Goal: Task Accomplishment & Management: Manage account settings

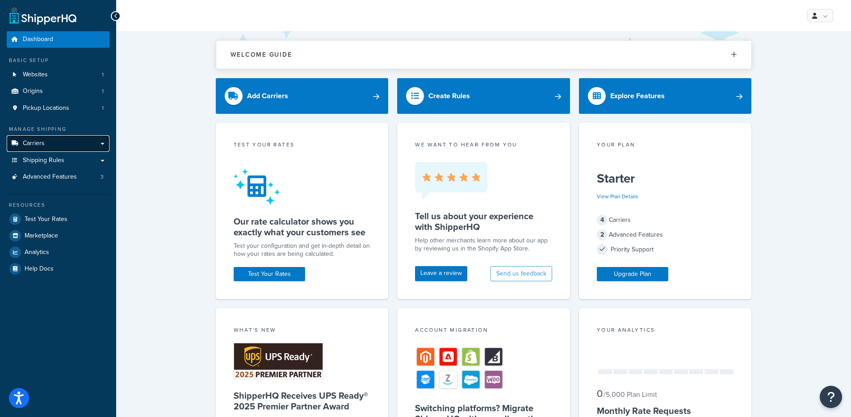
click at [38, 140] on span "Carriers" at bounding box center [34, 144] width 22 height 8
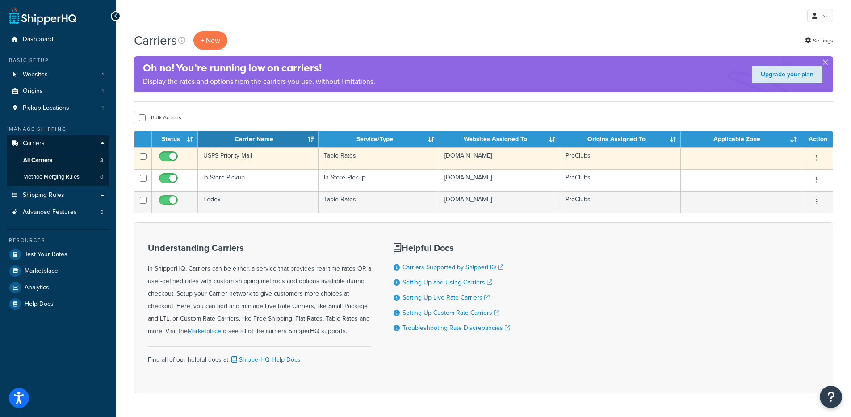
click at [271, 158] on td "USPS Priority Mail" at bounding box center [258, 158] width 121 height 22
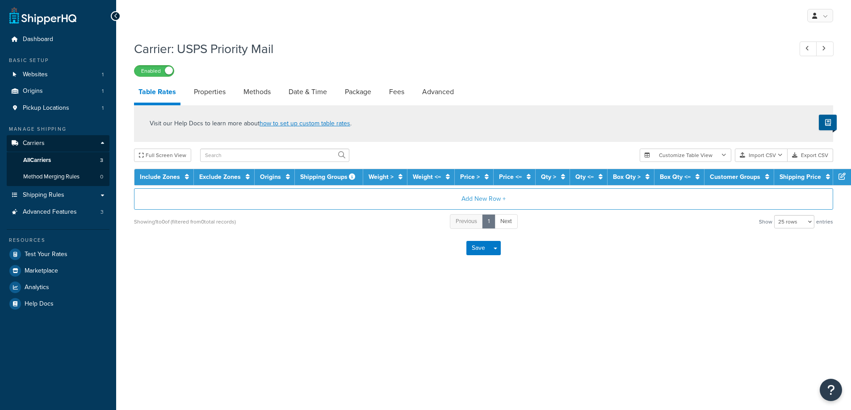
select select "25"
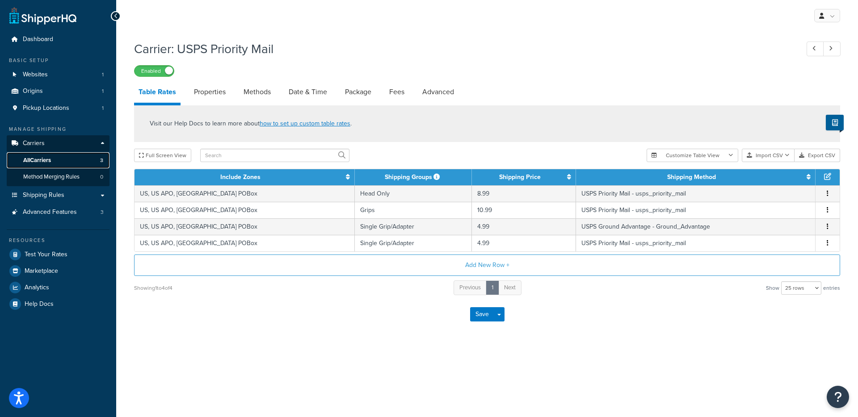
drag, startPoint x: 51, startPoint y: 158, endPoint x: 72, endPoint y: 160, distance: 20.7
click at [51, 158] on span "All Carriers" at bounding box center [37, 161] width 28 height 8
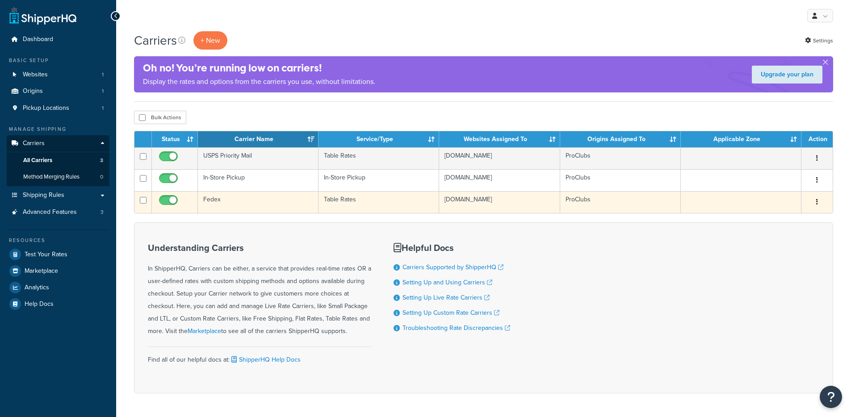
click at [239, 204] on td "Fedex" at bounding box center [258, 202] width 121 height 22
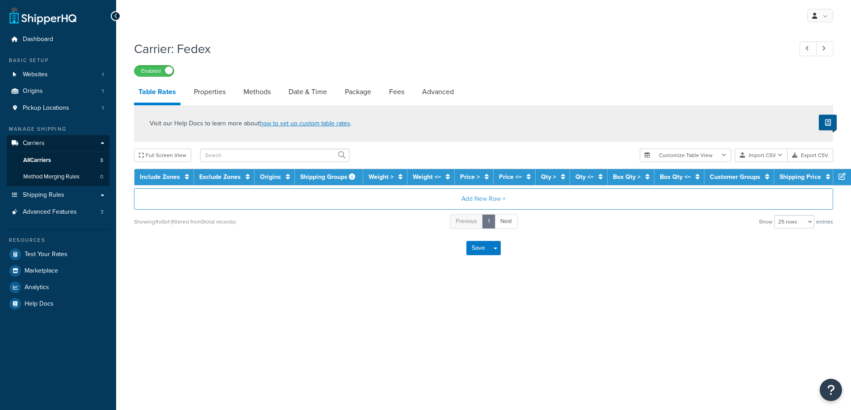
select select "25"
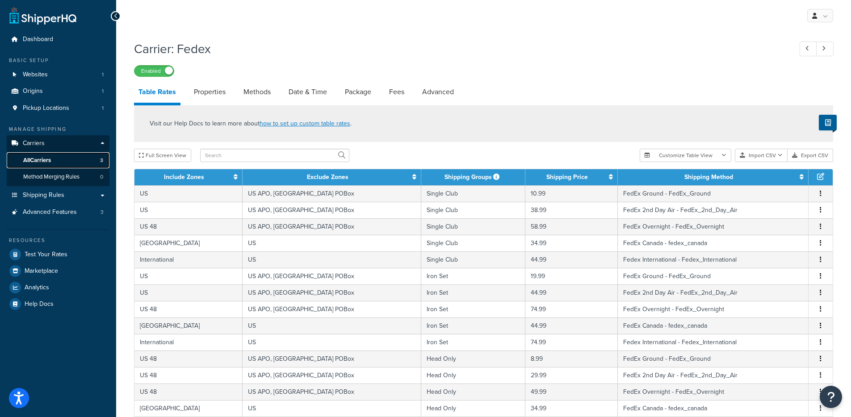
drag, startPoint x: 53, startPoint y: 158, endPoint x: 65, endPoint y: 151, distance: 14.2
click at [53, 158] on link "All Carriers 3" at bounding box center [58, 160] width 103 height 17
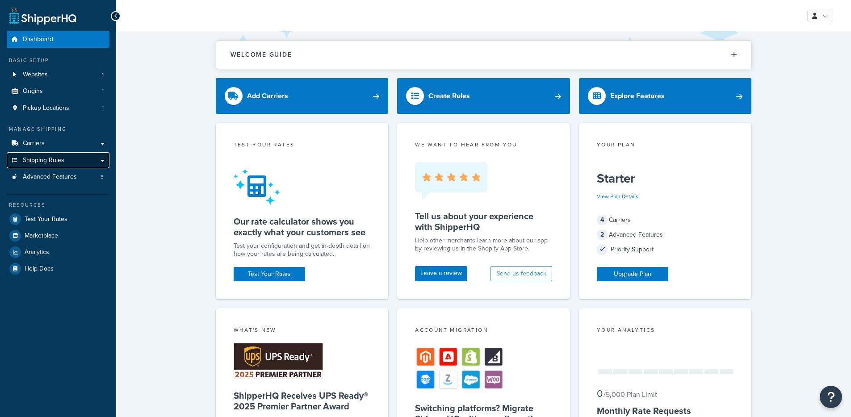
click at [58, 163] on span "Shipping Rules" at bounding box center [44, 161] width 42 height 8
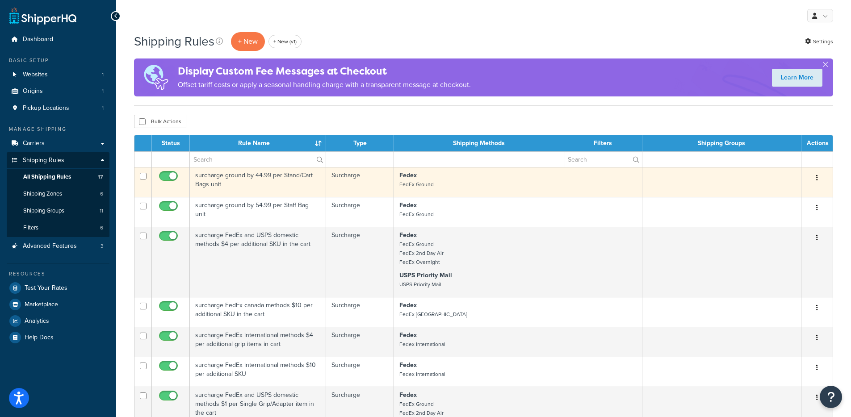
click at [332, 189] on td "Surcharge" at bounding box center [359, 182] width 67 height 30
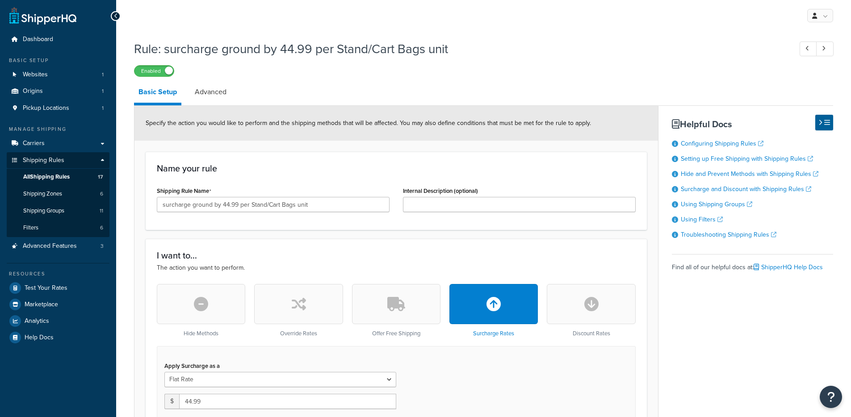
select select "ITEM"
drag, startPoint x: 226, startPoint y: 91, endPoint x: 229, endPoint y: 94, distance: 5.1
click at [226, 91] on link "Advanced" at bounding box center [210, 91] width 41 height 21
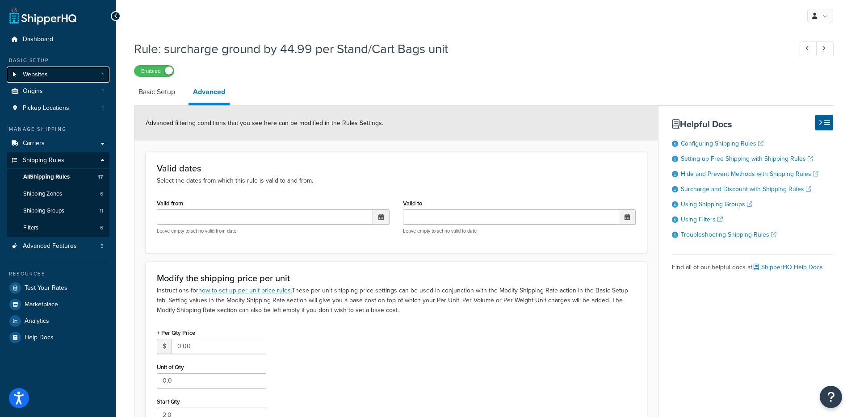
click at [47, 77] on span "Websites" at bounding box center [35, 75] width 25 height 8
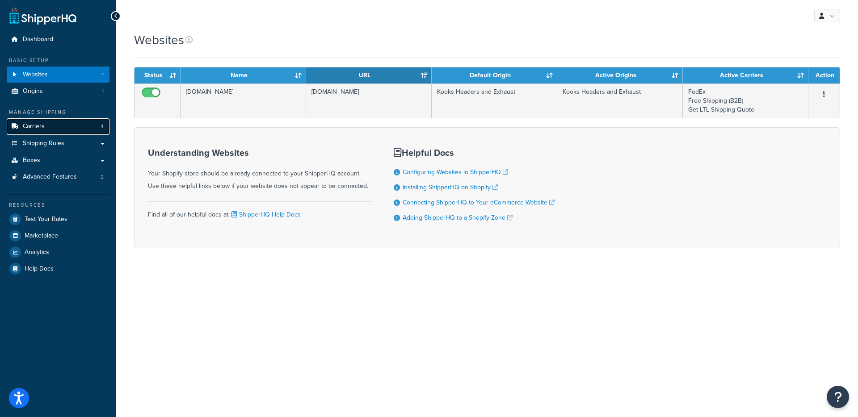
click at [67, 126] on link "Carriers 4" at bounding box center [58, 126] width 103 height 17
click at [65, 148] on link "Shipping Rules" at bounding box center [58, 143] width 103 height 17
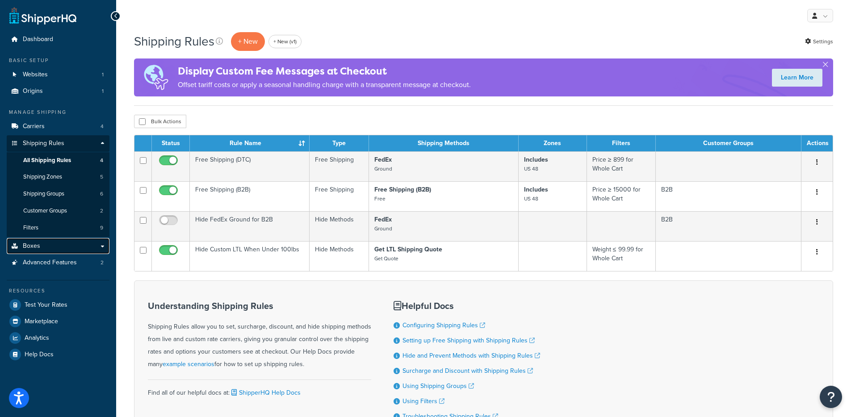
click at [53, 241] on link "Boxes" at bounding box center [58, 246] width 103 height 17
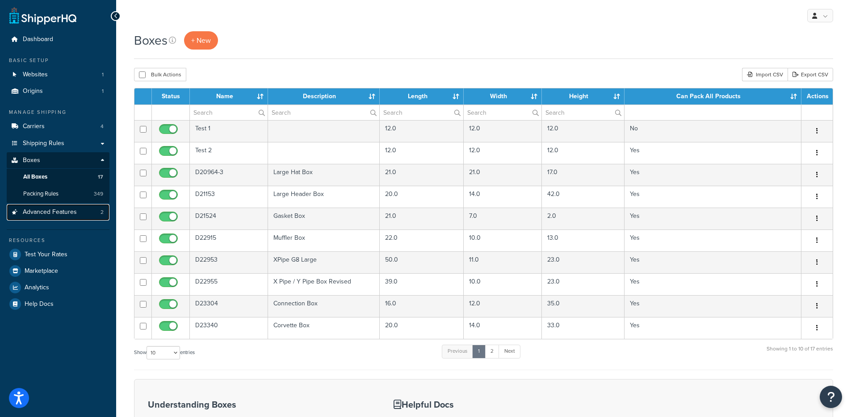
click at [67, 216] on span "Advanced Features" at bounding box center [50, 213] width 54 height 8
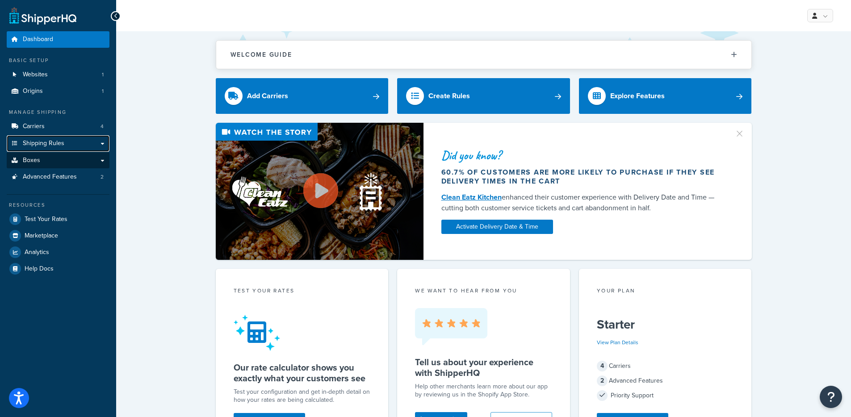
drag, startPoint x: 47, startPoint y: 151, endPoint x: 52, endPoint y: 163, distance: 13.4
click at [47, 151] on div "Manage Shipping Carriers 4 Shipping Rules Shipping Rules All Shipping Rules 4 S…" at bounding box center [58, 147] width 103 height 77
click at [53, 165] on link "Boxes" at bounding box center [58, 160] width 103 height 17
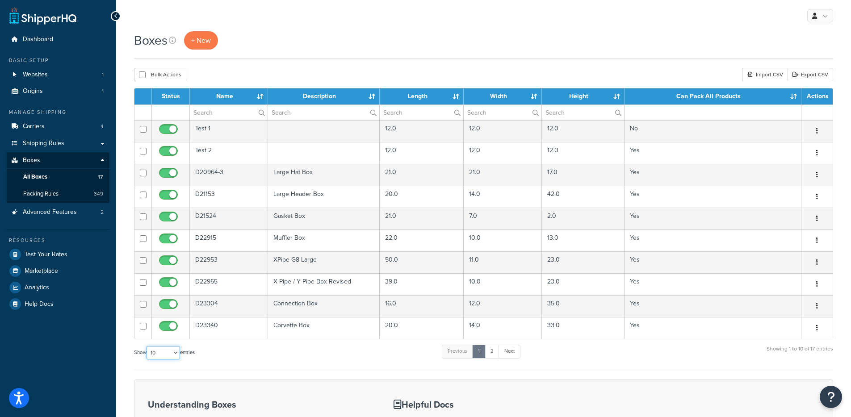
click at [172, 352] on select "10 15 25 50 100 1000" at bounding box center [163, 352] width 33 height 13
select select "100"
click at [147, 347] on select "10 15 25 50 100 1000" at bounding box center [163, 352] width 33 height 13
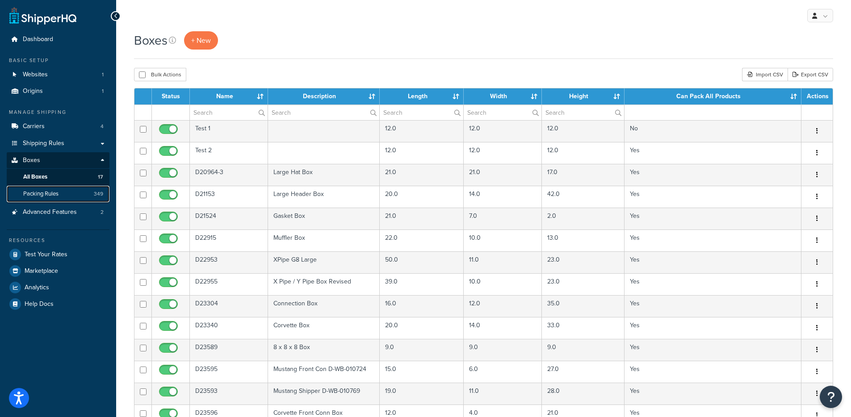
click at [37, 200] on link "Packing Rules 349" at bounding box center [58, 194] width 103 height 17
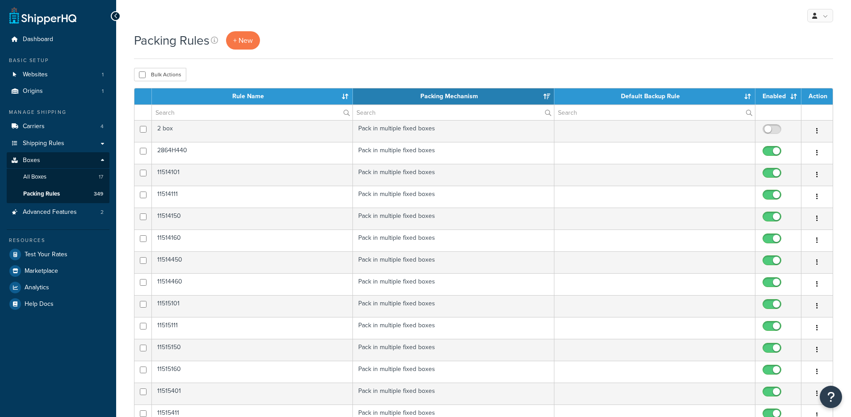
select select "15"
click at [71, 178] on link "All Boxes 17" at bounding box center [58, 177] width 103 height 17
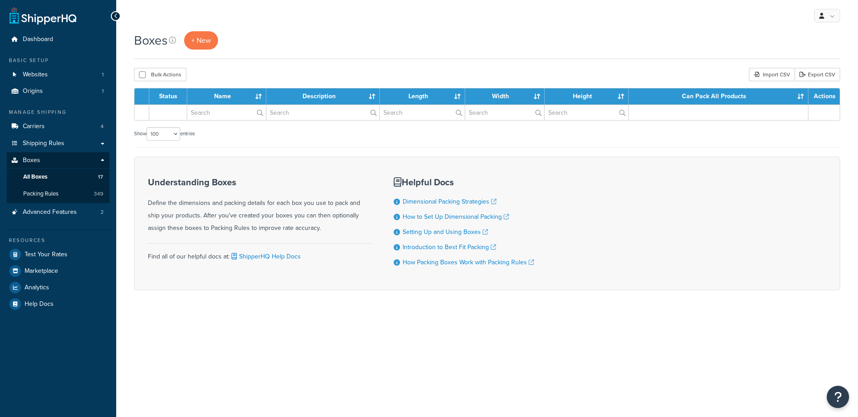
select select "100"
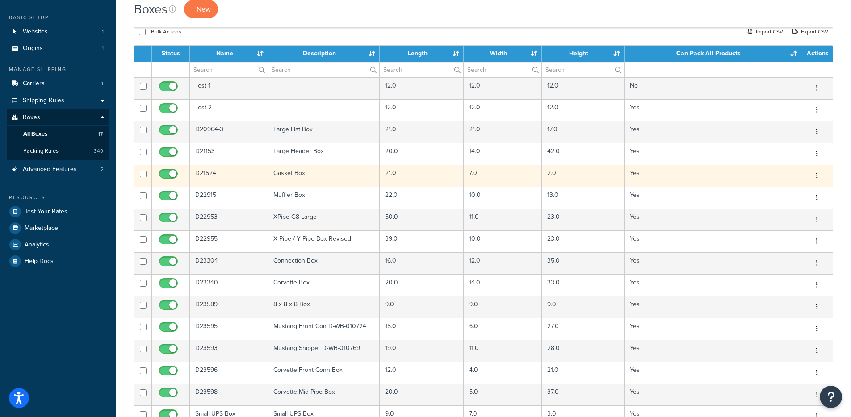
scroll to position [32, 0]
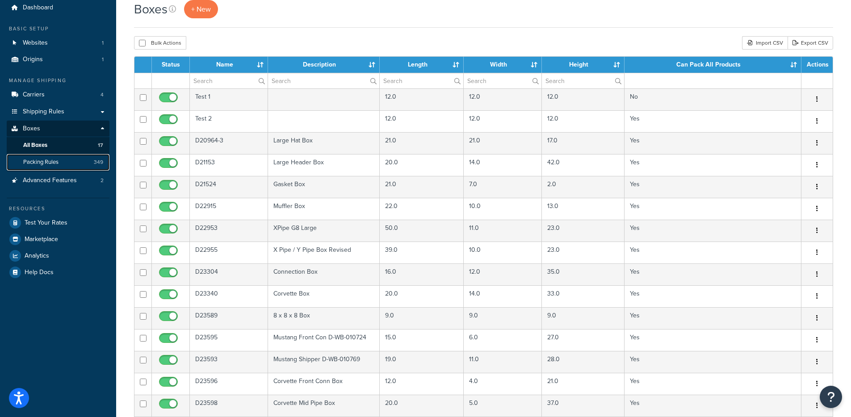
click at [49, 162] on span "Packing Rules" at bounding box center [40, 163] width 35 height 8
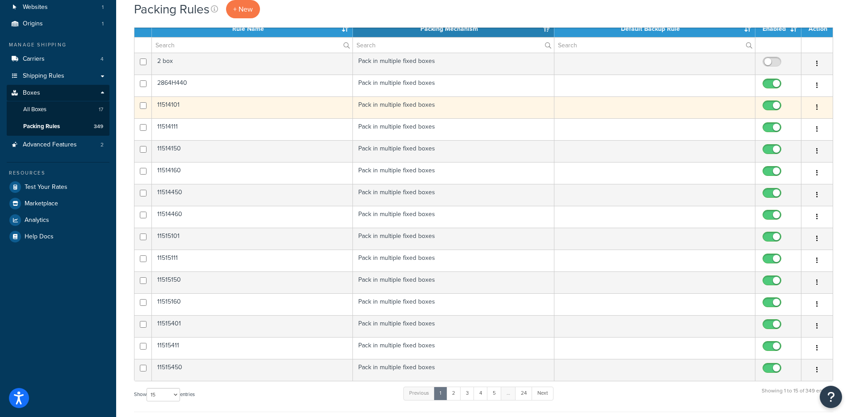
scroll to position [284, 0]
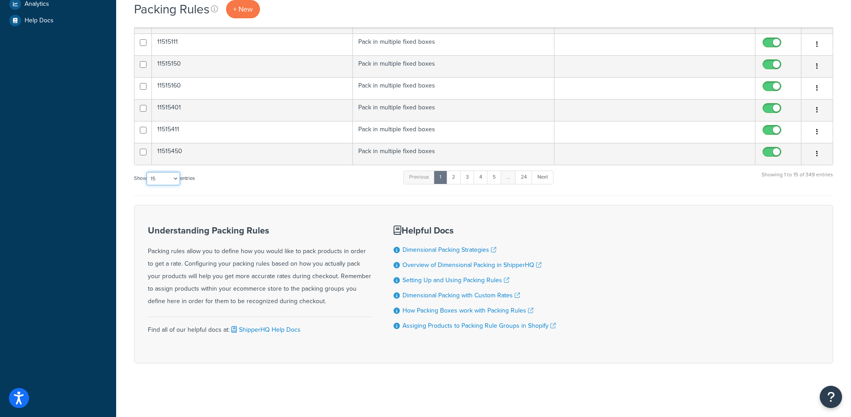
click at [171, 178] on select "10 15 25 50 100" at bounding box center [163, 178] width 33 height 13
select select "100"
click at [147, 185] on select "10 15 25 50 100" at bounding box center [163, 178] width 33 height 13
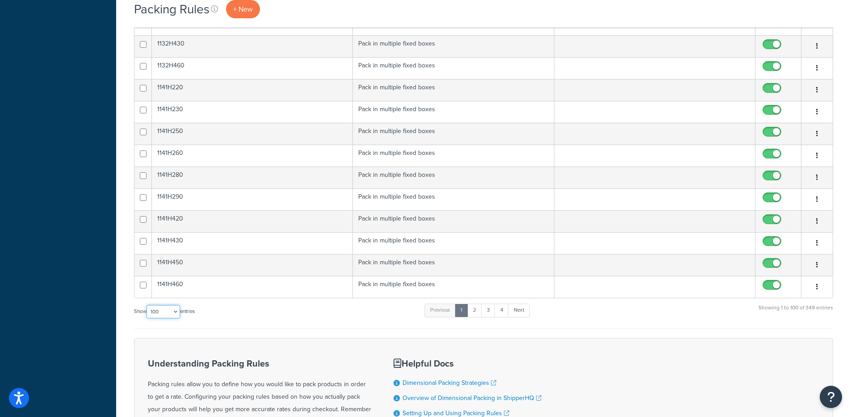
scroll to position [2144, 0]
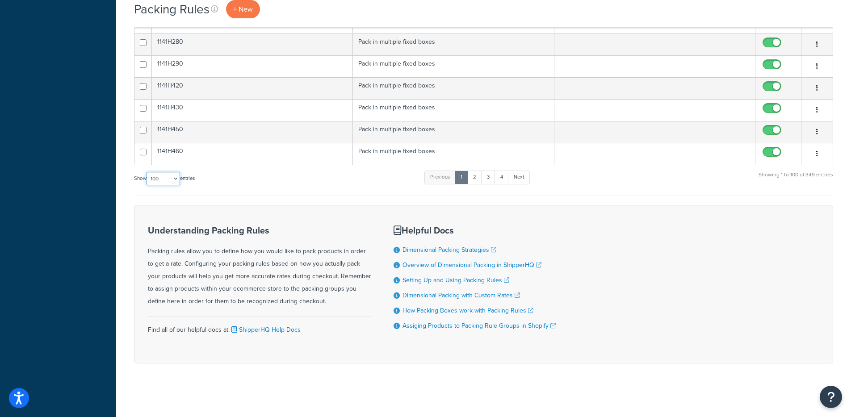
click at [171, 180] on select "10 15 25 50 100" at bounding box center [163, 178] width 33 height 13
click at [479, 178] on link "2" at bounding box center [474, 177] width 15 height 13
click at [484, 184] on link "3" at bounding box center [485, 177] width 14 height 13
click at [498, 172] on link "4" at bounding box center [497, 177] width 14 height 13
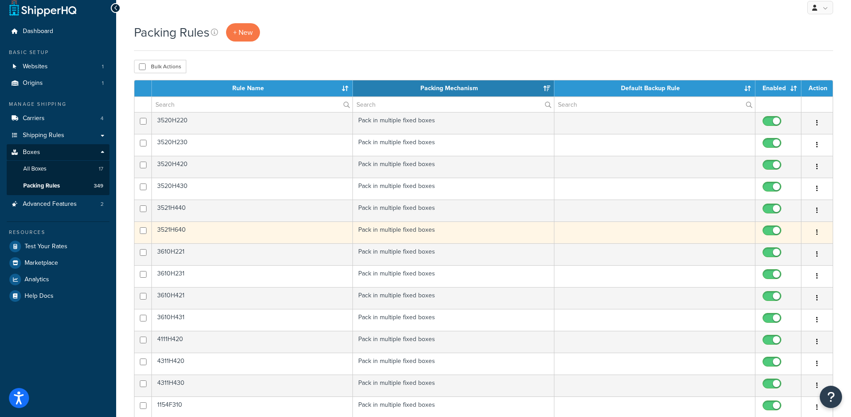
scroll to position [0, 0]
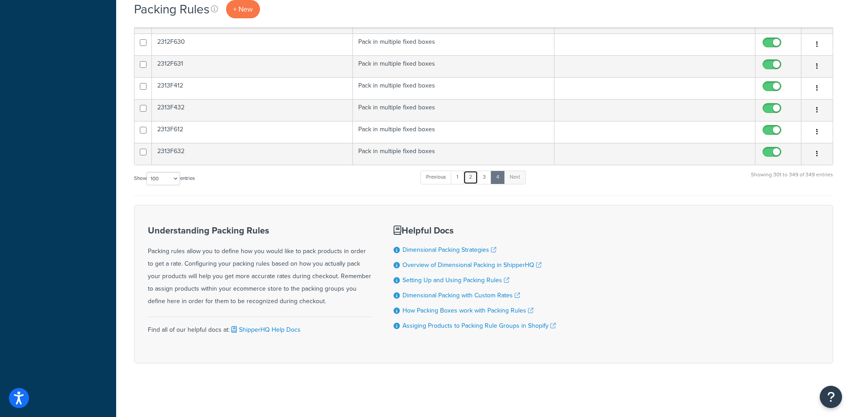
click at [466, 175] on link "2" at bounding box center [470, 177] width 15 height 13
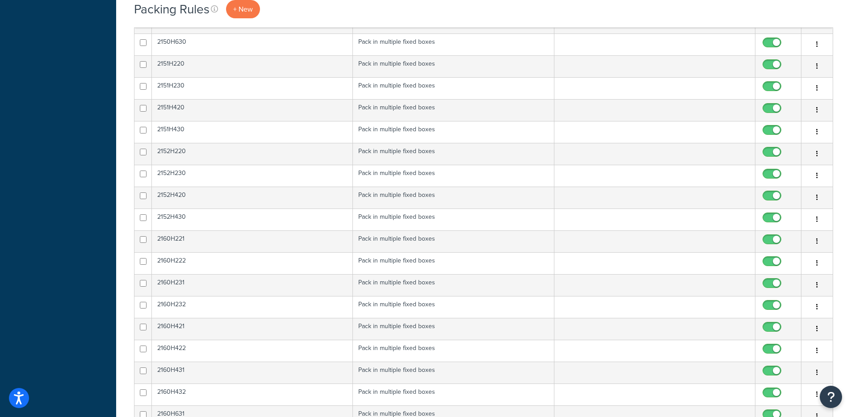
scroll to position [2114, 0]
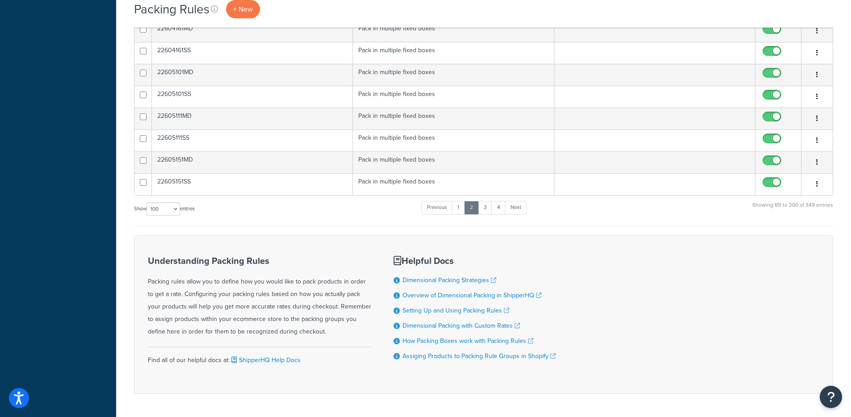
click at [457, 178] on td "Pack in multiple fixed boxes" at bounding box center [453, 184] width 201 height 22
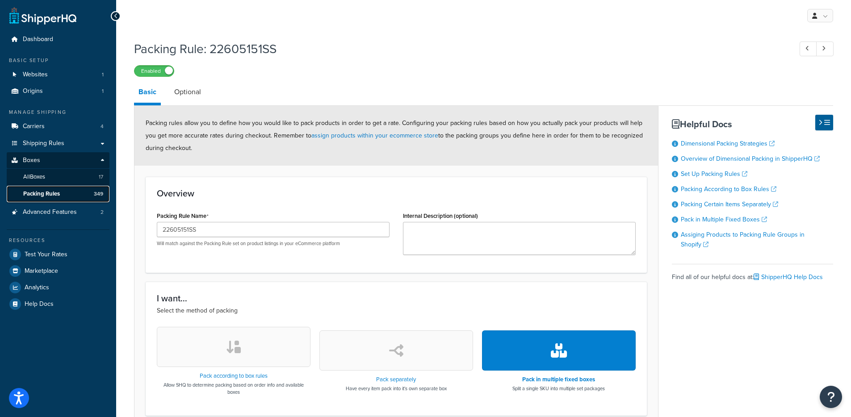
click at [66, 193] on link "Packing Rules 349" at bounding box center [58, 194] width 103 height 17
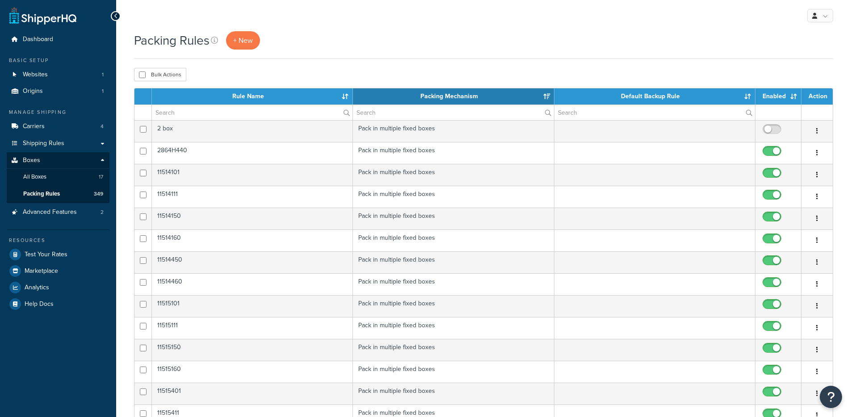
select select "15"
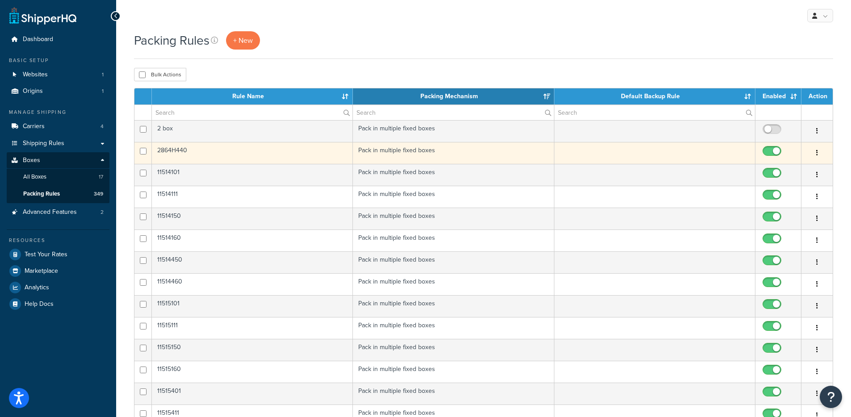
click at [343, 157] on td "2864H440" at bounding box center [252, 153] width 201 height 22
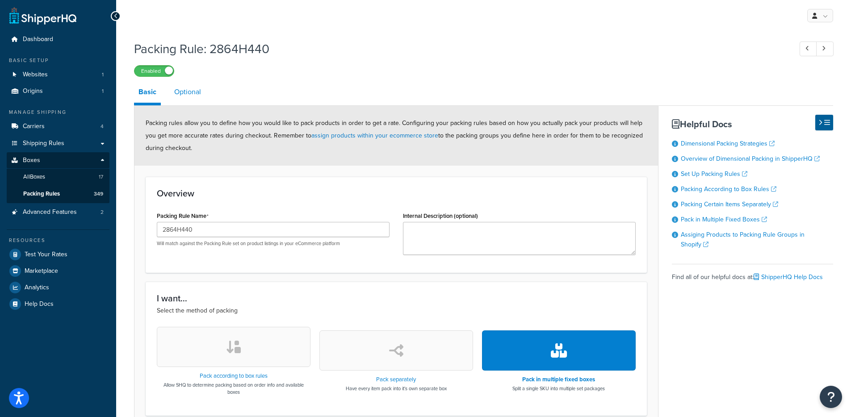
click at [185, 96] on link "Optional" at bounding box center [188, 91] width 36 height 21
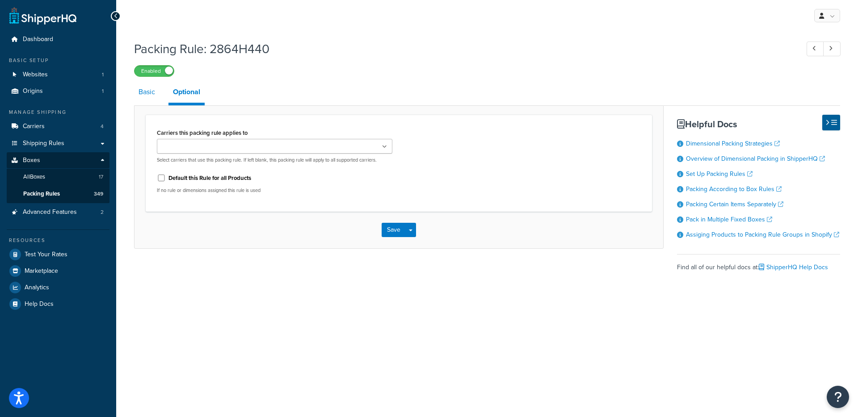
click at [150, 100] on link "Basic" at bounding box center [146, 91] width 25 height 21
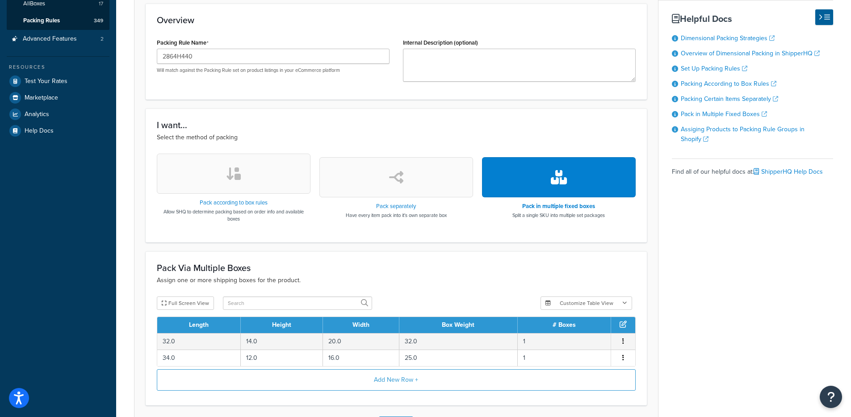
scroll to position [245, 0]
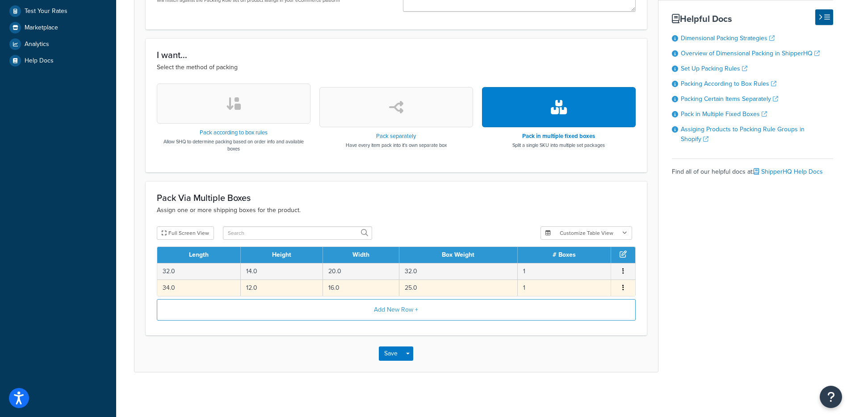
click at [479, 280] on td "25.0" at bounding box center [458, 288] width 118 height 17
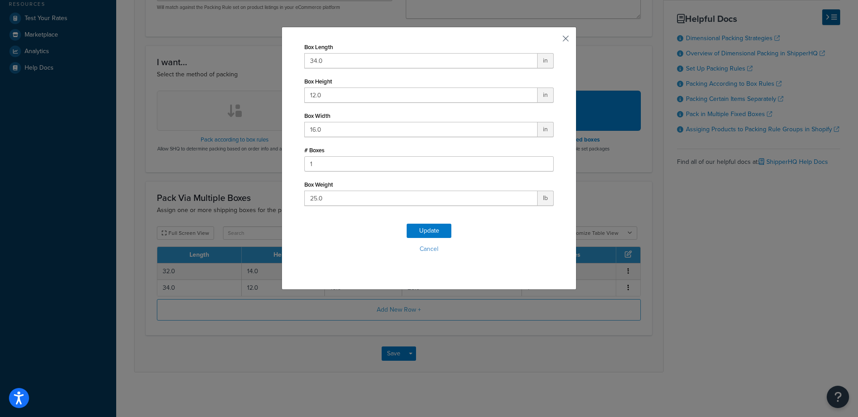
click at [553, 41] on button "button" at bounding box center [552, 42] width 2 height 2
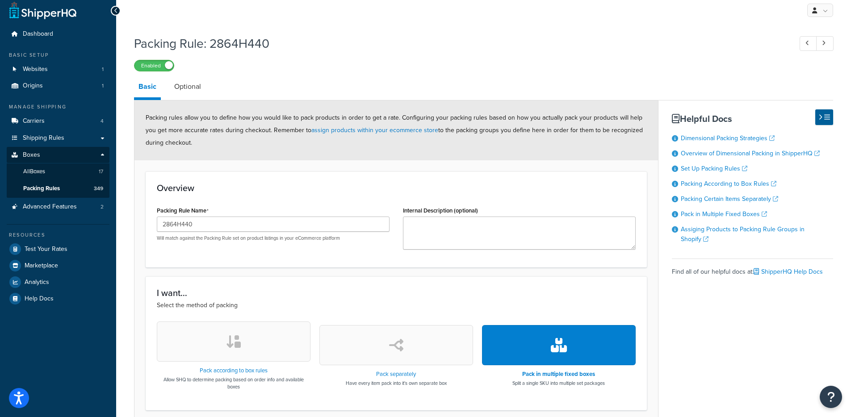
scroll to position [0, 0]
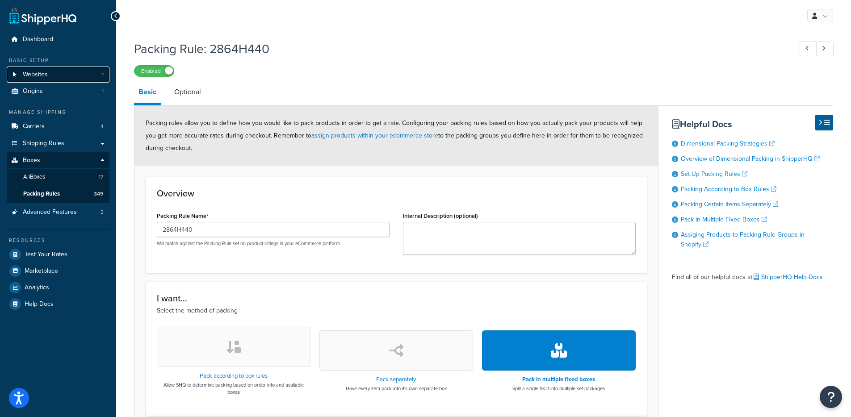
click at [77, 73] on link "Websites 1" at bounding box center [58, 75] width 103 height 17
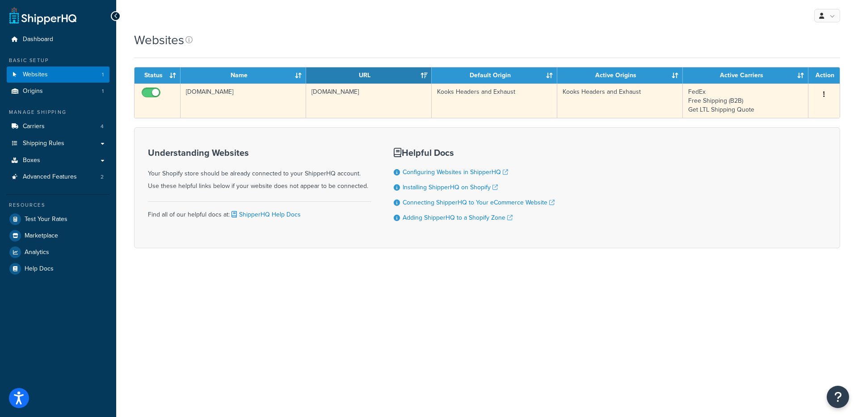
click at [248, 113] on td "51rstw-iv.myshopify.com" at bounding box center [243, 101] width 126 height 34
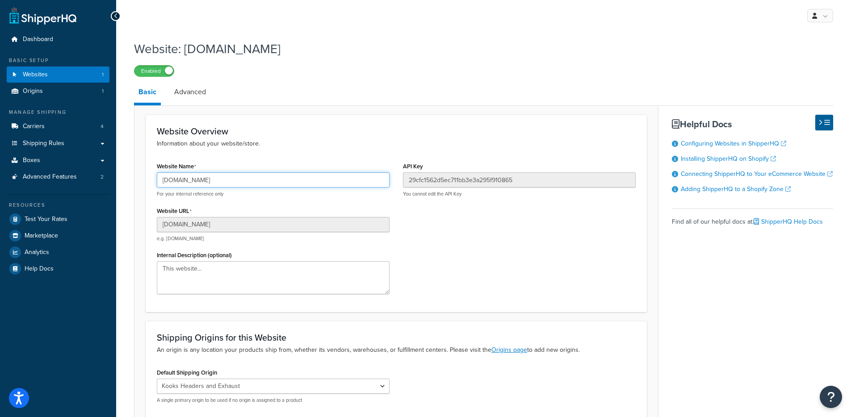
drag, startPoint x: 234, startPoint y: 185, endPoint x: 124, endPoint y: 178, distance: 110.1
click at [124, 179] on div "Website: [DOMAIN_NAME] Enabled Basic Advanced Website Overview Information abou…" at bounding box center [483, 259] width 735 height 446
click at [30, 220] on span "Test Your Rates" at bounding box center [46, 220] width 43 height 8
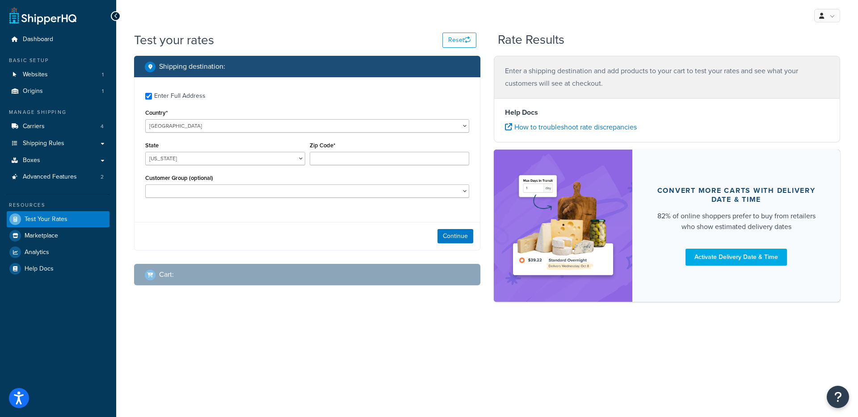
checkbox input "true"
type input "90210"
select select "CA"
select select
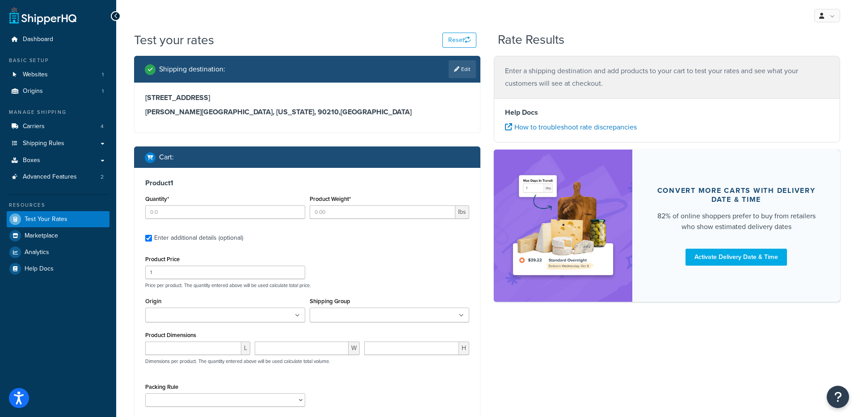
type input "1"
type input "18.9995"
type input "3768.37"
type input "1"
type input "6.001"
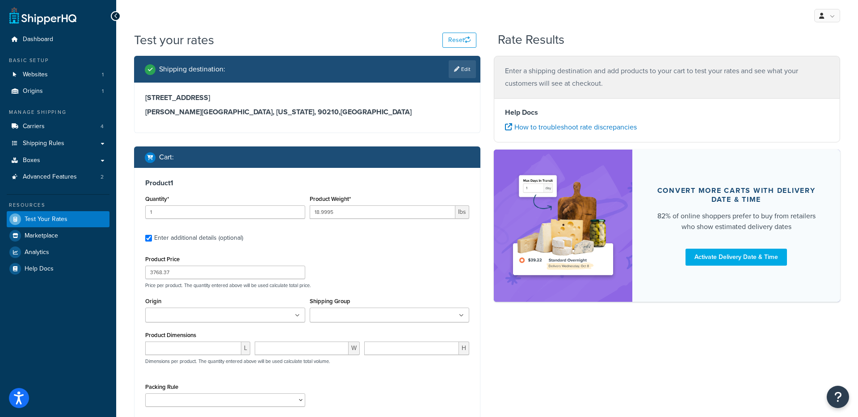
type input "667.5"
type input "1"
type input "30.0005"
type input "3147.07"
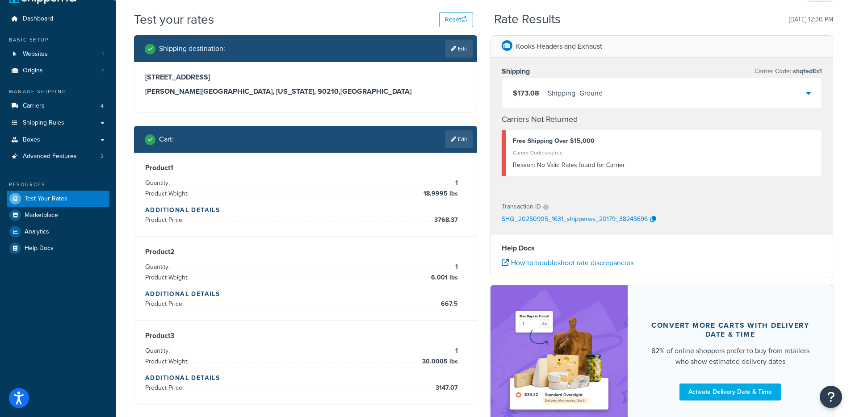
scroll to position [17, 0]
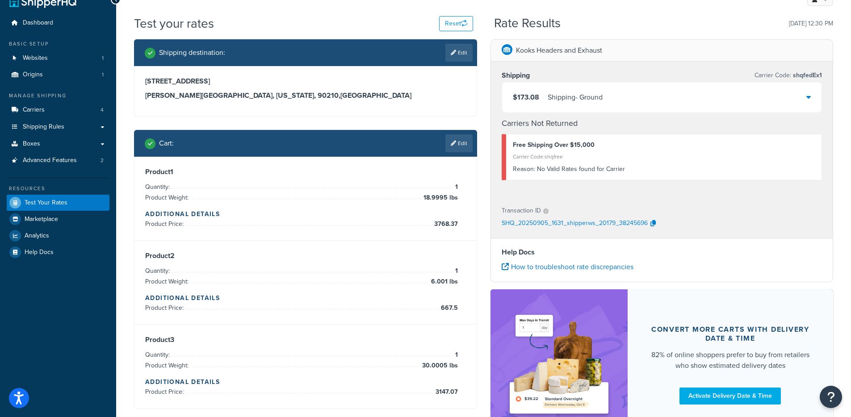
drag, startPoint x: 591, startPoint y: 94, endPoint x: 567, endPoint y: 106, distance: 27.2
click at [591, 94] on div "Shipping - Ground" at bounding box center [575, 97] width 55 height 13
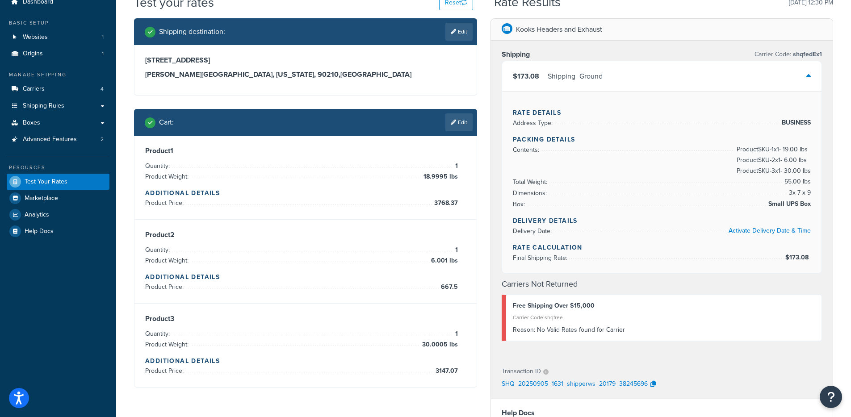
scroll to position [30, 0]
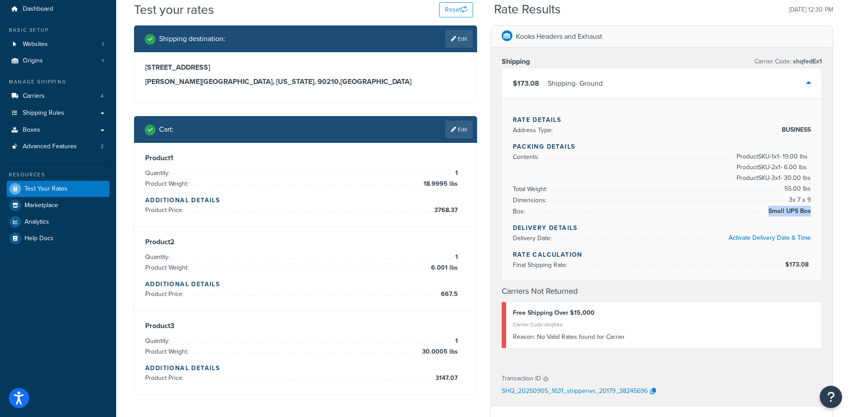
drag, startPoint x: 770, startPoint y: 211, endPoint x: 810, endPoint y: 210, distance: 39.8
click at [810, 210] on span "Small UPS Box" at bounding box center [788, 211] width 45 height 11
copy span "Small UPS Box"
click at [50, 126] on link "Boxes" at bounding box center [58, 130] width 103 height 17
click at [536, 266] on span "Final Shipping Rate:" at bounding box center [541, 264] width 57 height 9
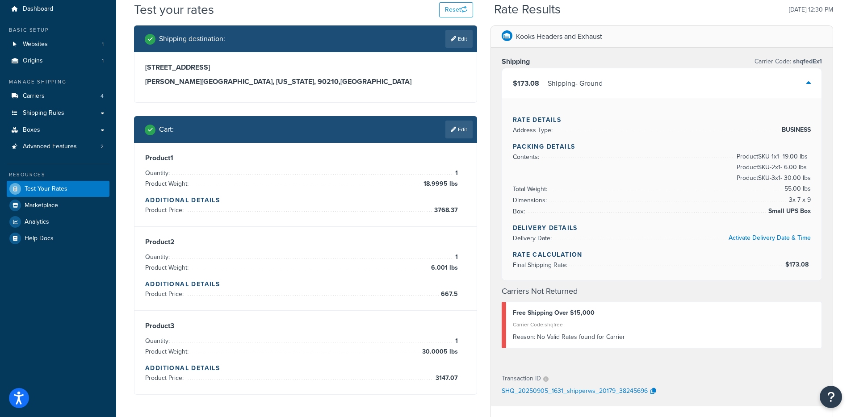
drag, startPoint x: 816, startPoint y: 263, endPoint x: 787, endPoint y: 264, distance: 29.1
click at [787, 264] on div "Rate Details Address Type: BUSINESS Packing Details Contents: Product SKU-1 x 1…" at bounding box center [662, 190] width 320 height 182
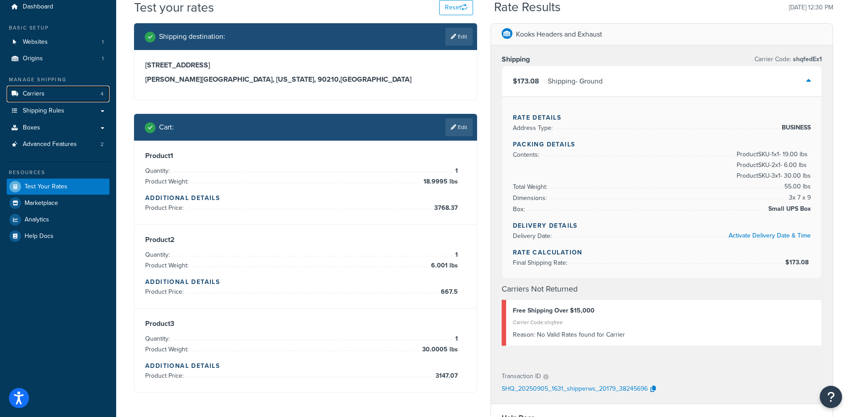
scroll to position [31, 0]
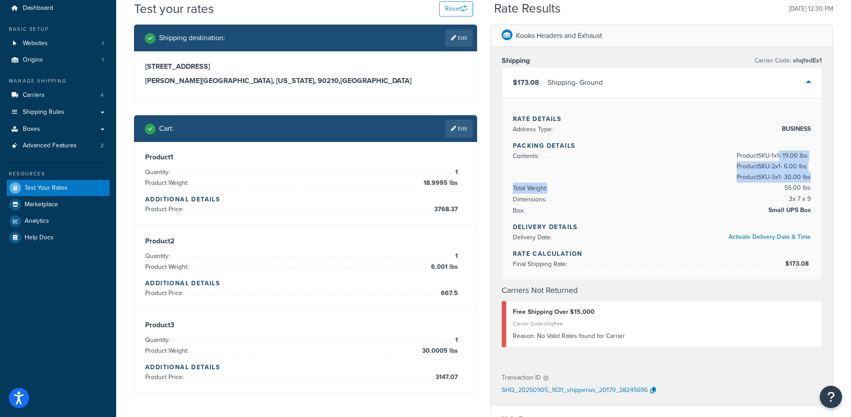
drag, startPoint x: 812, startPoint y: 186, endPoint x: 778, endPoint y: 156, distance: 45.6
click at [778, 156] on div "Rate Details Address Type: BUSINESS Packing Details Contents: Product SKU-1 x 1…" at bounding box center [662, 189] width 320 height 182
click at [760, 177] on span "Product SKU-1 x 1 - 19.00 lbs Product SKU-2 x 1 - 6.00 lbs Product SKU-3 x 1 - …" at bounding box center [772, 167] width 76 height 32
drag, startPoint x: 394, startPoint y: 72, endPoint x: 387, endPoint y: 83, distance: 12.9
click at [394, 72] on div "374 North Rodeo Drive Beverly Hills, California, 90210 , United States" at bounding box center [305, 73] width 321 height 23
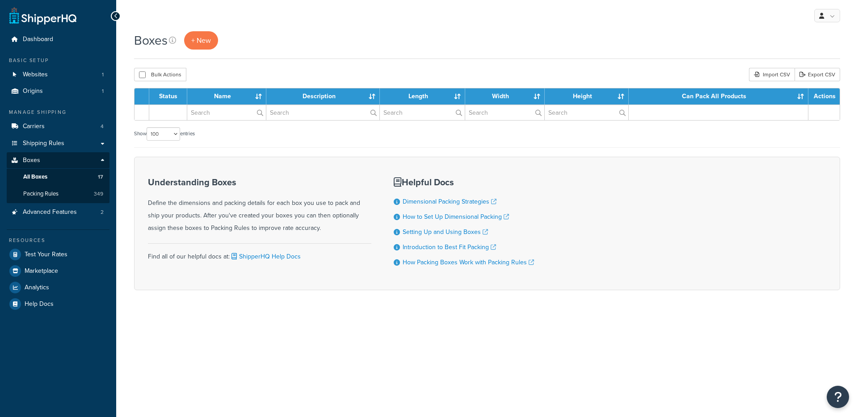
select select "100"
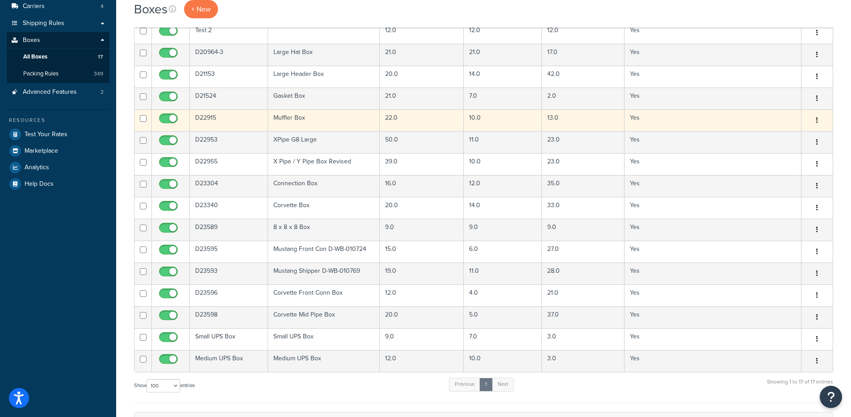
scroll to position [235, 0]
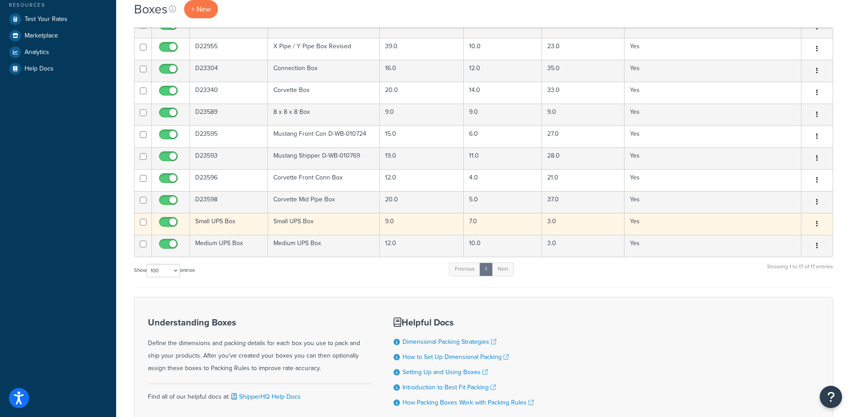
click at [307, 220] on td "Small UPS Box" at bounding box center [324, 224] width 112 height 22
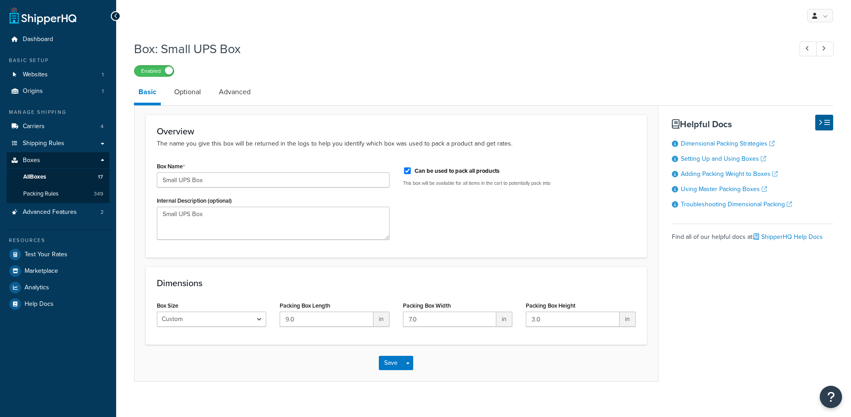
drag, startPoint x: 187, startPoint y: 92, endPoint x: 184, endPoint y: 111, distance: 19.0
click at [187, 92] on link "Optional" at bounding box center [188, 91] width 36 height 21
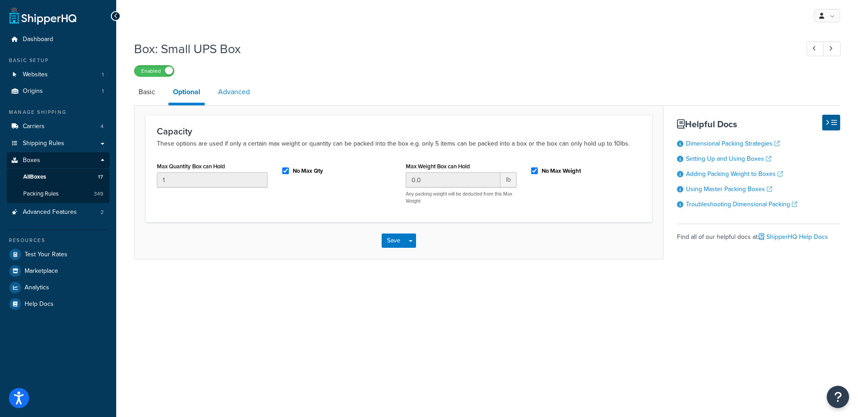
click at [220, 97] on link "Advanced" at bounding box center [233, 91] width 41 height 21
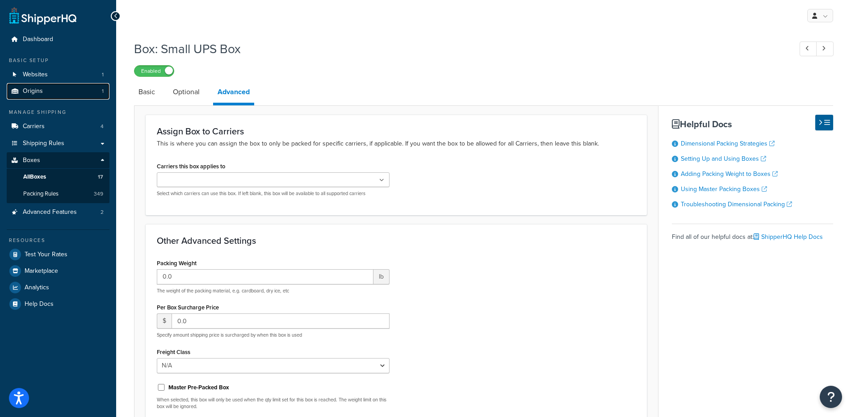
click at [49, 90] on link "Origins 1" at bounding box center [58, 91] width 103 height 17
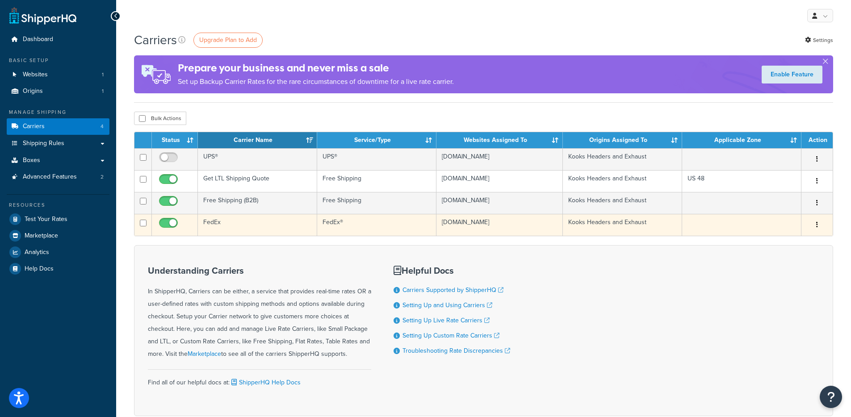
click at [301, 233] on td "FedEx" at bounding box center [257, 225] width 119 height 22
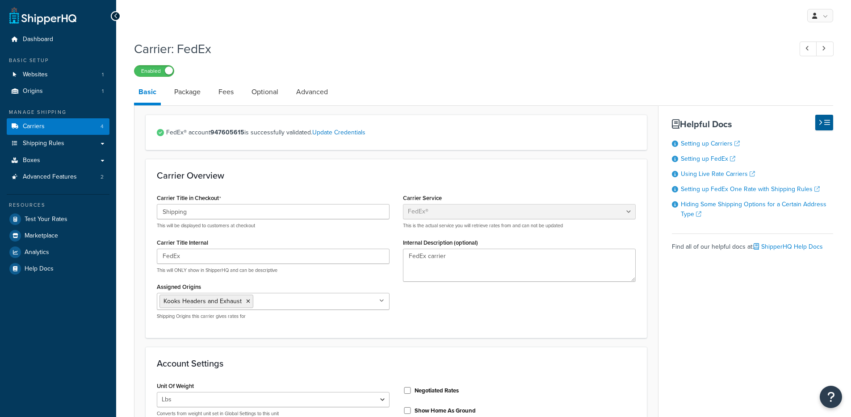
select select "fedEx"
select select "REGULAR_PICKUP"
select select "YOUR_PACKAGING"
click at [192, 94] on link "Package" at bounding box center [187, 91] width 35 height 21
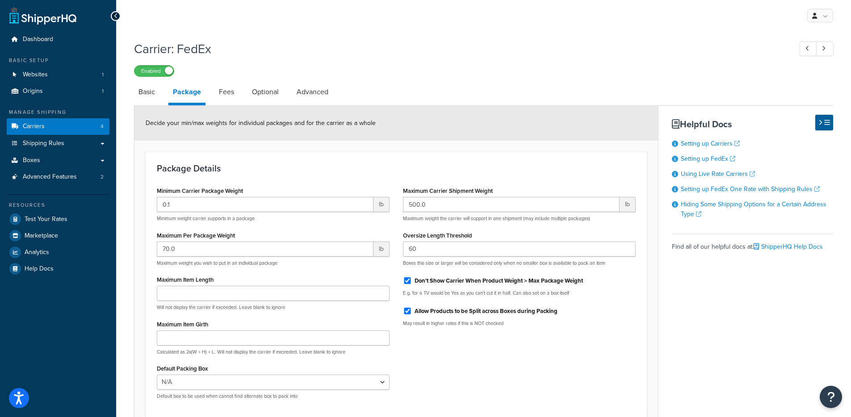
click at [192, 94] on link "Package" at bounding box center [186, 93] width 37 height 24
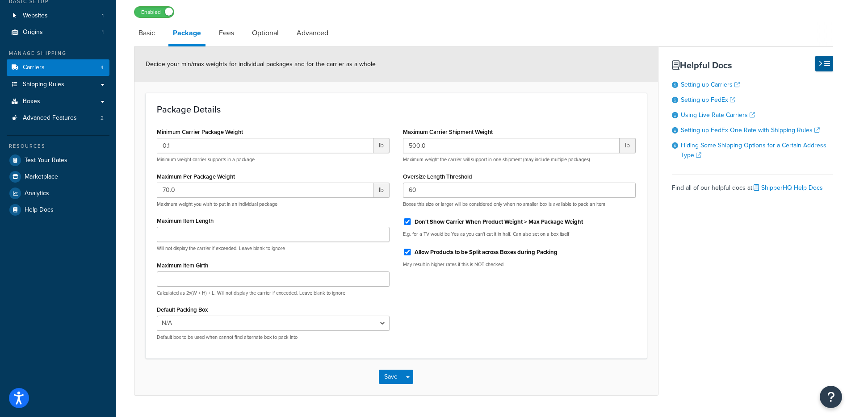
scroll to position [45, 0]
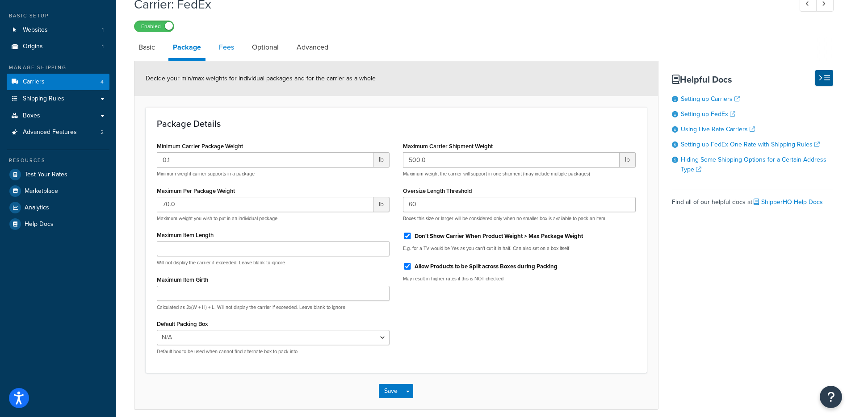
click at [225, 53] on link "Fees" at bounding box center [226, 47] width 24 height 21
select select "AFTER"
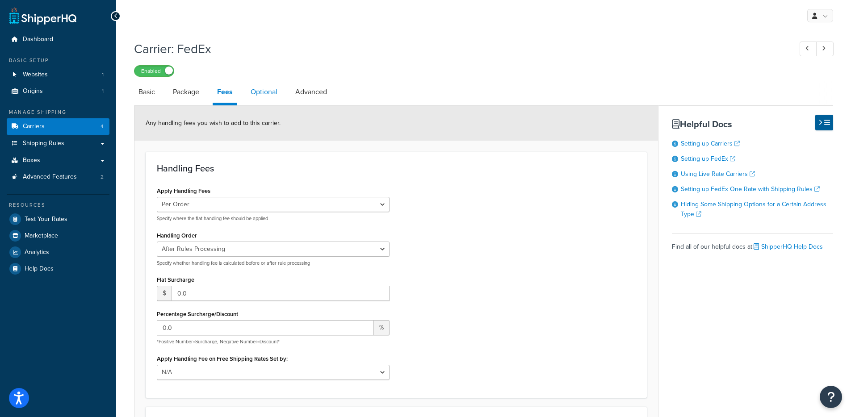
click at [266, 92] on link "Optional" at bounding box center [264, 91] width 36 height 21
select select "business"
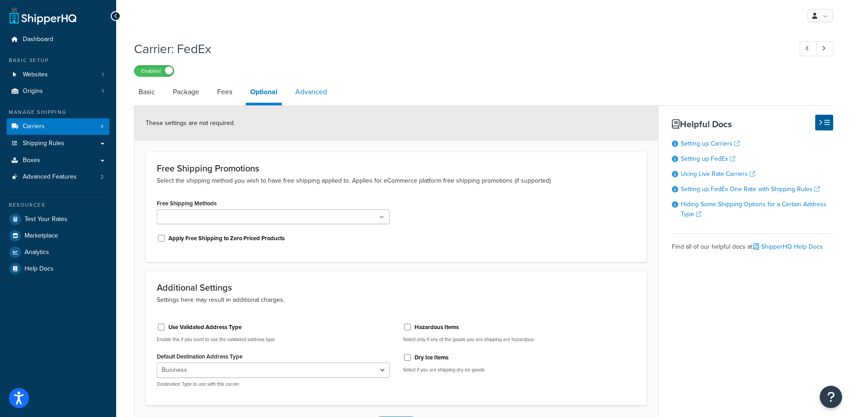
click at [326, 89] on link "Advanced" at bounding box center [311, 91] width 41 height 21
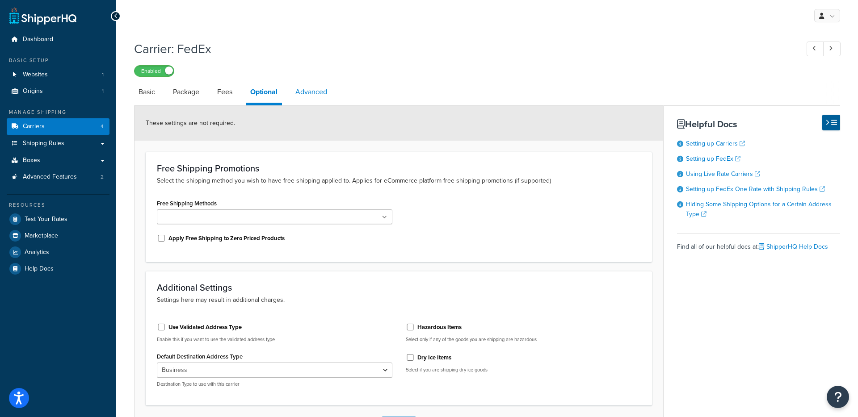
select select "false"
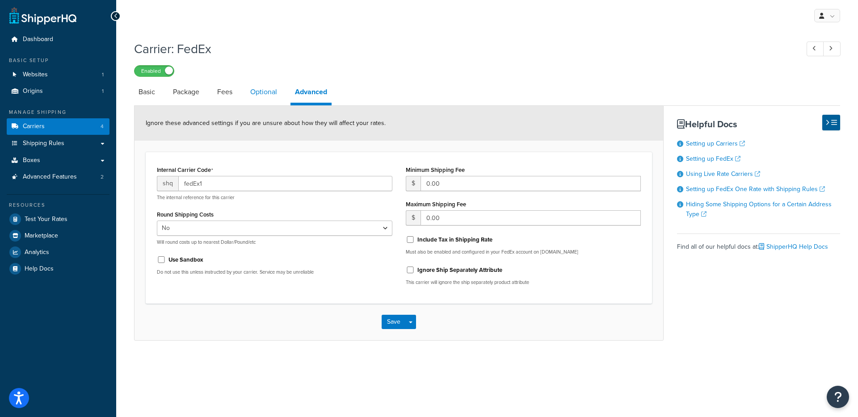
click at [266, 93] on link "Optional" at bounding box center [264, 91] width 36 height 21
select select "business"
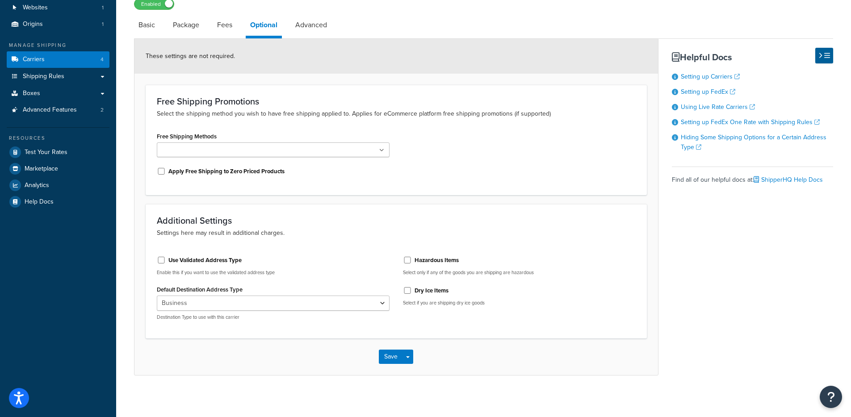
scroll to position [60, 0]
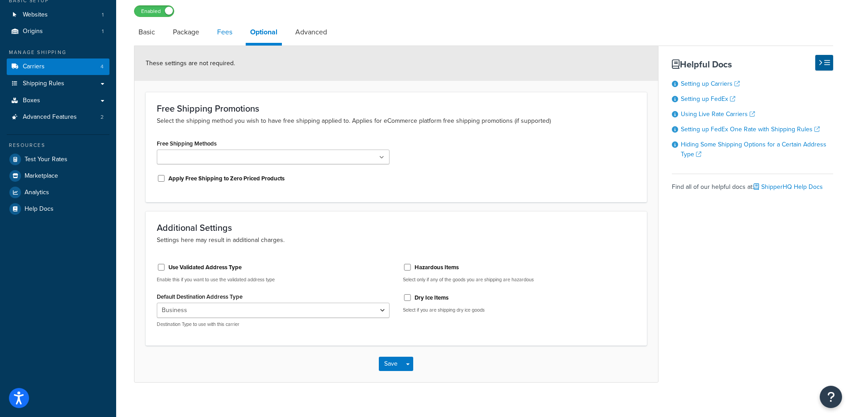
click at [226, 34] on link "Fees" at bounding box center [225, 31] width 24 height 21
select select "AFTER"
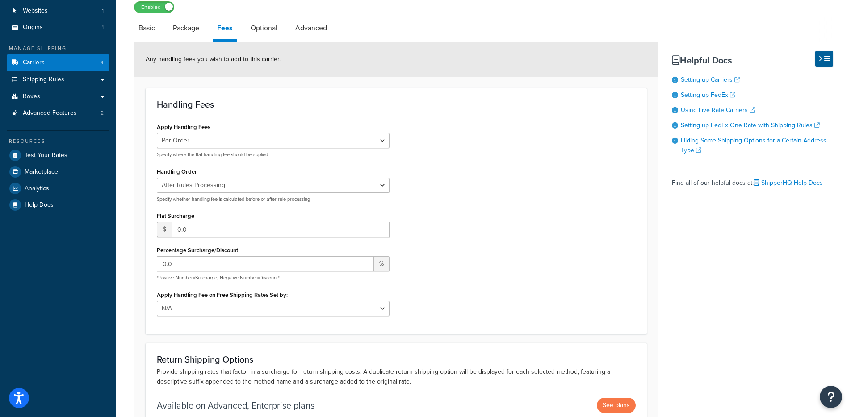
scroll to position [37, 0]
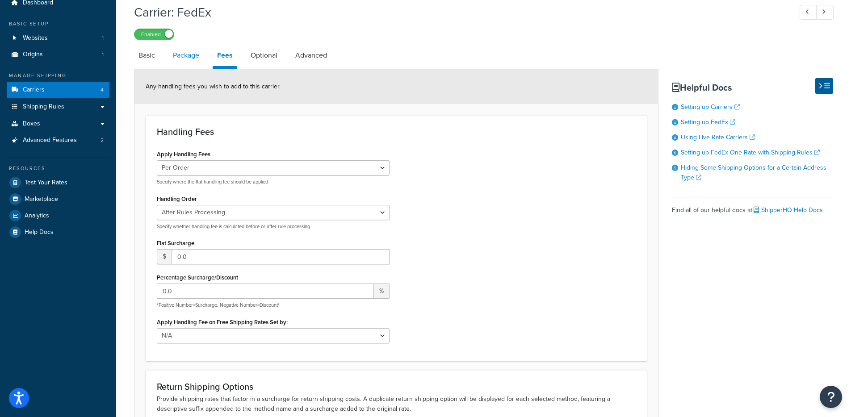
click at [193, 60] on link "Package" at bounding box center [185, 55] width 35 height 21
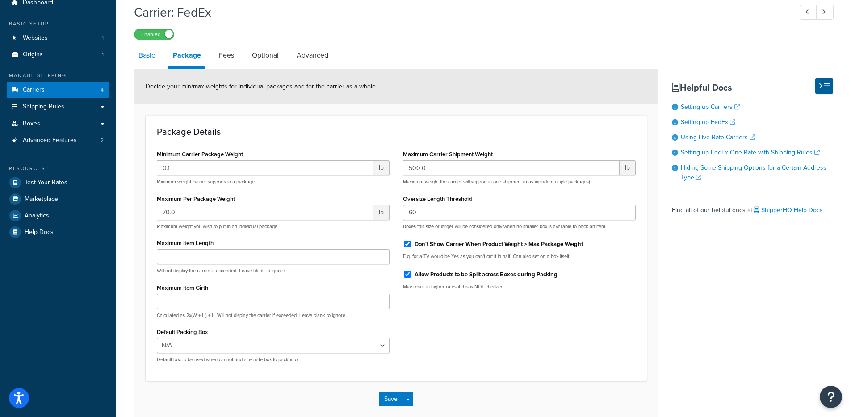
click at [146, 62] on link "Basic" at bounding box center [146, 55] width 25 height 21
select select "fedEx"
select select "REGULAR_PICKUP"
select select "YOUR_PACKAGING"
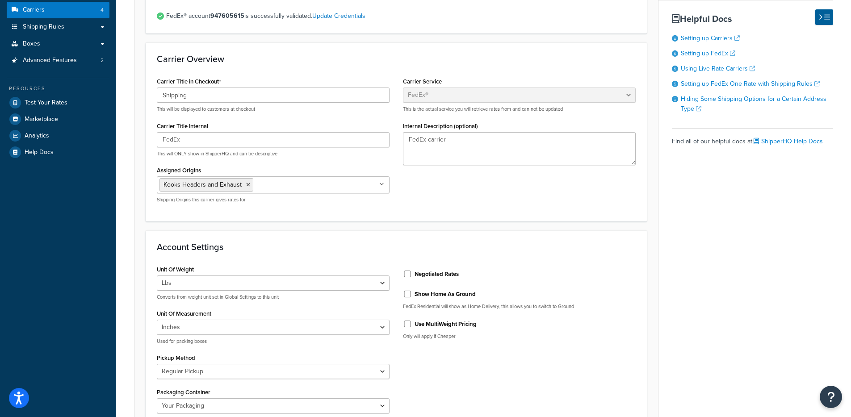
scroll to position [113, 0]
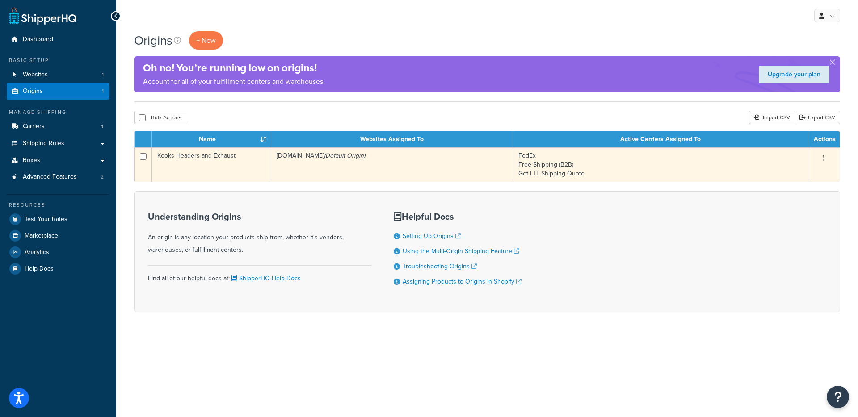
click at [311, 168] on td "[DOMAIN_NAME] (Default Origin)" at bounding box center [392, 164] width 242 height 34
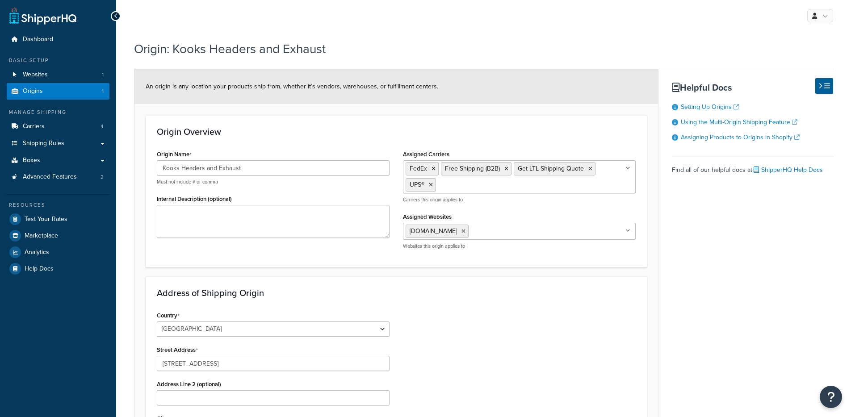
select select "33"
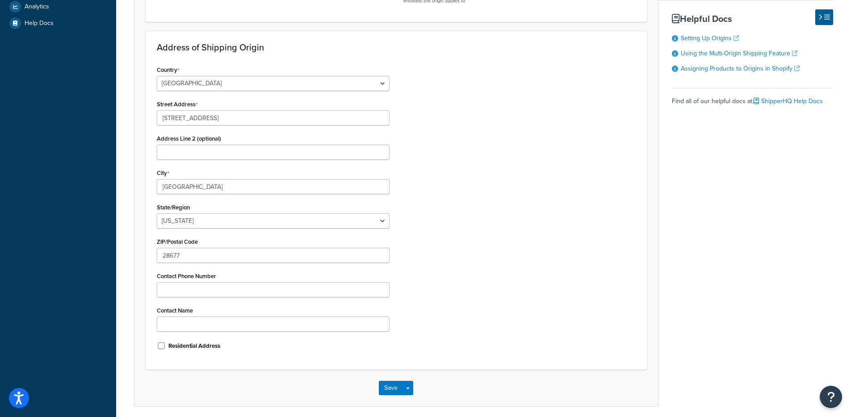
scroll to position [235, 0]
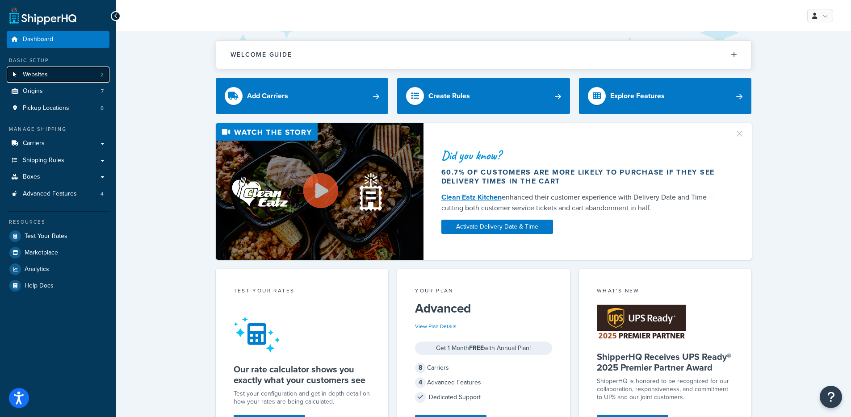
click at [74, 79] on link "Websites 2" at bounding box center [58, 75] width 103 height 17
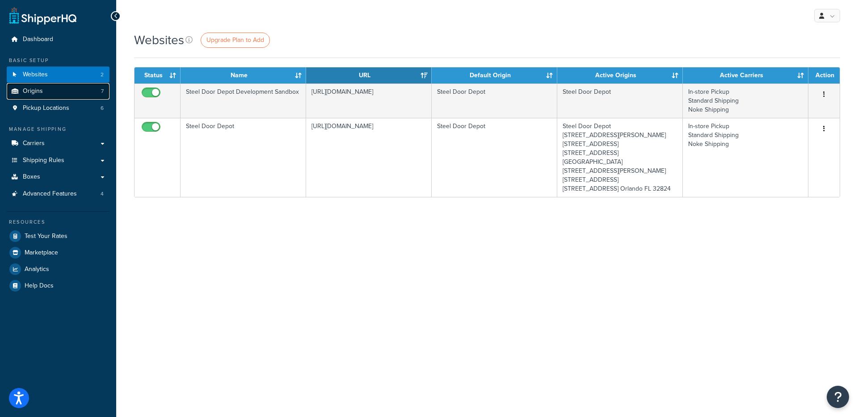
click at [80, 95] on link "Origins 7" at bounding box center [58, 91] width 103 height 17
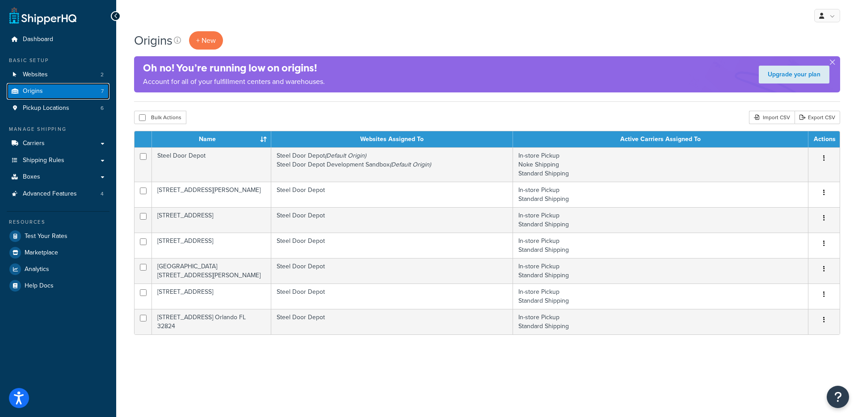
click at [62, 83] on link "Origins 7" at bounding box center [58, 91] width 103 height 17
click at [68, 97] on link "Origins 7" at bounding box center [58, 91] width 103 height 17
click at [50, 146] on link "Carriers" at bounding box center [58, 143] width 103 height 17
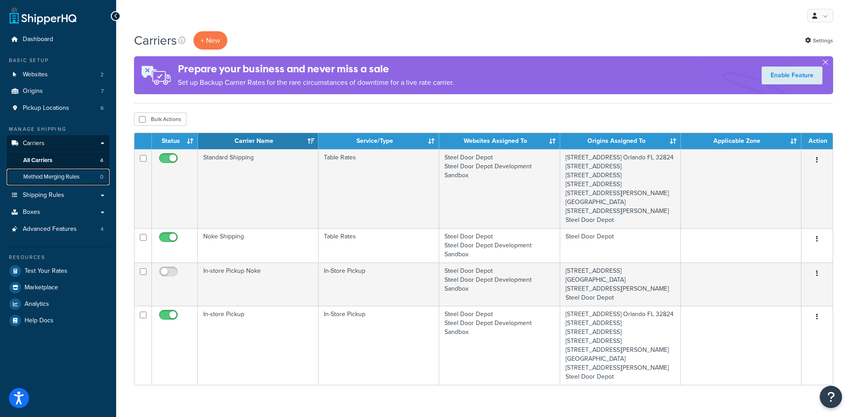
click at [57, 176] on span "Method Merging Rules" at bounding box center [51, 177] width 56 height 8
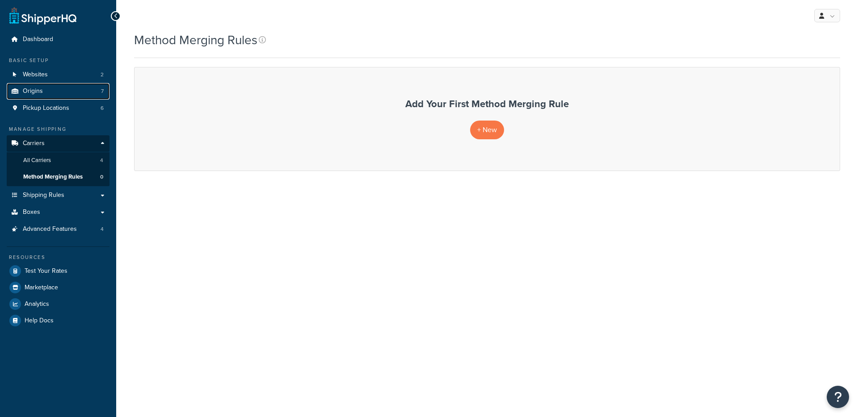
click at [59, 94] on link "Origins 7" at bounding box center [58, 91] width 103 height 17
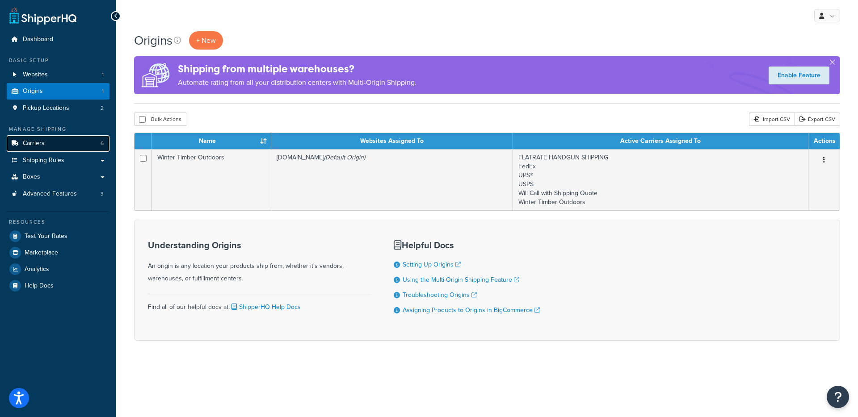
click at [40, 147] on span "Carriers" at bounding box center [34, 144] width 22 height 8
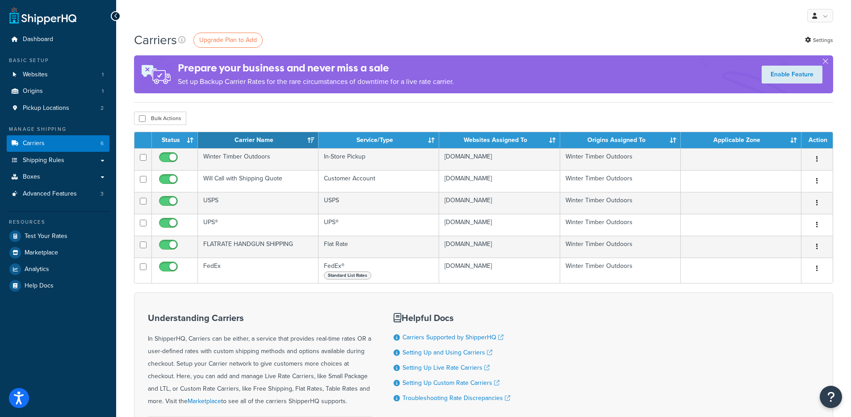
click at [389, 104] on div "Carriers Upgrade Plan to Add Settings Prepare your business and never miss a sa…" at bounding box center [483, 263] width 735 height 464
click at [571, 98] on div "Carriers Upgrade Plan to Add Settings Prepare your business and never miss a sa…" at bounding box center [483, 66] width 699 height 71
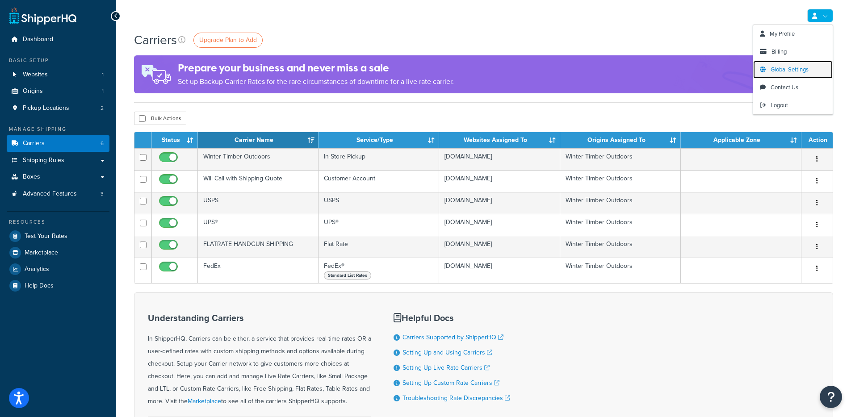
click at [778, 74] on link "Global Settings" at bounding box center [793, 70] width 80 height 18
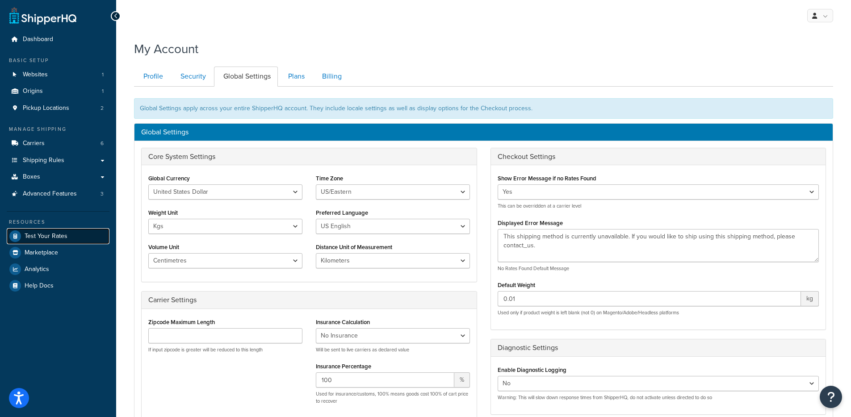
click at [46, 239] on span "Test Your Rates" at bounding box center [46, 237] width 43 height 8
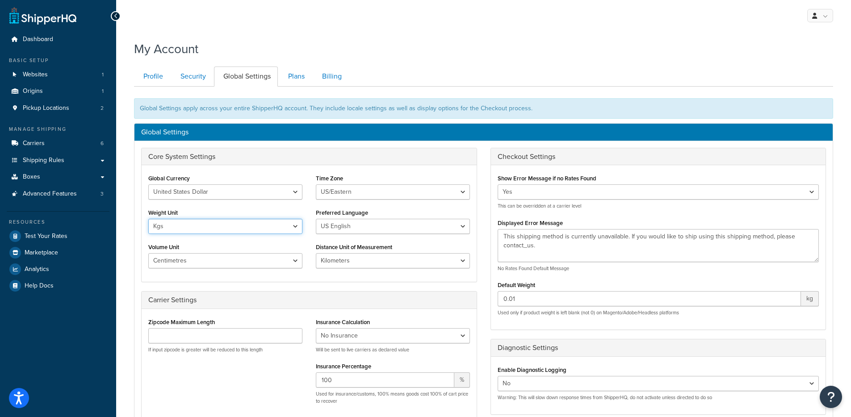
click at [241, 224] on select "Lbs Kgs" at bounding box center [225, 226] width 154 height 15
click at [253, 260] on select "Inches Centimetres Feet Yards Metres" at bounding box center [225, 260] width 154 height 15
select select "in"
click at [148, 253] on select "Inches Centimetres Feet Yards Metres" at bounding box center [225, 260] width 154 height 15
click at [202, 229] on select "Lbs Kgs" at bounding box center [225, 226] width 154 height 15
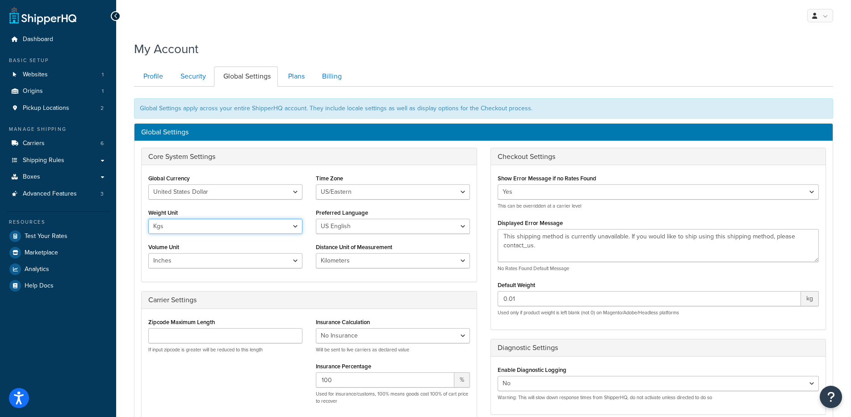
select select "lb"
click at [148, 219] on select "Lbs Kgs" at bounding box center [225, 226] width 154 height 15
click at [346, 263] on select "Miles Kilometers" at bounding box center [393, 260] width 154 height 15
select select "MI"
click at [316, 253] on select "Miles Kilometers" at bounding box center [393, 260] width 154 height 15
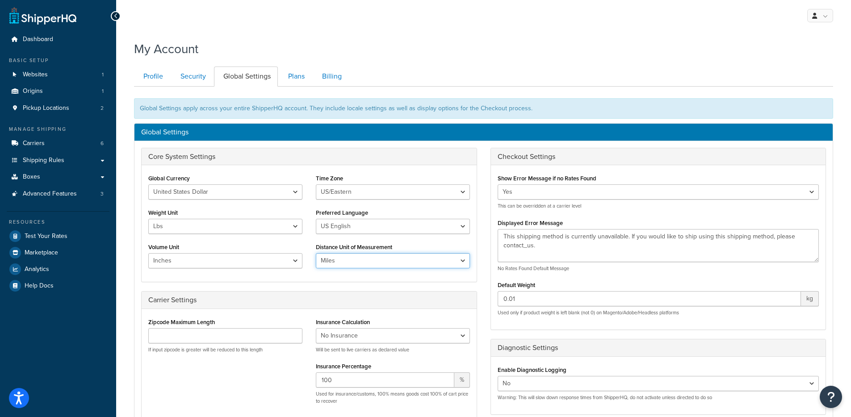
scroll to position [225, 0]
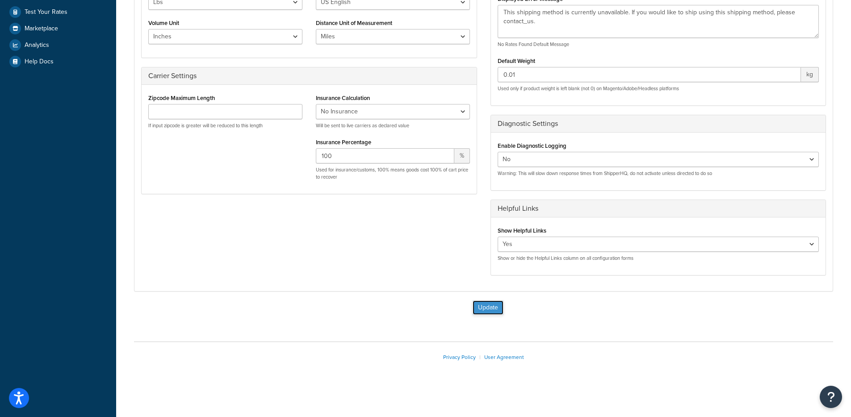
click at [492, 309] on button "Update" at bounding box center [488, 308] width 31 height 14
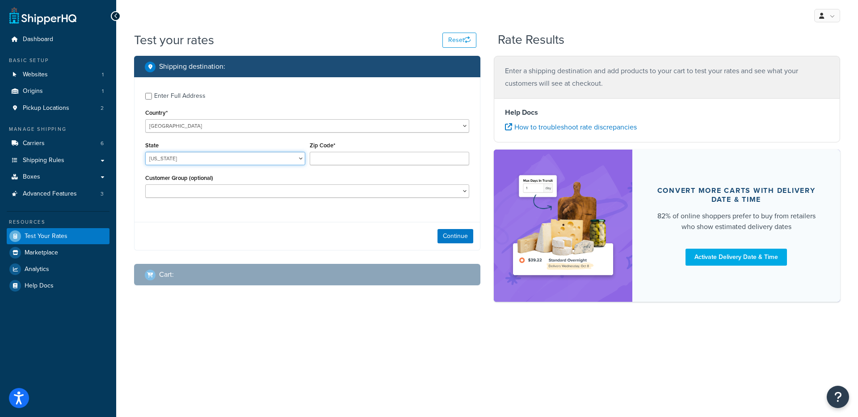
click at [212, 158] on select "Alabama Alaska American Samoa Arizona Arkansas Armed Forces Americas Armed Forc…" at bounding box center [225, 158] width 160 height 13
click at [207, 161] on select "Alabama Alaska American Samoa Arizona Arkansas Armed Forces Americas Armed Forc…" at bounding box center [225, 158] width 160 height 13
click at [349, 224] on div "Continue" at bounding box center [306, 236] width 345 height 28
click at [273, 155] on select "Alabama Alaska American Samoa Arizona Arkansas Armed Forces Americas Armed Forc…" at bounding box center [225, 158] width 160 height 13
select select "MS"
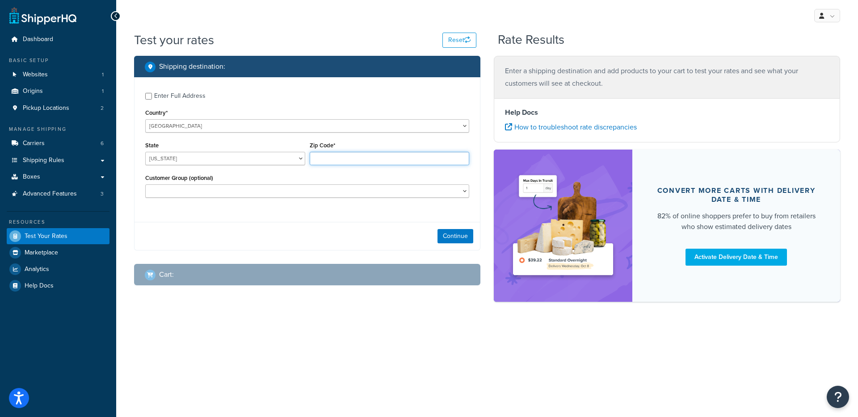
click at [347, 163] on input "Zip Code*" at bounding box center [390, 158] width 160 height 13
type input "39042"
click at [443, 238] on button "Continue" at bounding box center [455, 236] width 36 height 14
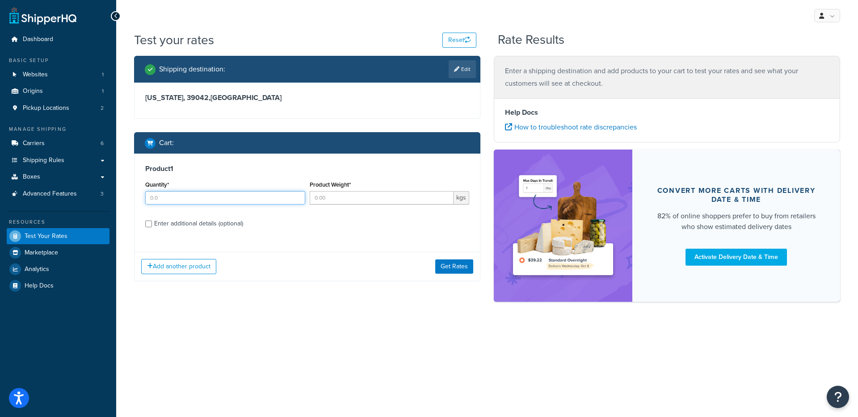
click at [200, 201] on input "Quantity*" at bounding box center [225, 197] width 160 height 13
type input "1"
click at [342, 197] on input "Product Weight*" at bounding box center [382, 197] width 144 height 13
type input "128"
click at [217, 222] on div "Enter additional details (optional)" at bounding box center [198, 224] width 89 height 13
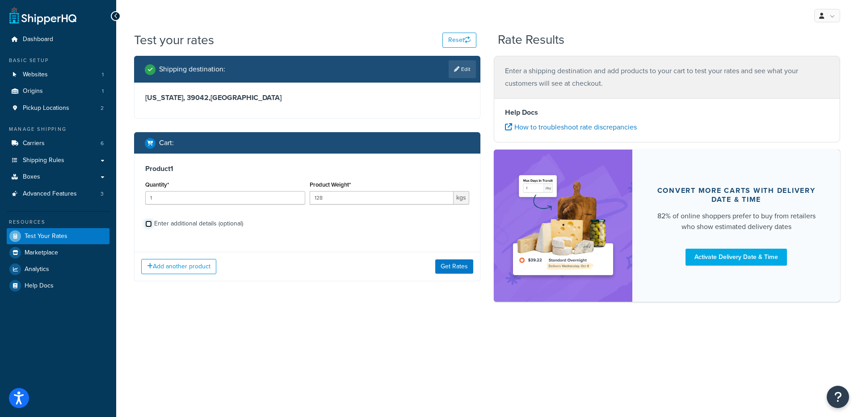
click at [152, 222] on input "Enter additional details (optional)" at bounding box center [148, 224] width 7 height 7
checkbox input "true"
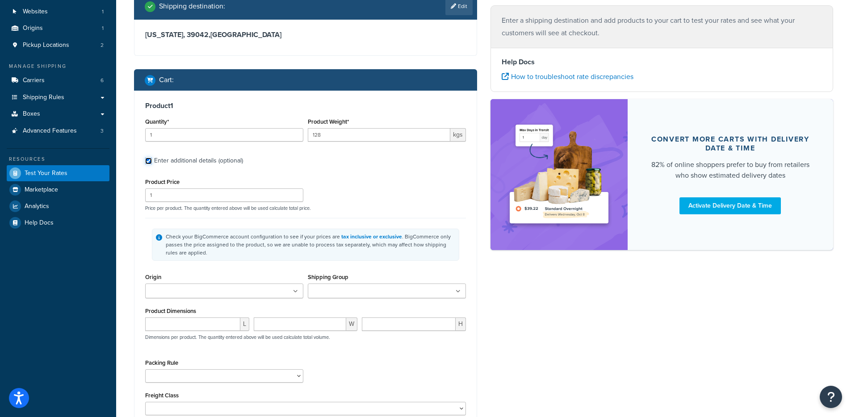
scroll to position [64, 0]
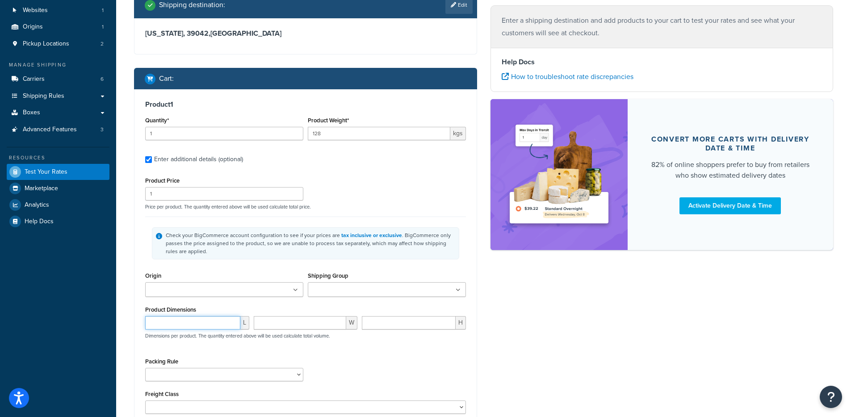
click at [183, 324] on input "number" at bounding box center [192, 322] width 95 height 13
click at [377, 326] on input "number" at bounding box center [409, 322] width 94 height 13
click at [291, 325] on input "number" at bounding box center [300, 322] width 93 height 13
type input "6"
click at [417, 326] on input "number" at bounding box center [409, 322] width 94 height 13
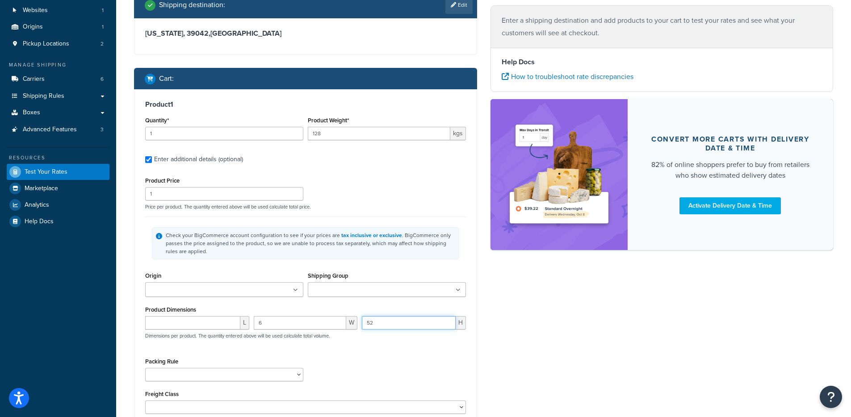
type input "52"
click at [198, 325] on input "number" at bounding box center [192, 322] width 95 height 13
type input "8"
click at [469, 268] on div "Product 1 Quantity* 1 Product Weight* 128 kgs Enter additional details (optiona…" at bounding box center [305, 260] width 342 height 342
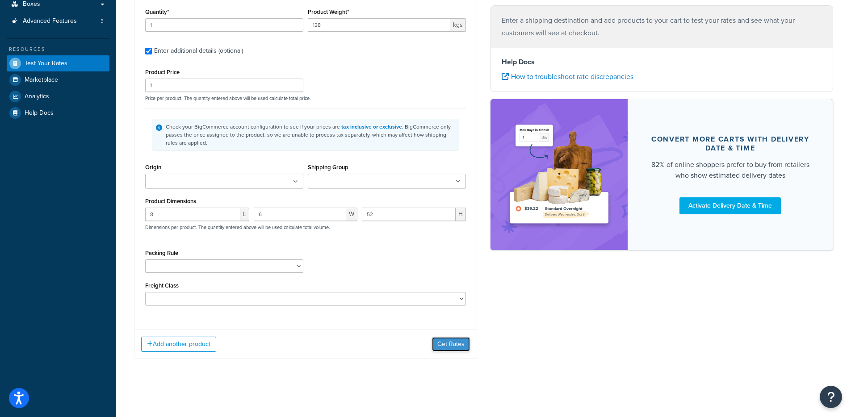
click at [445, 348] on button "Get Rates" at bounding box center [451, 344] width 38 height 14
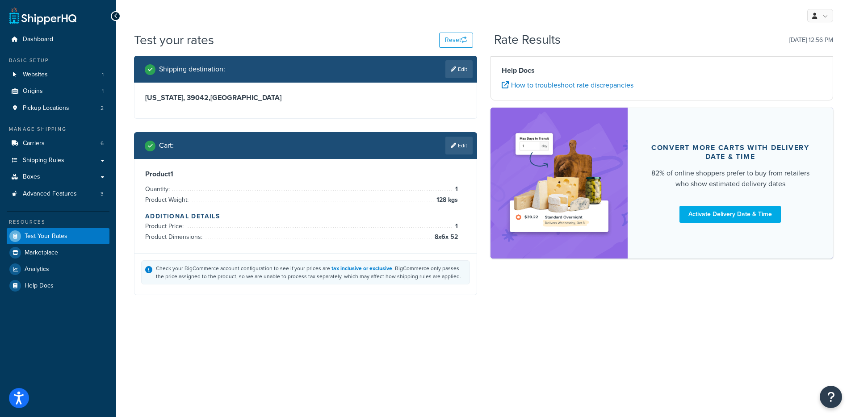
scroll to position [0, 0]
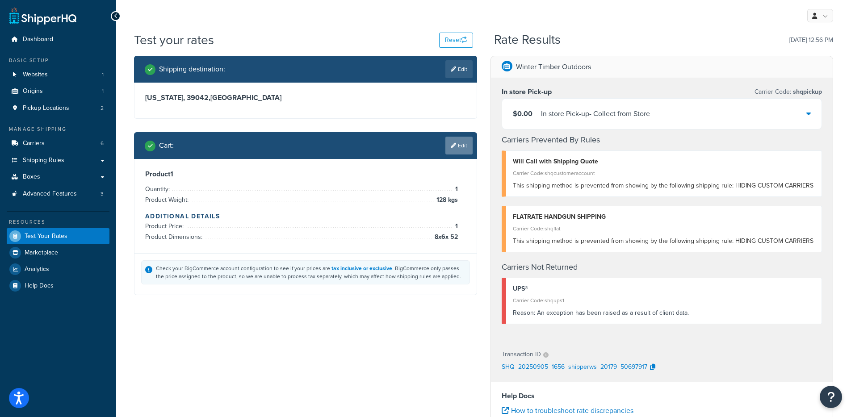
click at [449, 151] on link "Edit" at bounding box center [458, 146] width 27 height 18
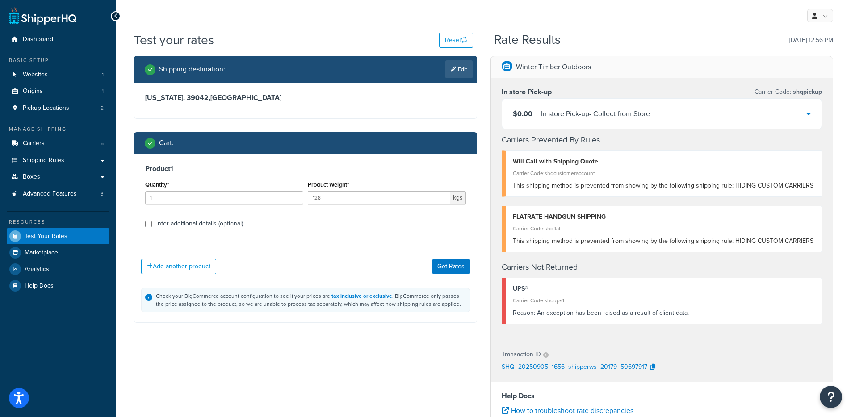
click at [205, 218] on div "Enter additional details (optional)" at bounding box center [198, 224] width 89 height 13
click at [152, 221] on input "Enter additional details (optional)" at bounding box center [148, 224] width 7 height 7
checkbox input "true"
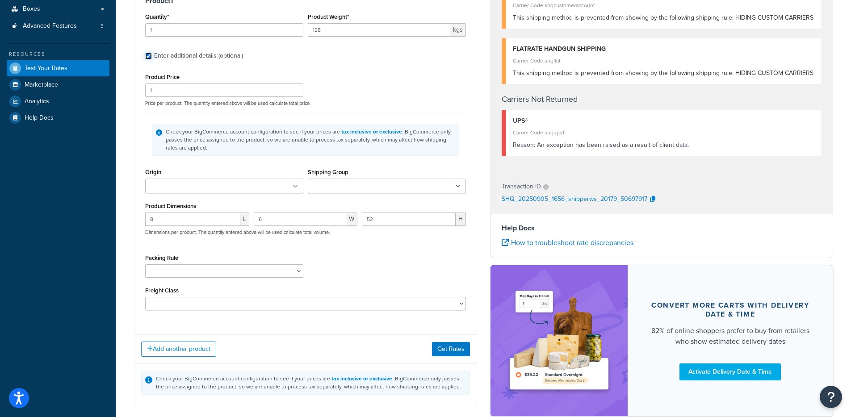
scroll to position [205, 0]
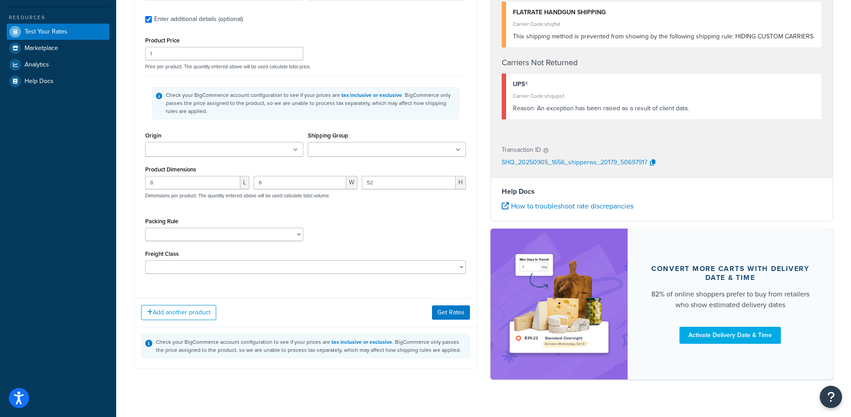
click at [373, 153] on div "Shipping Group FLATRATE FLATRATE OVER $100 Handguns Large Medium Oversized/Over…" at bounding box center [387, 147] width 163 height 34
click at [373, 153] on input "Shipping Group" at bounding box center [349, 150] width 79 height 10
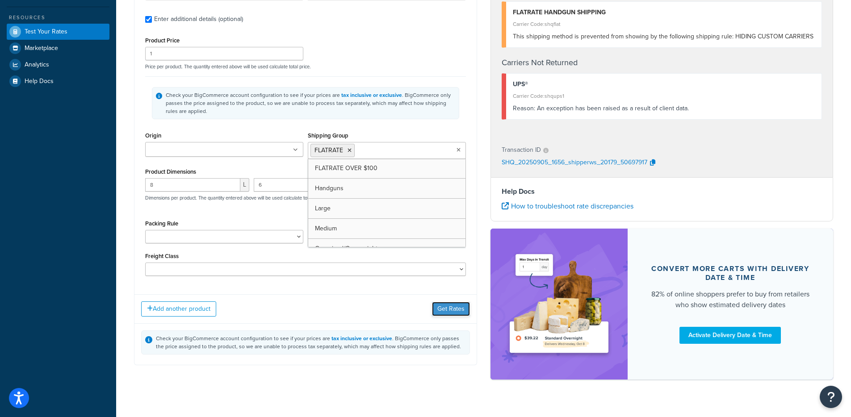
click at [432, 306] on button "Get Rates" at bounding box center [451, 309] width 38 height 14
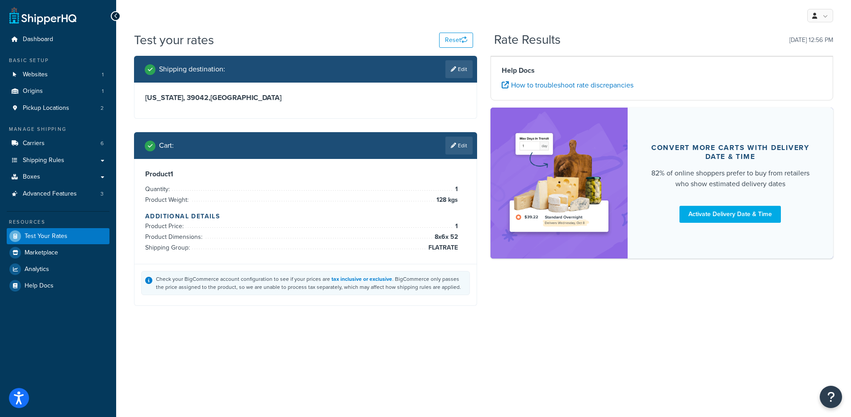
scroll to position [0, 0]
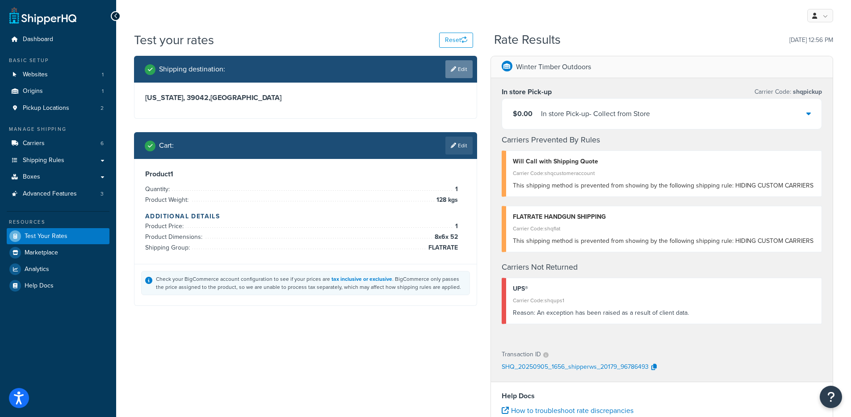
click at [449, 72] on link "Edit" at bounding box center [458, 69] width 27 height 18
select select "MS"
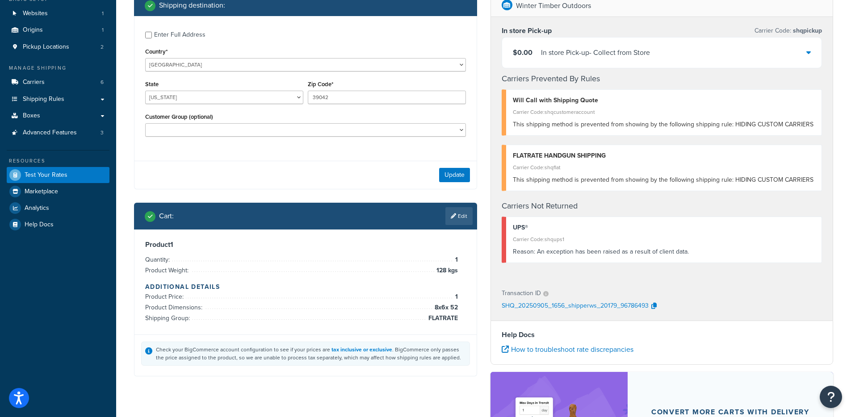
scroll to position [62, 0]
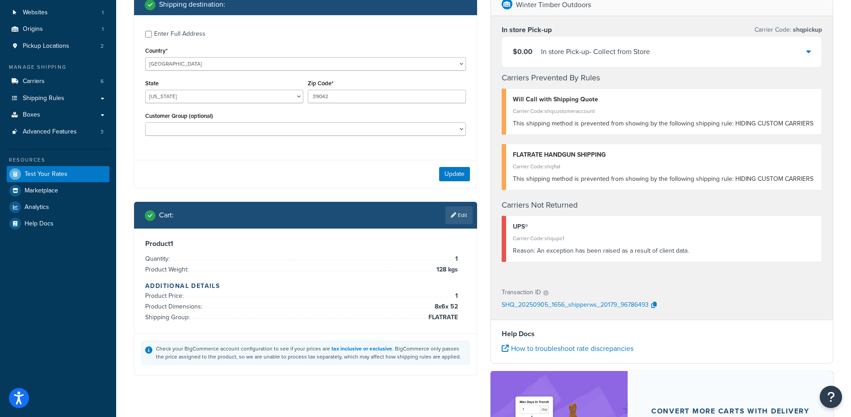
click at [461, 218] on link "Edit" at bounding box center [458, 215] width 27 height 18
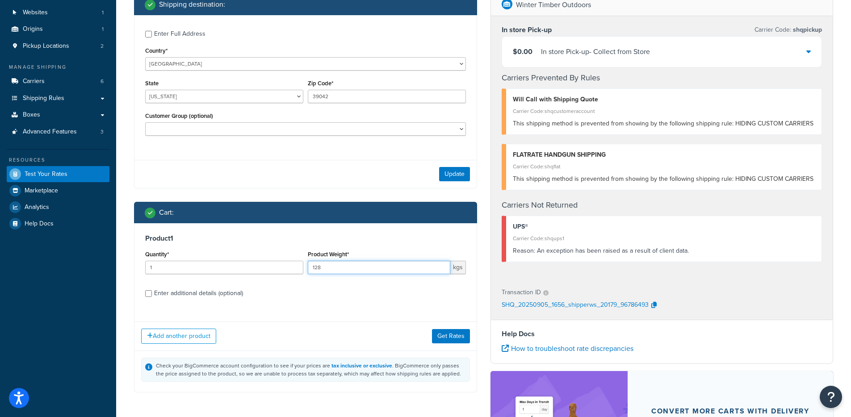
drag, startPoint x: 316, startPoint y: 270, endPoint x: 295, endPoint y: 268, distance: 21.6
click at [295, 268] on div "Quantity* 1 Product Weight* 128 kgs" at bounding box center [305, 264] width 325 height 33
type input "3.28"
click at [456, 329] on div "Add another product Get Rates" at bounding box center [305, 336] width 342 height 29
click at [456, 338] on button "Get Rates" at bounding box center [451, 336] width 38 height 14
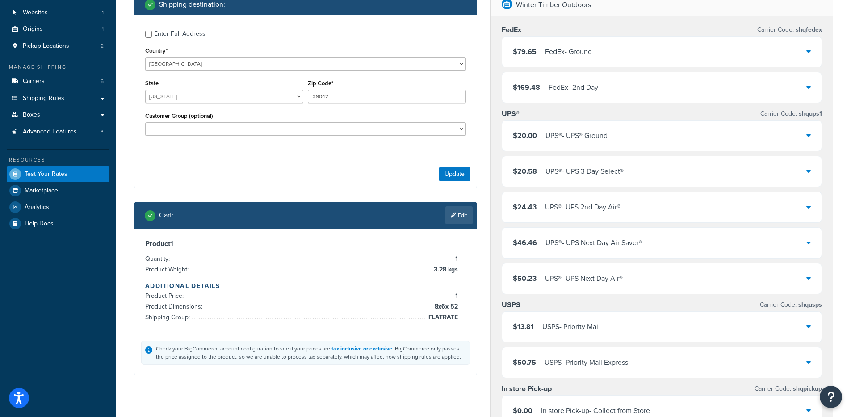
click at [576, 177] on div "UPS® - UPS 3 Day Select®" at bounding box center [584, 171] width 78 height 13
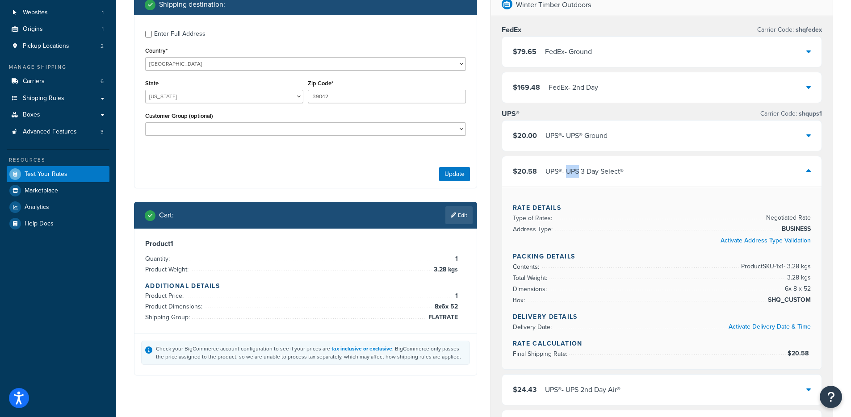
click at [576, 177] on div "UPS® - UPS 3 Day Select®" at bounding box center [584, 171] width 78 height 13
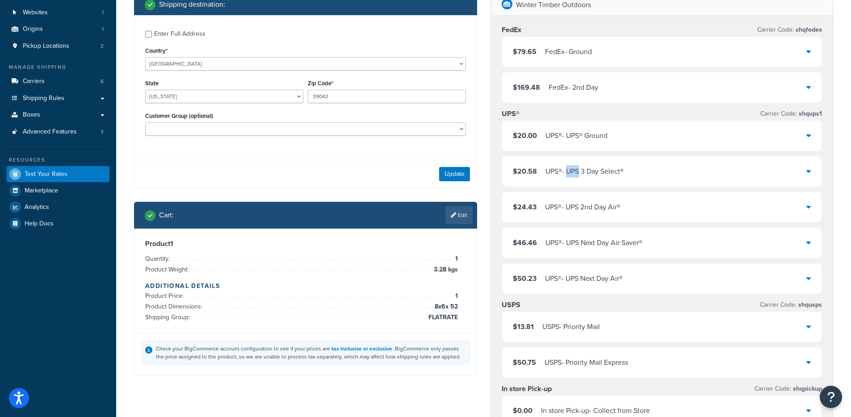
click at [636, 174] on div "$20.58 UPS® - UPS 3 Day Select®" at bounding box center [662, 171] width 320 height 30
click at [634, 177] on div "$20.58 UPS® - UPS 3 Day Select®" at bounding box center [662, 171] width 320 height 30
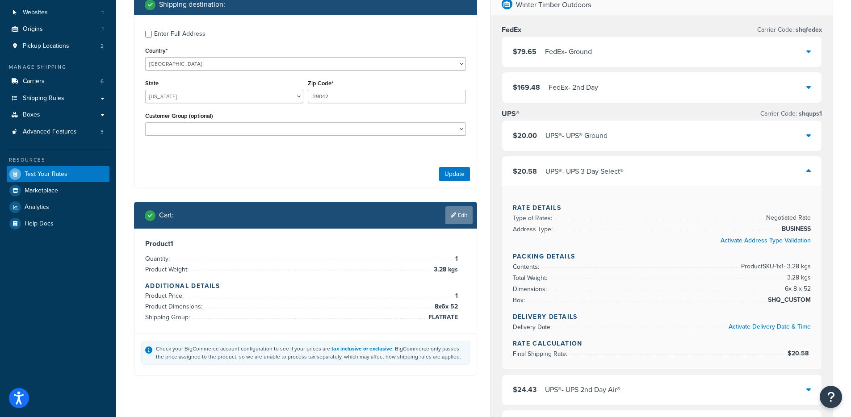
click at [466, 218] on link "Edit" at bounding box center [458, 215] width 27 height 18
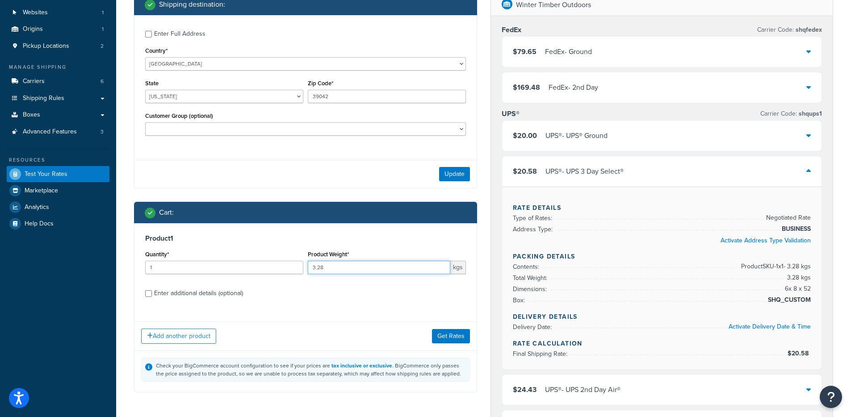
drag, startPoint x: 326, startPoint y: 269, endPoint x: 299, endPoint y: 266, distance: 26.5
click at [299, 266] on div "Quantity* 1 Product Weight* 3.28 kgs" at bounding box center [305, 264] width 325 height 33
type input "3.62"
click at [449, 334] on button "Get Rates" at bounding box center [451, 336] width 38 height 14
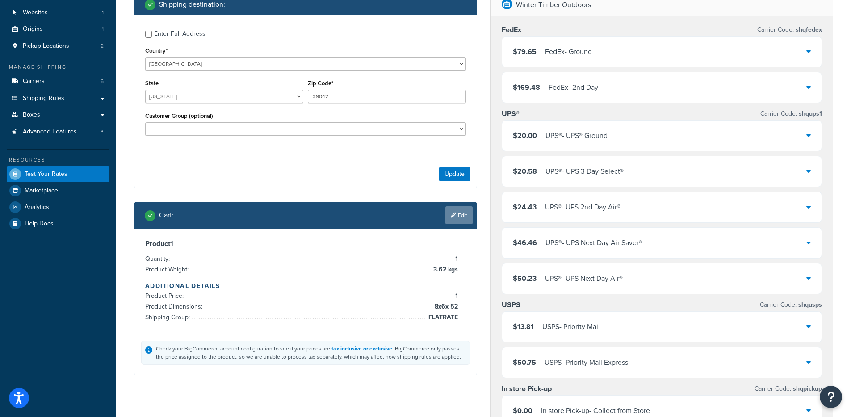
click at [461, 217] on link "Edit" at bounding box center [458, 215] width 27 height 18
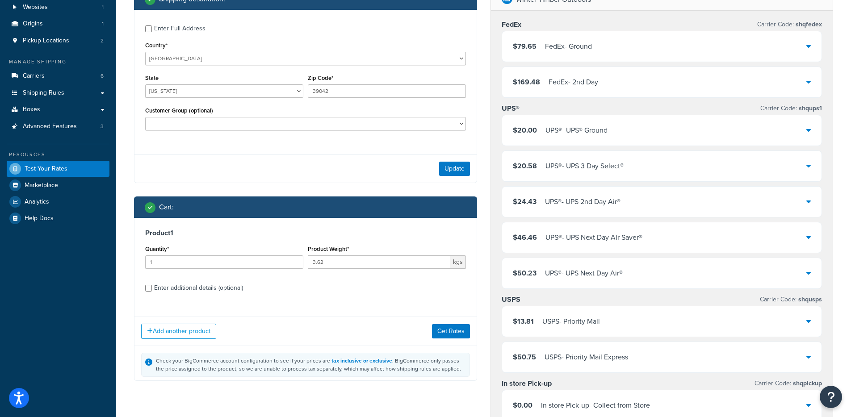
scroll to position [69, 0]
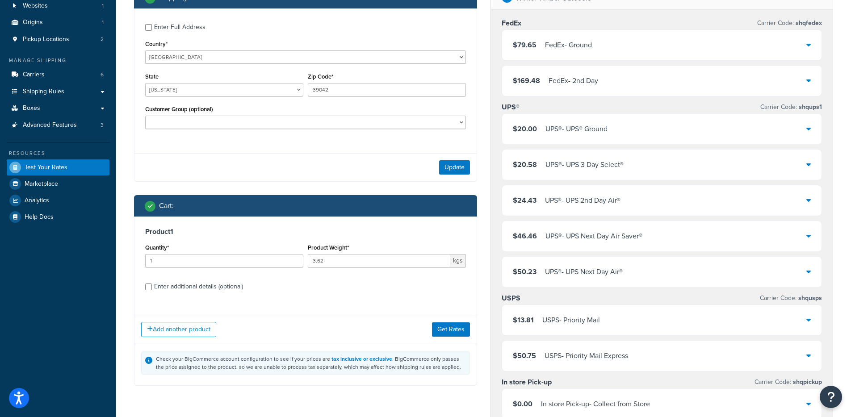
click at [226, 289] on div "Enter additional details (optional)" at bounding box center [198, 286] width 89 height 13
click at [152, 289] on input "Enter additional details (optional)" at bounding box center [148, 287] width 7 height 7
checkbox input "true"
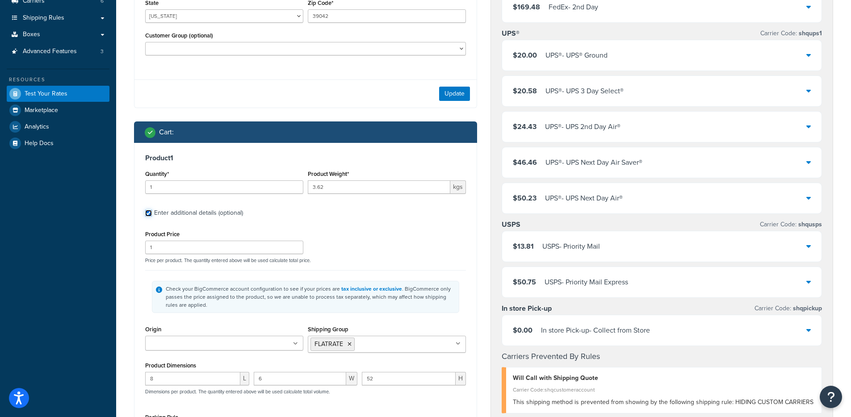
scroll to position [0, 0]
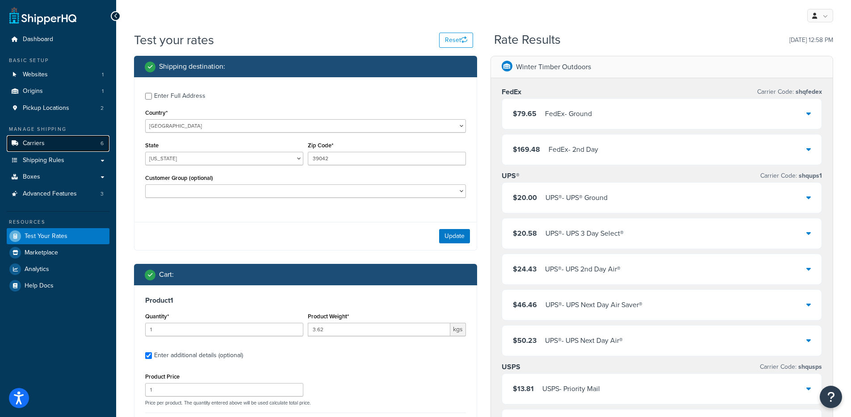
click at [51, 142] on link "Carriers 6" at bounding box center [58, 143] width 103 height 17
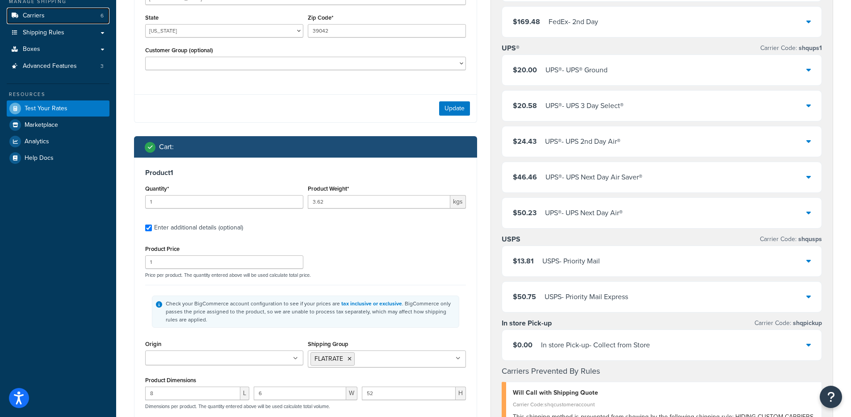
scroll to position [139, 0]
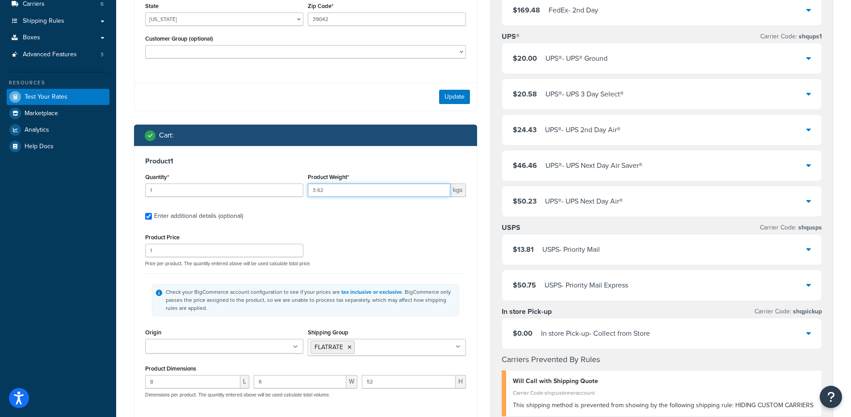
drag, startPoint x: 345, startPoint y: 196, endPoint x: 264, endPoint y: 185, distance: 81.6
click at [264, 185] on div "Quantity* 1 Product Weight* 3.62 kgs" at bounding box center [305, 187] width 325 height 33
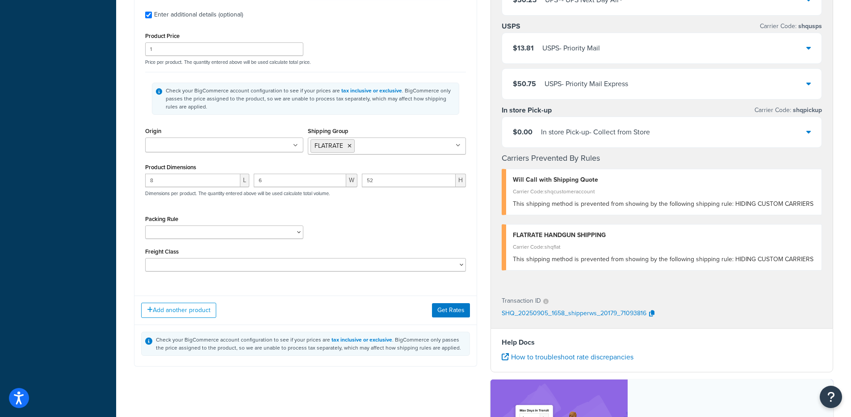
scroll to position [375, 0]
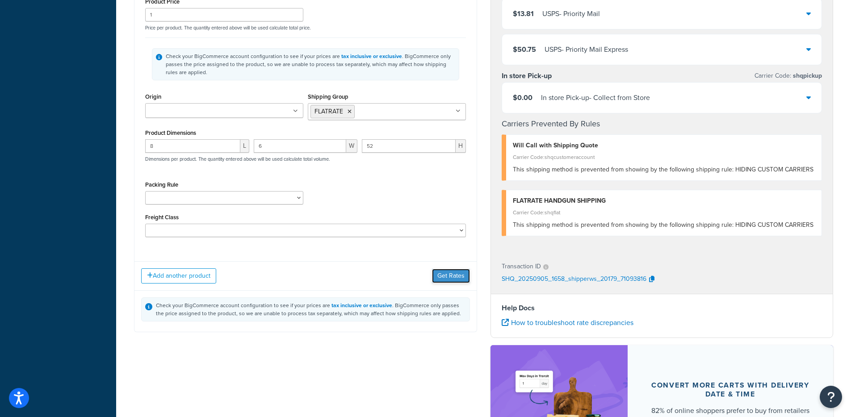
click at [434, 273] on button "Get Rates" at bounding box center [451, 276] width 38 height 14
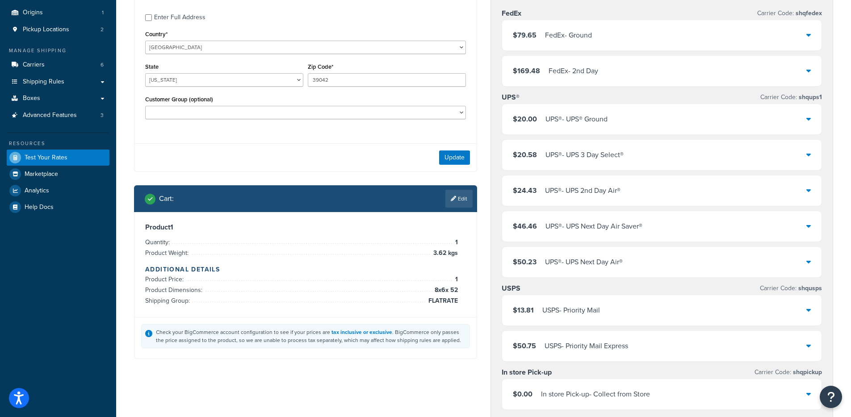
scroll to position [77, 0]
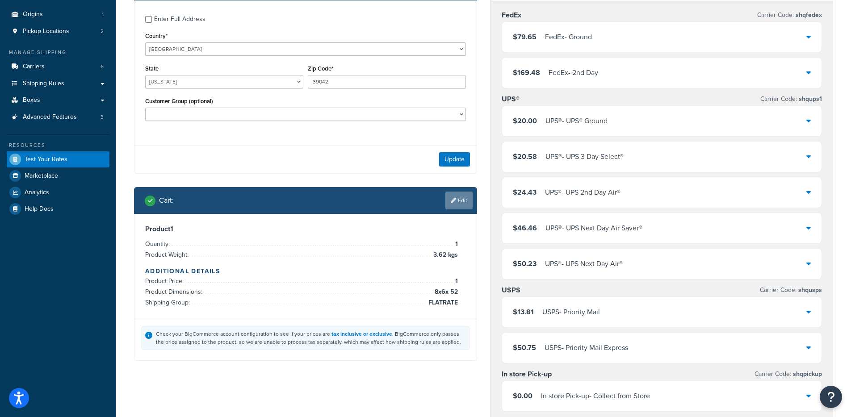
click at [463, 201] on link "Edit" at bounding box center [458, 201] width 27 height 18
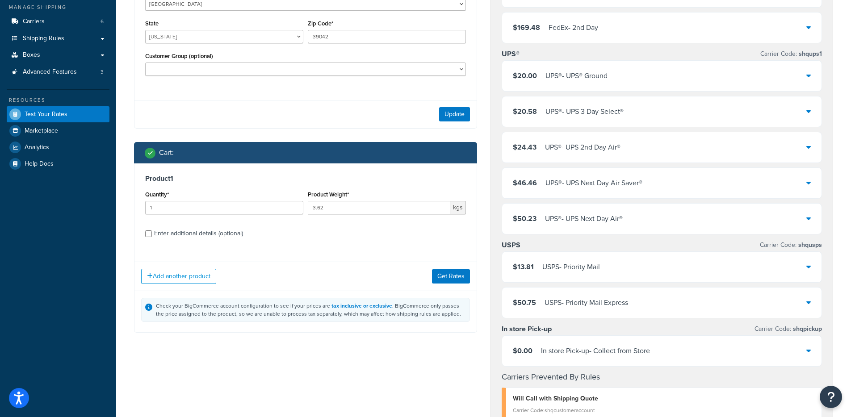
click at [197, 235] on div "Enter additional details (optional)" at bounding box center [198, 233] width 89 height 13
click at [152, 235] on input "Enter additional details (optional)" at bounding box center [148, 233] width 7 height 7
checkbox input "true"
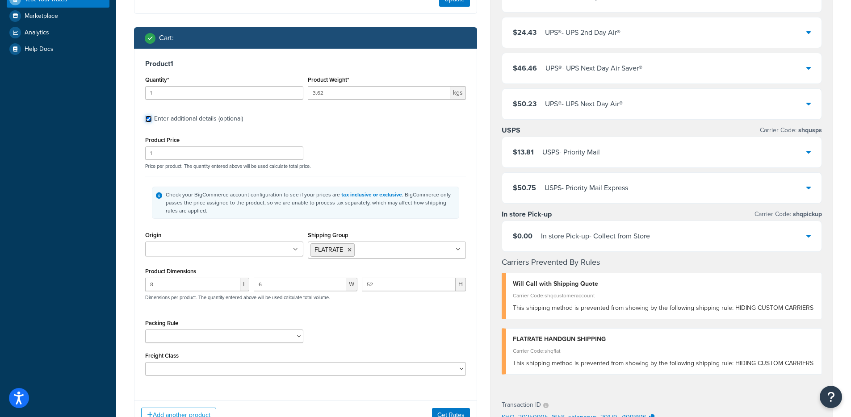
scroll to position [314, 0]
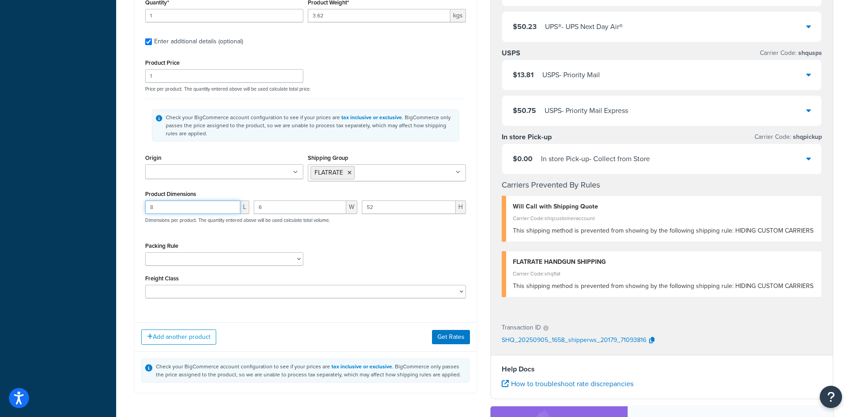
drag, startPoint x: 186, startPoint y: 208, endPoint x: 106, endPoint y: 200, distance: 80.4
click at [106, 200] on div "Dashboard Basic Setup Websites 1 Origins 1 Pickup Locations 2 Manage Shipping C…" at bounding box center [425, 148] width 851 height 925
drag, startPoint x: 278, startPoint y: 216, endPoint x: 270, endPoint y: 206, distance: 13.0
click at [256, 209] on div "6 W" at bounding box center [305, 211] width 109 height 20
drag, startPoint x: 285, startPoint y: 205, endPoint x: 242, endPoint y: 205, distance: 43.3
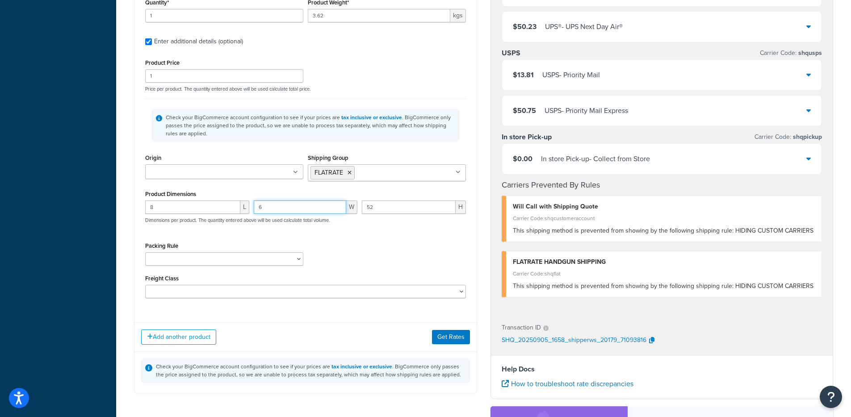
click at [242, 205] on div "8 L 6 W 52 H Dimensions per product. The quantity entered above will be used ca…" at bounding box center [305, 217] width 325 height 33
type input "15.24"
type input "132"
click at [165, 211] on input "8" at bounding box center [192, 207] width 95 height 13
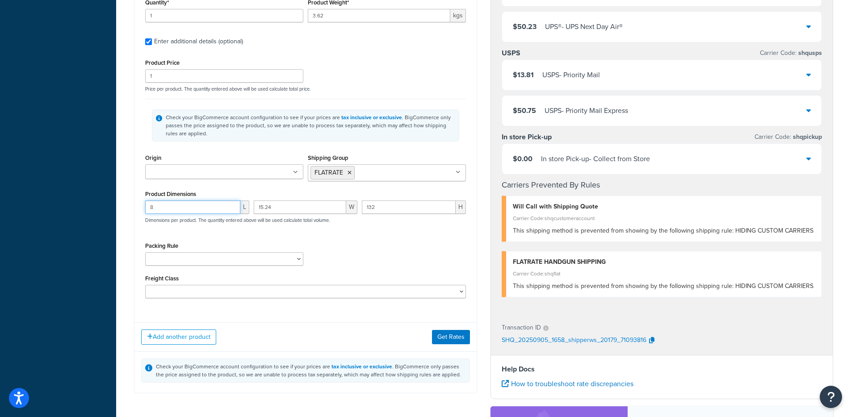
click at [165, 211] on input "8" at bounding box center [192, 207] width 95 height 13
type input "20.32"
click at [454, 335] on button "Get Rates" at bounding box center [451, 337] width 38 height 14
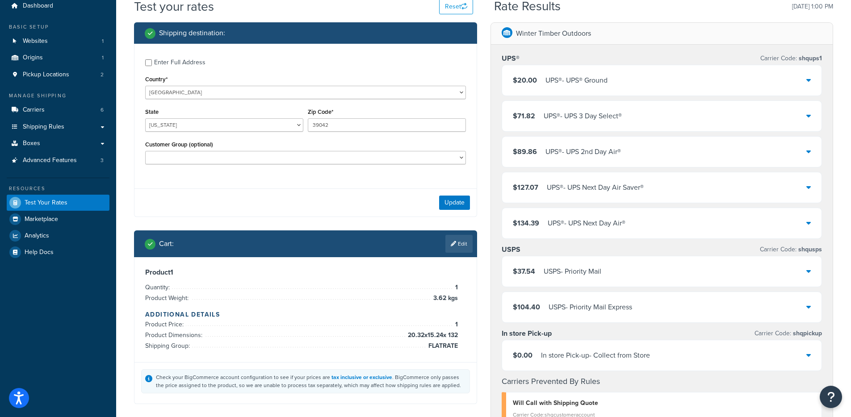
scroll to position [33, 0]
click at [653, 111] on div "$71.82 UPS® - UPS 3 Day Select®" at bounding box center [662, 116] width 320 height 30
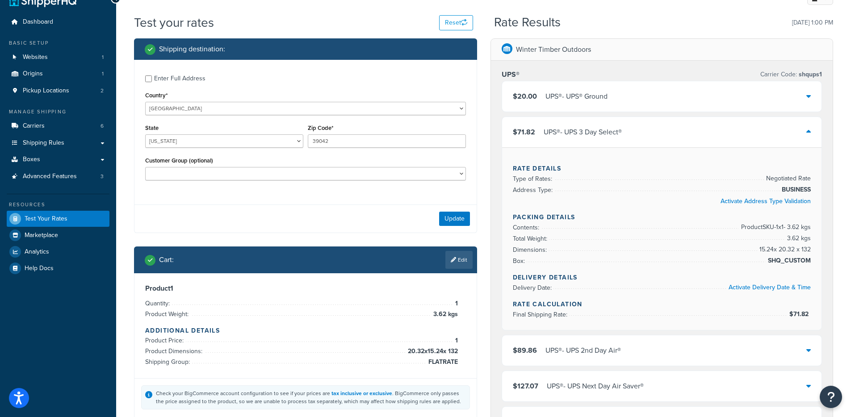
scroll to position [21, 0]
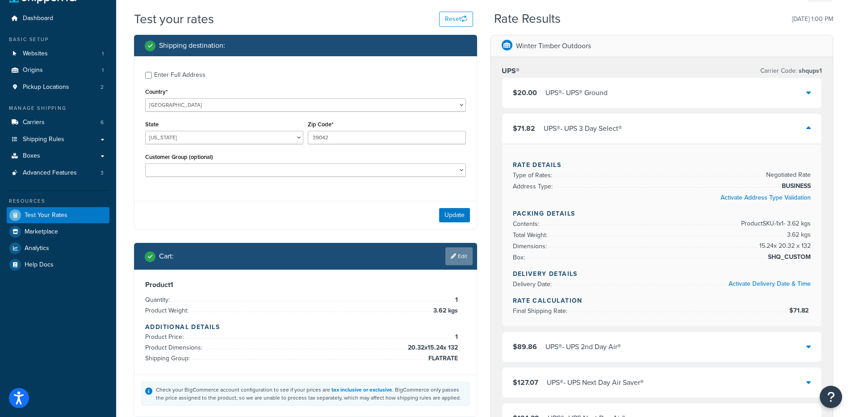
click at [456, 264] on link "Edit" at bounding box center [458, 256] width 27 height 18
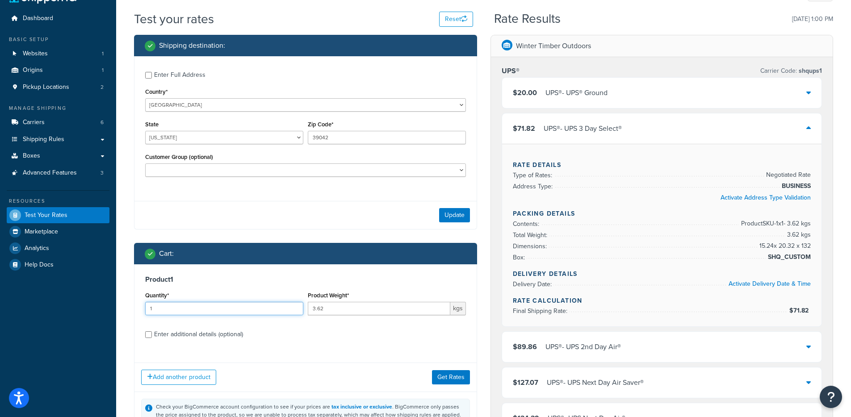
click at [219, 312] on input "1" at bounding box center [224, 308] width 158 height 13
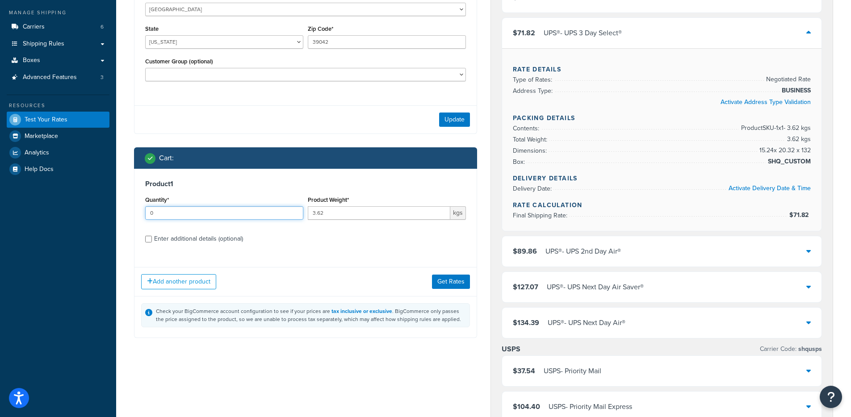
scroll to position [119, 0]
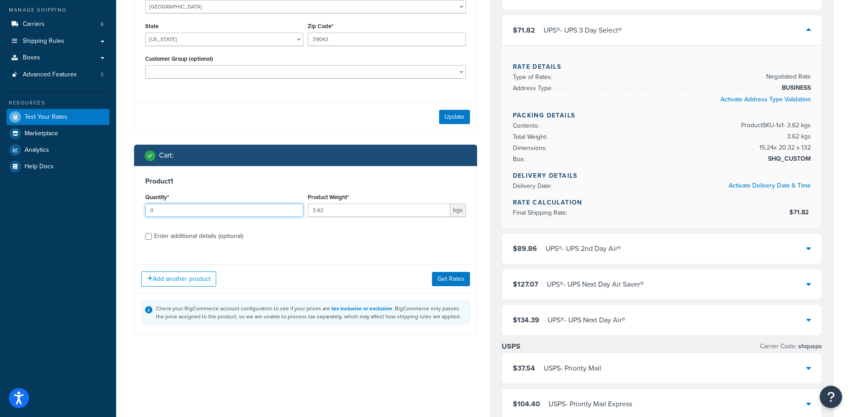
type input "0"
click at [197, 242] on div "Enter additional details (optional)" at bounding box center [198, 236] width 89 height 13
click at [152, 240] on input "Enter additional details (optional)" at bounding box center [148, 236] width 7 height 7
checkbox input "true"
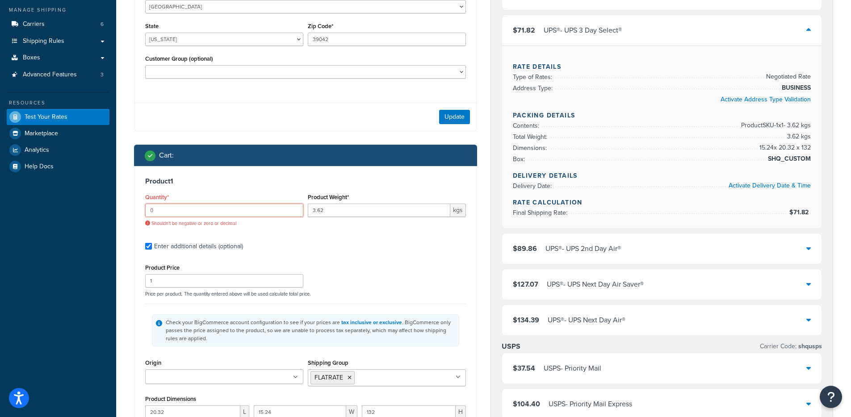
click at [204, 207] on input "0" at bounding box center [224, 210] width 158 height 13
drag, startPoint x: 204, startPoint y: 207, endPoint x: 135, endPoint y: 202, distance: 68.5
click at [135, 202] on div "Product 1 Quantity* 0 Shouldn't be negative or zero or decimal Product Weight* …" at bounding box center [305, 343] width 342 height 354
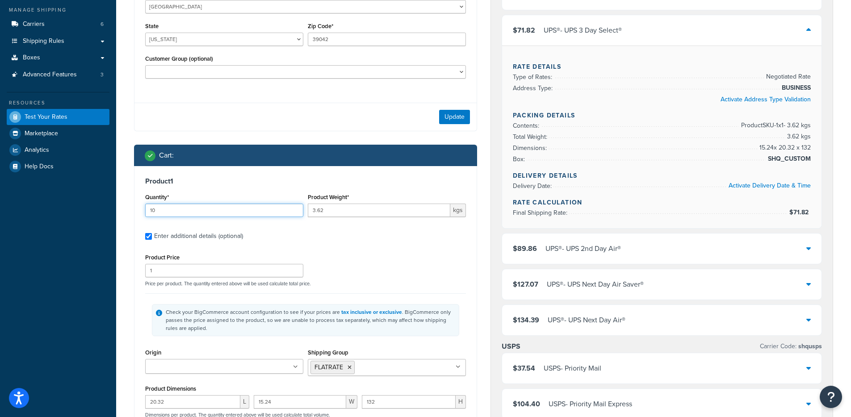
drag, startPoint x: 210, startPoint y: 204, endPoint x: 131, endPoint y: 206, distance: 79.1
click at [131, 206] on div "Shipping destination : Enter Full Address Country* United States United Kingdom…" at bounding box center [305, 269] width 356 height 665
drag, startPoint x: 192, startPoint y: 218, endPoint x: 135, endPoint y: 213, distance: 57.4
click at [135, 213] on div "Product 1 Quantity* 10 Product Weight* 3.62 kgs Enter additional details (optio…" at bounding box center [305, 338] width 342 height 344
type input "1"
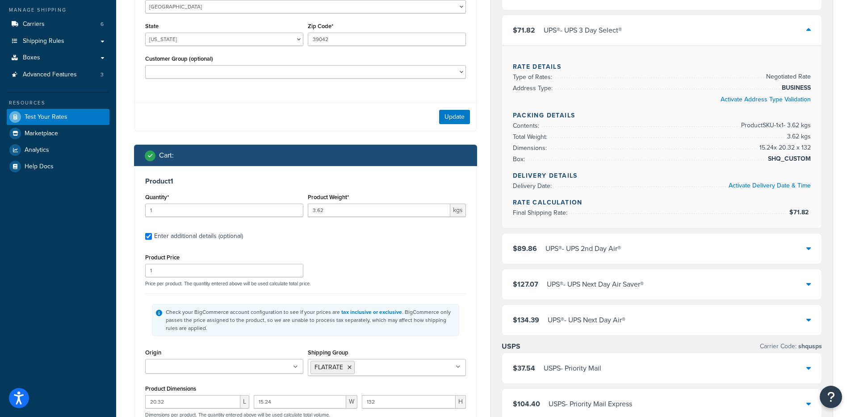
click at [133, 232] on div "Shipping destination : Enter Full Address Country* United States United Kingdom…" at bounding box center [305, 269] width 356 height 665
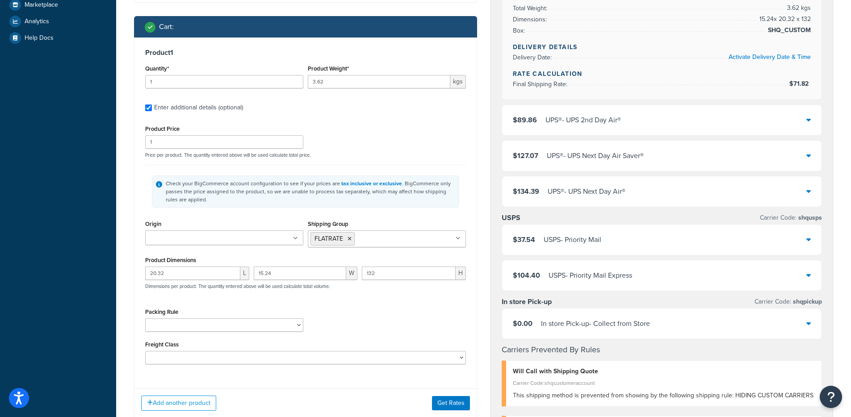
scroll to position [256, 0]
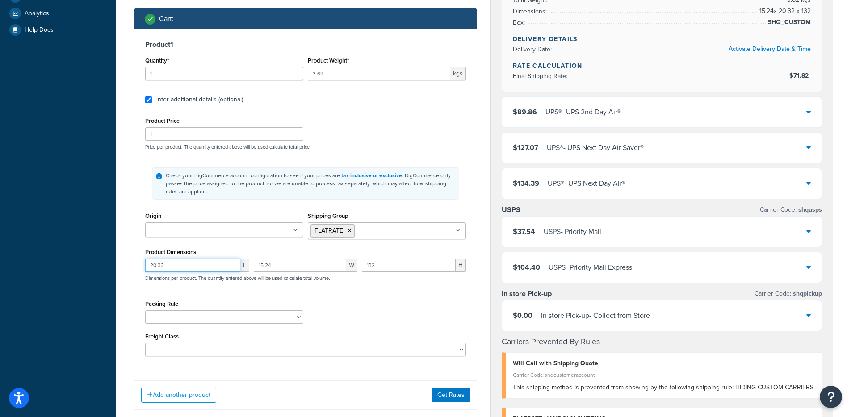
drag, startPoint x: 188, startPoint y: 272, endPoint x: 98, endPoint y: 266, distance: 90.9
click at [98, 266] on div "Dashboard Basic Setup Websites 1 Origins 1 Pickup Locations 2 Manage Shipping C…" at bounding box center [425, 292] width 851 height 1096
click at [295, 263] on input "15.24" at bounding box center [300, 265] width 93 height 13
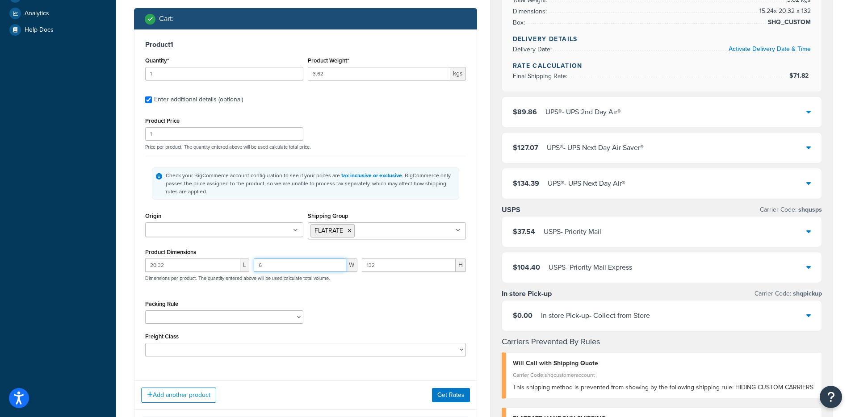
type input "6"
click at [376, 269] on input "132" at bounding box center [409, 265] width 94 height 13
type input "52"
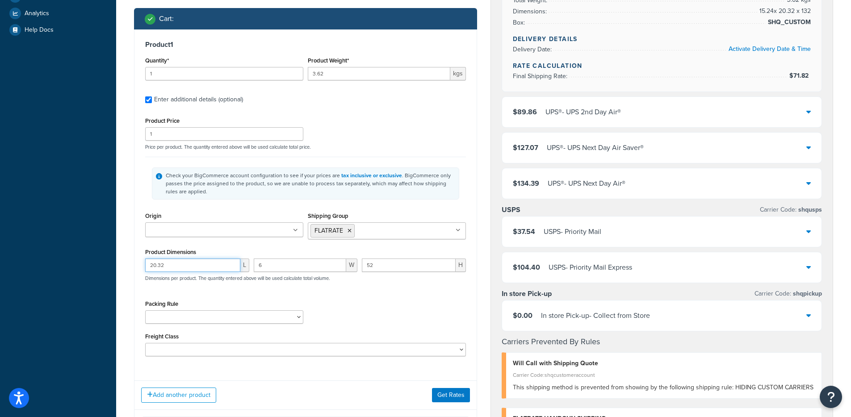
drag, startPoint x: 199, startPoint y: 272, endPoint x: 124, endPoint y: 261, distance: 75.4
click at [124, 261] on div "Test your rates Reset Rate Results 09/05/2025, 1:00 PM Shipping destination : E…" at bounding box center [483, 296] width 735 height 1042
type input "8"
click at [437, 393] on button "Get Rates" at bounding box center [451, 395] width 38 height 14
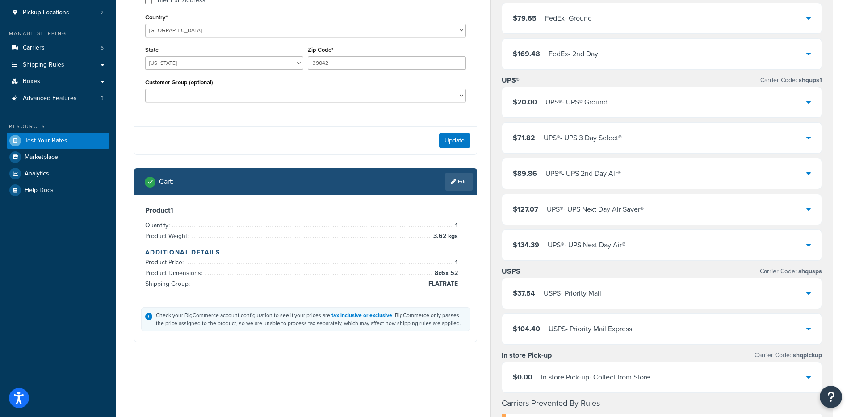
scroll to position [97, 0]
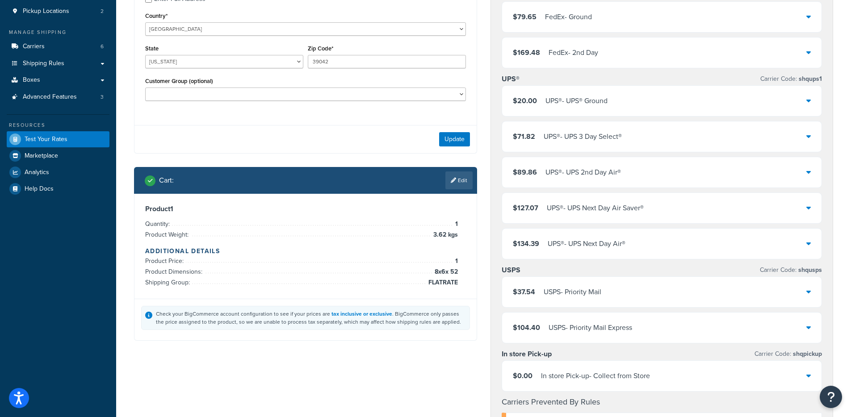
click at [611, 142] on div "UPS® - UPS 3 Day Select®" at bounding box center [583, 136] width 78 height 13
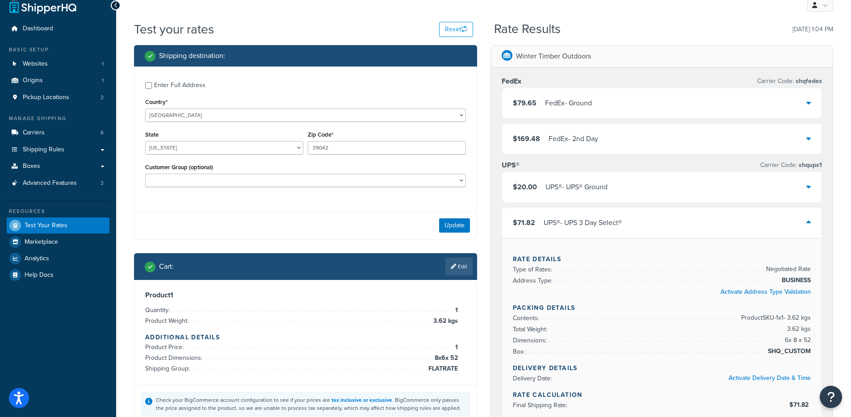
scroll to position [0, 0]
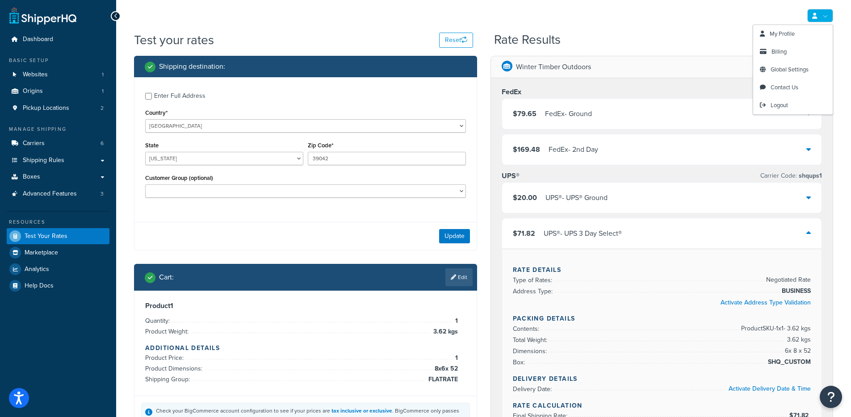
click at [816, 13] on icon at bounding box center [814, 16] width 5 height 6
click at [683, 19] on div "My Profile Billing Global Settings Contact Us Logout" at bounding box center [483, 15] width 735 height 31
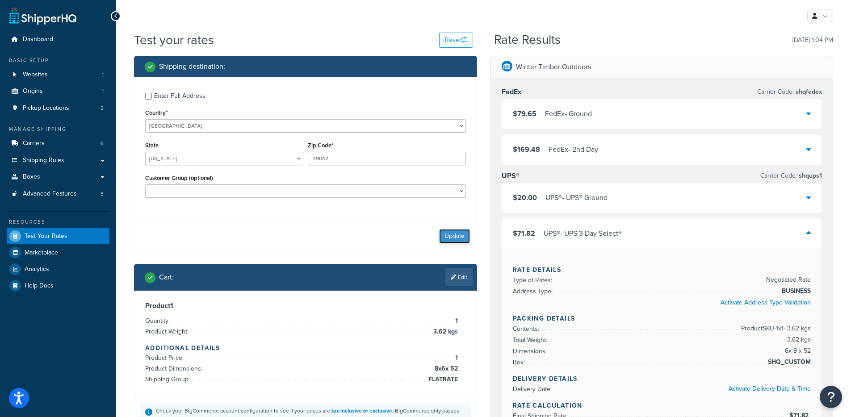
click at [466, 235] on button "Update" at bounding box center [454, 236] width 31 height 14
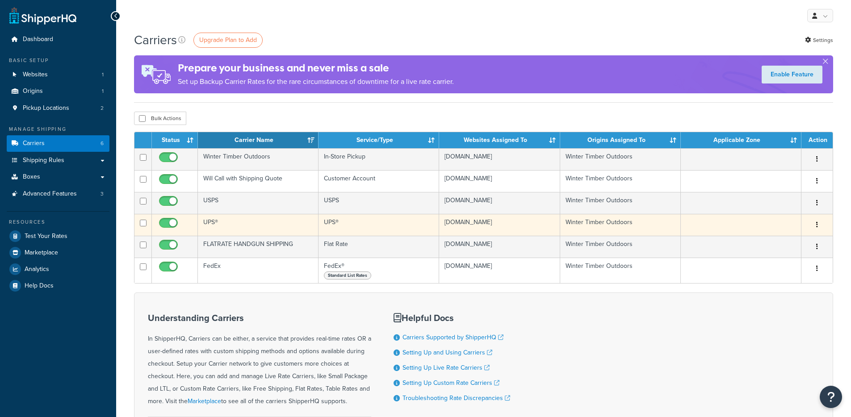
click at [260, 230] on td "UPS®" at bounding box center [258, 225] width 121 height 22
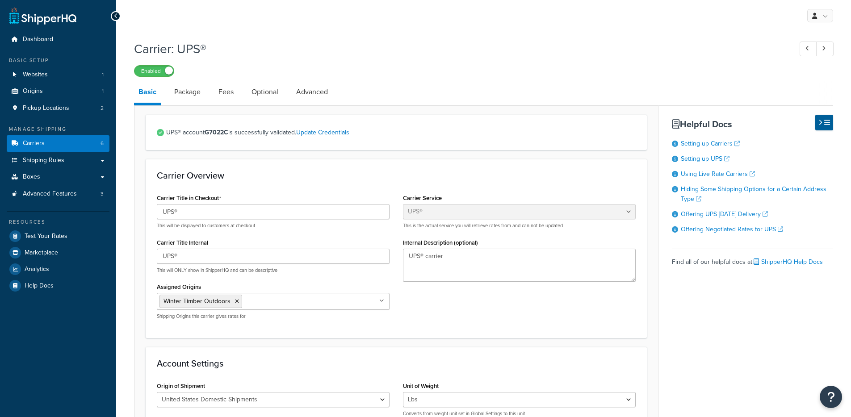
select select "ups"
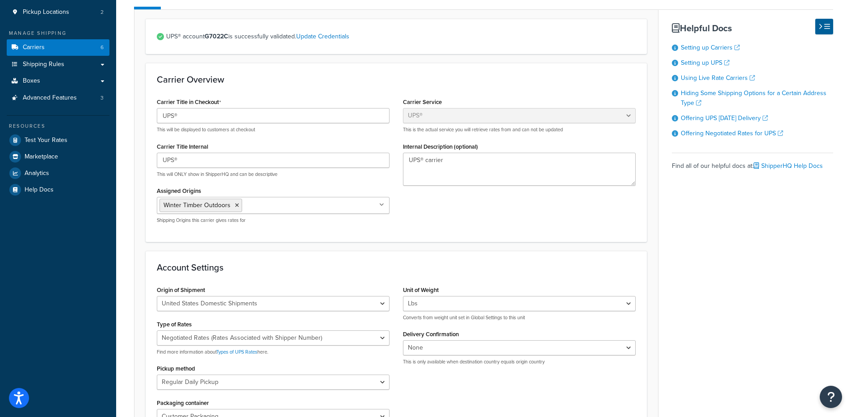
scroll to position [143, 0]
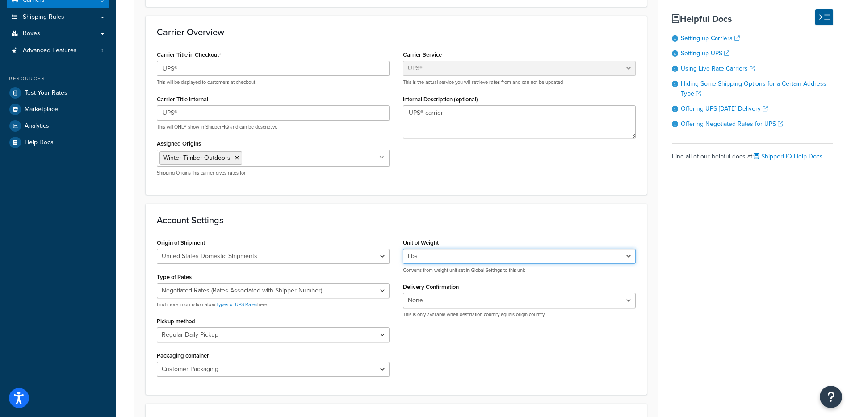
click at [452, 260] on select "Lbs Kgs Convert LBS to KG" at bounding box center [519, 256] width 233 height 15
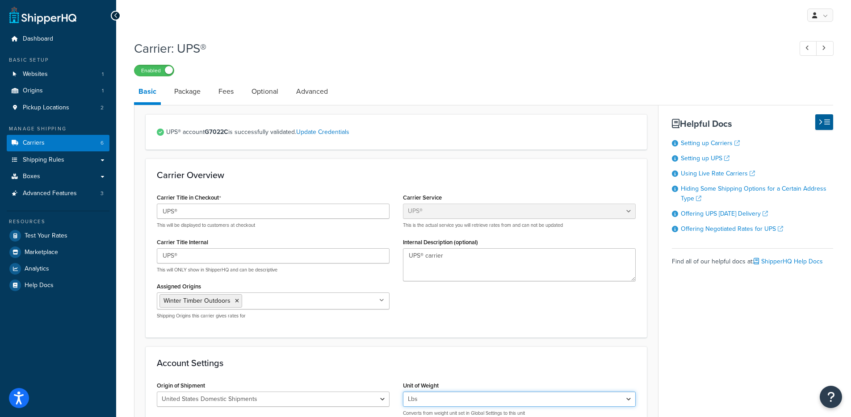
scroll to position [0, 0]
click at [199, 94] on link "Package" at bounding box center [187, 91] width 35 height 21
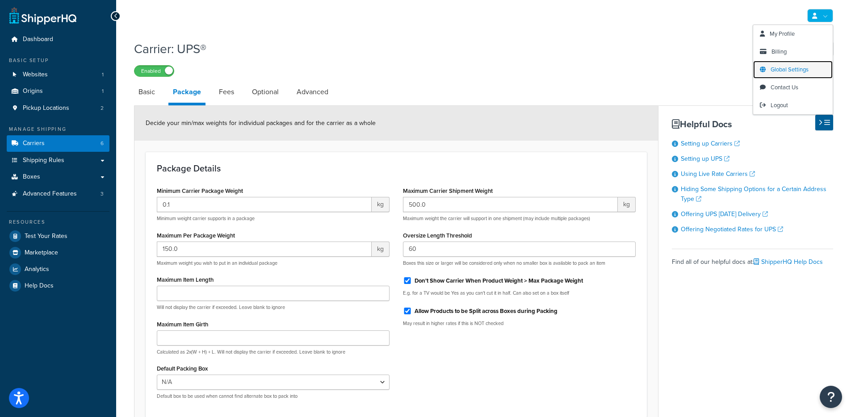
click at [776, 73] on span "Global Settings" at bounding box center [789, 69] width 38 height 8
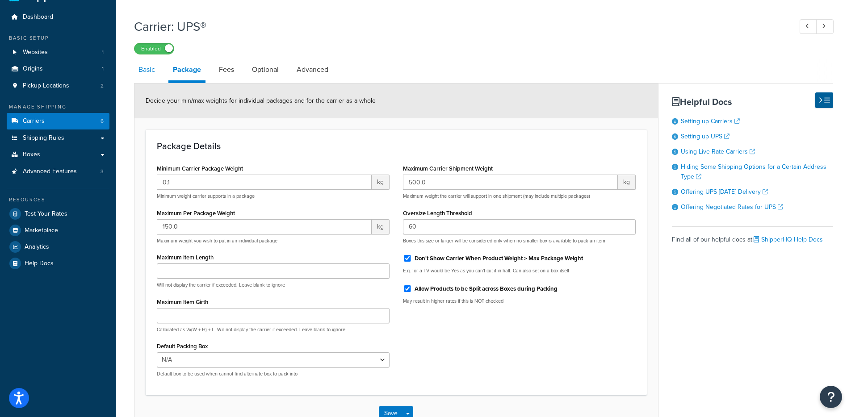
scroll to position [21, 0]
click at [142, 75] on link "Basic" at bounding box center [146, 70] width 25 height 21
select select "ups"
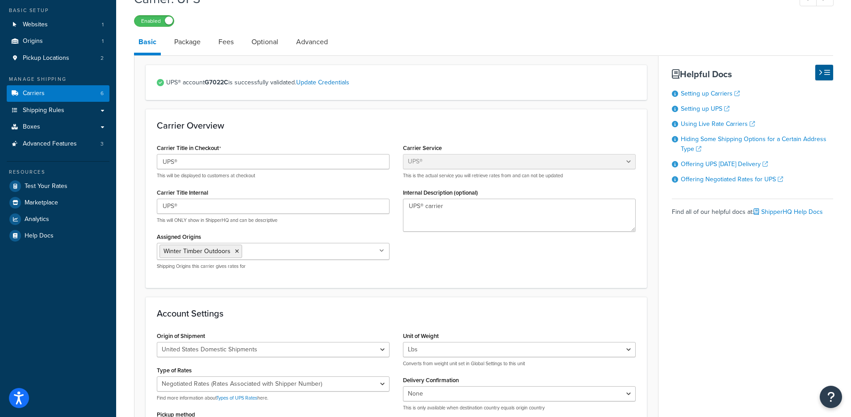
scroll to position [31, 0]
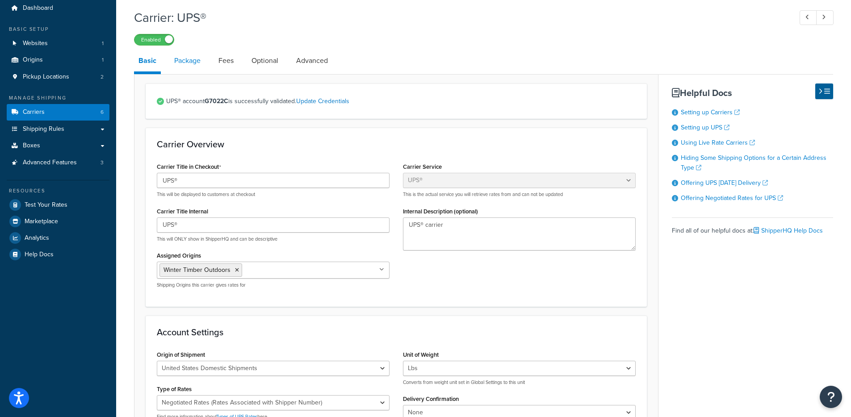
click at [197, 61] on link "Package" at bounding box center [187, 60] width 35 height 21
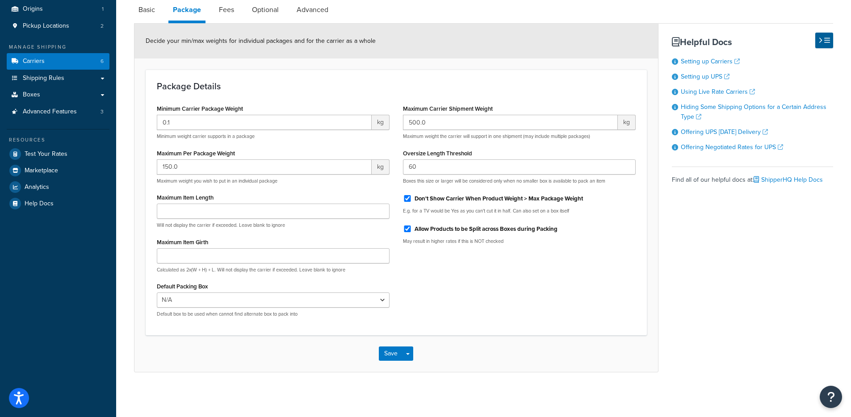
scroll to position [71, 0]
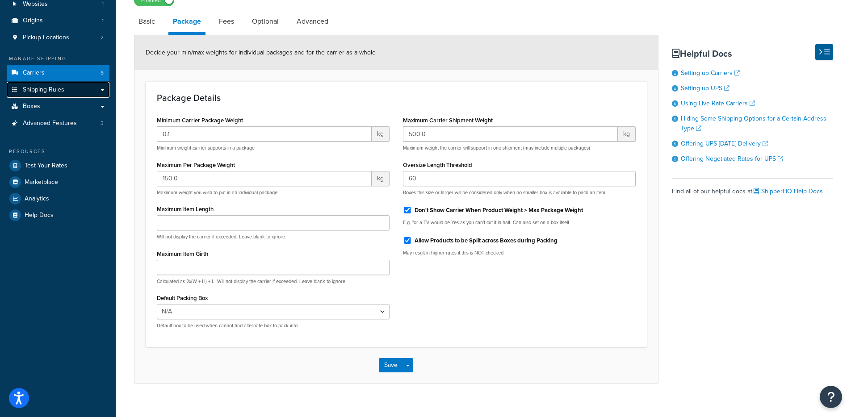
click at [74, 88] on link "Shipping Rules" at bounding box center [58, 90] width 103 height 17
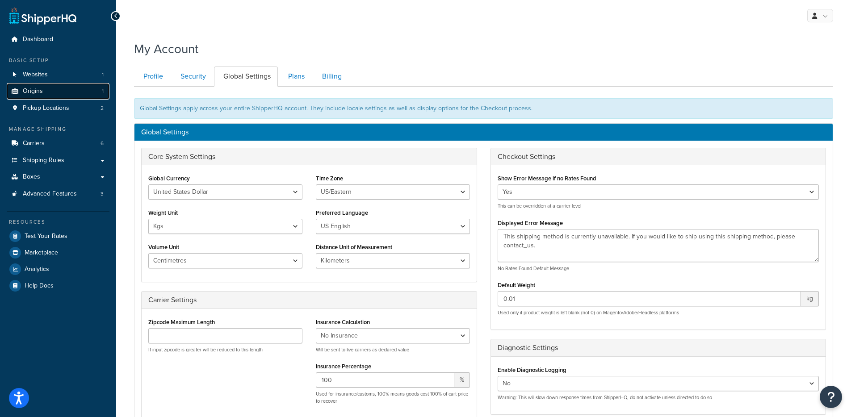
click at [72, 95] on link "Origins 1" at bounding box center [58, 91] width 103 height 17
click at [216, 225] on select "Lbs Kgs" at bounding box center [225, 226] width 154 height 15
click at [148, 219] on select "Lbs Kgs" at bounding box center [225, 226] width 154 height 15
click at [211, 228] on select "Lbs Kgs" at bounding box center [225, 226] width 154 height 15
select select "kg"
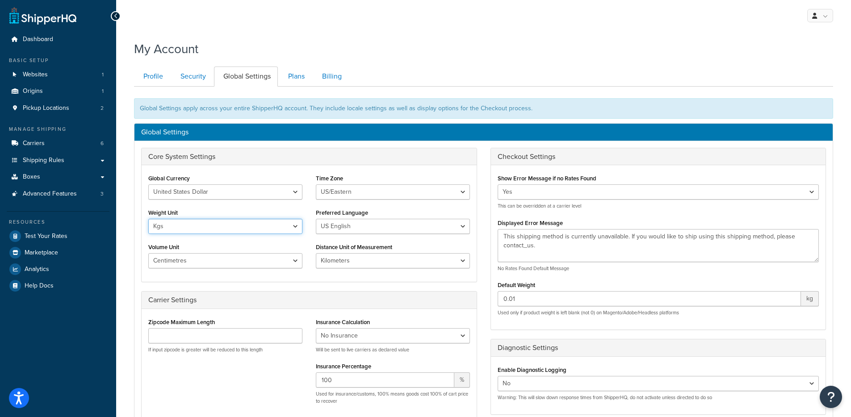
click at [148, 219] on select "Lbs Kgs" at bounding box center [225, 226] width 154 height 15
click at [193, 262] on select "Inches Centimetres Feet Yards Metres" at bounding box center [225, 260] width 154 height 15
click at [148, 253] on select "Inches Centimetres Feet Yards Metres" at bounding box center [225, 260] width 154 height 15
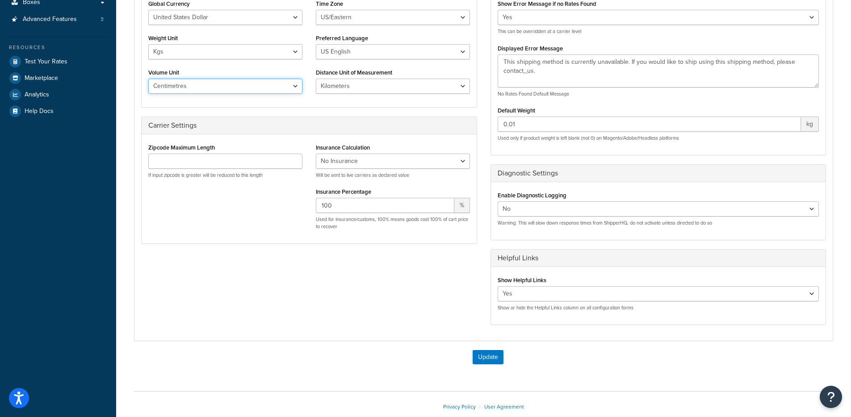
scroll to position [225, 0]
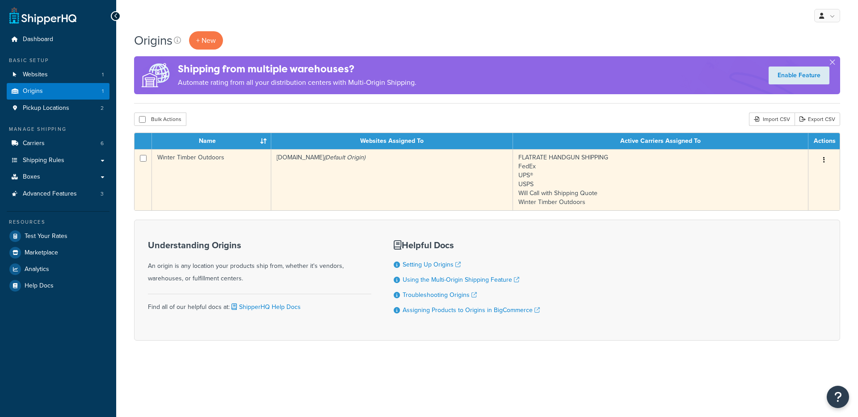
click at [332, 182] on td "[DOMAIN_NAME] (Default Origin)" at bounding box center [392, 179] width 242 height 61
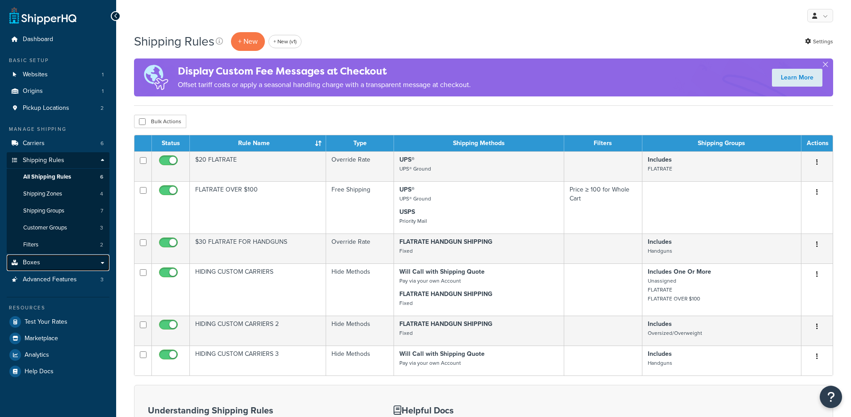
click at [42, 259] on link "Boxes" at bounding box center [58, 263] width 103 height 17
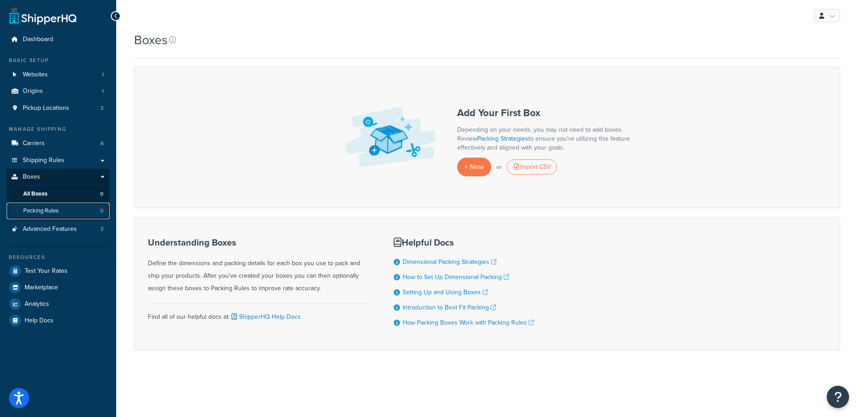
click at [71, 213] on link "Packing Rules 0" at bounding box center [58, 211] width 103 height 17
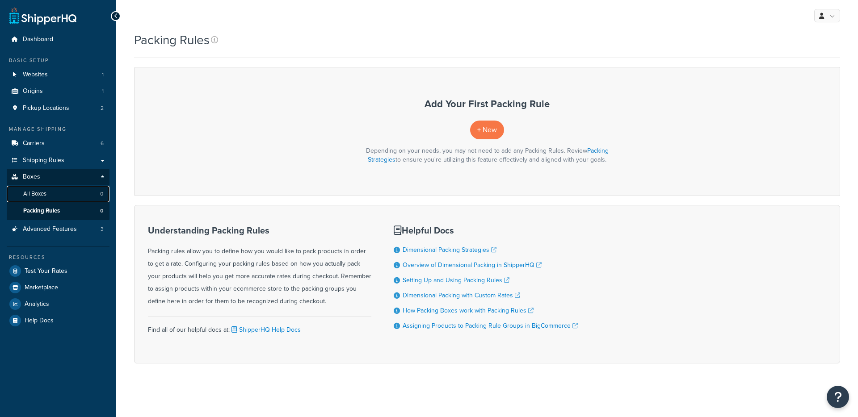
click at [71, 195] on link "All Boxes 0" at bounding box center [58, 194] width 103 height 17
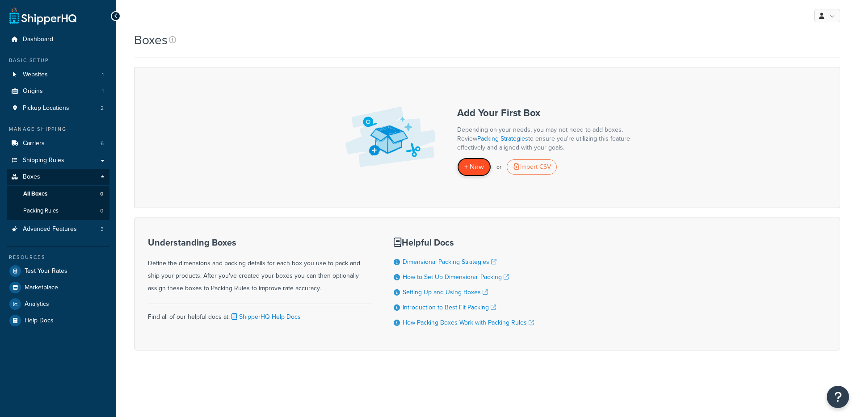
click at [473, 170] on span "+ New" at bounding box center [474, 167] width 20 height 10
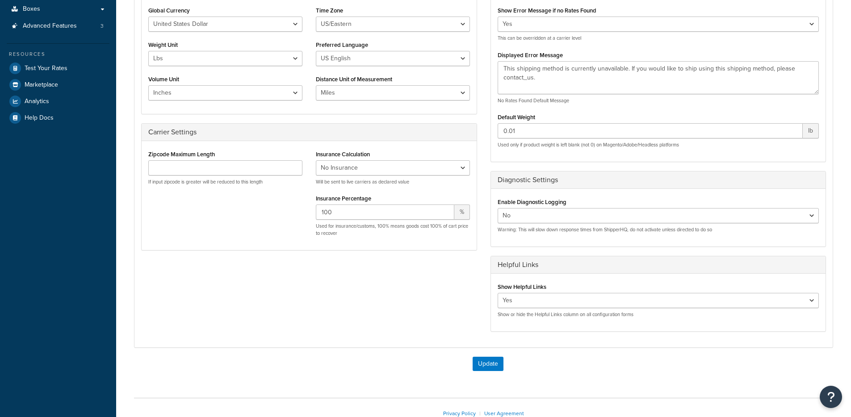
scroll to position [2, 0]
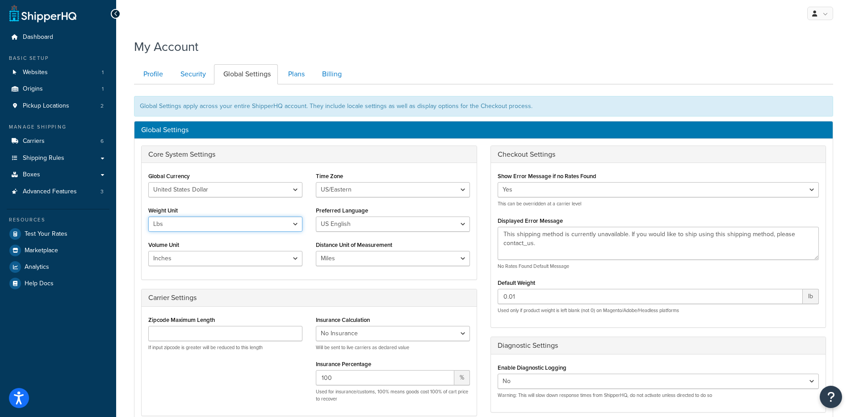
click at [209, 228] on select "Lbs Kgs" at bounding box center [225, 224] width 154 height 15
select select "kg"
click at [148, 217] on select "Lbs Kgs" at bounding box center [225, 224] width 154 height 15
click at [205, 267] on div "Global Currency United States Dollar Euro British Pound Australian Dollar Canad…" at bounding box center [225, 221] width 167 height 103
click at [208, 260] on select "Inches Centimetres Feet Yards Metres" at bounding box center [225, 258] width 154 height 15
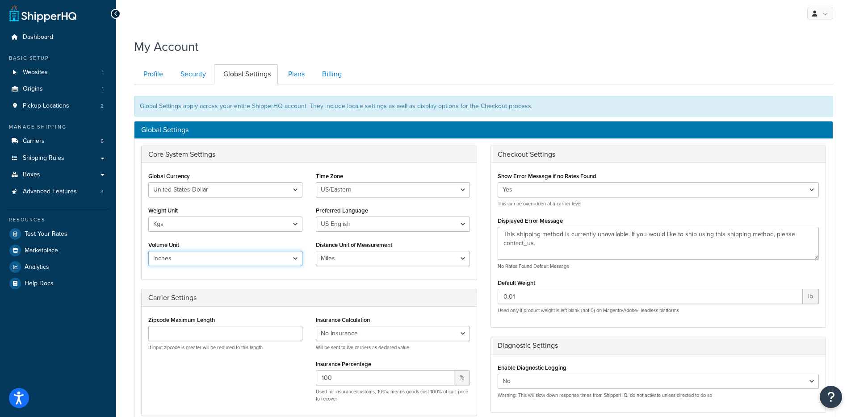
select select "cm"
click at [148, 251] on select "Inches Centimetres Feet Yards Metres" at bounding box center [225, 258] width 154 height 15
click at [373, 263] on select "Miles Kilometers" at bounding box center [393, 258] width 154 height 15
select select "KM"
click at [316, 251] on select "Miles Kilometers" at bounding box center [393, 258] width 154 height 15
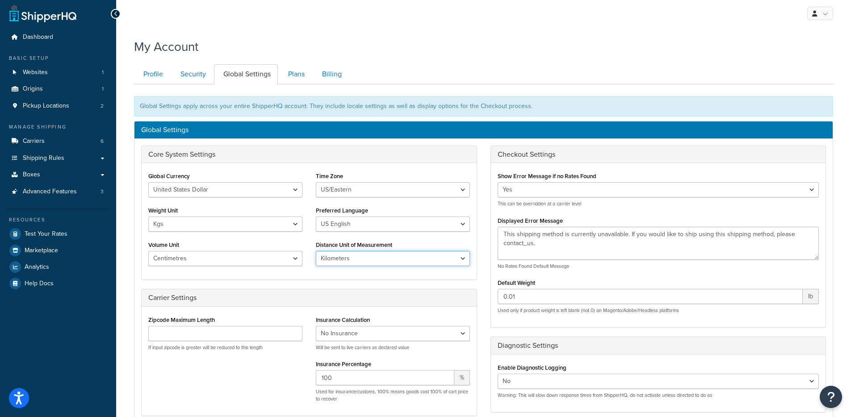
scroll to position [225, 0]
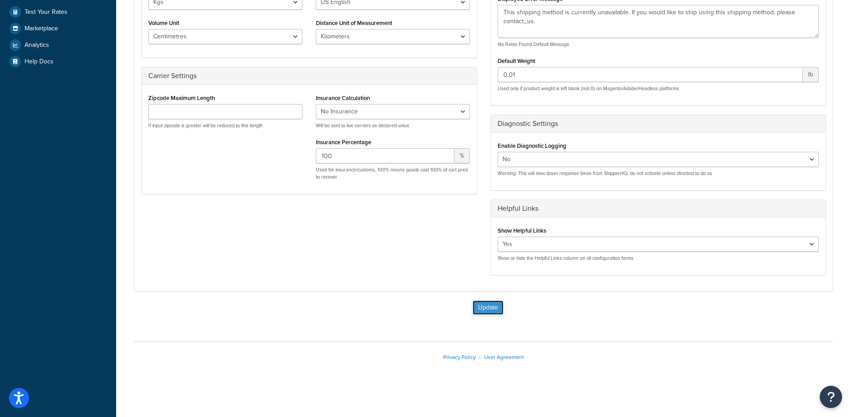
click at [492, 313] on button "Update" at bounding box center [488, 308] width 31 height 14
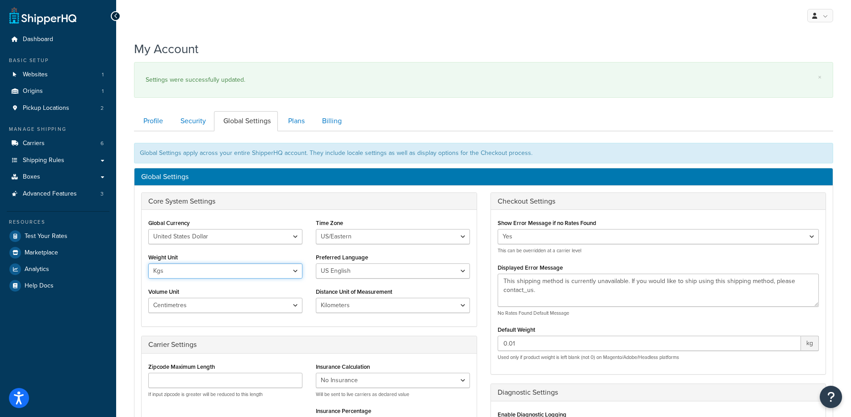
click at [217, 273] on select "Lbs Kgs" at bounding box center [225, 271] width 154 height 15
select select "lb"
click at [148, 264] on select "Lbs Kgs" at bounding box center [225, 271] width 154 height 15
click at [201, 303] on select "Inches Centimetres Feet Yards Metres" at bounding box center [225, 305] width 154 height 15
select select "in"
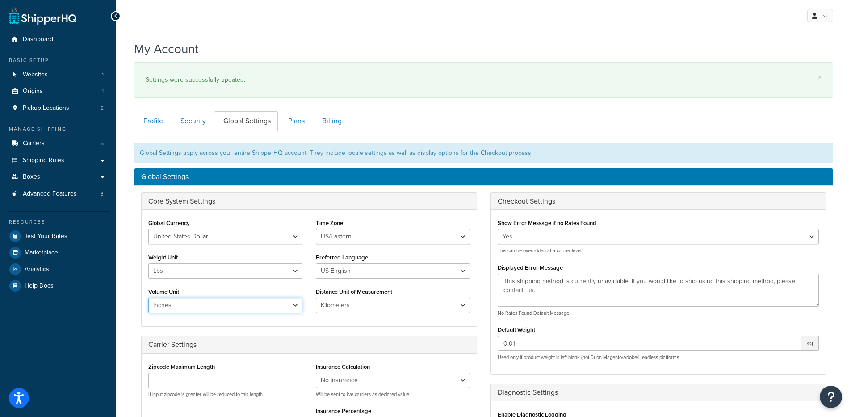
click at [148, 298] on select "Inches Centimetres Feet Yards Metres" at bounding box center [225, 305] width 154 height 15
click at [361, 307] on select "Miles Kilometers" at bounding box center [393, 305] width 154 height 15
select select "MI"
click at [316, 298] on select "Miles Kilometers" at bounding box center [393, 305] width 154 height 15
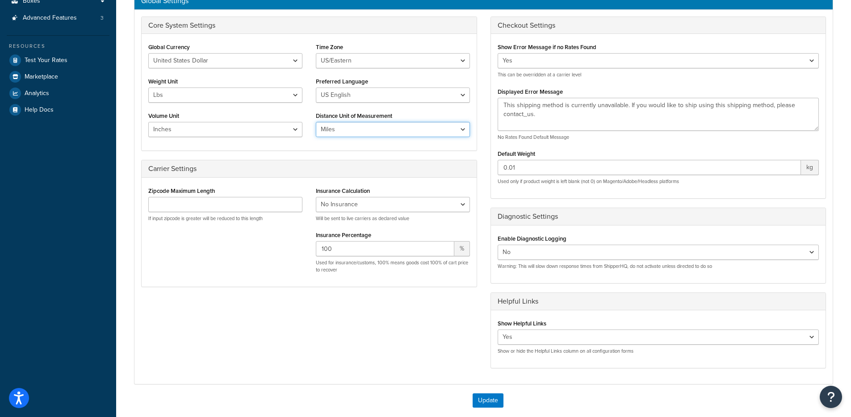
scroll to position [269, 0]
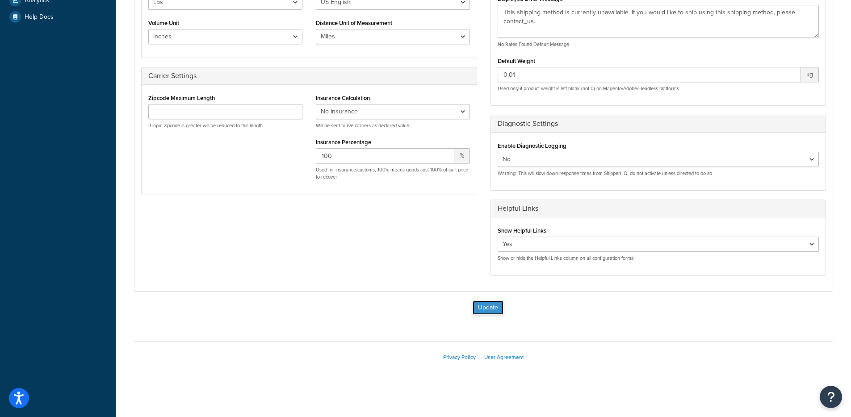
click at [478, 305] on button "Update" at bounding box center [488, 308] width 31 height 14
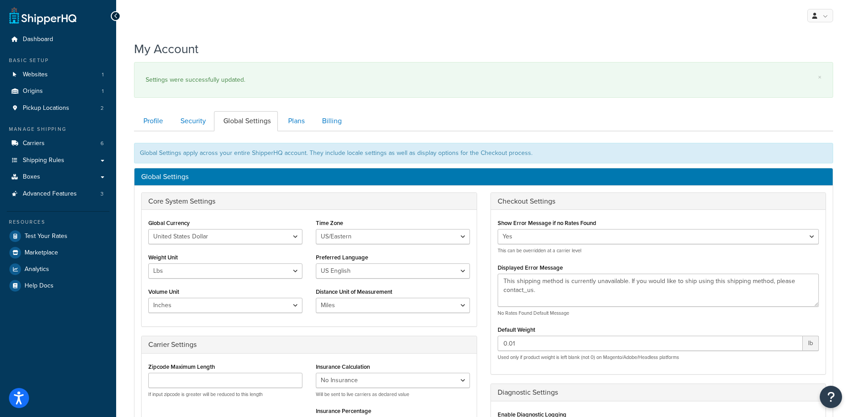
click at [123, 297] on div "My Account × Settings were successfully updated. Contact Us Send Us A Message C…" at bounding box center [483, 350] width 735 height 628
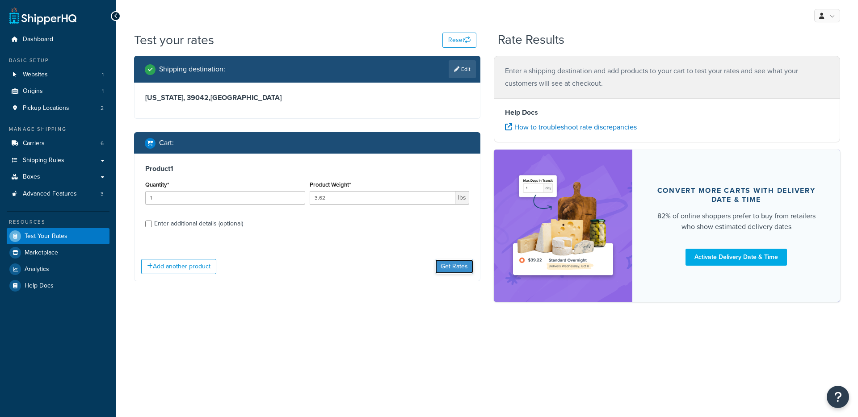
click at [458, 266] on button "Get Rates" at bounding box center [454, 267] width 38 height 14
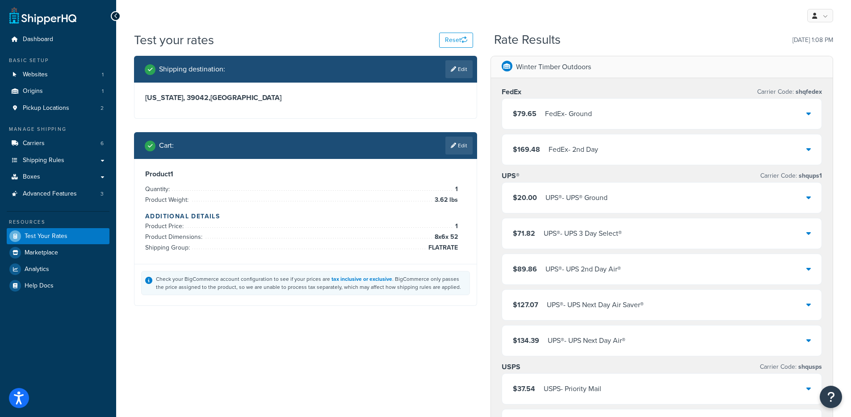
click at [544, 237] on div "UPS® - UPS 3 Day Select®" at bounding box center [583, 233] width 78 height 13
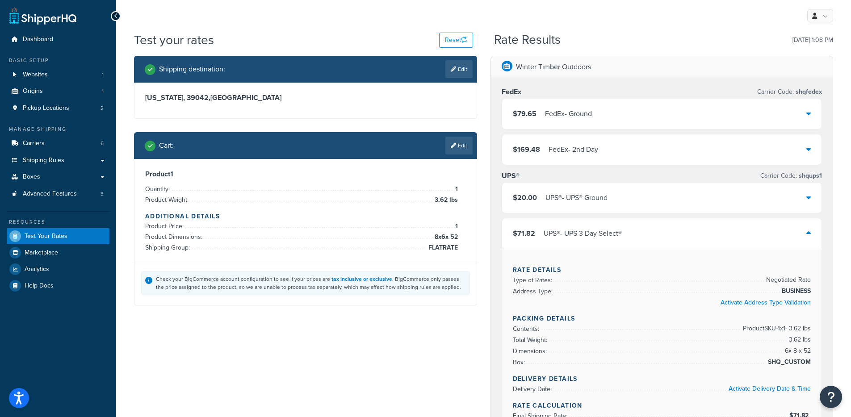
click at [532, 238] on span "$71.82" at bounding box center [524, 233] width 22 height 10
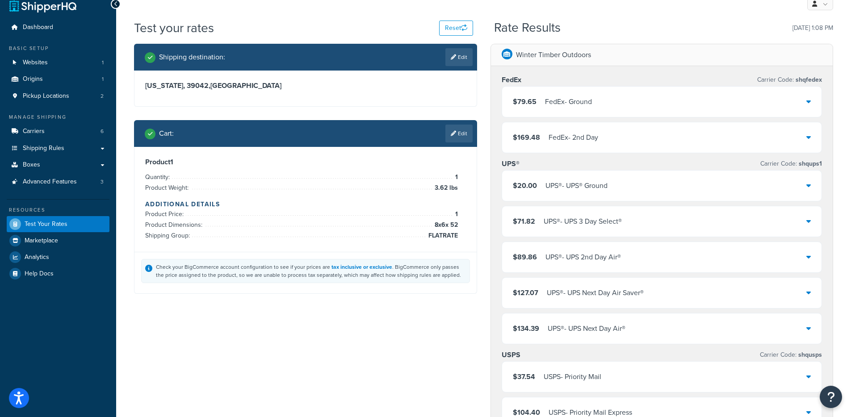
scroll to position [12, 0]
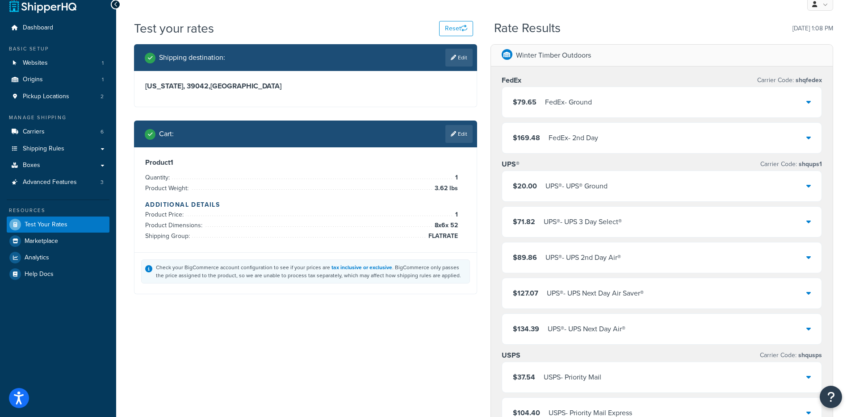
click at [565, 218] on div "UPS® - UPS 3 Day Select®" at bounding box center [583, 222] width 78 height 13
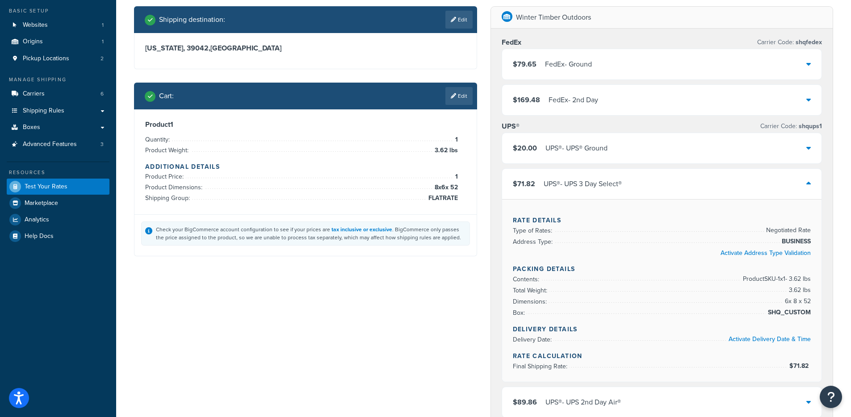
scroll to position [0, 0]
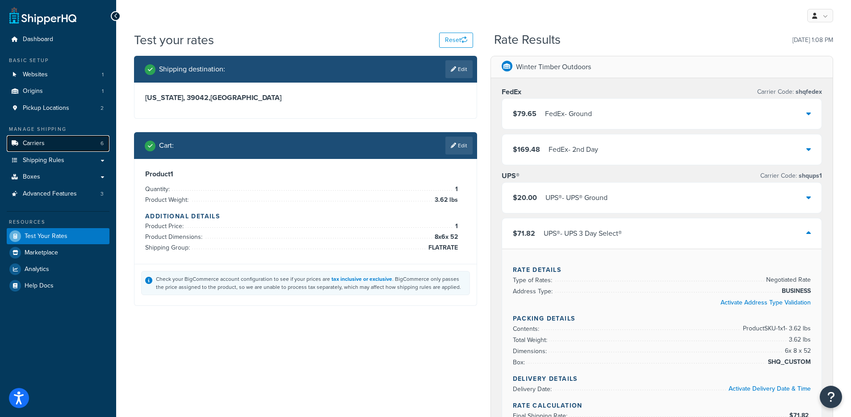
click at [87, 143] on link "Carriers 6" at bounding box center [58, 143] width 103 height 17
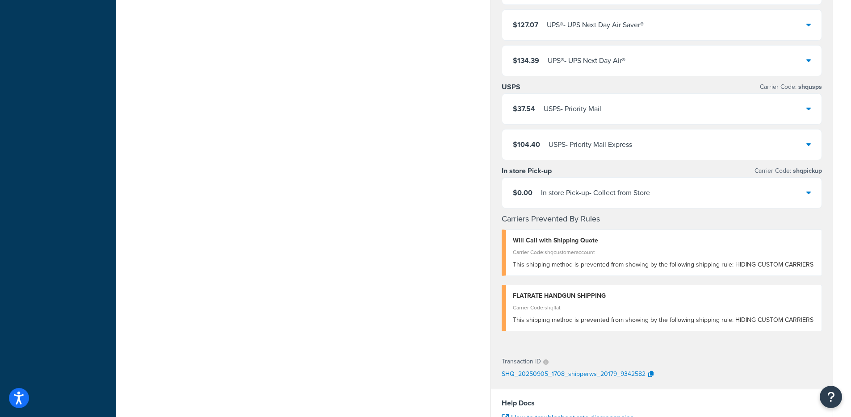
scroll to position [561, 0]
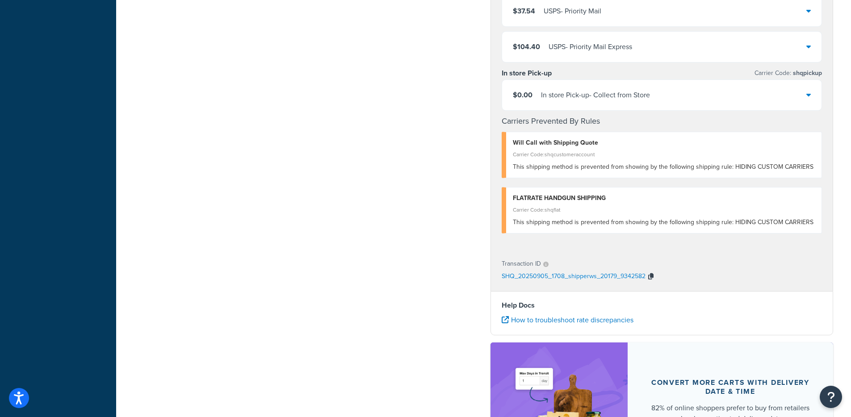
click at [650, 278] on icon "button" at bounding box center [650, 276] width 5 height 6
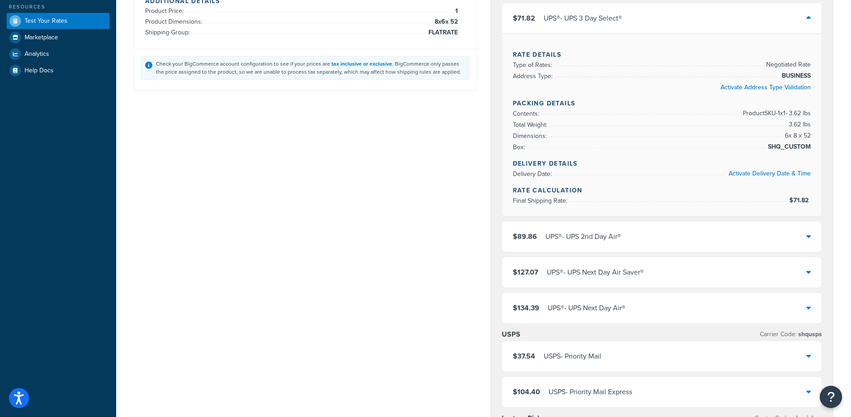
scroll to position [137, 0]
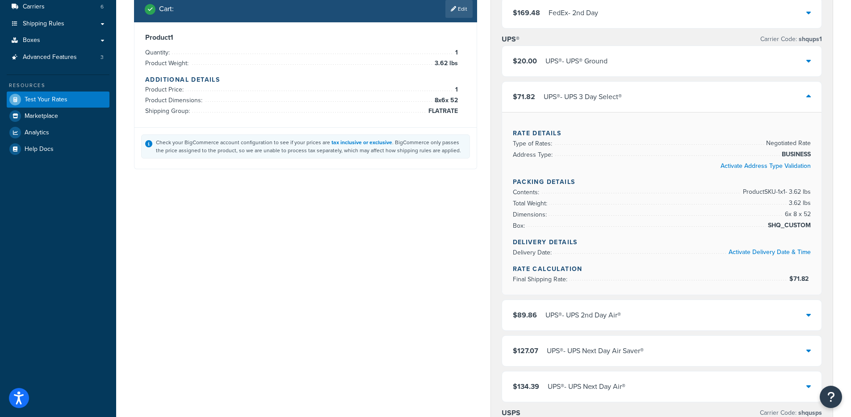
click at [811, 279] on div "Rate Details Type of Rates: Negotiated Rate Address Type: BUSINESS Activate Add…" at bounding box center [662, 203] width 320 height 183
drag, startPoint x: 805, startPoint y: 278, endPoint x: 812, endPoint y: 279, distance: 7.2
click at [795, 278] on div "Rate Details Type of Rates: Negotiated Rate Address Type: BUSINESS Activate Add…" at bounding box center [662, 203] width 320 height 183
click at [809, 279] on div "Rate Details Type of Rates: Negotiated Rate Address Type: BUSINESS Activate Add…" at bounding box center [662, 203] width 320 height 183
copy li "$71.82"
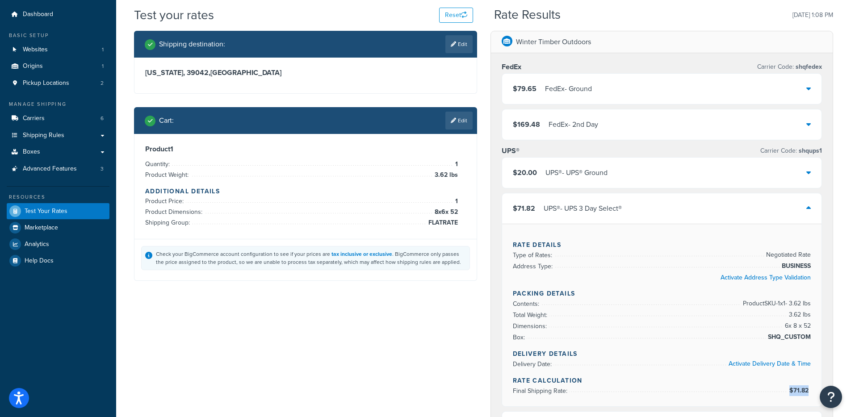
scroll to position [32, 0]
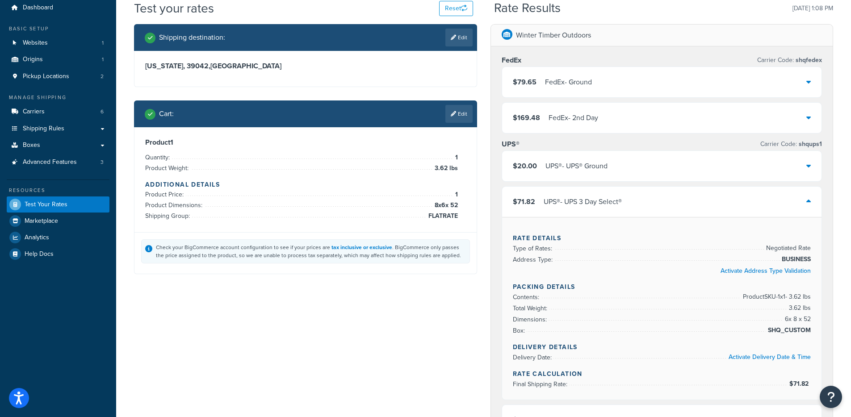
click at [420, 271] on div "Check your BigCommerce account configuration to see if your prices are tax incl…" at bounding box center [305, 253] width 342 height 42
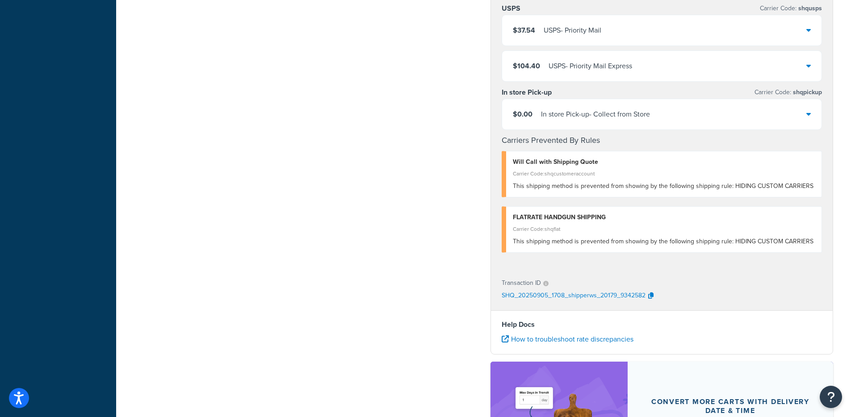
scroll to position [656, 0]
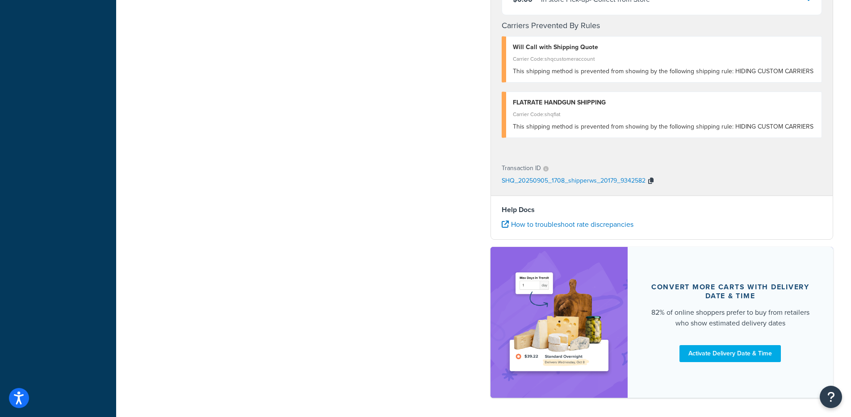
click at [647, 185] on button "button" at bounding box center [650, 181] width 11 height 13
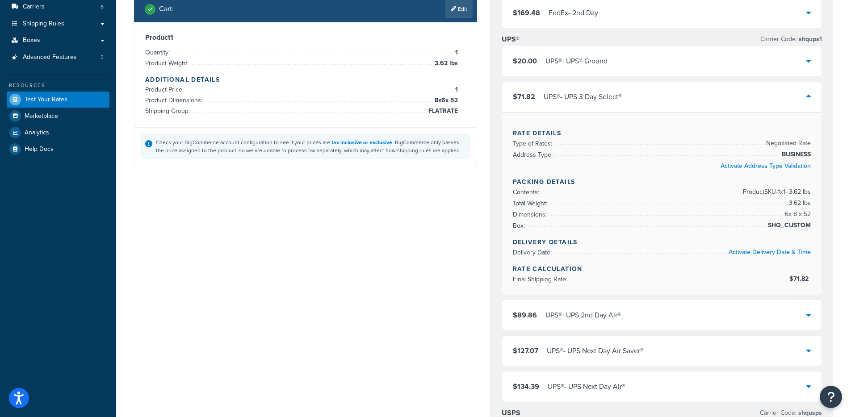
scroll to position [0, 0]
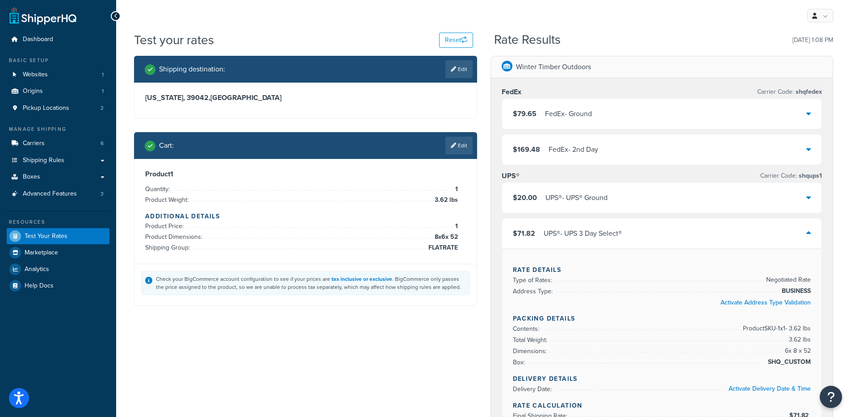
click at [436, 284] on div "Check your BigCommerce account configuration to see if your prices are tax incl…" at bounding box center [311, 283] width 310 height 16
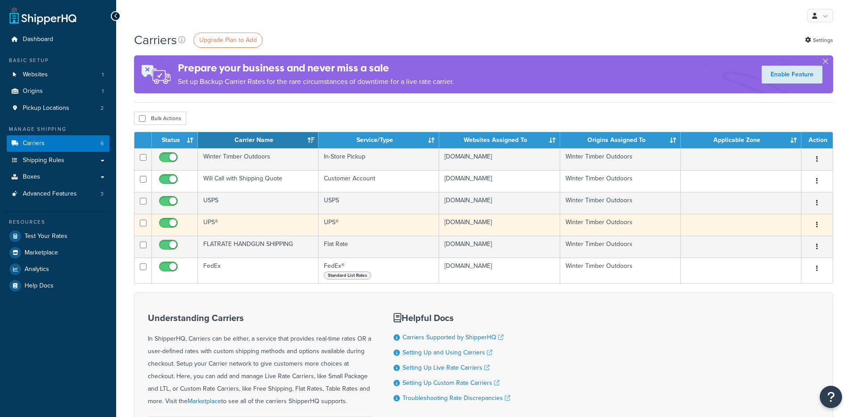
click at [288, 231] on td "UPS®" at bounding box center [258, 225] width 121 height 22
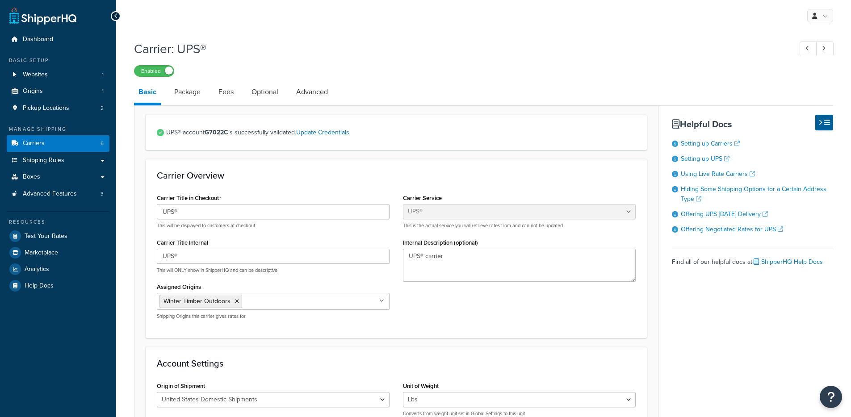
select select "ups"
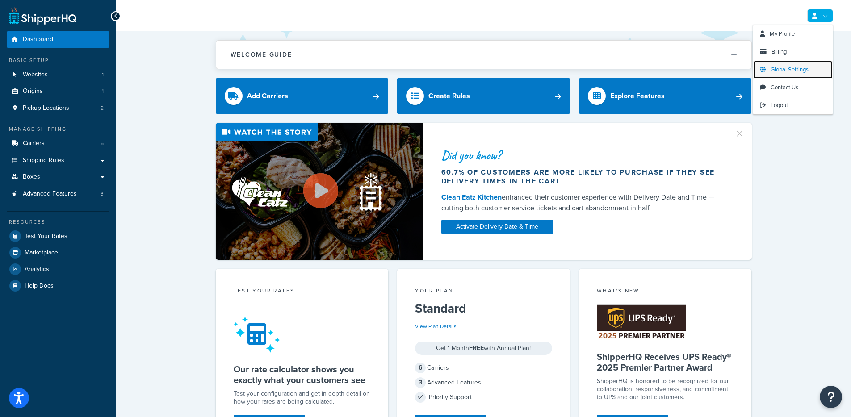
click at [787, 64] on link "Global Settings" at bounding box center [793, 70] width 80 height 18
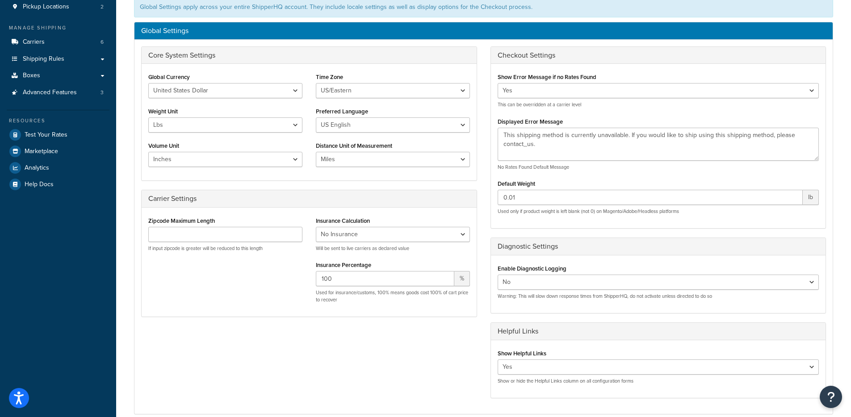
scroll to position [140, 0]
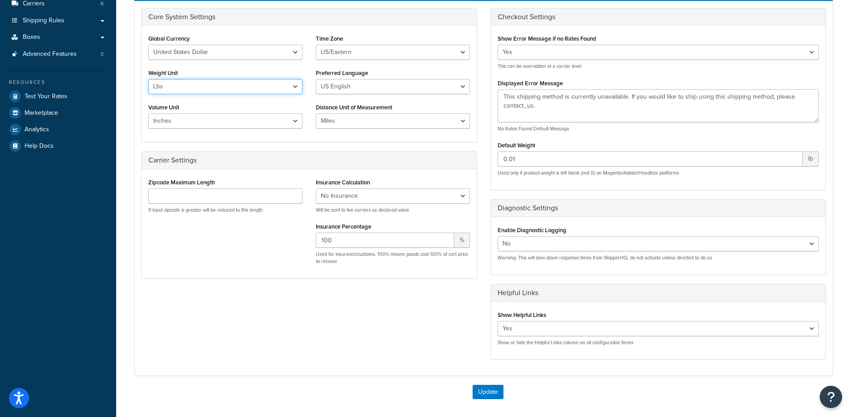
click at [189, 84] on select "Lbs Kgs" at bounding box center [225, 86] width 154 height 15
select select "kg"
click at [148, 79] on select "Lbs Kgs" at bounding box center [225, 86] width 154 height 15
click at [180, 124] on select "Inches Centimetres Feet Yards Metres" at bounding box center [225, 120] width 154 height 15
select select "cm"
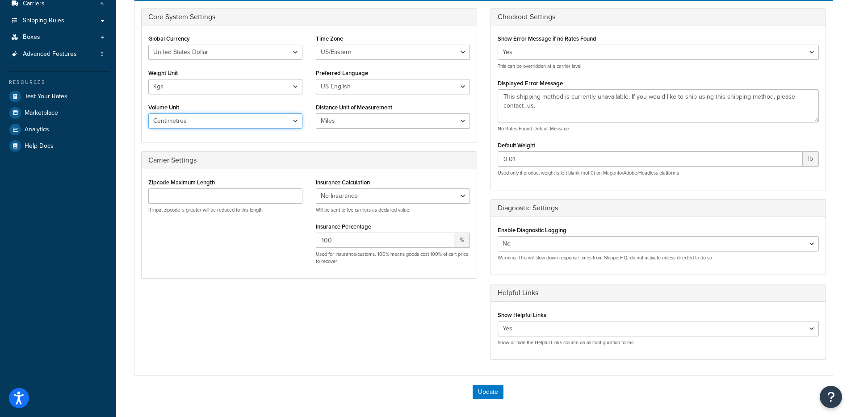
click at [148, 113] on select "Inches Centimetres Feet Yards Metres" at bounding box center [225, 120] width 154 height 15
click at [345, 124] on select "Miles Kilometers" at bounding box center [393, 120] width 154 height 15
select select "KM"
click at [316, 113] on select "Miles Kilometers" at bounding box center [393, 120] width 154 height 15
click at [492, 397] on button "Update" at bounding box center [488, 392] width 31 height 14
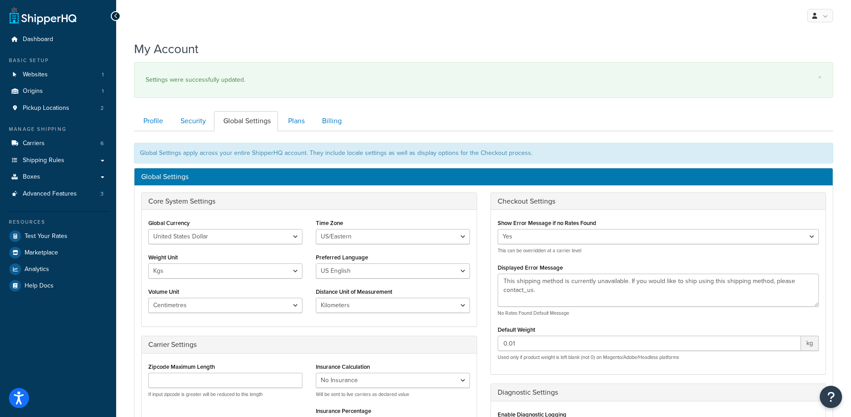
click at [564, 72] on div "× Settings were successfully updated." at bounding box center [483, 80] width 699 height 36
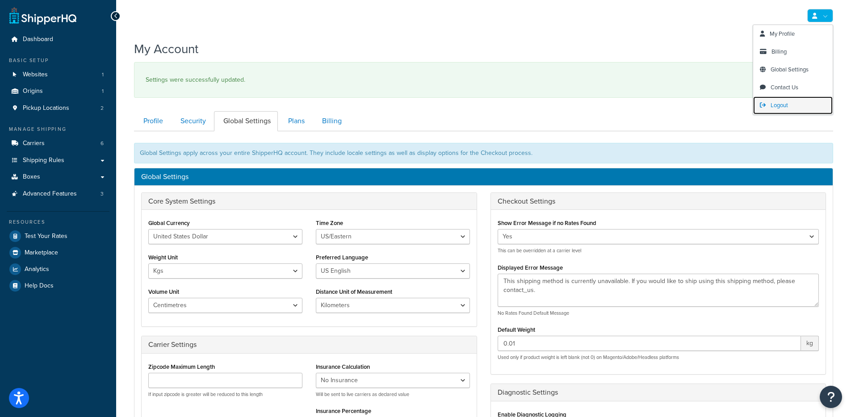
click at [778, 109] on span "Logout" at bounding box center [778, 105] width 17 height 8
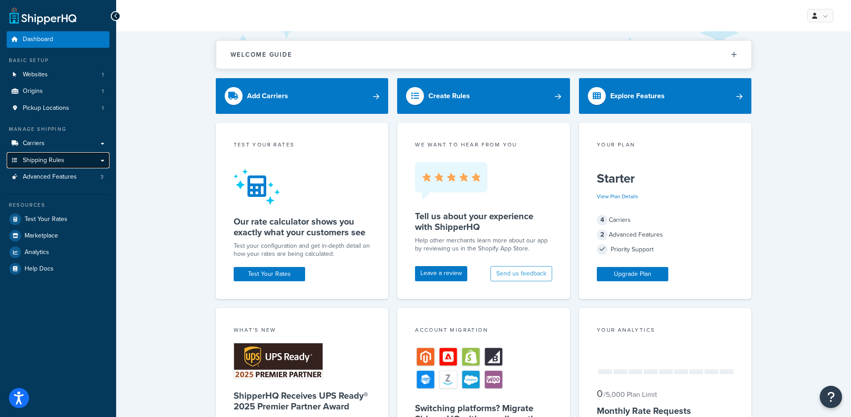
click at [74, 153] on link "Shipping Rules" at bounding box center [58, 160] width 103 height 17
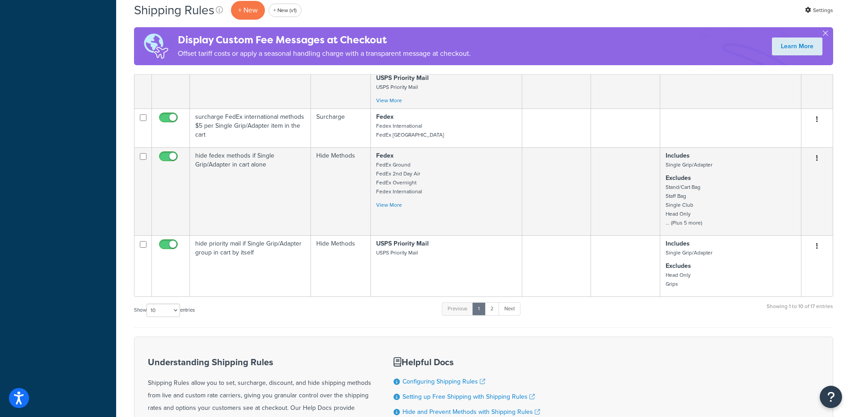
scroll to position [494, 0]
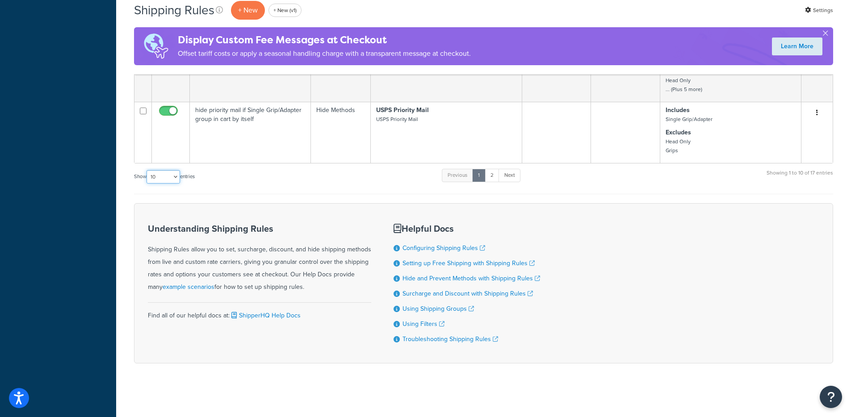
click at [148, 170] on select "10 15 25 50 100 1000" at bounding box center [163, 176] width 33 height 13
click at [512, 175] on link "Next" at bounding box center [509, 175] width 22 height 13
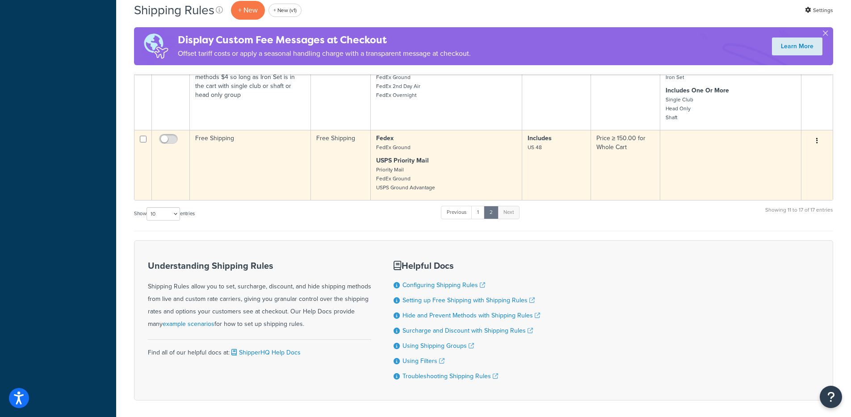
scroll to position [469, 0]
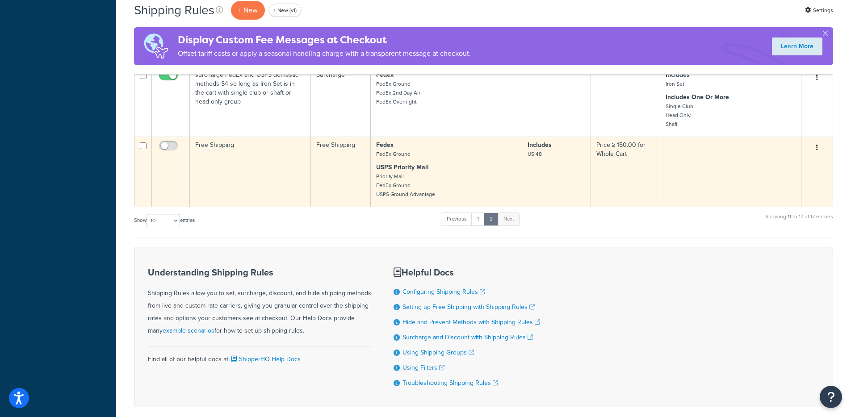
click at [322, 180] on td "Free Shipping" at bounding box center [341, 172] width 60 height 70
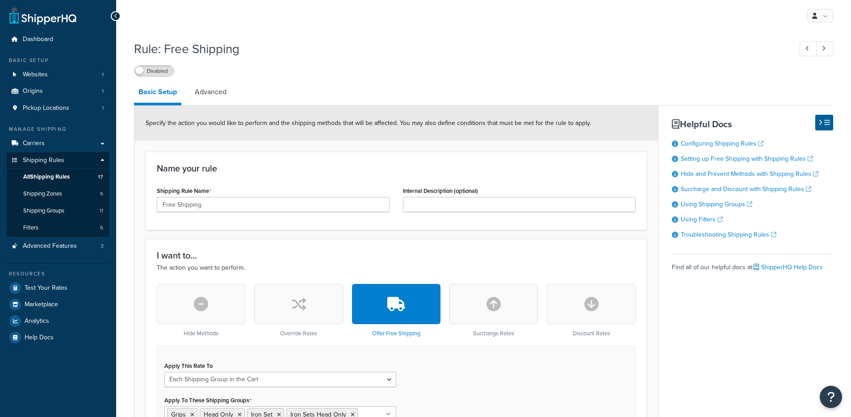
select select "SHIPPING_GROUP"
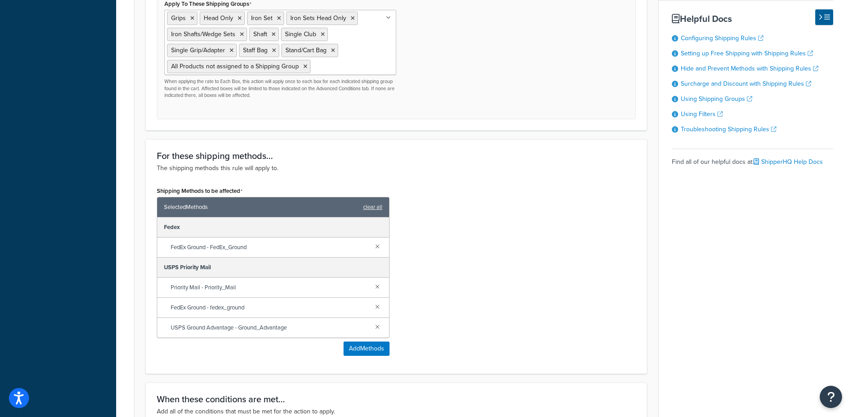
scroll to position [227, 0]
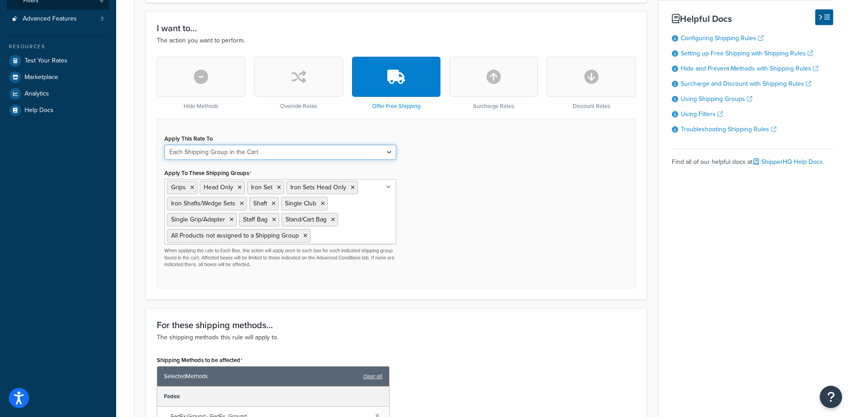
click at [239, 157] on select "Each Shipment in the Cart Each Origin in the Cart Each Shipping Group in the Ca…" at bounding box center [280, 152] width 232 height 15
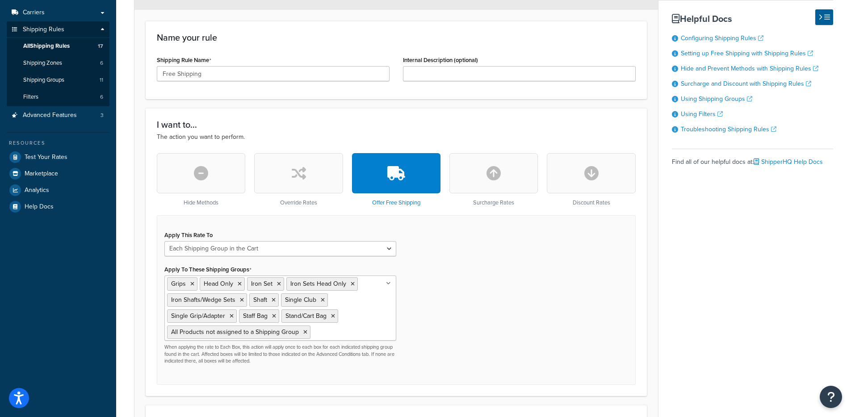
click at [359, 303] on ul "Grips Head Only Iron Set Iron Sets Head Only Iron Shafts/Wedge Sets Shaft Singl…" at bounding box center [280, 308] width 232 height 65
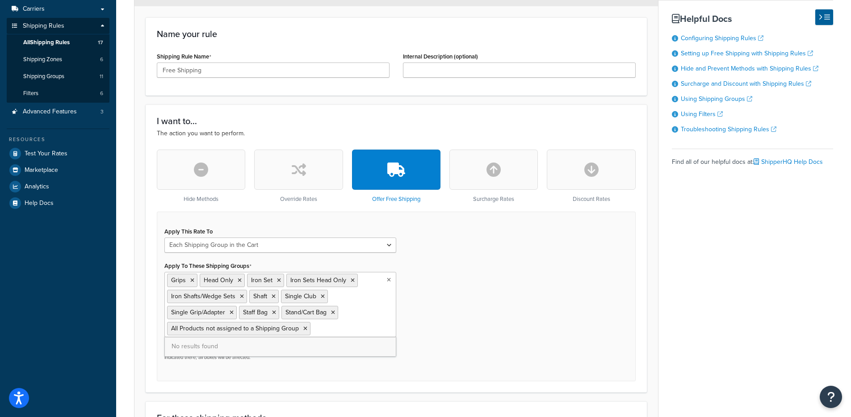
click at [436, 298] on div "Apply This Rate To Each Shipment in the Cart Each Origin in the Cart Each Shipp…" at bounding box center [396, 296] width 479 height 169
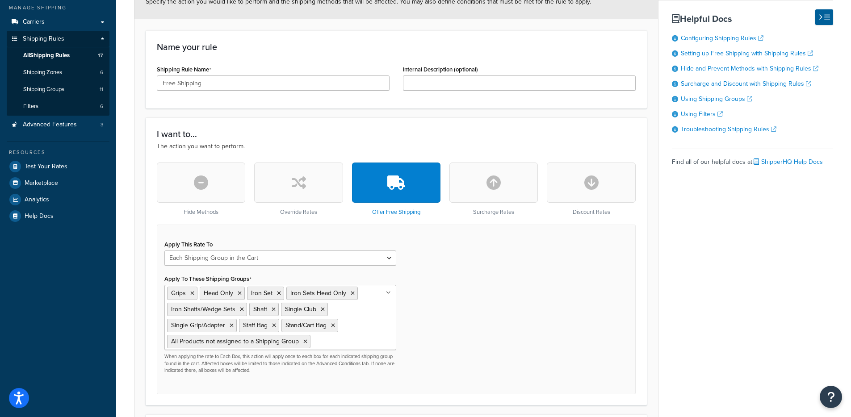
scroll to position [105, 0]
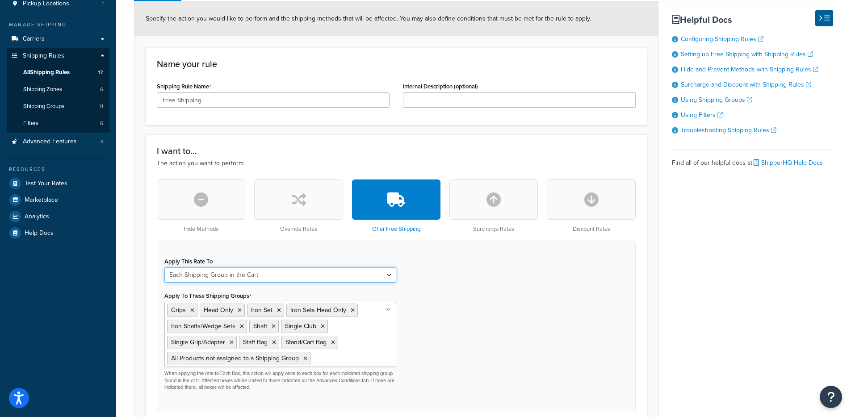
click at [358, 276] on select "Each Shipment in the Cart Each Origin in the Cart Each Shipping Group in the Ca…" at bounding box center [280, 275] width 232 height 15
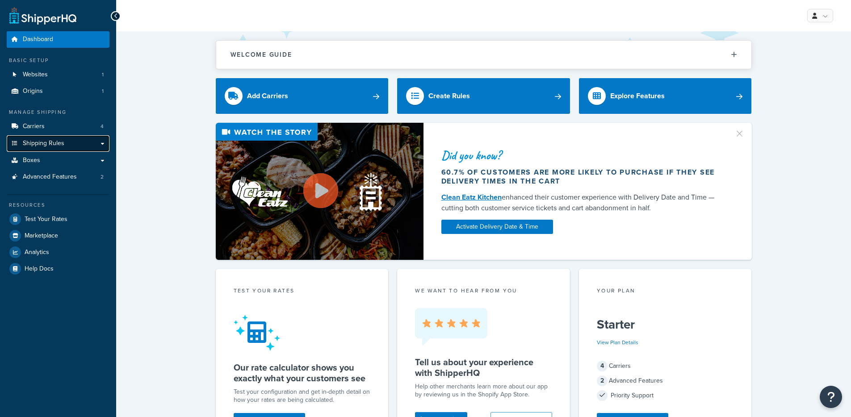
click at [56, 144] on span "Shipping Rules" at bounding box center [44, 144] width 42 height 8
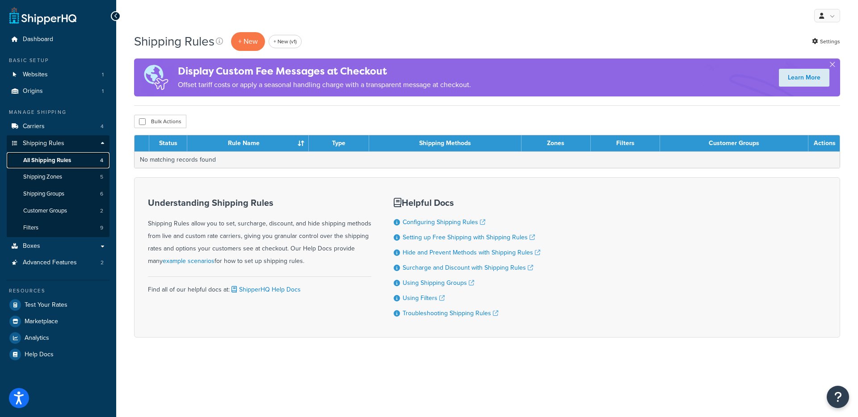
click at [95, 168] on link "All Shipping Rules 4" at bounding box center [58, 160] width 103 height 17
click at [76, 155] on link "All Shipping Rules 4" at bounding box center [58, 160] width 103 height 17
click at [40, 304] on span "Test Your Rates" at bounding box center [46, 305] width 43 height 8
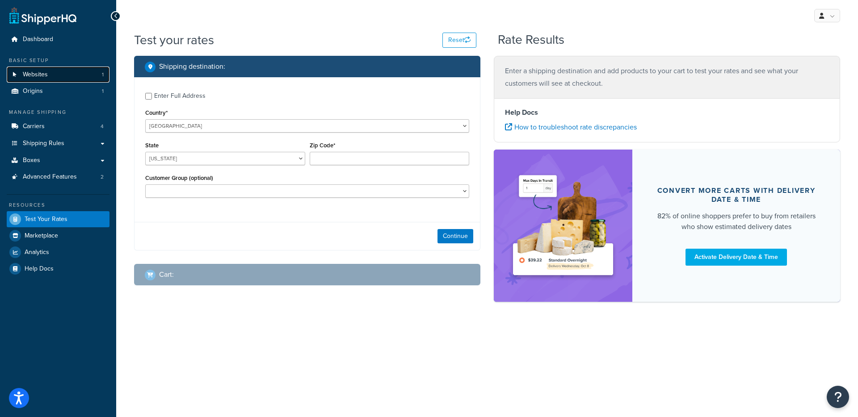
click at [47, 67] on link "Websites 1" at bounding box center [58, 75] width 103 height 17
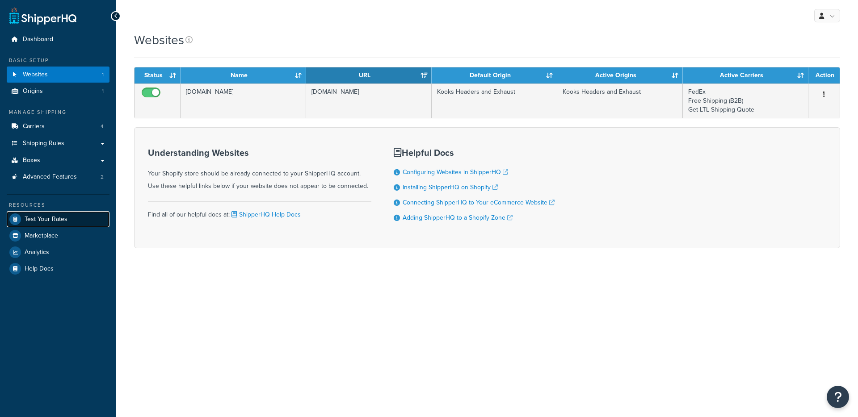
click at [57, 222] on span "Test Your Rates" at bounding box center [46, 220] width 43 height 8
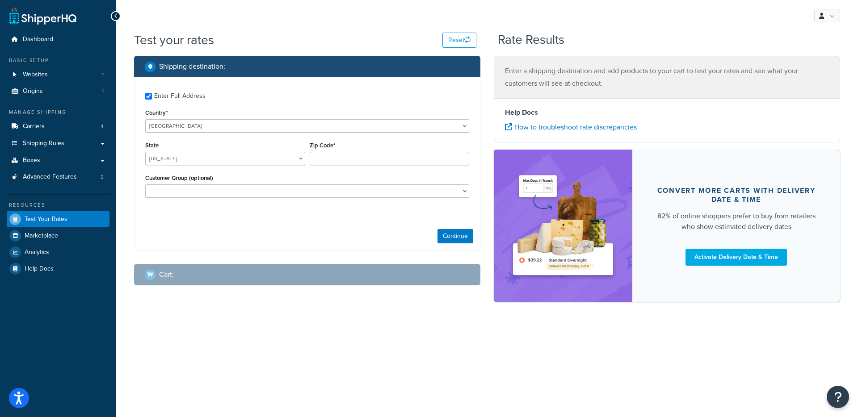
checkbox input "true"
type input "90210"
select select "CA"
select select
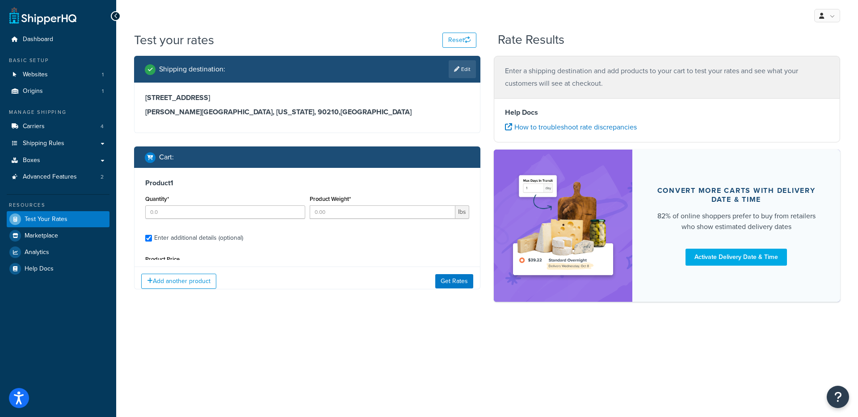
type input "1"
type input "18.9995"
type input "3768.37"
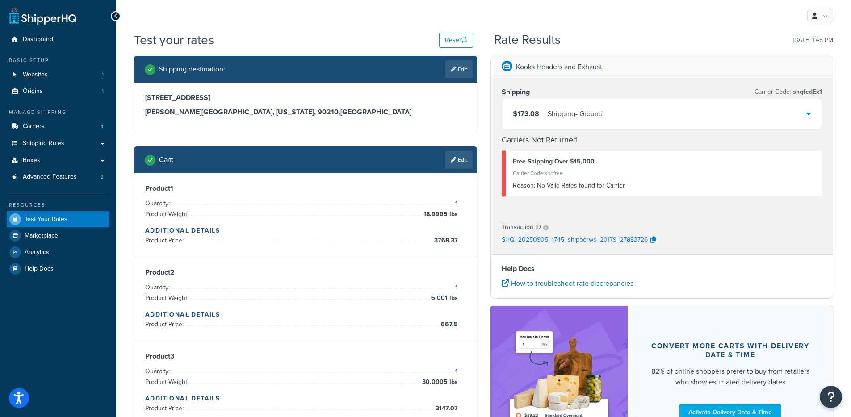
click at [613, 124] on div "$173.08 Shipping - Ground" at bounding box center [662, 114] width 320 height 30
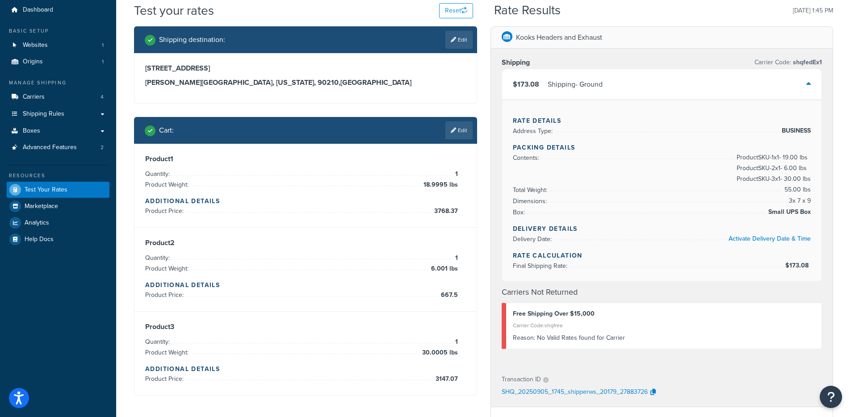
scroll to position [20, 0]
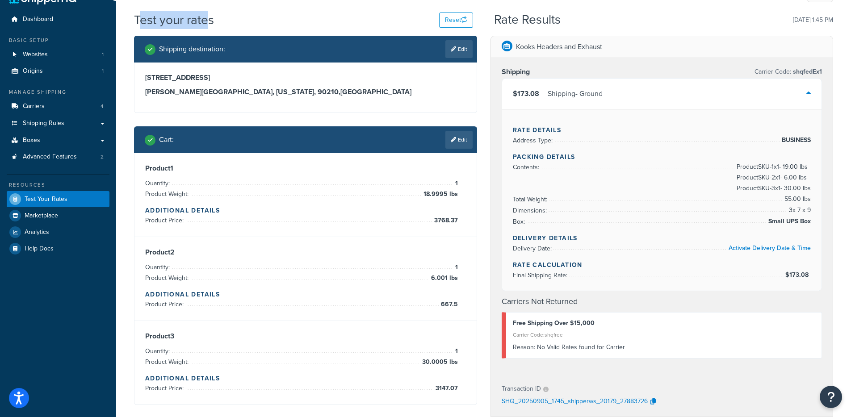
drag, startPoint x: 137, startPoint y: 13, endPoint x: 209, endPoint y: 24, distance: 72.3
click at [209, 24] on h1 "Test your rates" at bounding box center [174, 19] width 80 height 17
drag, startPoint x: 211, startPoint y: 24, endPoint x: 141, endPoint y: 20, distance: 70.2
click at [141, 20] on h1 "Test your rates" at bounding box center [174, 19] width 80 height 17
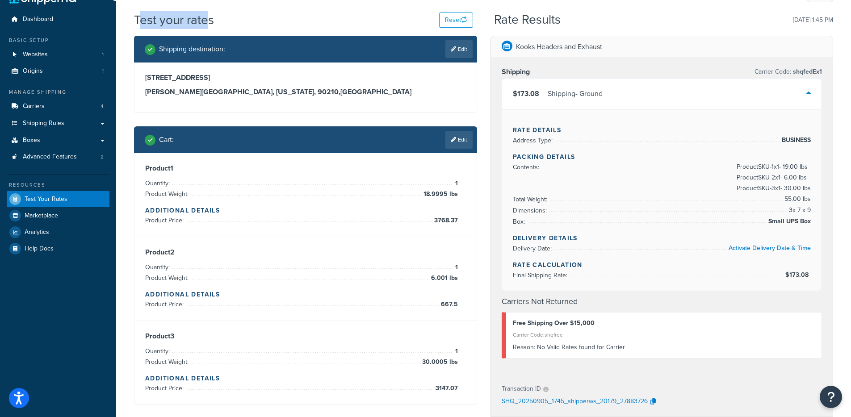
click at [141, 20] on h1 "Test your rates" at bounding box center [174, 19] width 80 height 17
drag, startPoint x: 144, startPoint y: 20, endPoint x: 213, endPoint y: 17, distance: 69.7
click at [213, 17] on h1 "Test your rates" at bounding box center [174, 19] width 80 height 17
click at [218, 18] on div "Test your rates Reset" at bounding box center [303, 19] width 339 height 17
drag, startPoint x: 214, startPoint y: 19, endPoint x: 135, endPoint y: 20, distance: 78.6
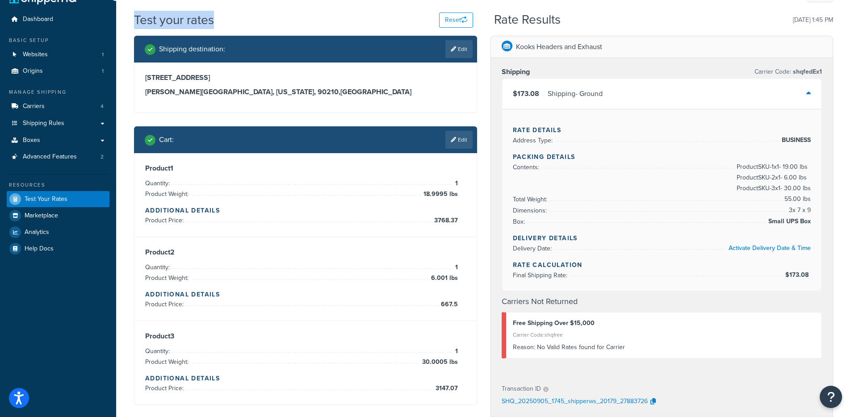
click at [135, 20] on div "Test your rates Reset" at bounding box center [303, 19] width 339 height 17
click at [135, 18] on h1 "Test your rates" at bounding box center [174, 19] width 80 height 17
drag, startPoint x: 161, startPoint y: 23, endPoint x: 242, endPoint y: 27, distance: 81.4
click at [242, 27] on div "Test your rates Reset" at bounding box center [303, 19] width 339 height 17
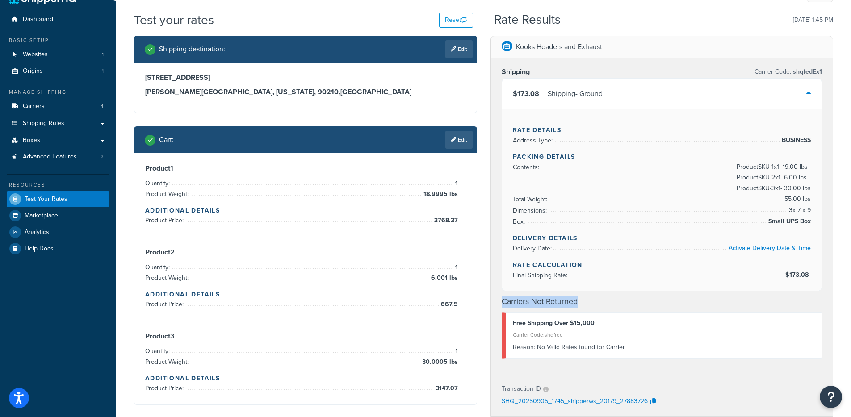
drag, startPoint x: 502, startPoint y: 301, endPoint x: 615, endPoint y: 308, distance: 113.2
click at [615, 308] on div "Shipping Carrier Code: shqfedEx1 $173.08 Shipping - Ground Rate Details Address…" at bounding box center [662, 216] width 342 height 317
drag, startPoint x: 596, startPoint y: 306, endPoint x: 488, endPoint y: 306, distance: 107.6
click at [488, 306] on div "Kooks Headers and Exhaust Shipping Carrier Code: shqfedEx1 $173.08 Shipping - G…" at bounding box center [662, 332] width 356 height 592
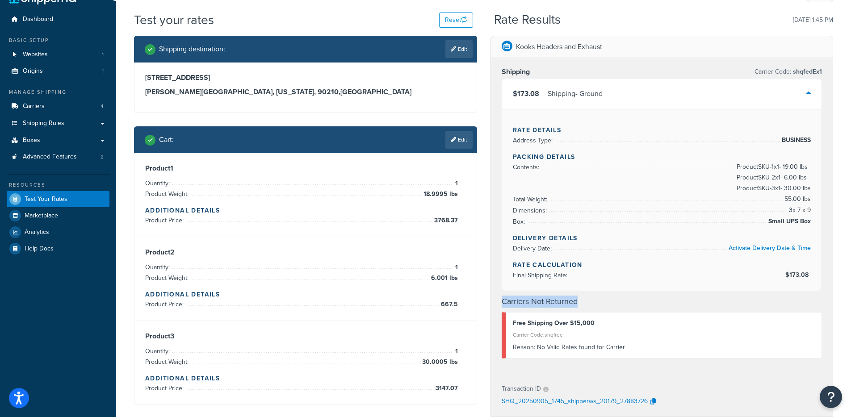
click at [488, 306] on div "Kooks Headers and Exhaust Shipping Carrier Code: shqfedEx1 $173.08 Shipping - G…" at bounding box center [662, 332] width 356 height 592
drag, startPoint x: 65, startPoint y: 71, endPoint x: 100, endPoint y: 67, distance: 35.5
click at [65, 71] on link "Origins 1" at bounding box center [58, 71] width 103 height 17
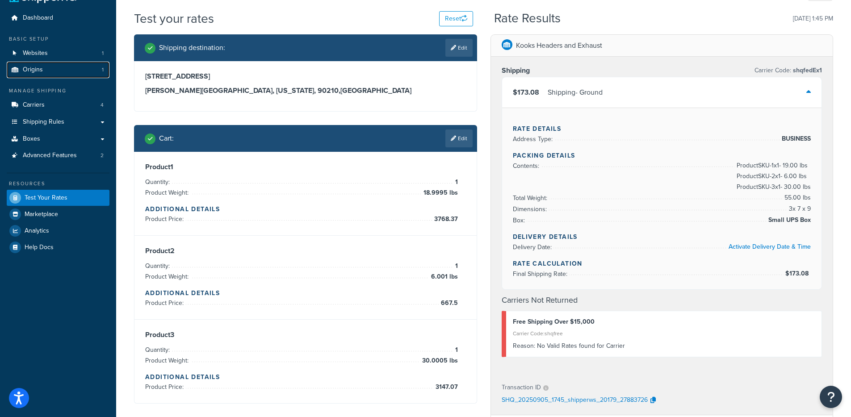
scroll to position [23, 0]
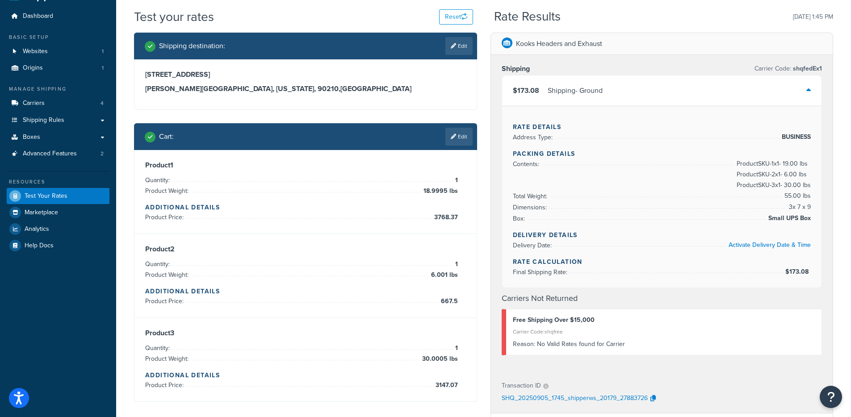
click at [654, 407] on div "Transaction ID SHQ_20250905_1745_shipperws_20179_27883726" at bounding box center [662, 392] width 342 height 41
click at [654, 404] on button "button" at bounding box center [653, 398] width 11 height 13
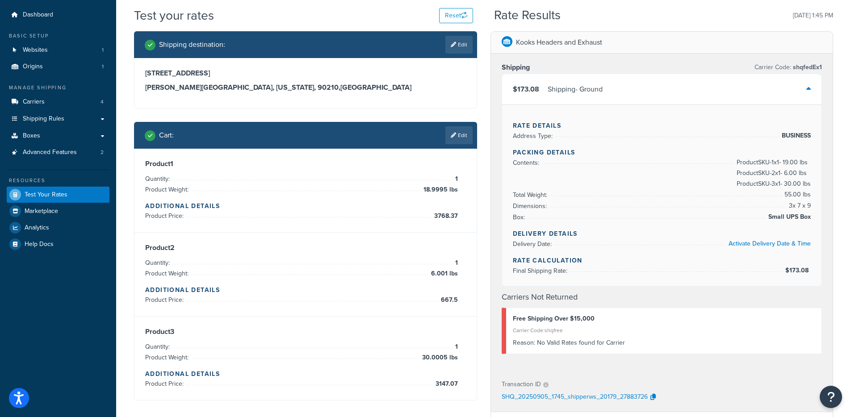
scroll to position [27, 0]
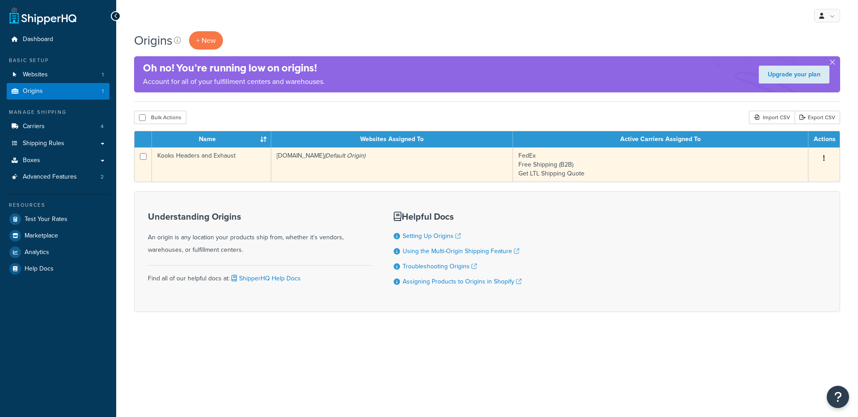
click at [331, 170] on td "[DOMAIN_NAME] (Default Origin)" at bounding box center [392, 164] width 242 height 34
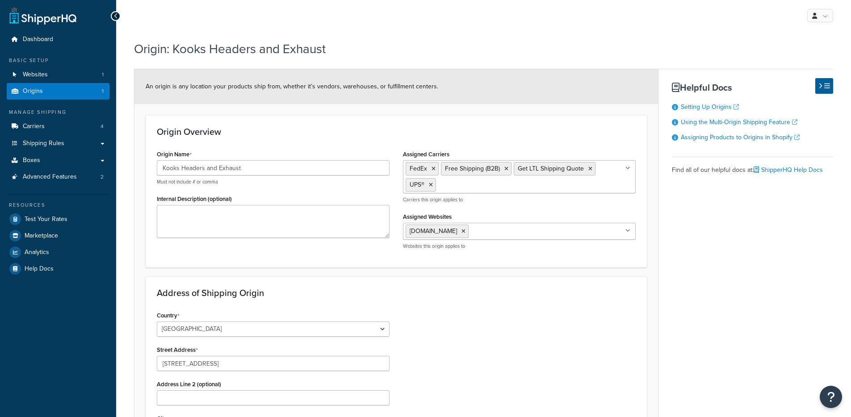
select select "33"
click at [52, 126] on link "Carriers 4" at bounding box center [58, 126] width 103 height 17
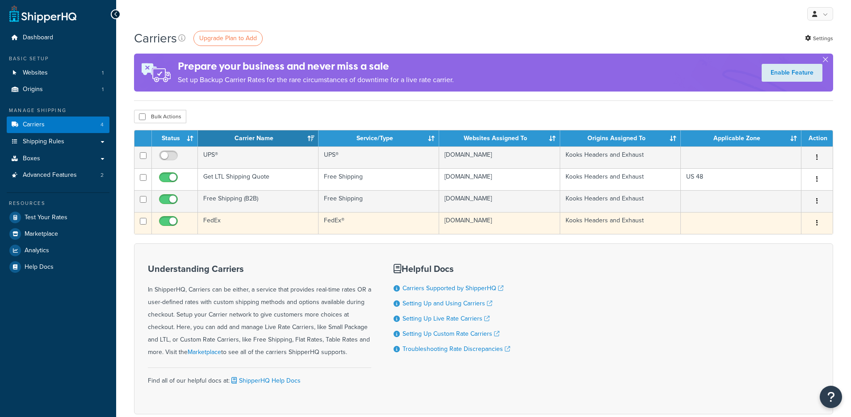
scroll to position [2, 0]
click at [253, 217] on td "FedEx" at bounding box center [258, 223] width 121 height 22
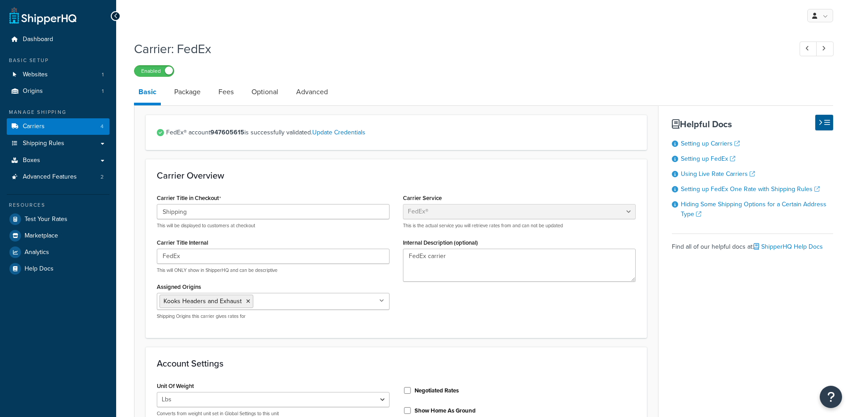
select select "fedEx"
select select "REGULAR_PICKUP"
select select "YOUR_PACKAGING"
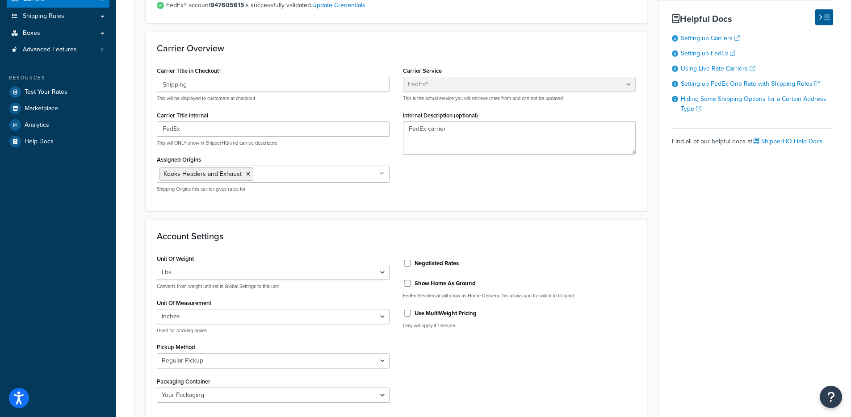
scroll to position [245, 0]
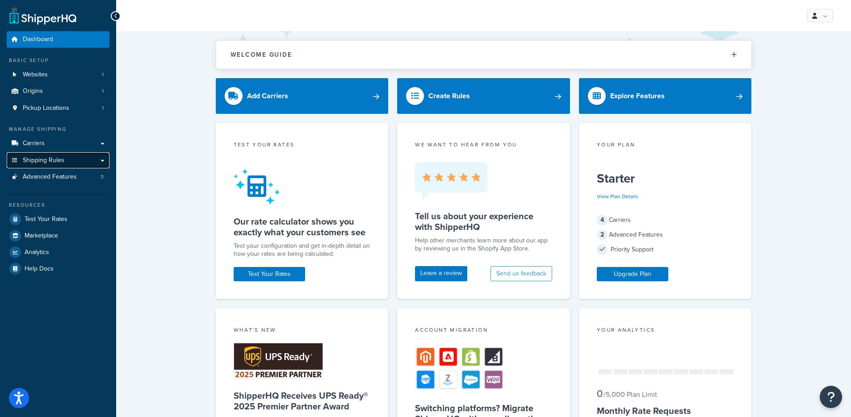
click at [67, 163] on link "Shipping Rules" at bounding box center [58, 160] width 103 height 17
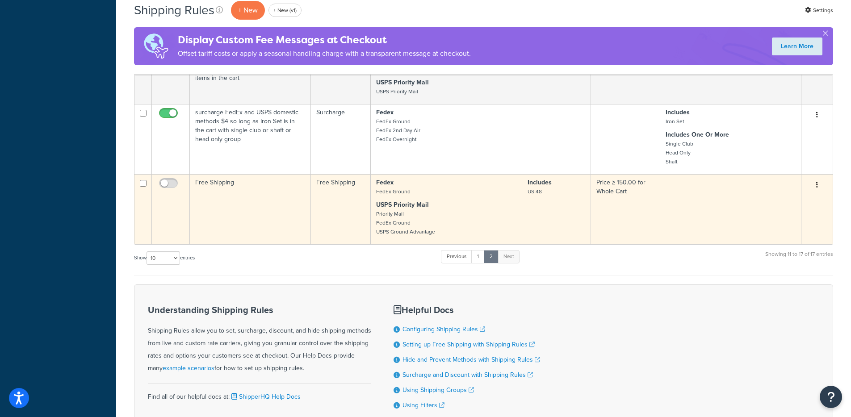
scroll to position [332, 0]
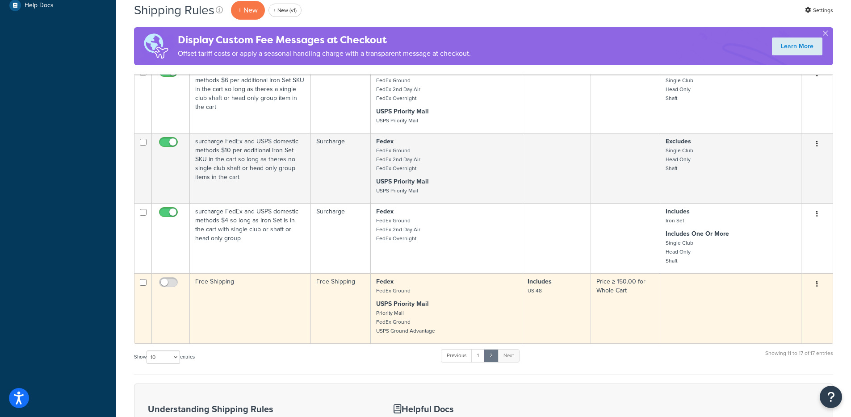
click at [230, 312] on td "Free Shipping" at bounding box center [250, 308] width 121 height 70
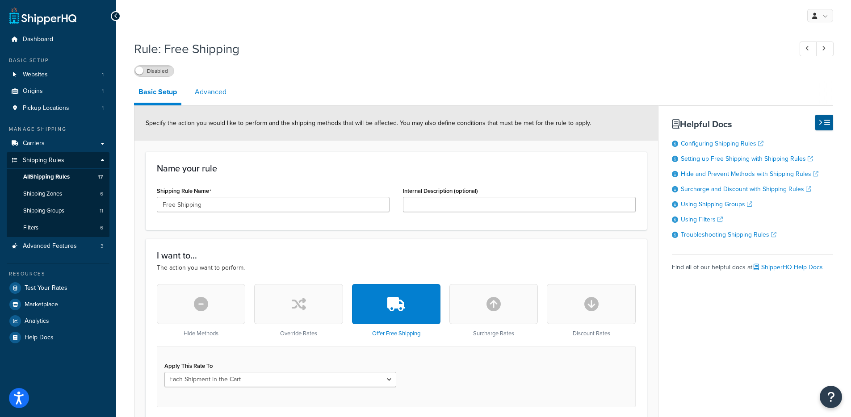
click at [209, 89] on link "Advanced" at bounding box center [210, 91] width 41 height 21
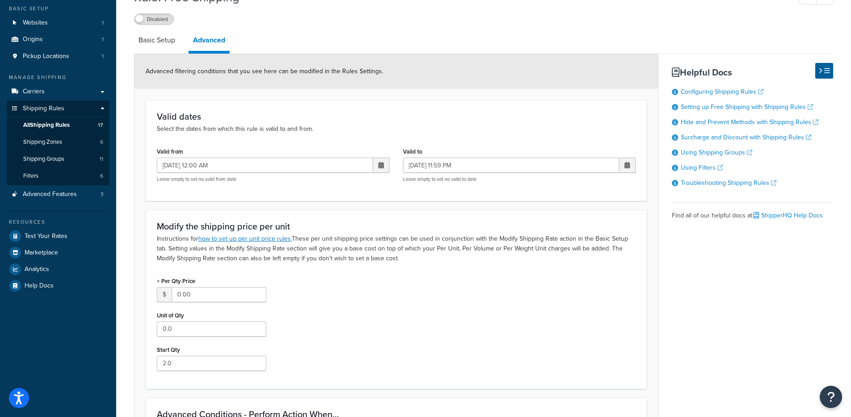
scroll to position [290, 0]
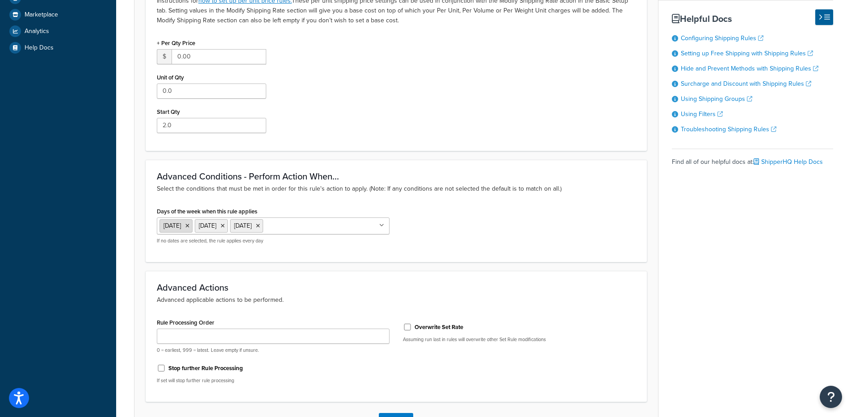
click at [187, 226] on icon at bounding box center [187, 225] width 4 height 5
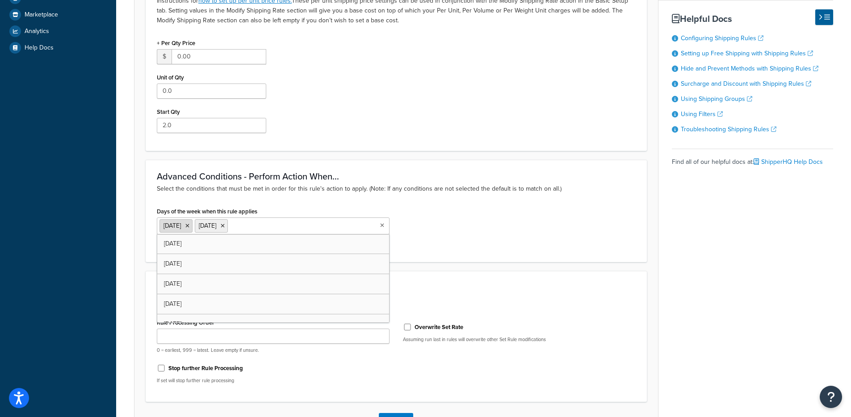
click at [181, 226] on span "Saturday" at bounding box center [171, 225] width 17 height 9
click at [275, 222] on input "Days of the week when this rule applies" at bounding box center [269, 226] width 79 height 10
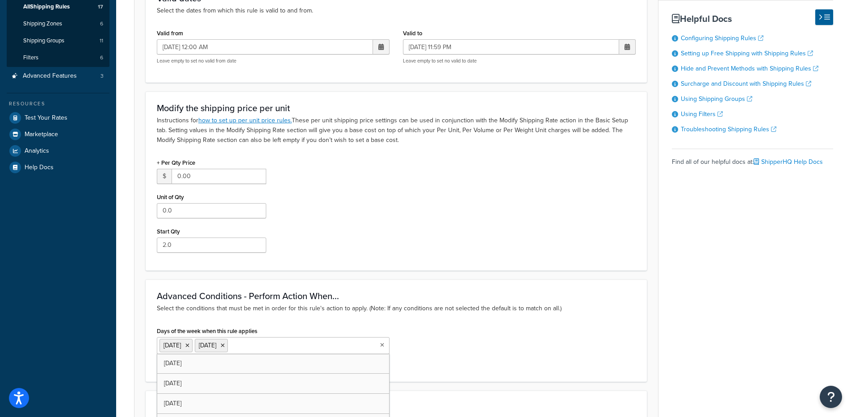
scroll to position [357, 0]
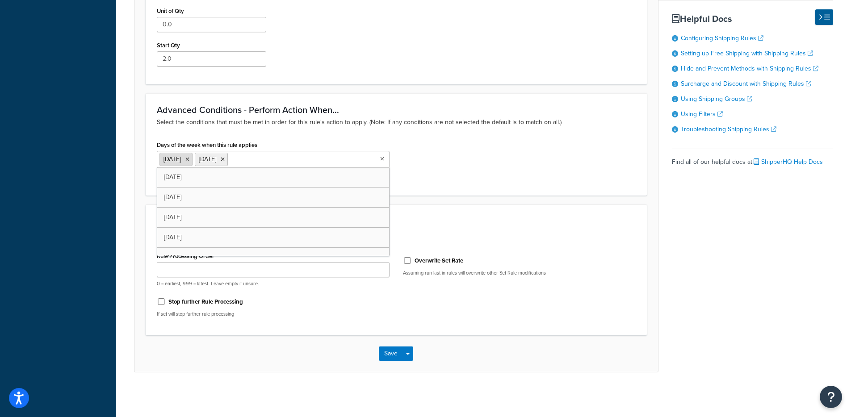
click at [189, 157] on icon at bounding box center [187, 159] width 4 height 5
click at [382, 145] on div "Days of the week when this rule applies Please Select Monday Tuesday Wednesday …" at bounding box center [273, 158] width 233 height 38
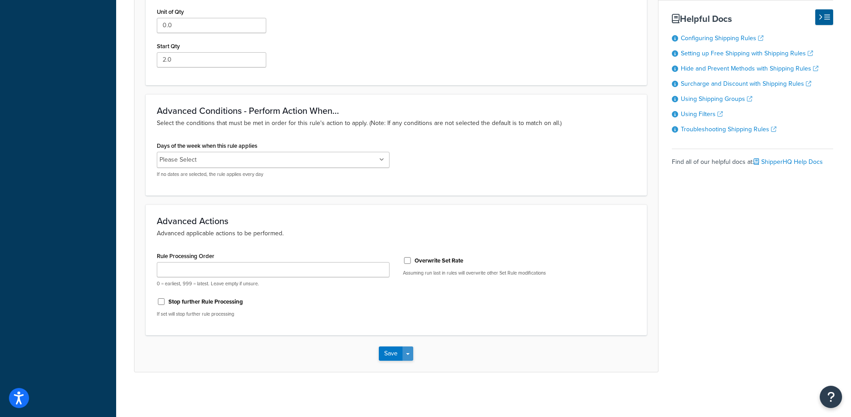
click at [406, 352] on button "Save Dropdown" at bounding box center [407, 354] width 11 height 14
click at [421, 368] on button "Save and Edit" at bounding box center [422, 370] width 86 height 19
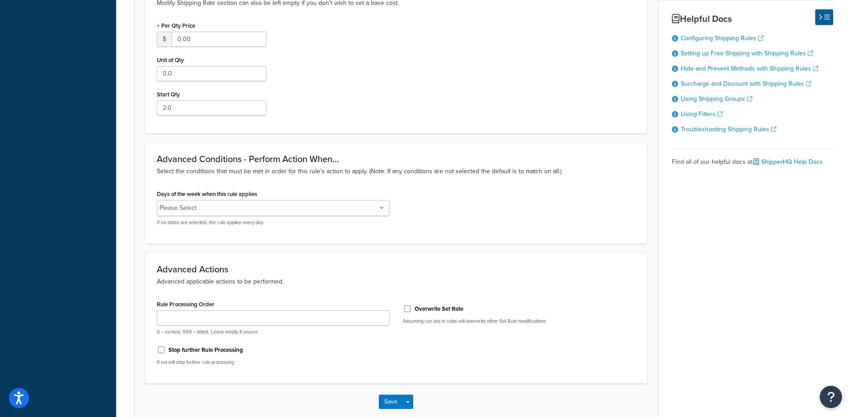
scroll to position [0, 0]
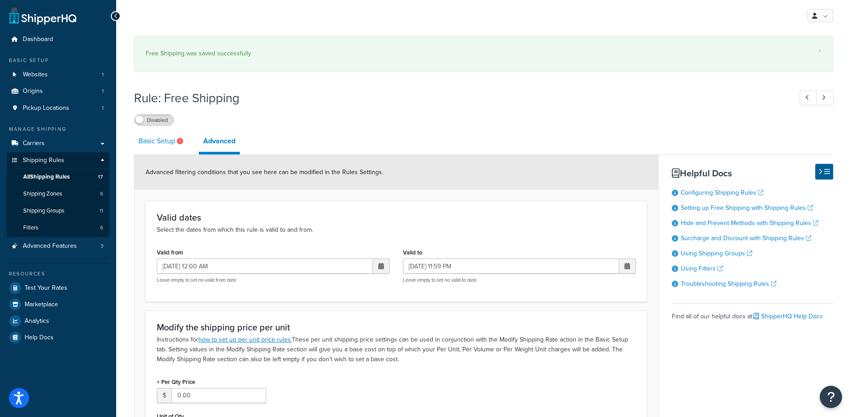
click at [153, 141] on link "Basic Setup" at bounding box center [162, 140] width 56 height 21
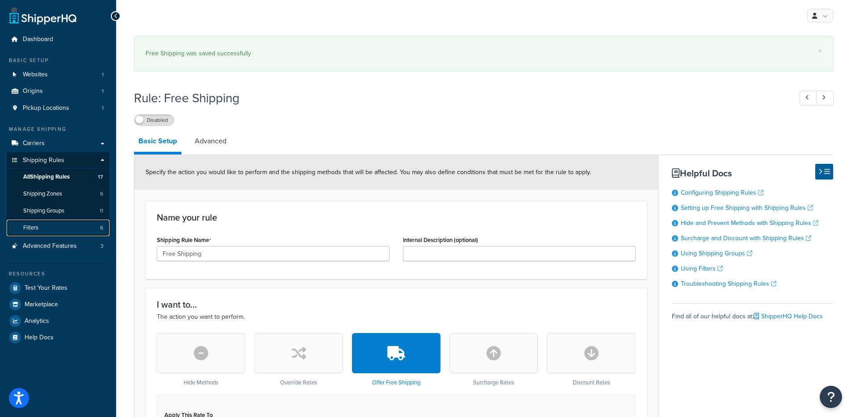
click at [44, 223] on link "Filters 6" at bounding box center [58, 228] width 103 height 17
click at [163, 121] on label "Disabled" at bounding box center [153, 120] width 39 height 11
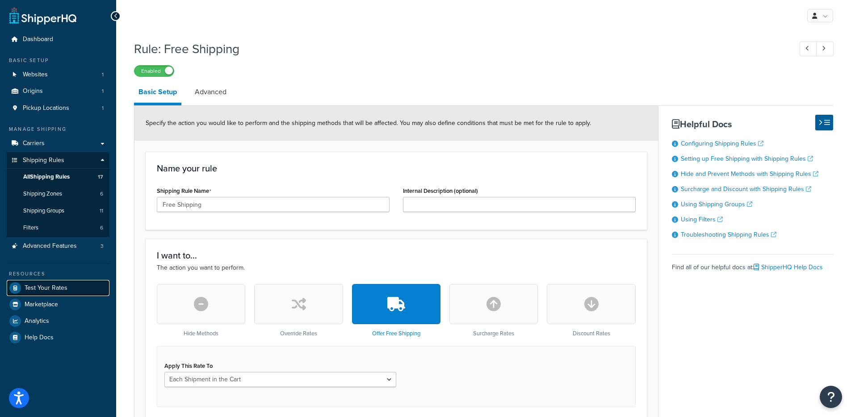
click at [70, 291] on link "Test Your Rates" at bounding box center [58, 288] width 103 height 16
click at [44, 180] on span "All Shipping Rules" at bounding box center [46, 177] width 46 height 8
click at [164, 94] on link "Basic Setup" at bounding box center [157, 93] width 47 height 24
click at [197, 86] on link "Advanced" at bounding box center [210, 91] width 41 height 21
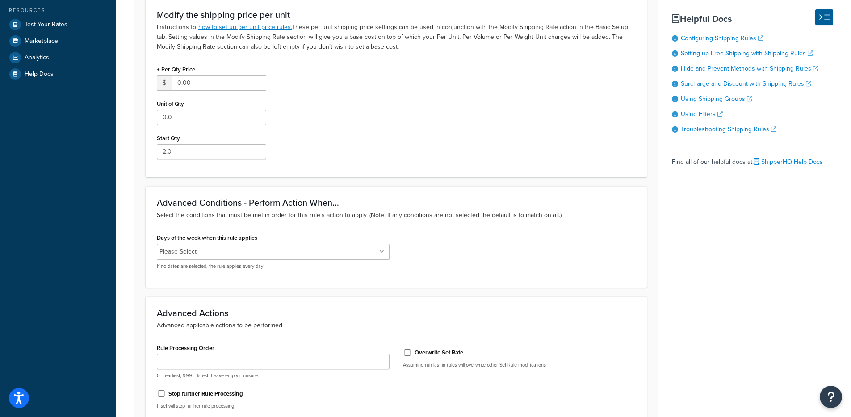
scroll to position [292, 0]
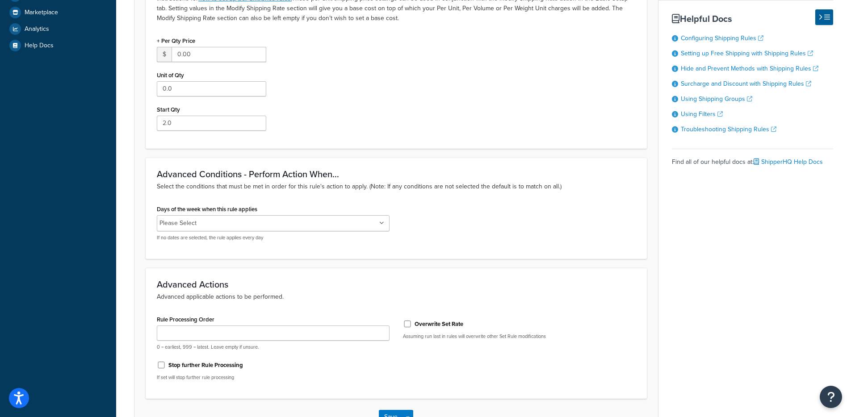
click at [262, 227] on input "Days of the week when this rule applies" at bounding box center [238, 223] width 79 height 10
type input "Frida"
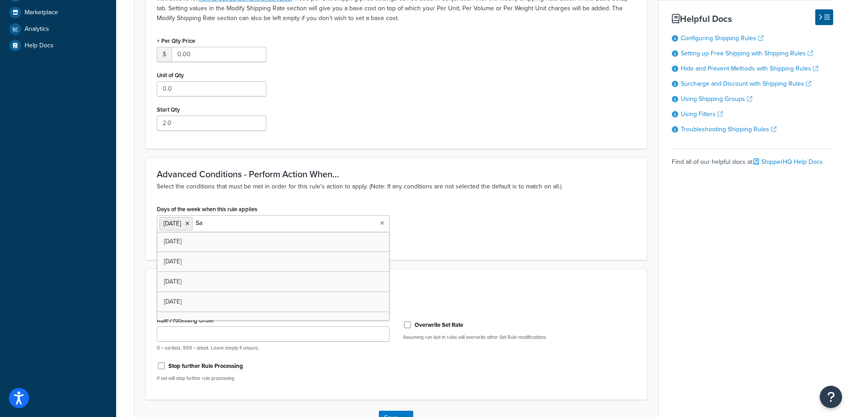
type input "Sat"
type input "Sun"
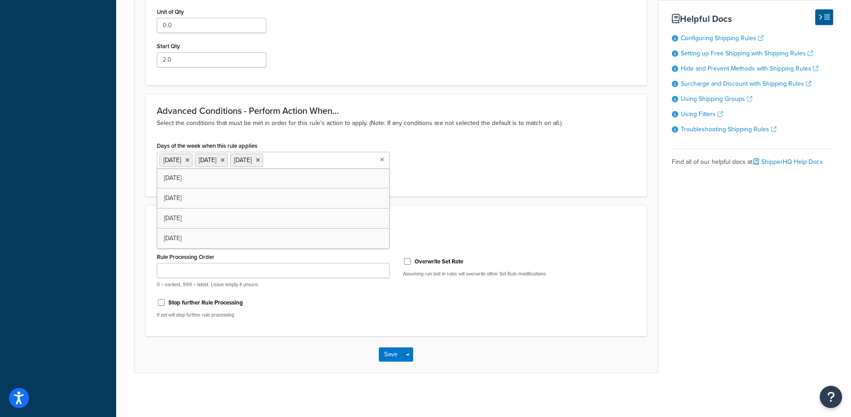
scroll to position [357, 0]
click at [373, 302] on div "Stop further Rule Processing" at bounding box center [273, 300] width 233 height 13
click at [413, 353] on div "Save Save Dropdown Save and Edit Save and Duplicate Save and Create New" at bounding box center [395, 353] width 523 height 37
click at [412, 357] on button "Save Dropdown" at bounding box center [407, 354] width 11 height 14
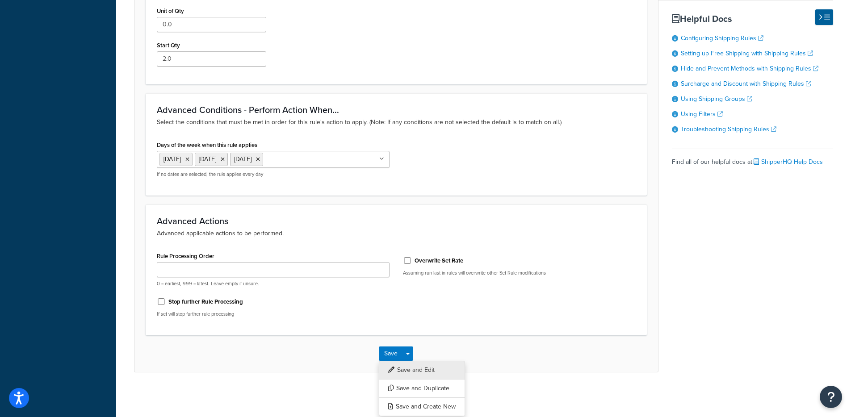
click at [415, 367] on button "Save and Edit" at bounding box center [422, 370] width 86 height 19
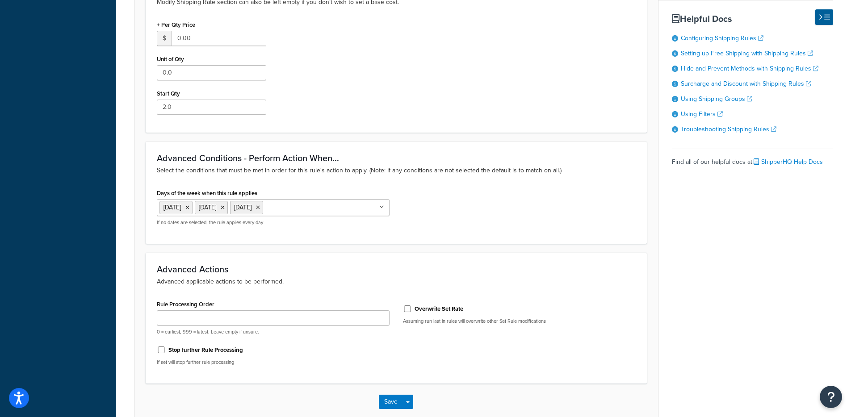
scroll to position [0, 0]
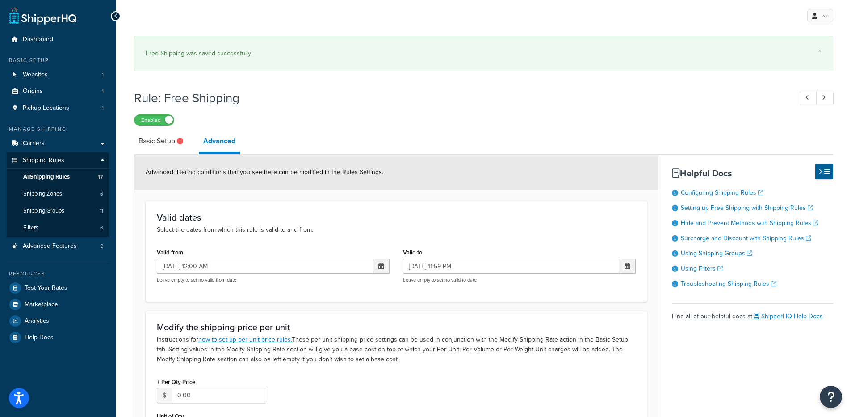
click at [175, 145] on link "Basic Setup" at bounding box center [162, 140] width 56 height 21
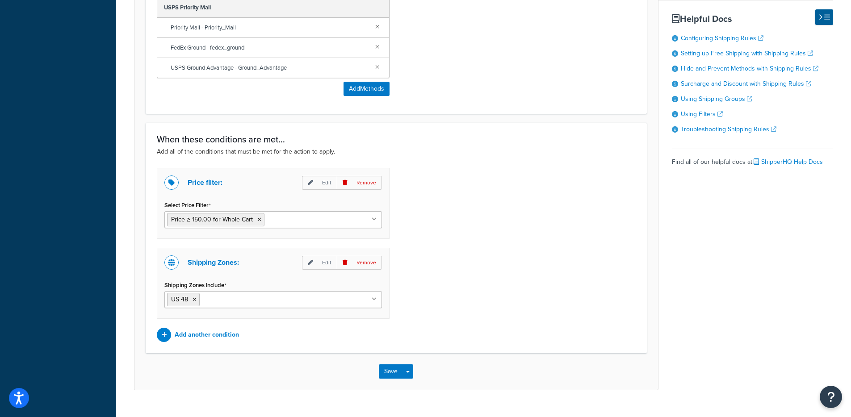
scroll to position [616, 0]
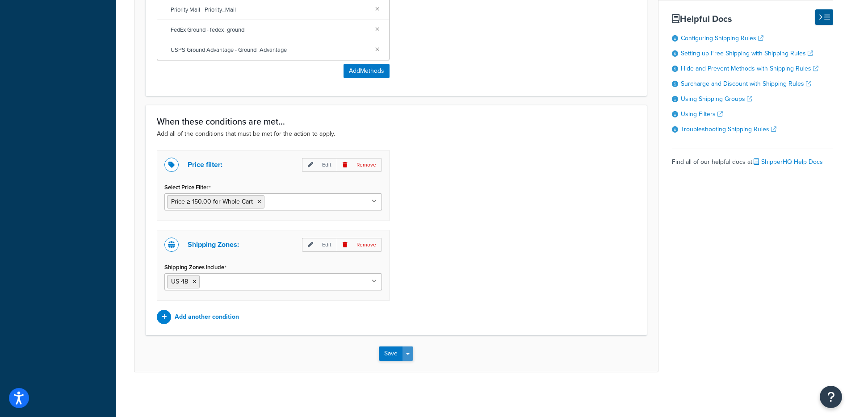
click at [406, 356] on button "Save Dropdown" at bounding box center [407, 354] width 11 height 14
click at [410, 371] on button "Save and Edit" at bounding box center [422, 370] width 86 height 19
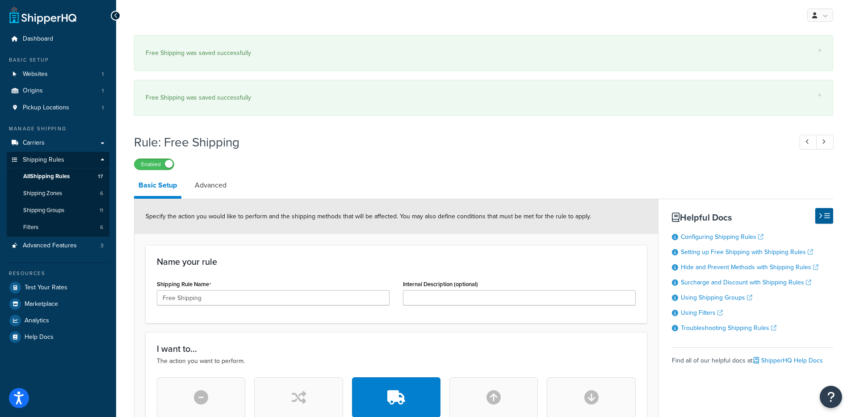
scroll to position [0, 0]
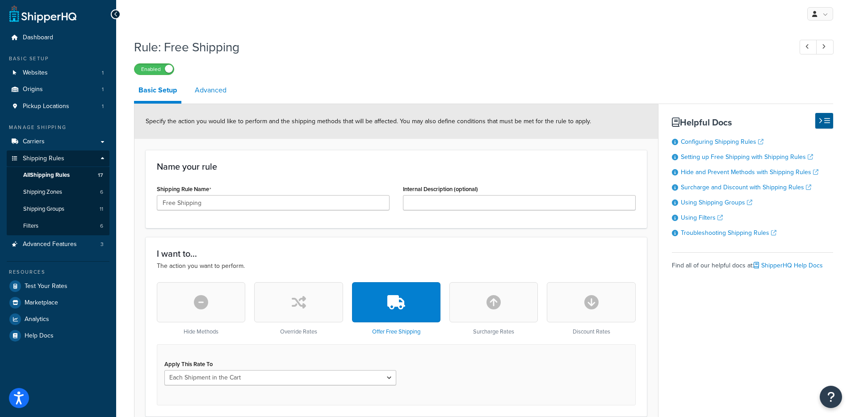
click at [217, 100] on link "Advanced" at bounding box center [210, 90] width 41 height 21
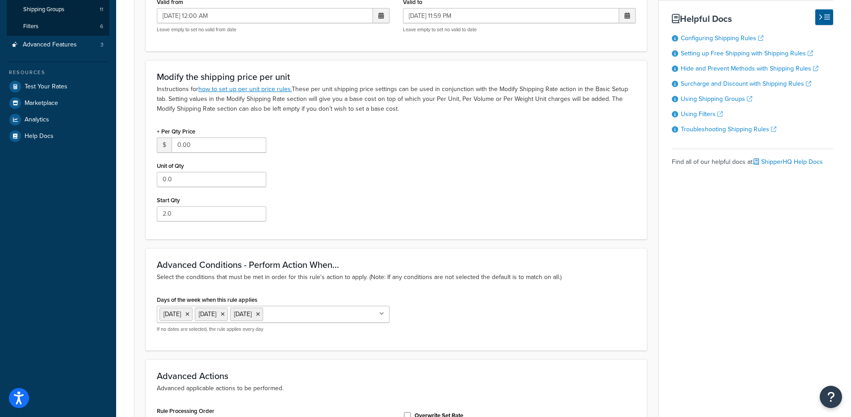
scroll to position [231, 0]
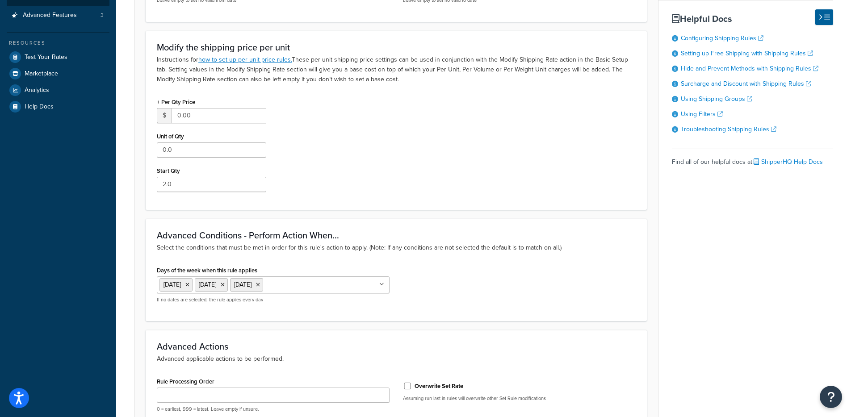
drag, startPoint x: 171, startPoint y: 266, endPoint x: 252, endPoint y: 254, distance: 81.7
click at [242, 266] on div "Days of the week when this rule applies Friday Saturday Sunday Monday Tuesday W…" at bounding box center [273, 283] width 233 height 39
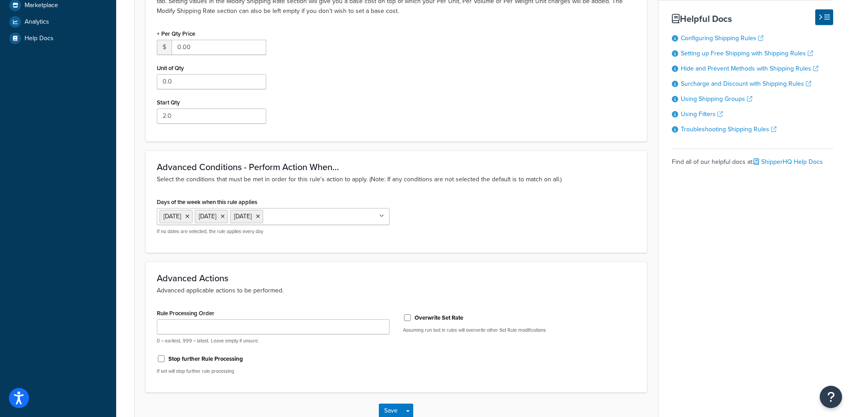
scroll to position [357, 0]
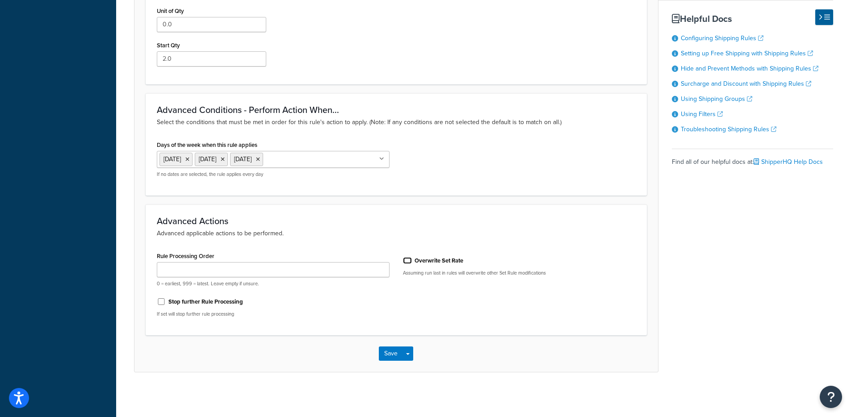
click at [407, 259] on input "Overwrite Set Rate" at bounding box center [407, 260] width 9 height 7
checkbox input "true"
click at [187, 159] on icon at bounding box center [187, 159] width 4 height 5
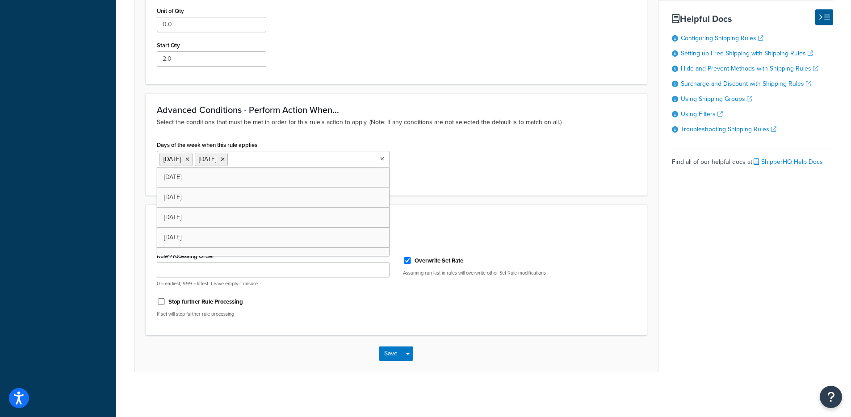
click at [181, 159] on span "Saturday" at bounding box center [171, 159] width 17 height 9
click at [189, 158] on icon at bounding box center [187, 159] width 4 height 5
click at [193, 158] on li "Sunday" at bounding box center [175, 159] width 33 height 13
click at [189, 159] on icon at bounding box center [187, 159] width 4 height 5
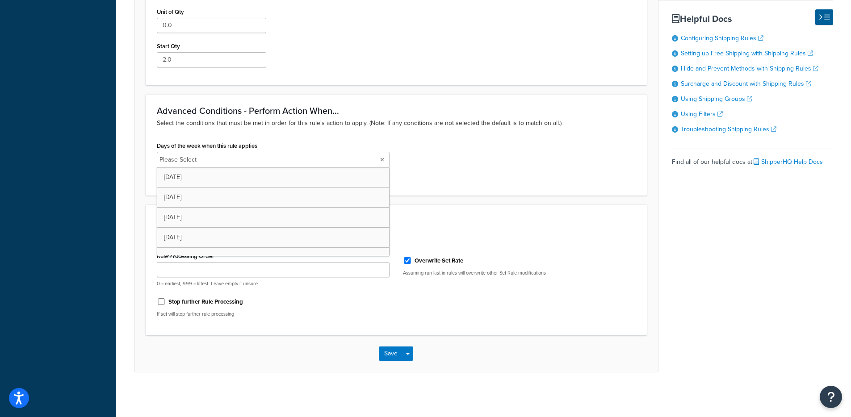
click at [514, 184] on div "Days of the week when this rule applies Please Select Monday Tuesday Wednesday …" at bounding box center [396, 161] width 492 height 45
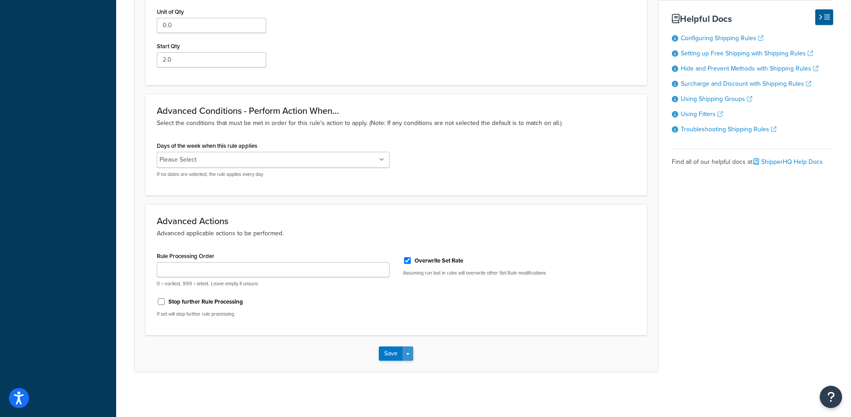
click at [406, 352] on button "Save Dropdown" at bounding box center [407, 354] width 11 height 14
click at [412, 370] on button "Save and Edit" at bounding box center [422, 370] width 86 height 19
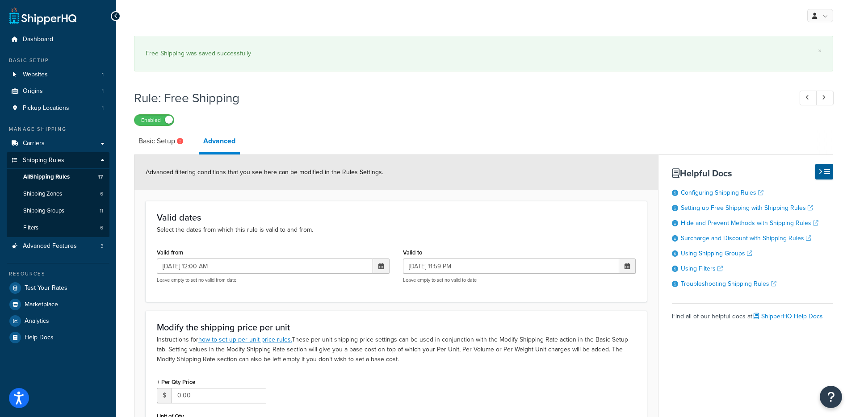
click at [167, 147] on link "Basic Setup" at bounding box center [162, 140] width 56 height 21
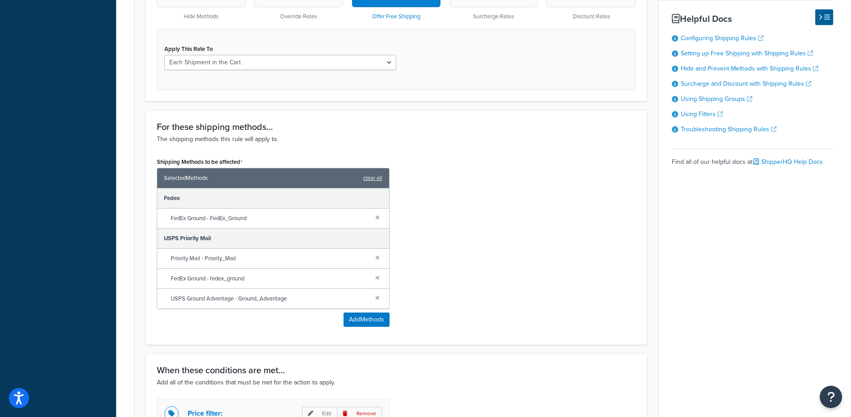
scroll to position [616, 0]
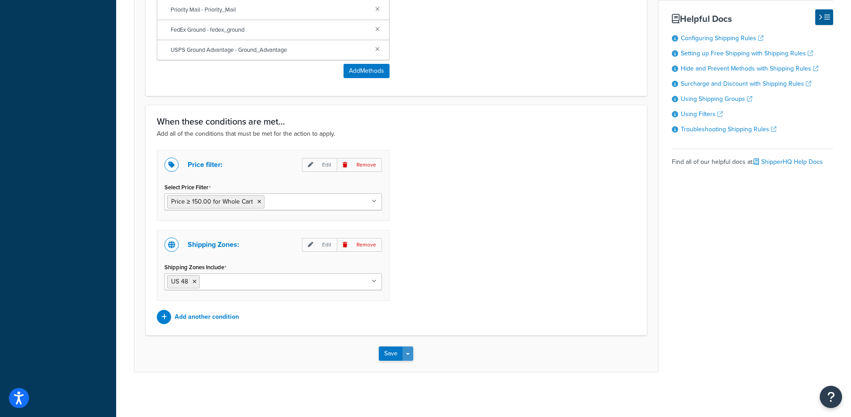
click at [408, 351] on button "Save Dropdown" at bounding box center [407, 354] width 11 height 14
click at [411, 364] on button "Save and Edit" at bounding box center [422, 370] width 86 height 19
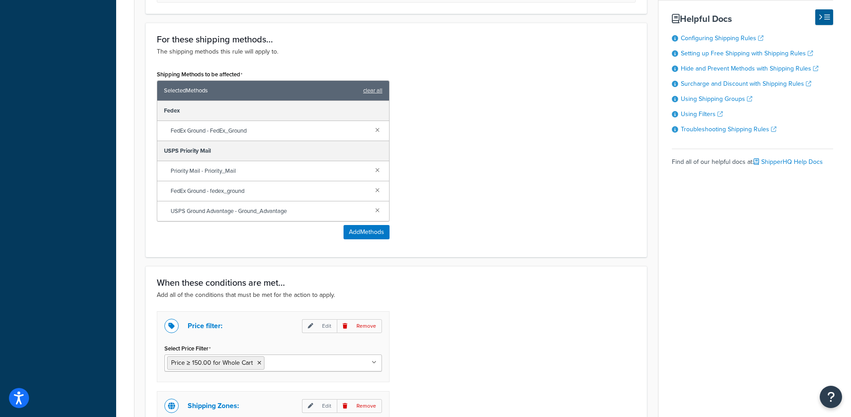
scroll to position [235, 0]
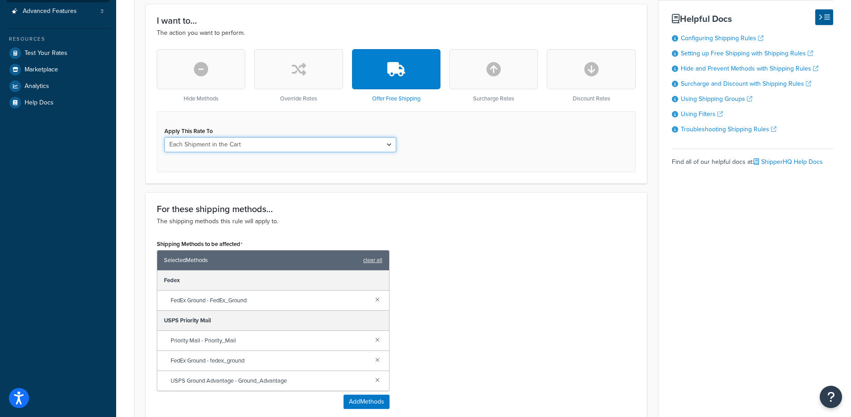
click at [311, 142] on select "Each Shipment in the Cart Each Origin in the Cart Each Shipping Group in the Ca…" at bounding box center [280, 144] width 232 height 15
select select "SHIPPING_GROUP"
click at [164, 138] on select "Each Shipment in the Cart Each Origin in the Cart Each Shipping Group in the Ca…" at bounding box center [280, 144] width 232 height 15
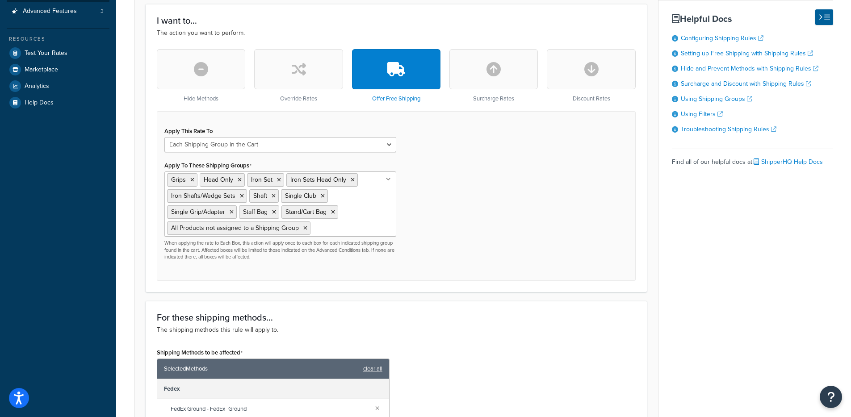
click at [325, 137] on div "Apply This Rate To Each Shipment in the Cart Each Origin in the Cart Each Shipp…" at bounding box center [280, 139] width 232 height 28
click at [324, 144] on select "Each Shipment in the Cart Each Origin in the Cart Each Shipping Group in the Ca…" at bounding box center [280, 144] width 232 height 15
click at [345, 142] on select "Each Shipment in the Cart Each Origin in the Cart Each Shipping Group in the Ca…" at bounding box center [280, 144] width 232 height 15
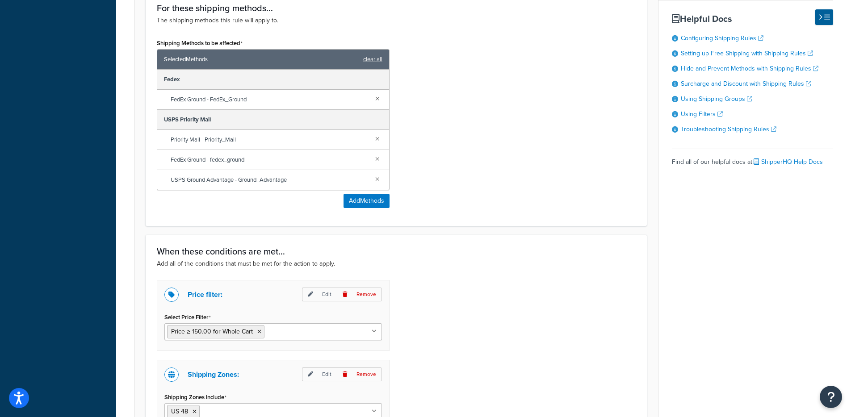
scroll to position [675, 0]
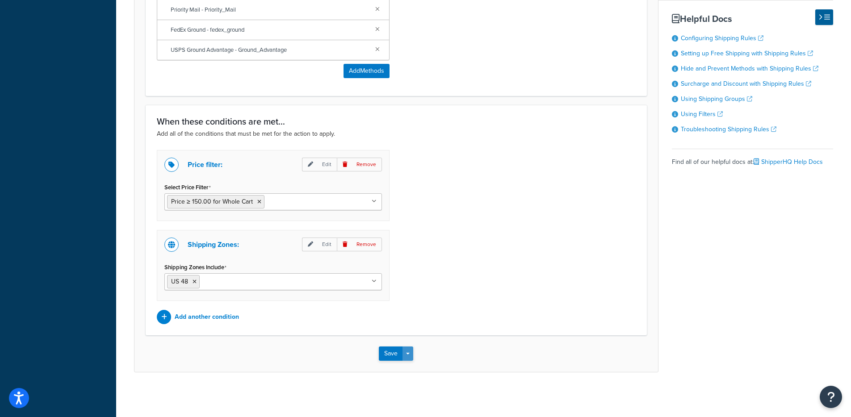
click at [409, 360] on button "Save Dropdown" at bounding box center [407, 354] width 11 height 14
click at [410, 369] on button "Save and Edit" at bounding box center [422, 370] width 86 height 19
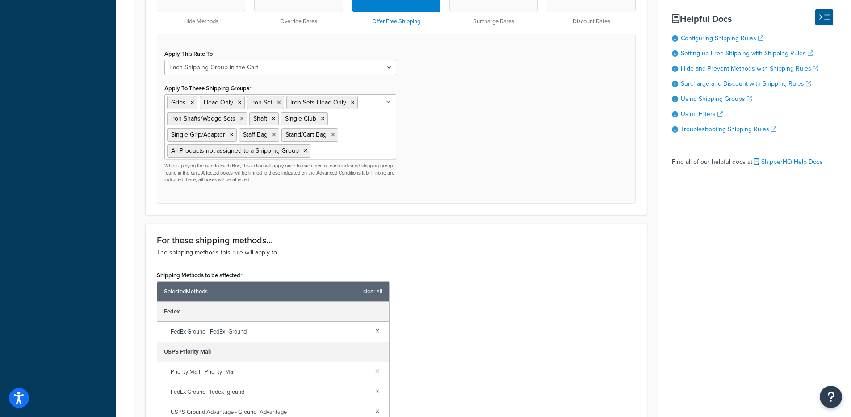
scroll to position [371, 0]
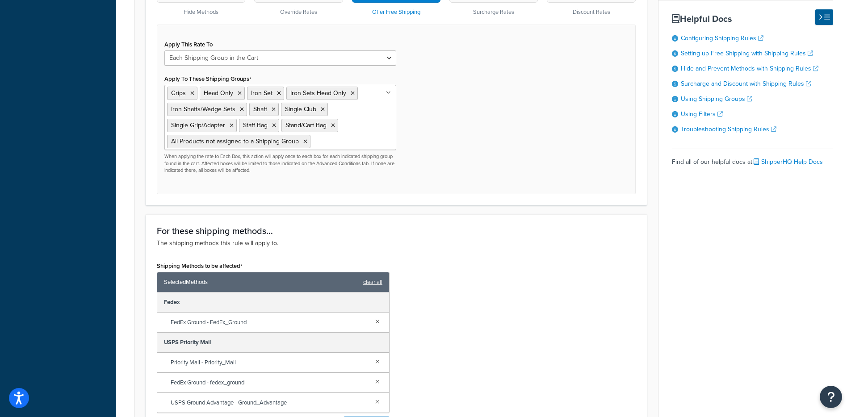
click at [368, 109] on ul "Grips Head Only Iron Set Iron Sets Head Only Iron Shafts/Wedge Sets Shaft Singl…" at bounding box center [280, 117] width 232 height 65
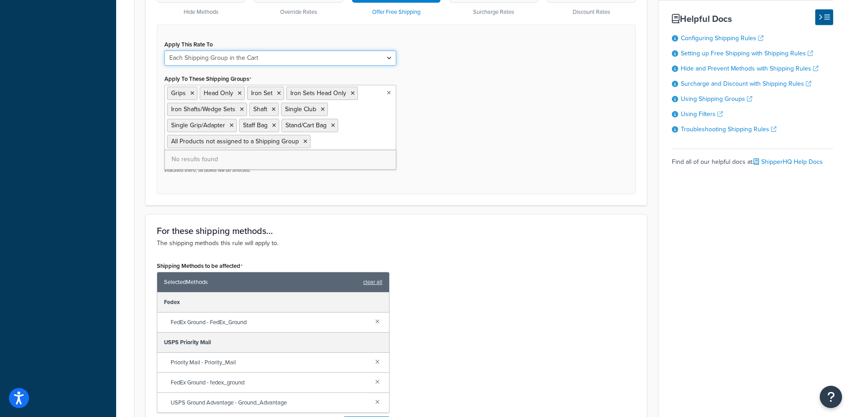
click at [351, 54] on select "Each Shipment in the Cart Each Origin in the Cart Each Shipping Group in the Ca…" at bounding box center [280, 57] width 232 height 15
select select "CART"
click at [164, 51] on select "Each Shipment in the Cart Each Origin in the Cart Each Shipping Group in the Ca…" at bounding box center [280, 57] width 232 height 15
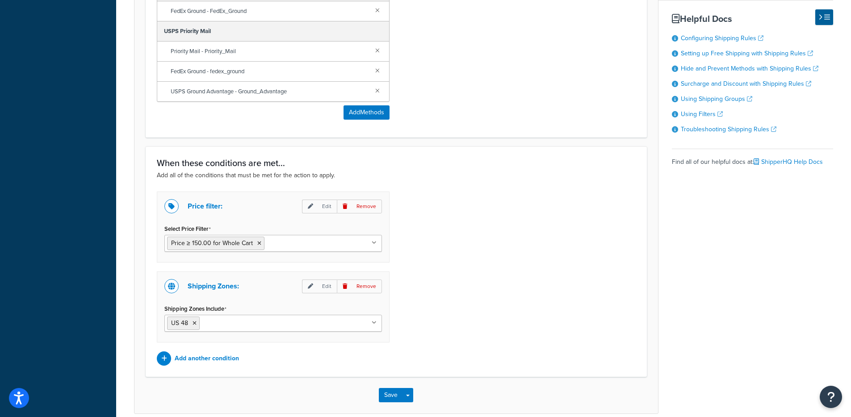
scroll to position [616, 0]
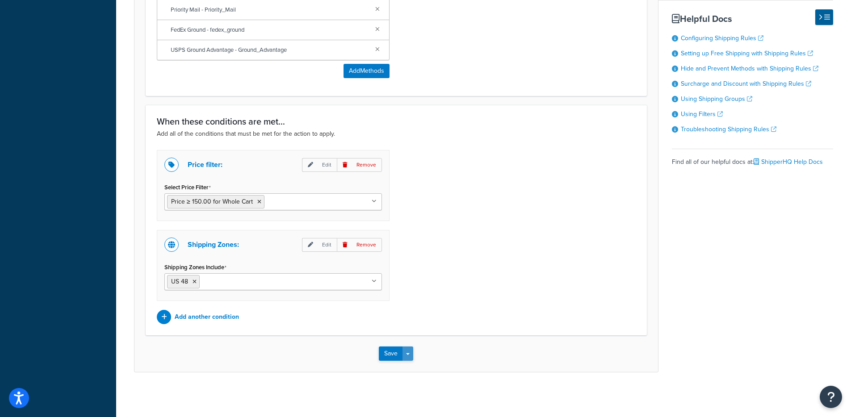
click at [405, 350] on button "Save Dropdown" at bounding box center [407, 354] width 11 height 14
click at [408, 367] on button "Save and Edit" at bounding box center [422, 370] width 86 height 19
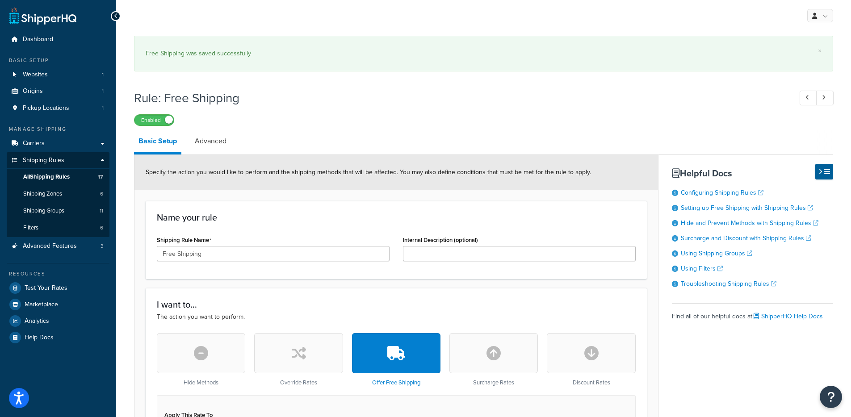
click at [231, 148] on li "Advanced" at bounding box center [215, 140] width 50 height 21
click at [218, 146] on link "Advanced" at bounding box center [210, 140] width 41 height 21
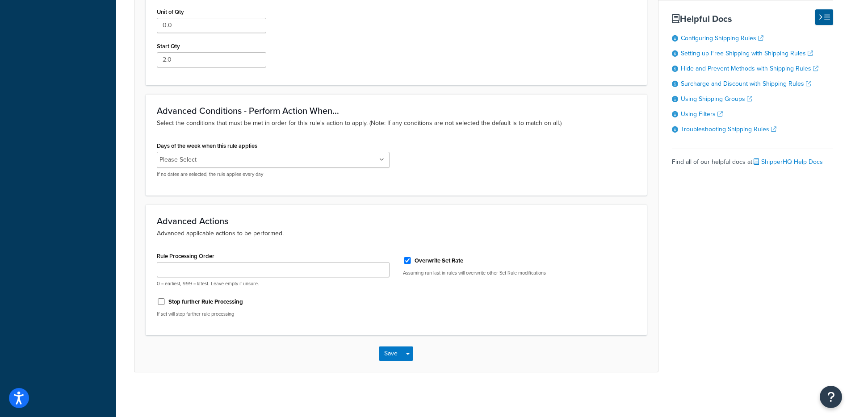
scroll to position [406, 0]
drag, startPoint x: 417, startPoint y: 271, endPoint x: 584, endPoint y: 279, distance: 167.7
click at [584, 279] on div "Overwrite Set Rate Assuming run last in rules will overwrite other Set Rule mod…" at bounding box center [519, 266] width 246 height 33
drag, startPoint x: 546, startPoint y: 272, endPoint x: 407, endPoint y: 274, distance: 139.4
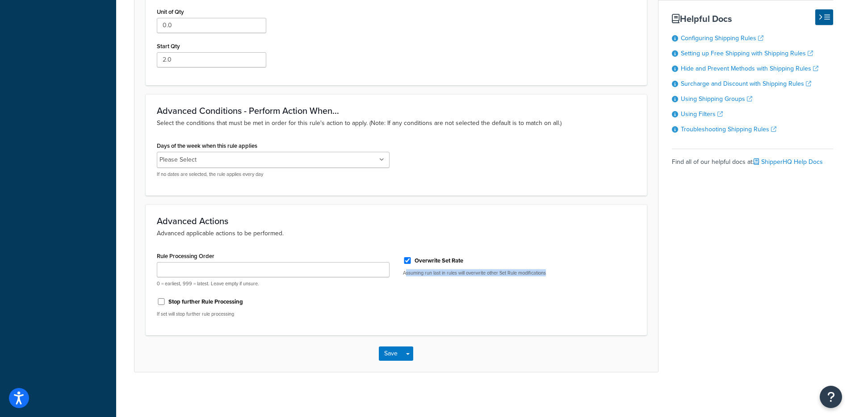
click at [407, 274] on div "Overwrite Set Rate Assuming run last in rules will overwrite other Set Rule mod…" at bounding box center [519, 266] width 246 height 33
click at [410, 275] on p "Assuming run last in rules will overwrite other Set Rule modifications" at bounding box center [519, 273] width 233 height 7
drag, startPoint x: 405, startPoint y: 274, endPoint x: 561, endPoint y: 276, distance: 156.8
click at [520, 274] on p "Assuming run last in rules will overwrite other Set Rule modifications" at bounding box center [519, 273] width 233 height 7
click at [568, 276] on p "Assuming run last in rules will overwrite other Set Rule modifications" at bounding box center [519, 273] width 233 height 7
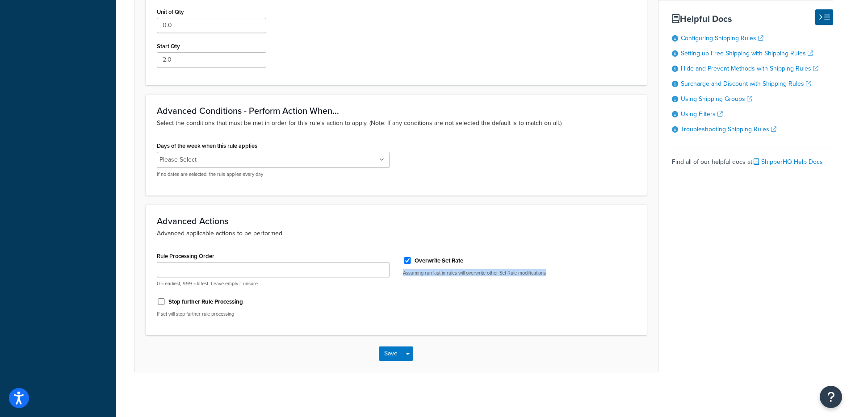
drag, startPoint x: 557, startPoint y: 274, endPoint x: 401, endPoint y: 273, distance: 156.8
click at [401, 273] on div "Overwrite Set Rate Assuming run last in rules will overwrite other Set Rule mod…" at bounding box center [519, 266] width 246 height 33
click at [402, 273] on div "Overwrite Set Rate Assuming run last in rules will overwrite other Set Rule mod…" at bounding box center [519, 266] width 246 height 33
click at [284, 265] on input "Rule Processing Order" at bounding box center [273, 269] width 233 height 15
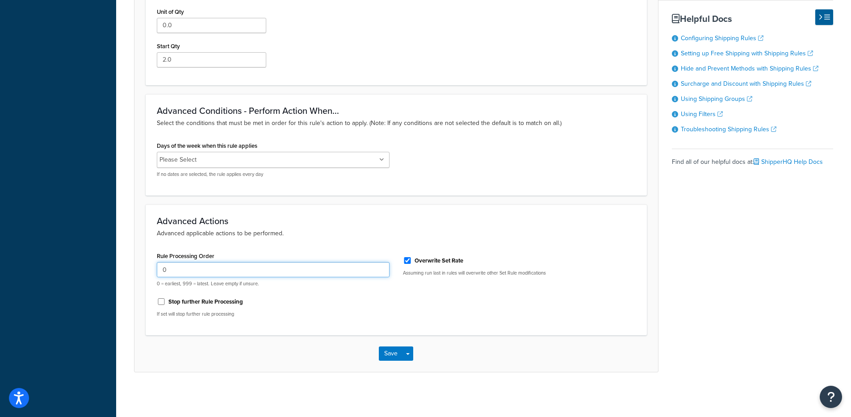
type input "0"
click at [208, 301] on label "Stop further Rule Processing" at bounding box center [205, 302] width 75 height 8
click at [166, 301] on input "Stop further Rule Processing" at bounding box center [161, 301] width 9 height 7
checkbox input "true"
click at [415, 257] on label "Overwrite Set Rate" at bounding box center [438, 261] width 49 height 8
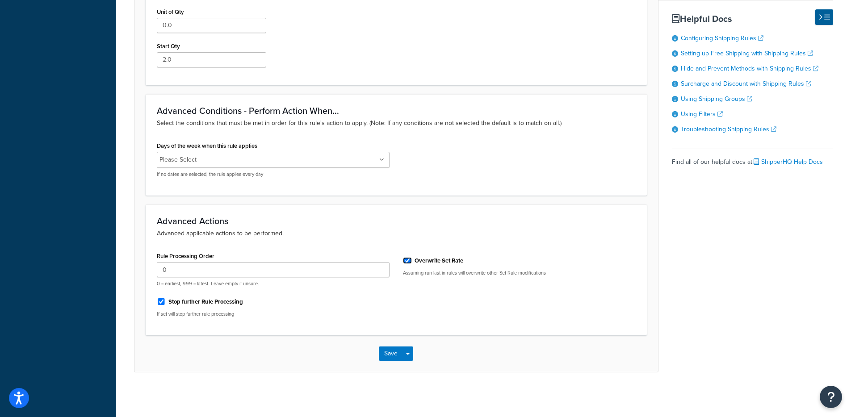
click at [412, 257] on input "Overwrite Set Rate" at bounding box center [407, 260] width 9 height 7
checkbox input "false"
click at [404, 355] on button "Save Dropdown" at bounding box center [407, 354] width 11 height 14
click at [410, 366] on button "Save and Edit" at bounding box center [422, 370] width 86 height 19
click at [193, 298] on label "Stop further Rule Processing" at bounding box center [205, 302] width 75 height 8
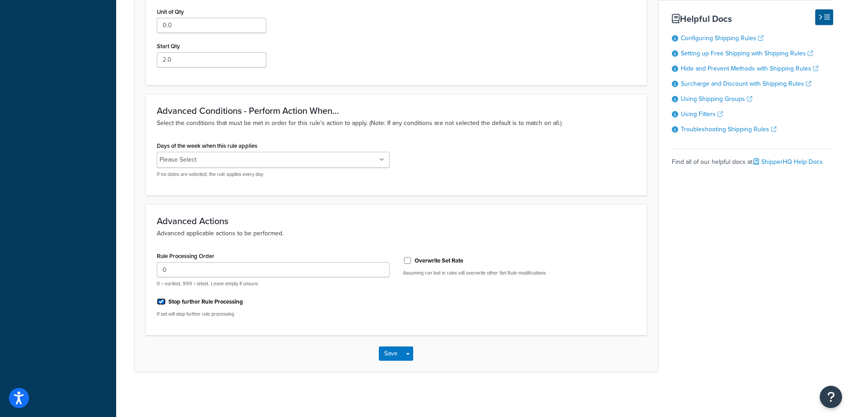
click at [166, 298] on input "Stop further Rule Processing" at bounding box center [161, 301] width 9 height 7
checkbox input "false"
drag, startPoint x: 188, startPoint y: 266, endPoint x: 135, endPoint y: 261, distance: 53.8
click at [135, 261] on form "Advanced filtering conditions that you see here can be modified in the Rules Se…" at bounding box center [395, 61] width 523 height 622
click at [406, 354] on span "button" at bounding box center [408, 354] width 4 height 2
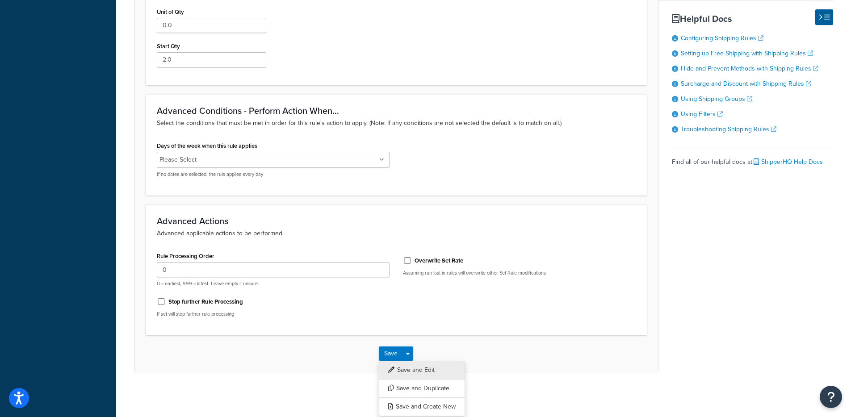
click at [410, 368] on button "Save and Edit" at bounding box center [422, 370] width 86 height 19
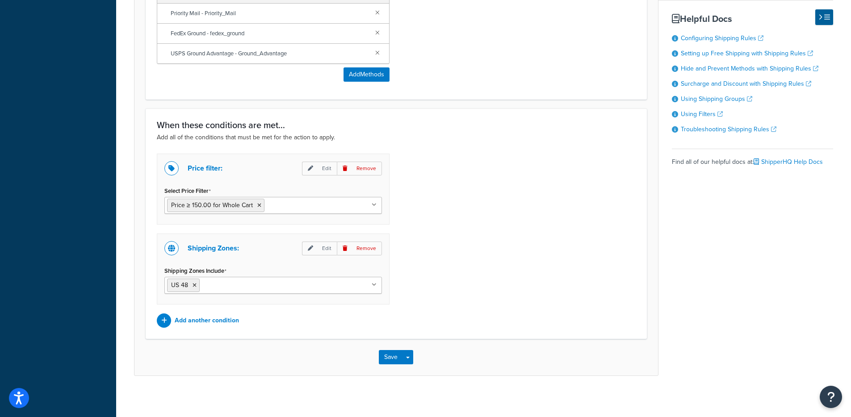
scroll to position [567, 0]
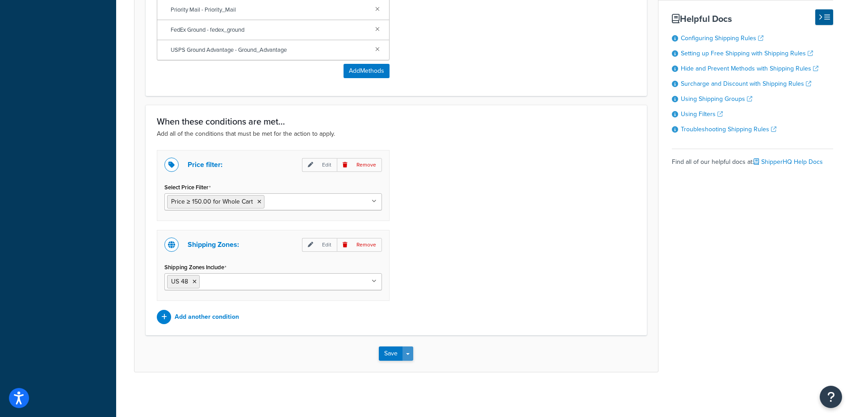
click at [408, 357] on button "Save Dropdown" at bounding box center [407, 354] width 11 height 14
drag, startPoint x: 412, startPoint y: 370, endPoint x: 415, endPoint y: 366, distance: 5.1
click at [412, 370] on button "Save and Edit" at bounding box center [422, 370] width 86 height 19
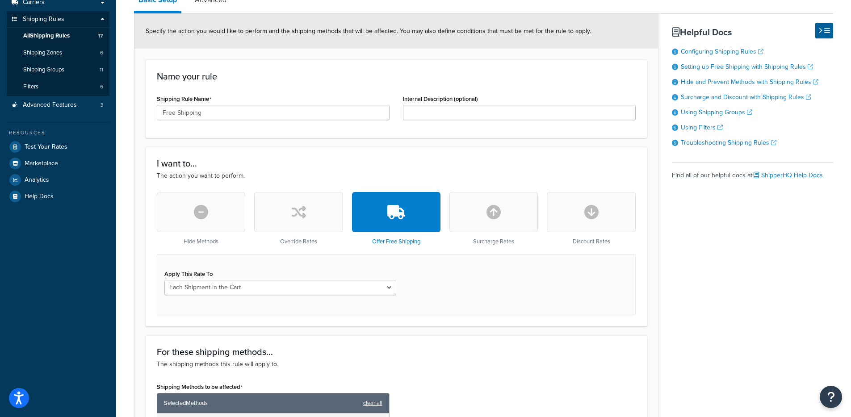
scroll to position [0, 0]
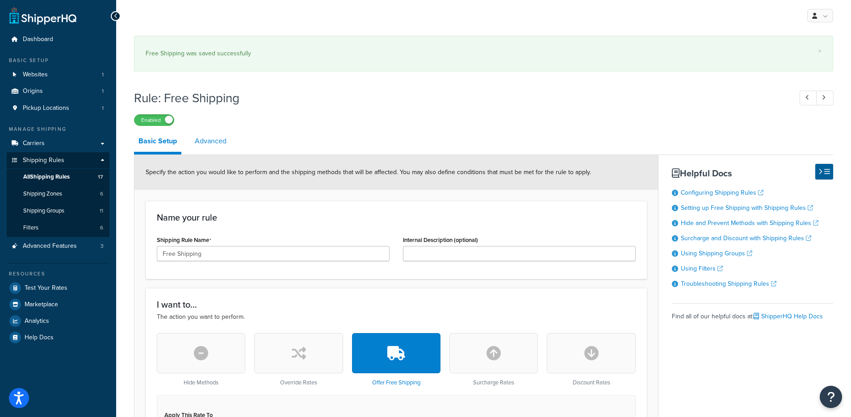
click at [214, 149] on link "Advanced" at bounding box center [210, 140] width 41 height 21
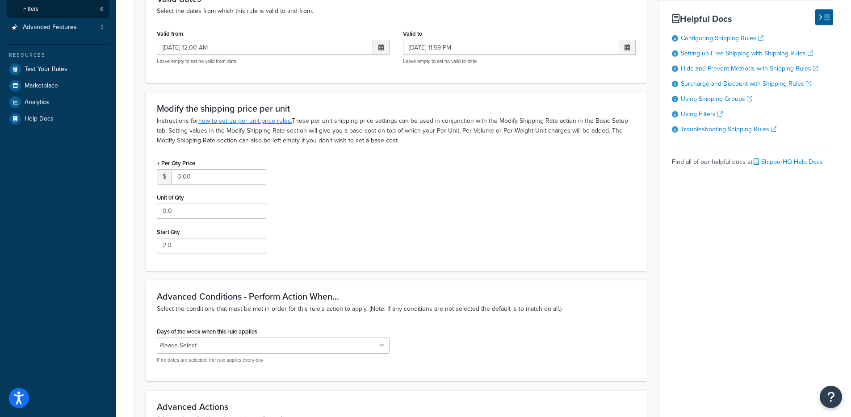
scroll to position [406, 0]
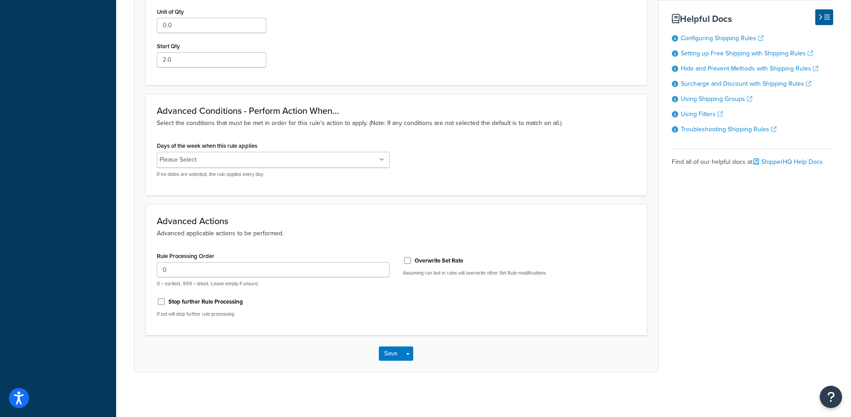
click at [193, 301] on label "Stop further Rule Processing" at bounding box center [205, 302] width 75 height 8
click at [166, 301] on input "Stop further Rule Processing" at bounding box center [161, 301] width 9 height 7
checkbox input "true"
drag, startPoint x: 417, startPoint y: 352, endPoint x: 411, endPoint y: 356, distance: 7.4
click at [416, 353] on div "Save Save Dropdown Save and Edit Save and Duplicate Save and Create New" at bounding box center [395, 353] width 523 height 37
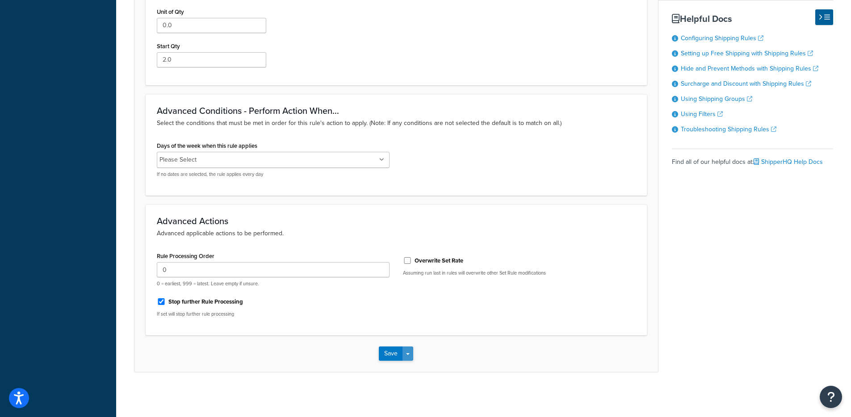
click at [410, 356] on button "Save Dropdown" at bounding box center [407, 354] width 11 height 14
click at [409, 366] on button "Save and Edit" at bounding box center [422, 370] width 86 height 19
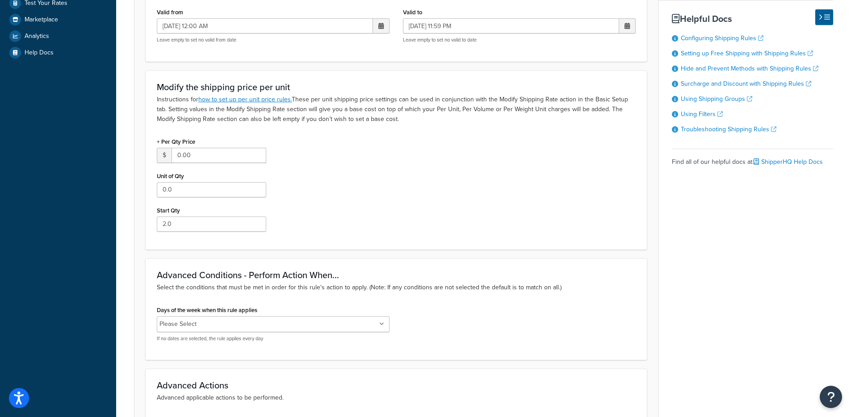
scroll to position [438, 0]
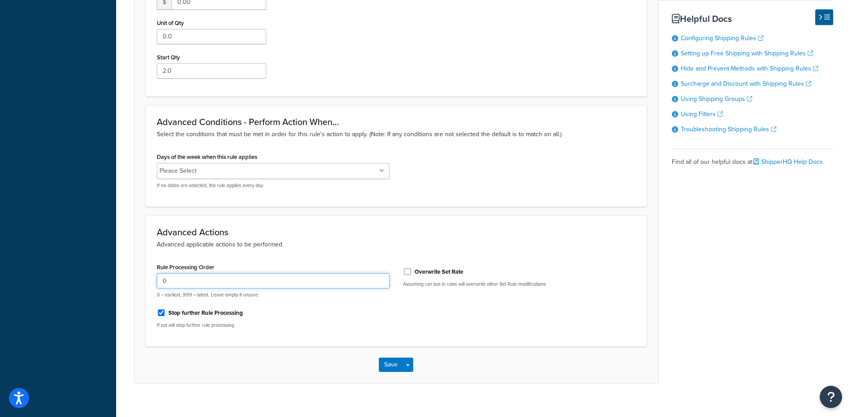
drag, startPoint x: 222, startPoint y: 282, endPoint x: 59, endPoint y: 283, distance: 163.5
click at [227, 311] on label "Stop further Rule Processing" at bounding box center [205, 313] width 75 height 8
click at [166, 311] on input "Stop further Rule Processing" at bounding box center [161, 313] width 9 height 7
click at [227, 311] on label "Stop further Rule Processing" at bounding box center [205, 313] width 75 height 8
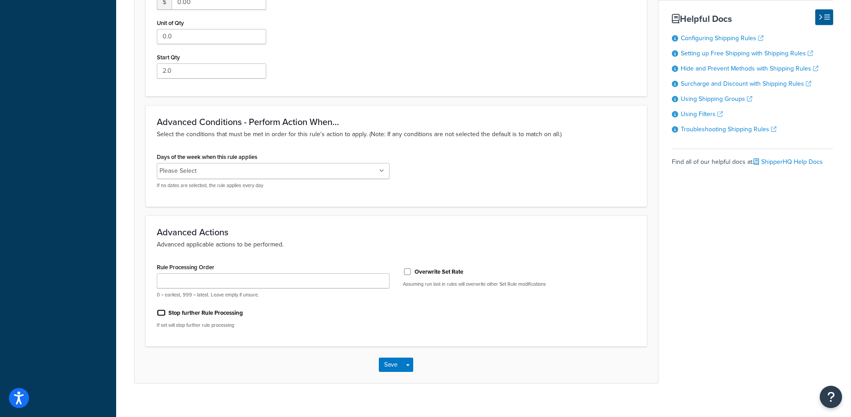
click at [166, 311] on input "Stop further Rule Processing" at bounding box center [161, 313] width 9 height 7
checkbox input "true"
click at [406, 369] on button "Save Dropdown" at bounding box center [407, 365] width 11 height 14
click at [408, 378] on button "Save and Edit" at bounding box center [422, 381] width 86 height 19
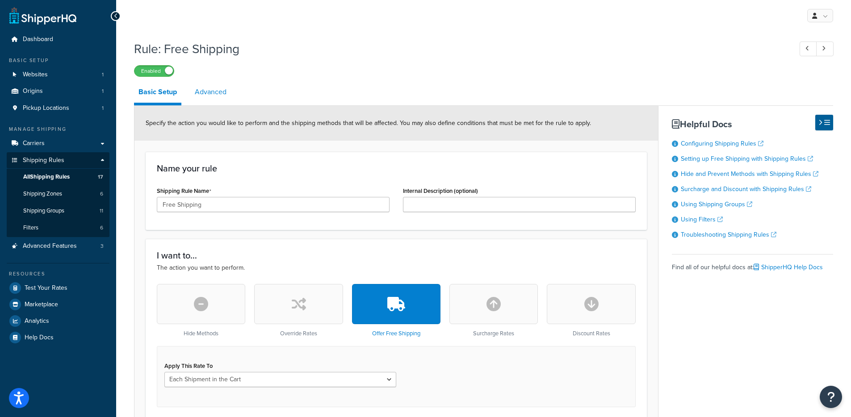
click at [213, 85] on link "Advanced" at bounding box center [210, 91] width 41 height 21
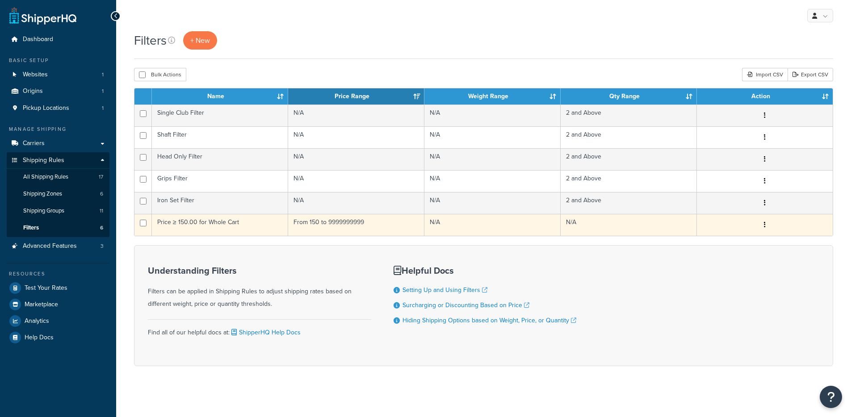
click at [241, 227] on td "Price ≥ 150.00 for Whole Cart" at bounding box center [220, 225] width 136 height 22
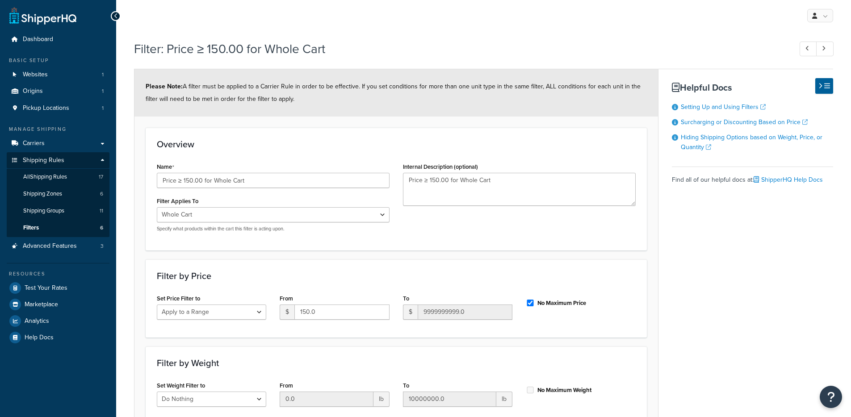
select select "range"
click at [48, 178] on span "All Shipping Rules" at bounding box center [45, 177] width 44 height 8
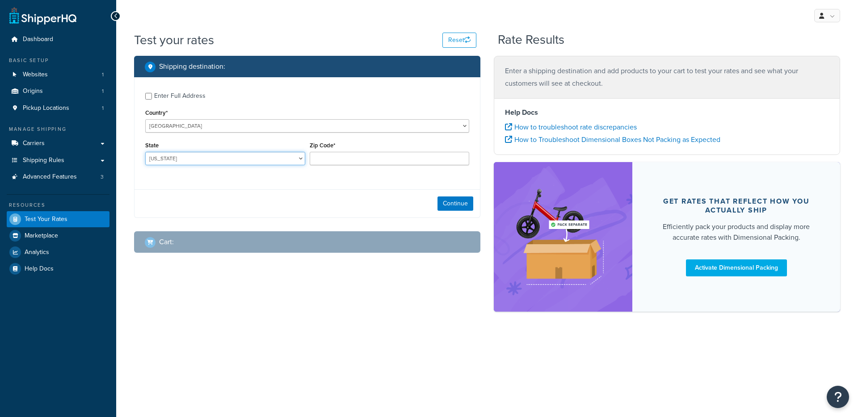
click at [246, 163] on select "[US_STATE] [US_STATE] [US_STATE] [US_STATE] [US_STATE] Armed Forces Americas Ar…" at bounding box center [225, 158] width 160 height 13
select select "[GEOGRAPHIC_DATA]"
click at [366, 162] on input "Zip Code*" at bounding box center [390, 158] width 160 height 13
type input "78750"
click at [452, 200] on button "Continue" at bounding box center [455, 204] width 36 height 14
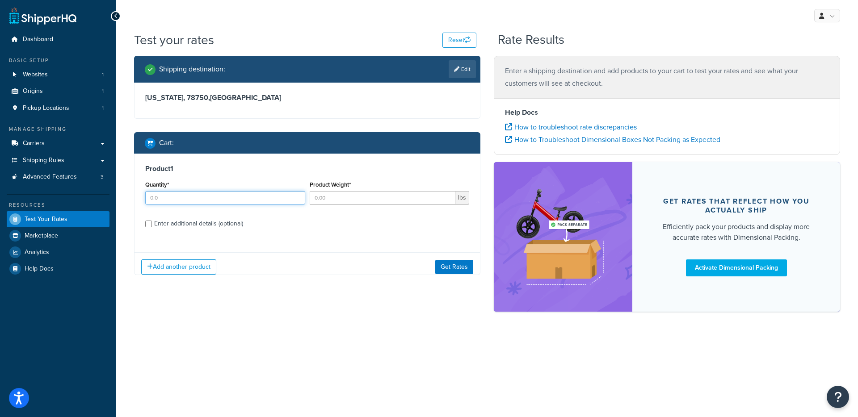
drag, startPoint x: 242, startPoint y: 198, endPoint x: 247, endPoint y: 196, distance: 5.2
click at [241, 197] on input "Quantity*" at bounding box center [225, 197] width 160 height 13
type input "1"
click at [345, 194] on input "Product Weight*" at bounding box center [383, 197] width 146 height 13
type input "1"
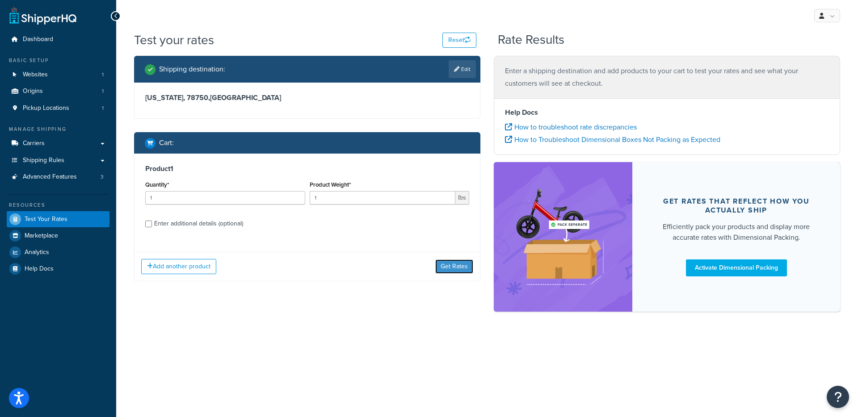
click at [458, 268] on button "Get Rates" at bounding box center [454, 267] width 38 height 14
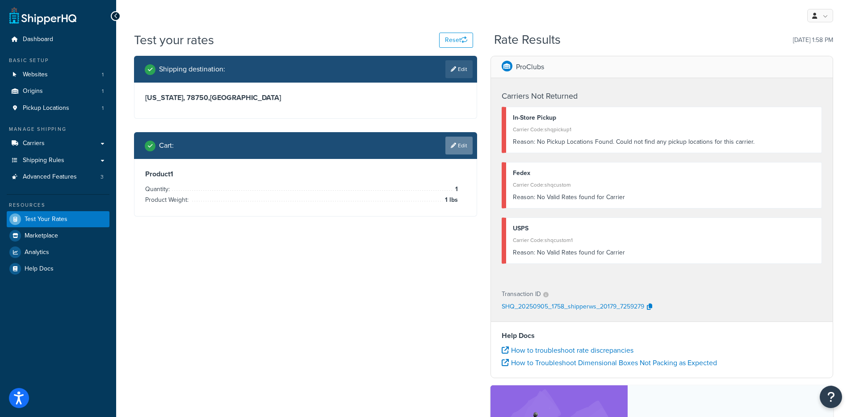
click at [450, 151] on link "Edit" at bounding box center [458, 146] width 27 height 18
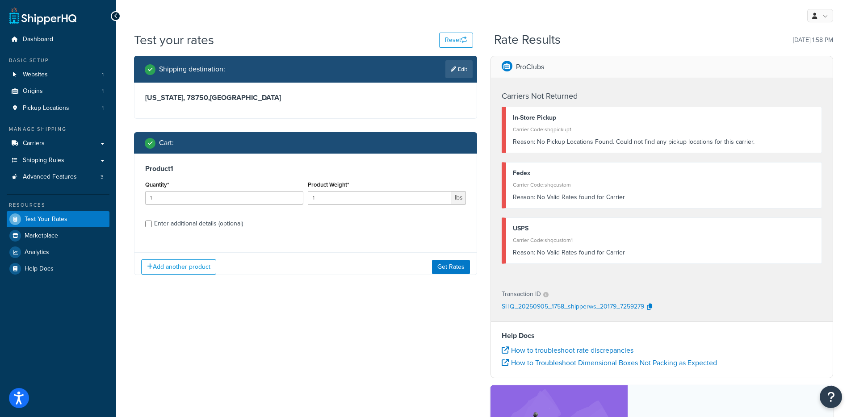
drag, startPoint x: 199, startPoint y: 220, endPoint x: 205, endPoint y: 221, distance: 6.3
click at [199, 221] on div "Enter additional details (optional)" at bounding box center [198, 224] width 89 height 13
click at [152, 221] on input "Enter additional details (optional)" at bounding box center [148, 224] width 7 height 7
checkbox input "true"
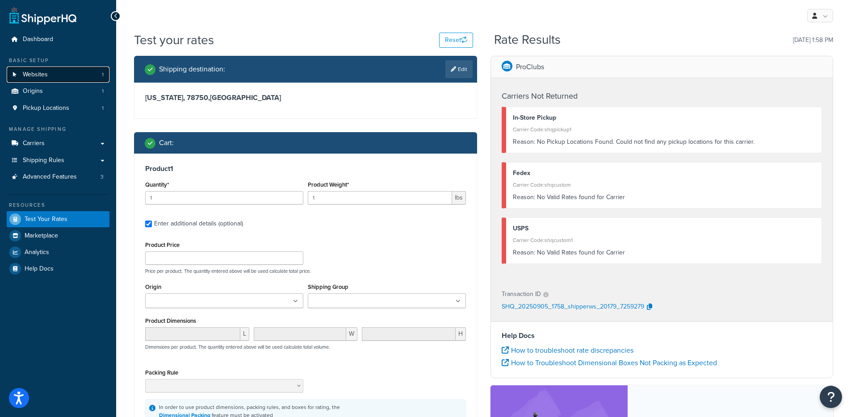
click at [68, 77] on link "Websites 1" at bounding box center [58, 75] width 103 height 17
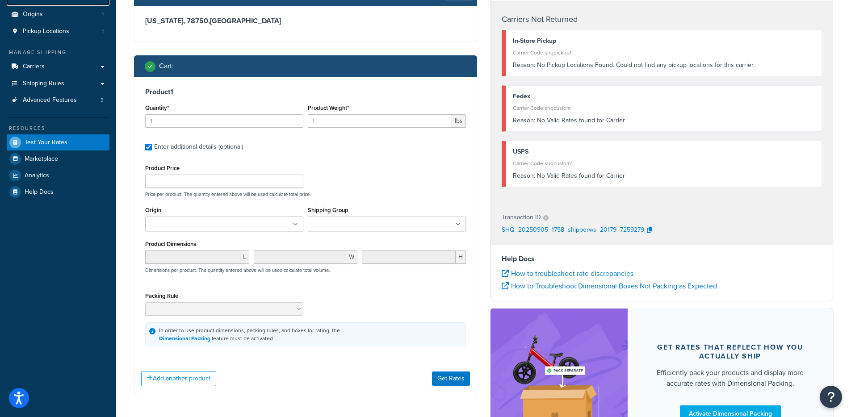
scroll to position [163, 0]
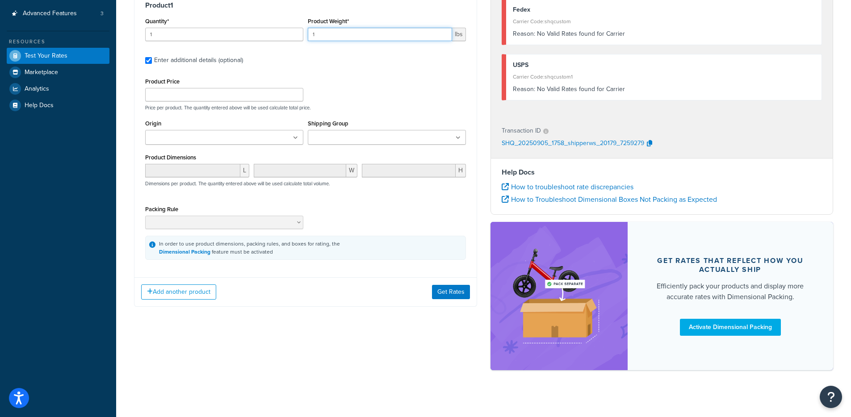
drag, startPoint x: 355, startPoint y: 34, endPoint x: 259, endPoint y: 37, distance: 96.5
click at [260, 37] on div "Quantity* 1 Product Weight* 1 lbs" at bounding box center [305, 31] width 325 height 33
type input "20"
click at [442, 297] on button "Get Rates" at bounding box center [451, 292] width 38 height 14
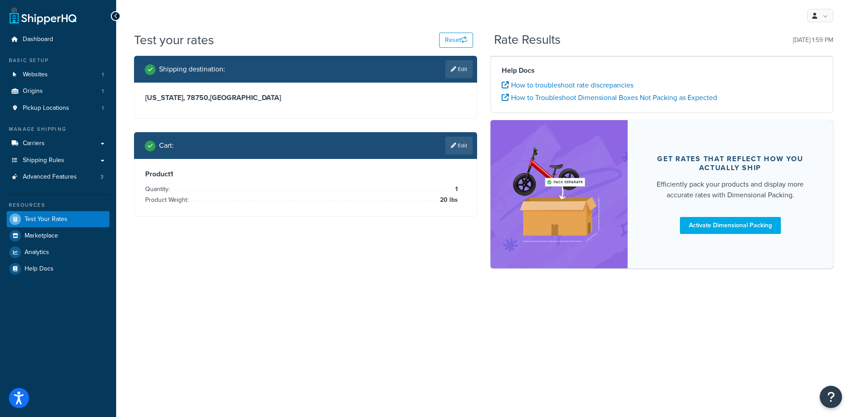
scroll to position [0, 0]
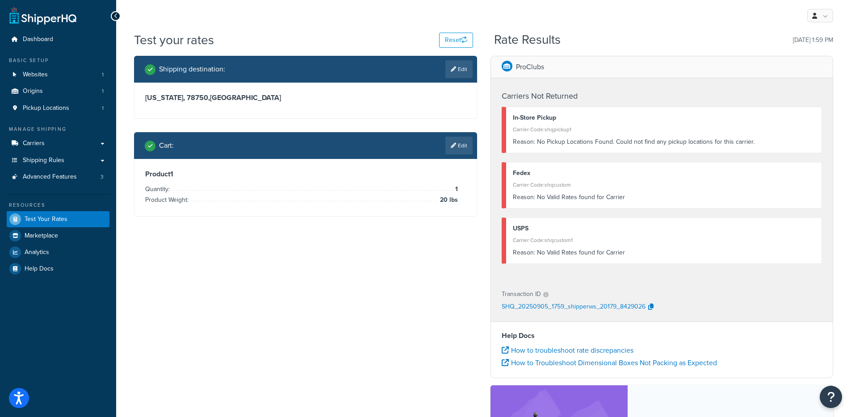
click at [455, 142] on link "Edit" at bounding box center [458, 146] width 27 height 18
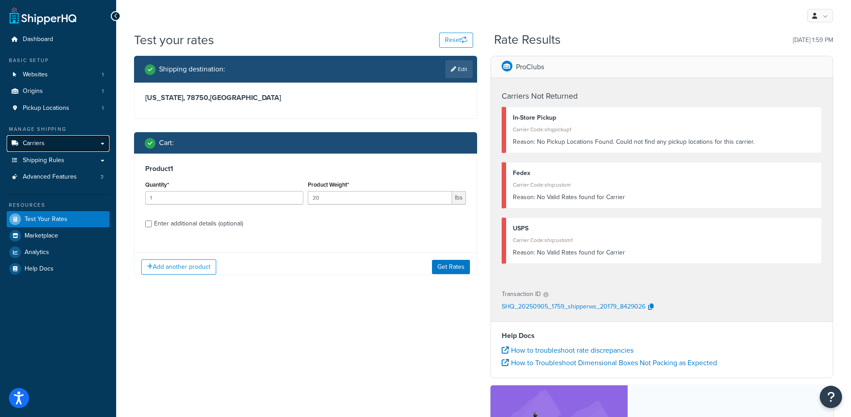
click at [46, 150] on link "Carriers" at bounding box center [58, 143] width 103 height 17
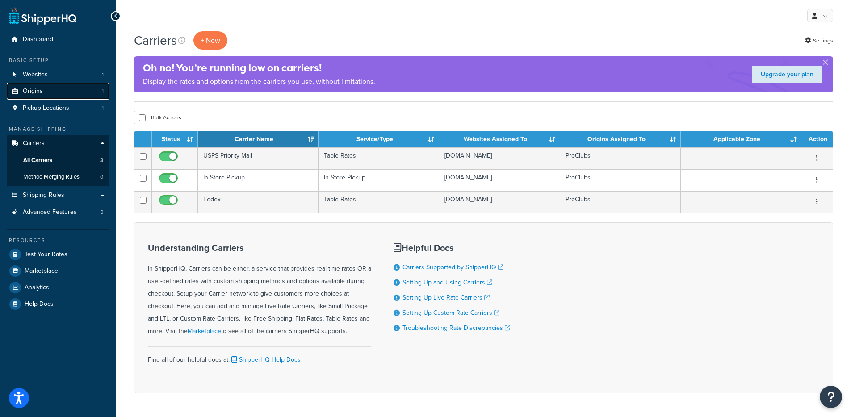
click at [46, 92] on link "Origins 1" at bounding box center [58, 91] width 103 height 17
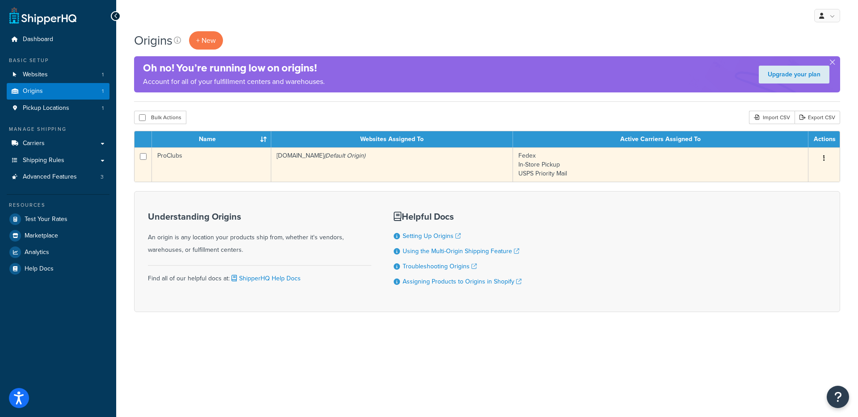
click at [318, 166] on td "[DOMAIN_NAME] (Default Origin)" at bounding box center [392, 164] width 242 height 34
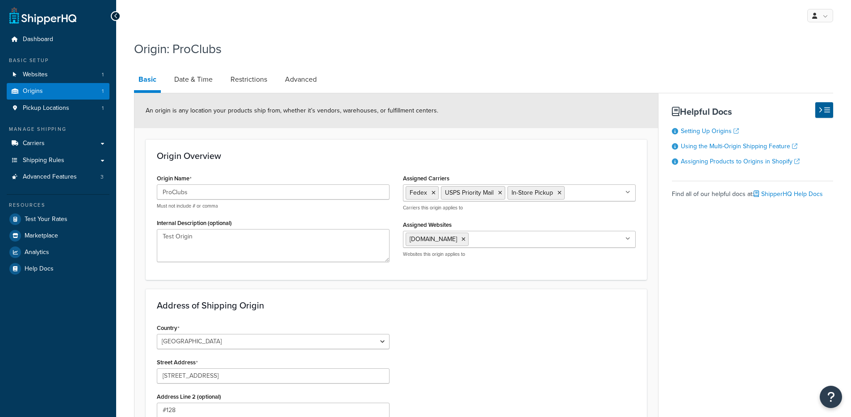
select select "3"
drag, startPoint x: 184, startPoint y: 78, endPoint x: 189, endPoint y: 78, distance: 5.8
click at [184, 78] on link "Date & Time" at bounding box center [193, 79] width 47 height 21
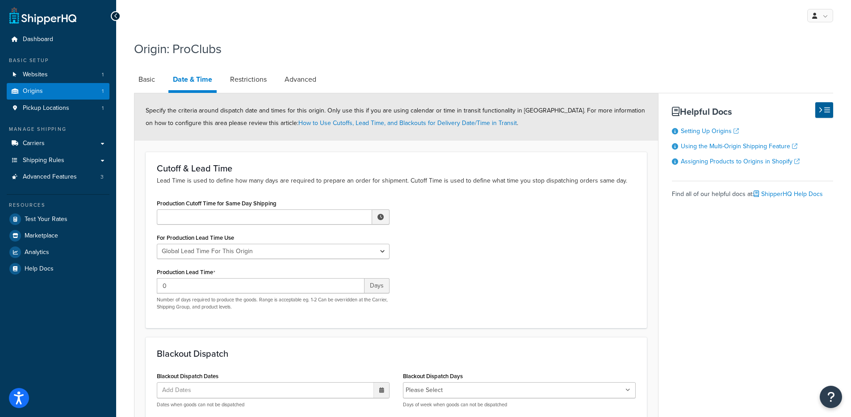
click at [251, 81] on link "Restrictions" at bounding box center [249, 79] width 46 height 21
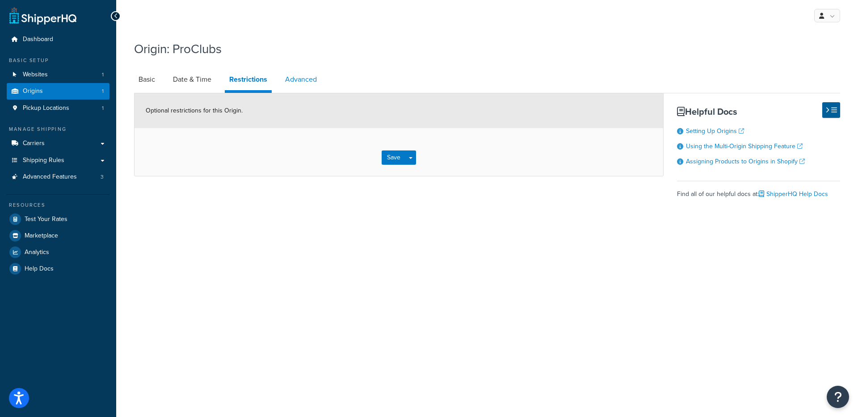
click at [292, 80] on link "Advanced" at bounding box center [300, 79] width 41 height 21
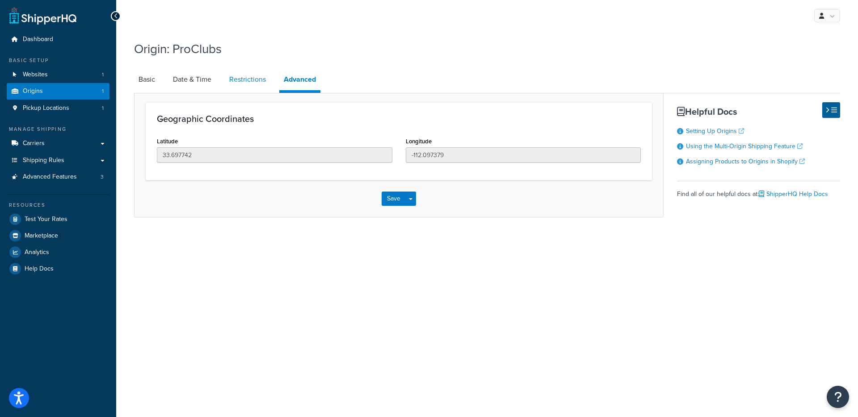
click at [240, 80] on link "Restrictions" at bounding box center [248, 79] width 46 height 21
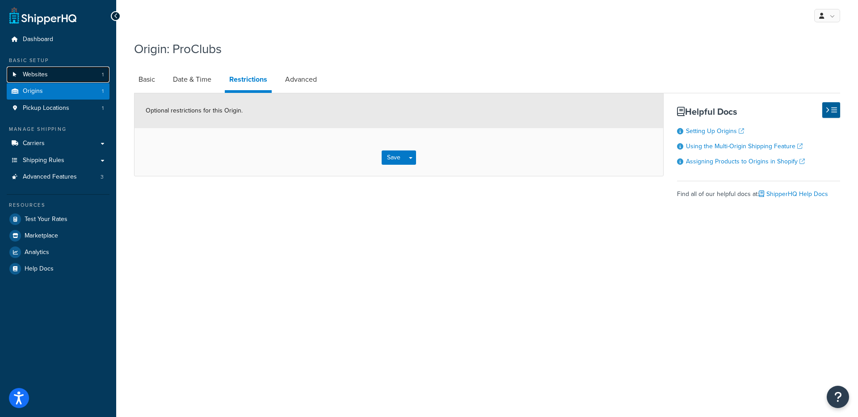
click at [52, 80] on link "Websites 1" at bounding box center [58, 75] width 103 height 17
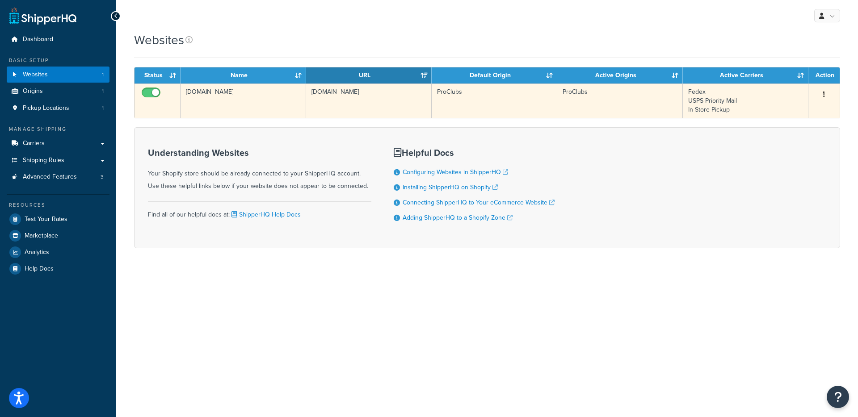
click at [301, 111] on td "[DOMAIN_NAME]" at bounding box center [243, 101] width 126 height 34
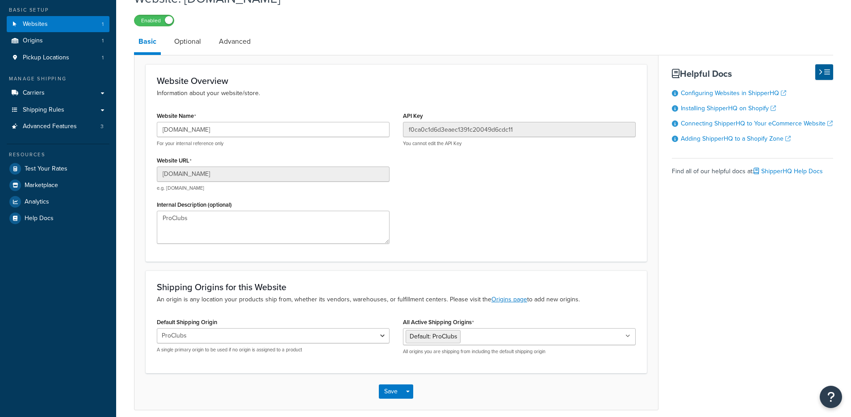
scroll to position [89, 0]
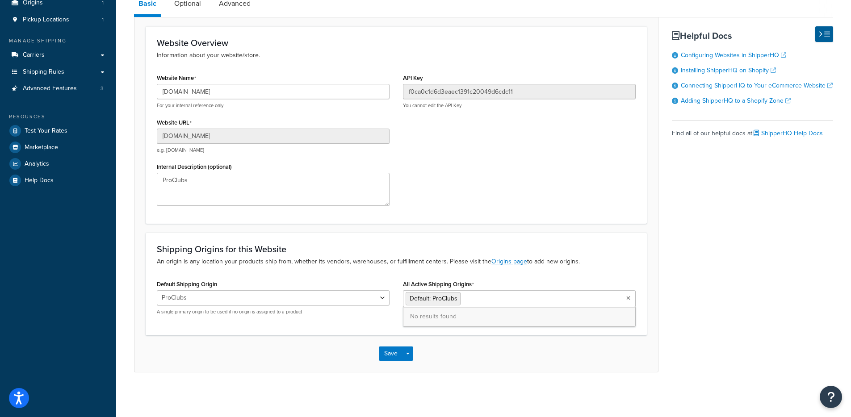
click at [510, 301] on ul "Default: ProClubs" at bounding box center [519, 298] width 233 height 17
drag, startPoint x: 460, startPoint y: 233, endPoint x: 405, endPoint y: 258, distance: 61.4
click at [460, 233] on div "Shipping Origins for this Website An origin is any location your products ship …" at bounding box center [396, 284] width 501 height 102
click at [221, 302] on select "ProClubs" at bounding box center [273, 297] width 233 height 15
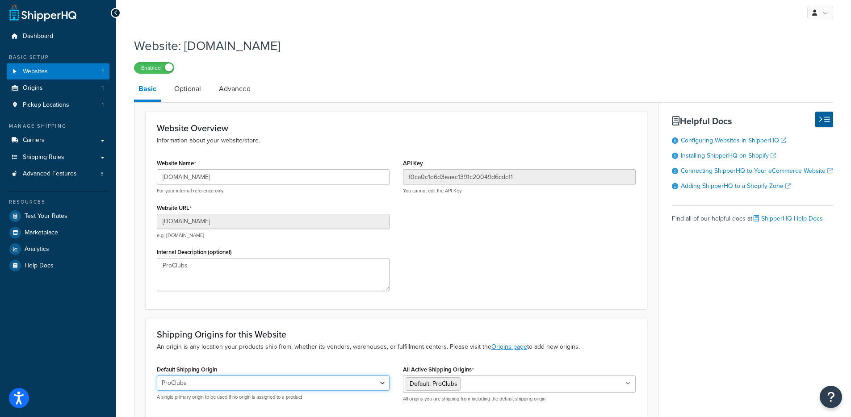
scroll to position [0, 0]
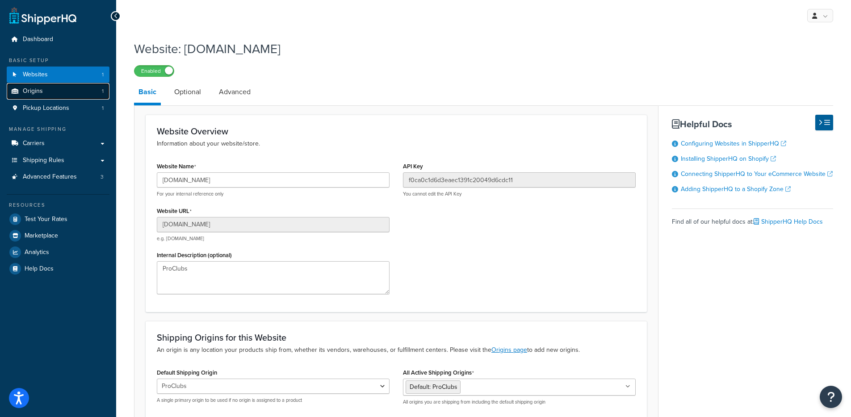
click at [56, 94] on link "Origins 1" at bounding box center [58, 91] width 103 height 17
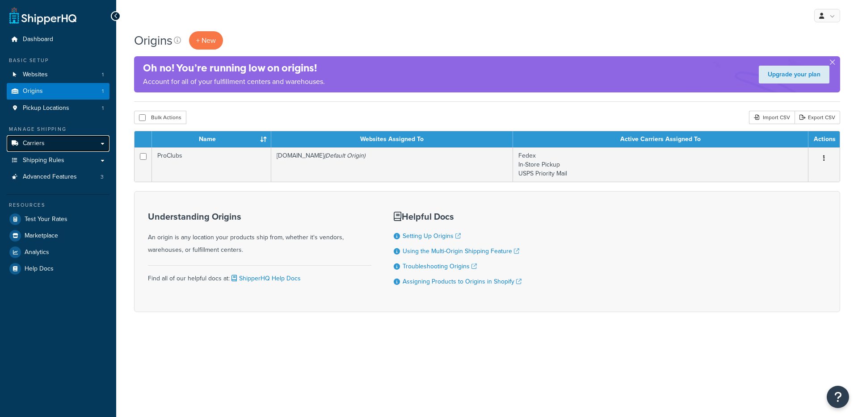
click at [54, 151] on link "Carriers" at bounding box center [58, 143] width 103 height 17
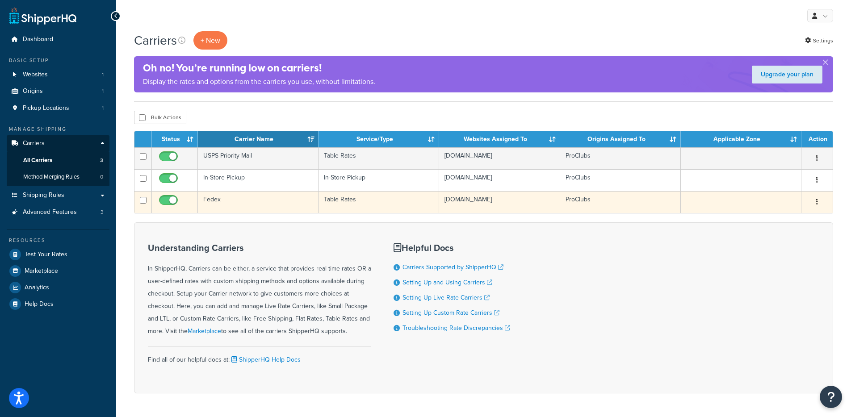
click at [279, 208] on td "Fedex" at bounding box center [258, 202] width 121 height 22
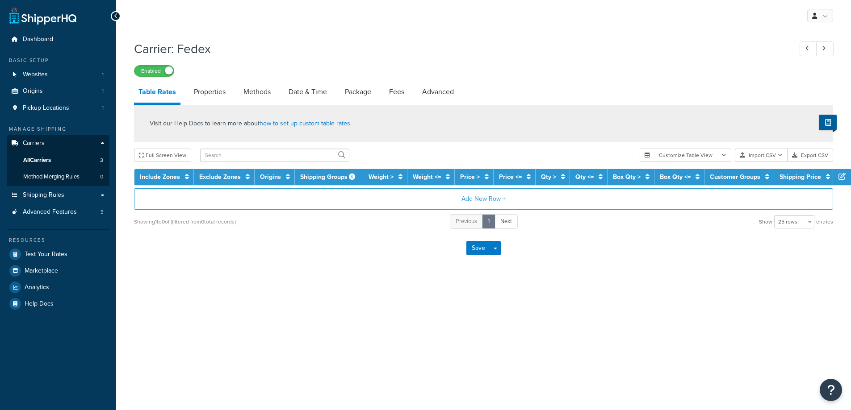
select select "25"
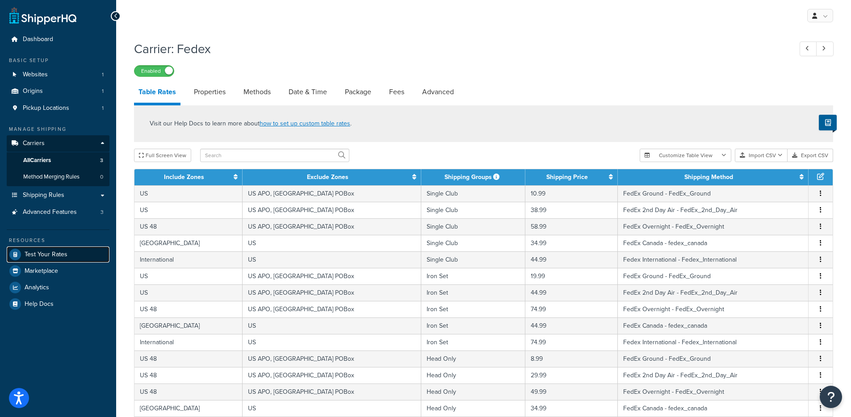
click at [49, 255] on span "Test Your Rates" at bounding box center [46, 255] width 43 height 8
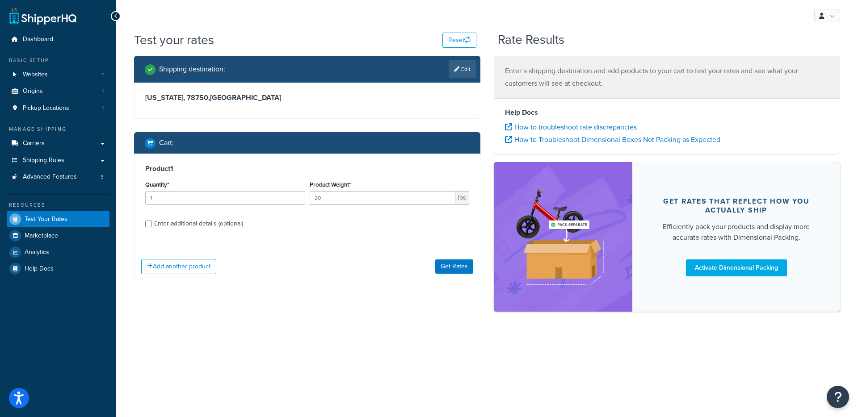
click at [209, 229] on div "Enter additional details (optional)" at bounding box center [198, 224] width 89 height 13
click at [152, 227] on input "Enter additional details (optional)" at bounding box center [148, 224] width 7 height 7
checkbox input "true"
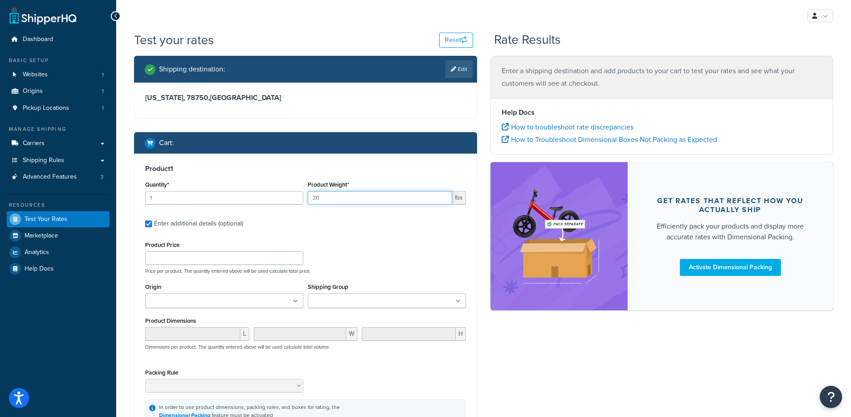
drag, startPoint x: 377, startPoint y: 200, endPoint x: 294, endPoint y: 198, distance: 82.7
click at [294, 198] on div "Quantity* 1 Product Weight* 20 lbs" at bounding box center [305, 195] width 325 height 33
type input "1"
click at [381, 300] on ul at bounding box center [387, 300] width 158 height 15
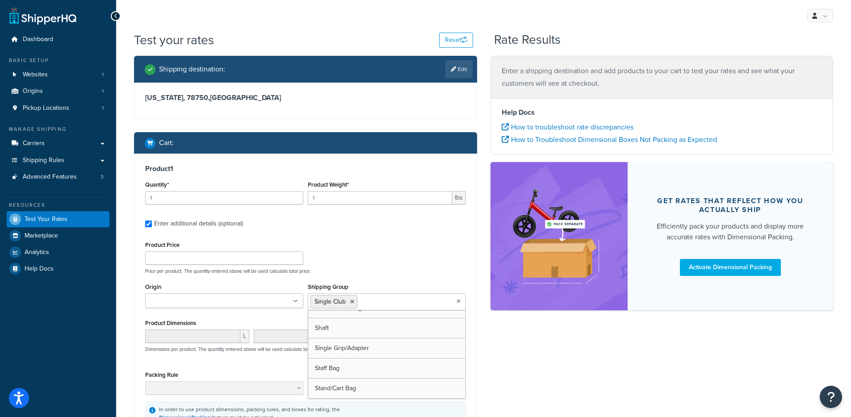
scroll to position [92, 0]
drag, startPoint x: 419, startPoint y: 248, endPoint x: 422, endPoint y: 257, distance: 9.5
click at [419, 248] on div "Product Price Price per product. The quantity entered above will be used calcul…" at bounding box center [305, 256] width 325 height 35
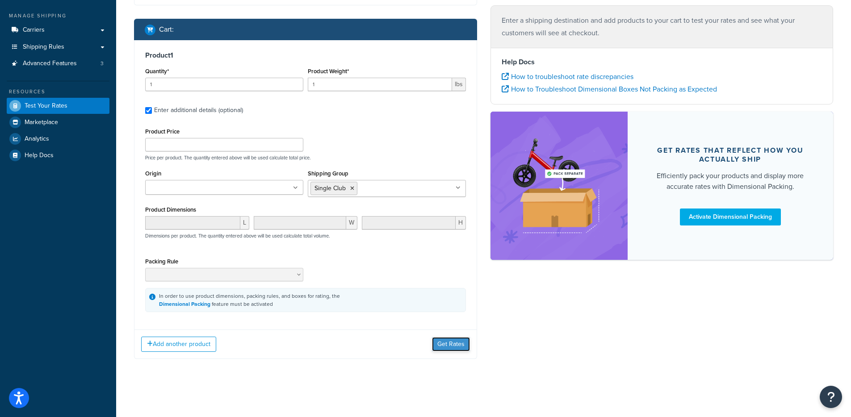
click at [458, 342] on button "Get Rates" at bounding box center [451, 344] width 38 height 14
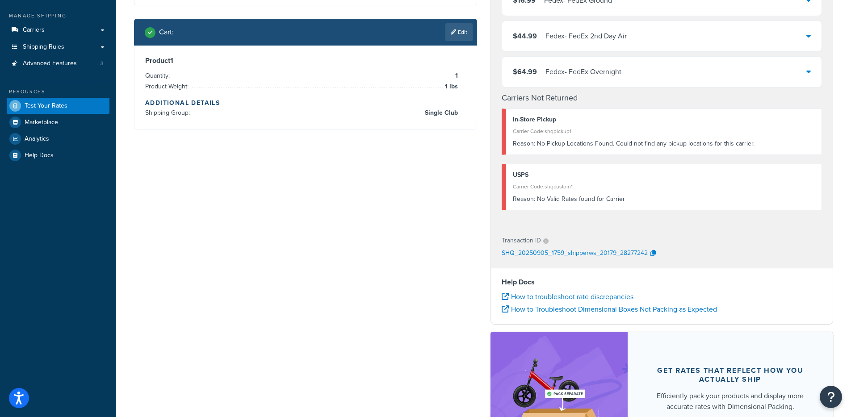
scroll to position [0, 0]
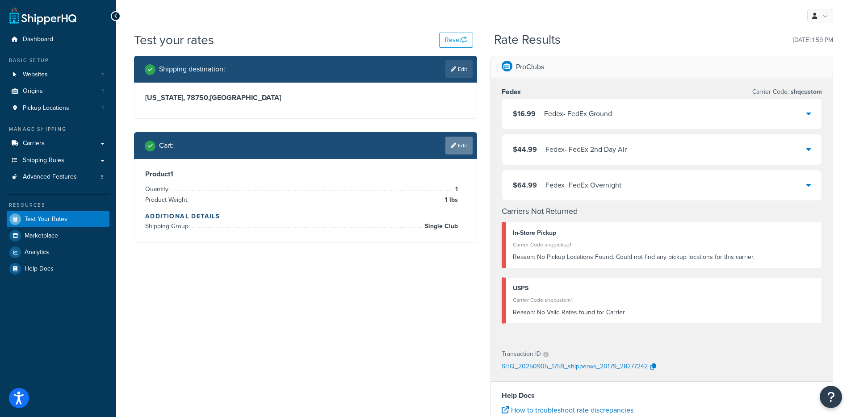
click at [455, 154] on link "Edit" at bounding box center [458, 146] width 27 height 18
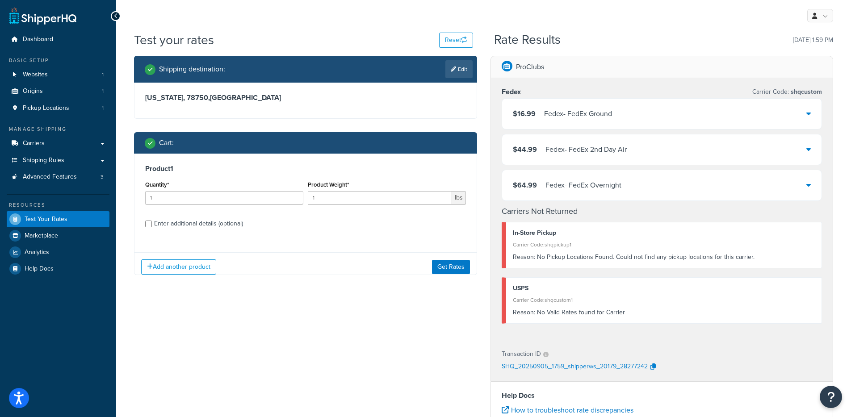
click at [203, 228] on div "Enter additional details (optional)" at bounding box center [198, 224] width 89 height 13
click at [152, 227] on input "Enter additional details (optional)" at bounding box center [148, 224] width 7 height 7
checkbox input "true"
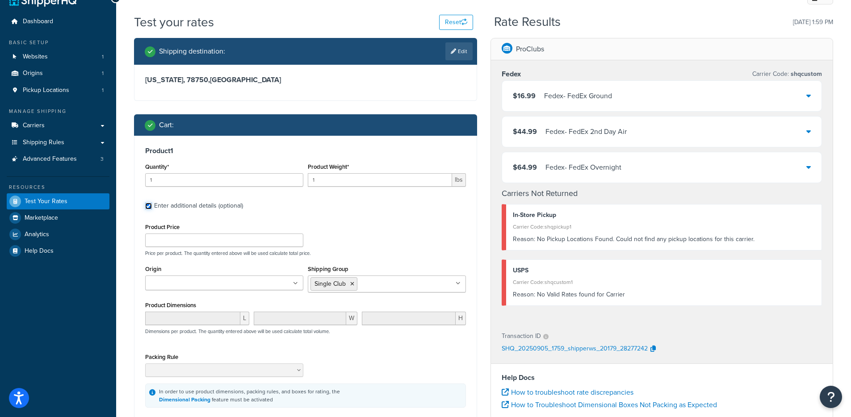
scroll to position [50, 0]
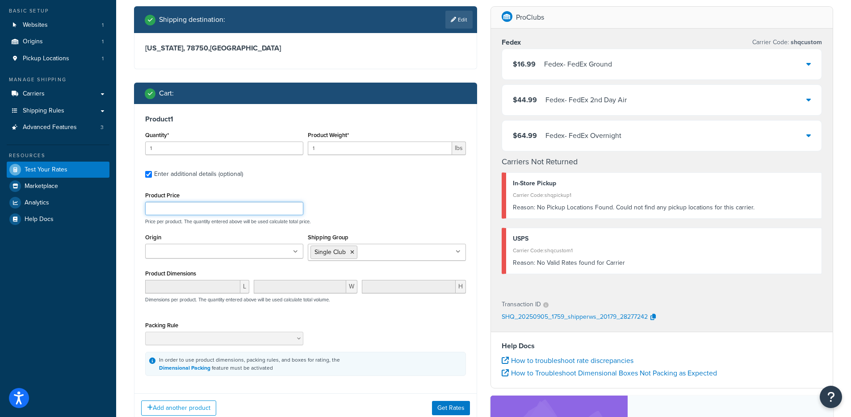
drag, startPoint x: 188, startPoint y: 211, endPoint x: 147, endPoint y: 208, distance: 40.3
click at [147, 208] on input "Product Price" at bounding box center [224, 208] width 158 height 13
type input "150"
click at [443, 410] on button "Get Rates" at bounding box center [451, 408] width 38 height 14
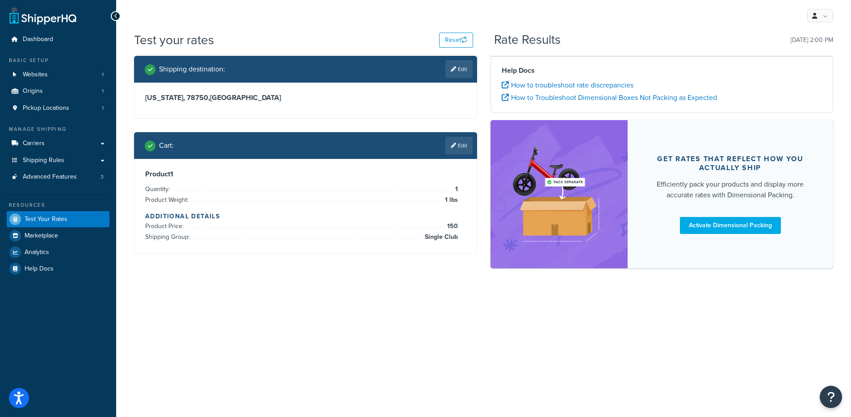
scroll to position [0, 0]
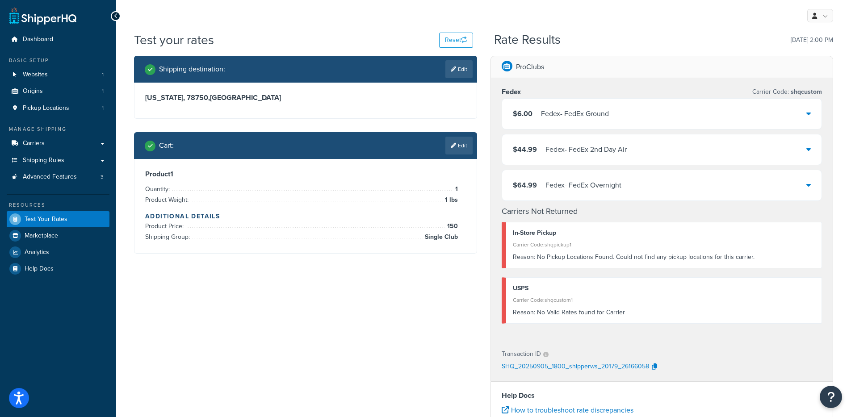
click at [443, 148] on div "Cart : Edit" at bounding box center [309, 146] width 328 height 18
click at [459, 149] on link "Edit" at bounding box center [458, 146] width 27 height 18
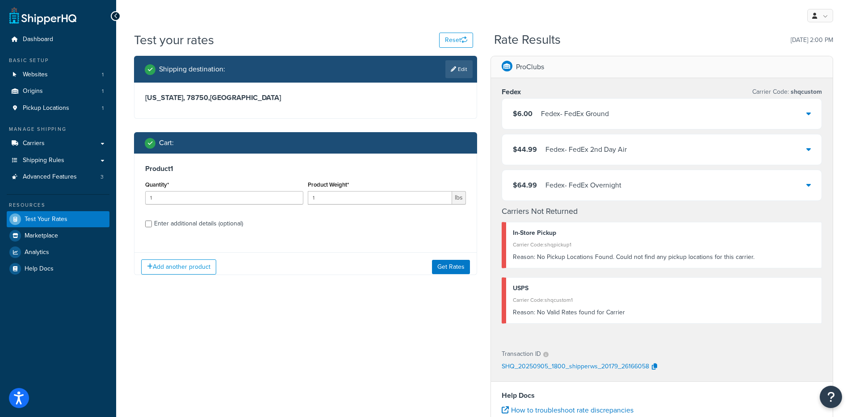
click at [186, 222] on div "Enter additional details (optional)" at bounding box center [198, 224] width 89 height 13
click at [152, 222] on input "Enter additional details (optional)" at bounding box center [148, 224] width 7 height 7
checkbox input "true"
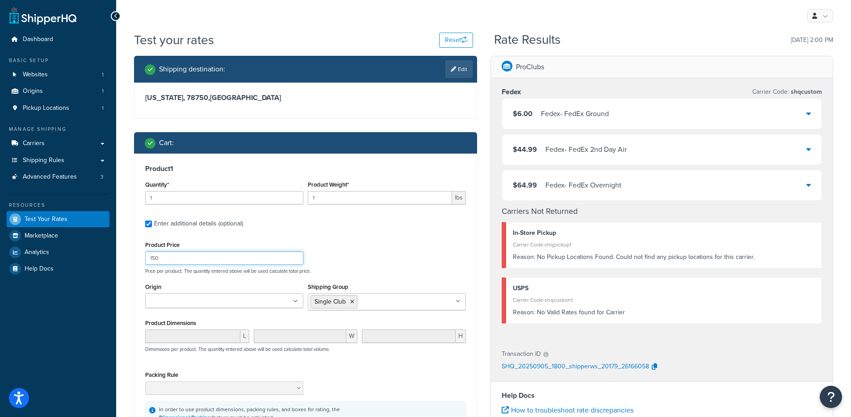
drag, startPoint x: 183, startPoint y: 258, endPoint x: 112, endPoint y: 256, distance: 71.0
click at [112, 256] on div "Dashboard Basic Setup Websites 1 Origins 1 Pickup Locations 1 Manage Shipping C…" at bounding box center [425, 323] width 851 height 647
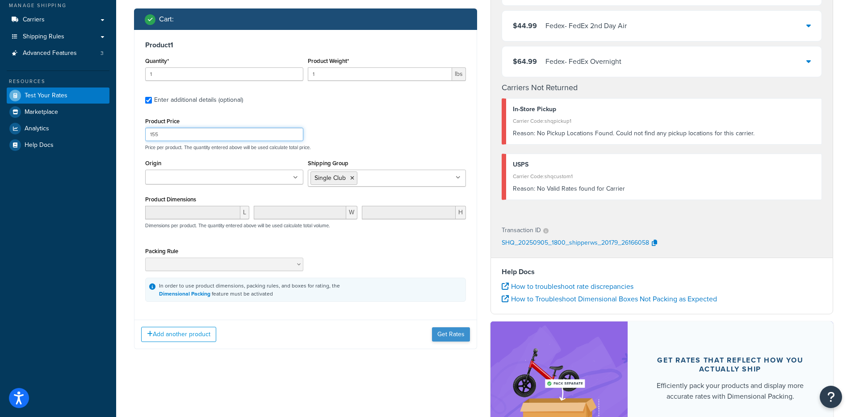
scroll to position [180, 0]
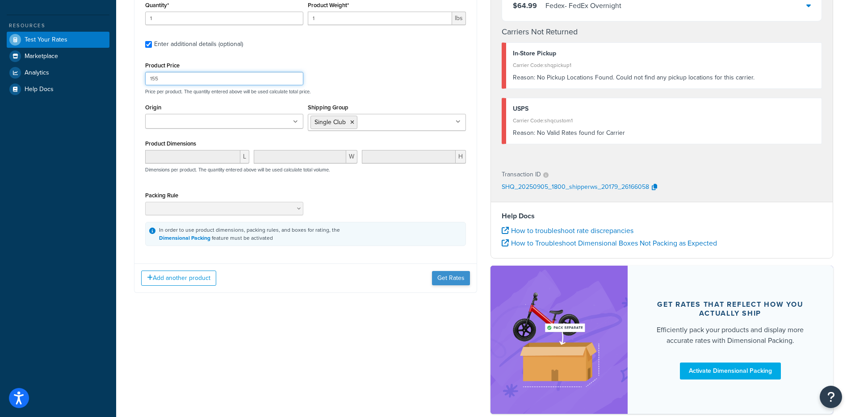
type input "155"
click at [468, 282] on button "Get Rates" at bounding box center [451, 278] width 38 height 14
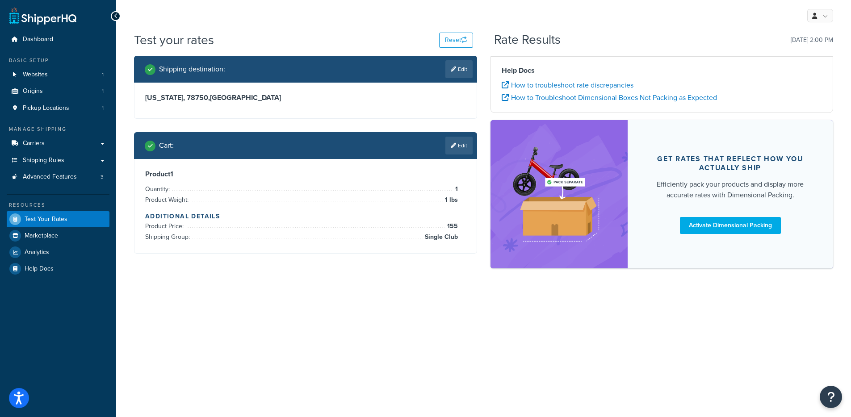
scroll to position [0, 0]
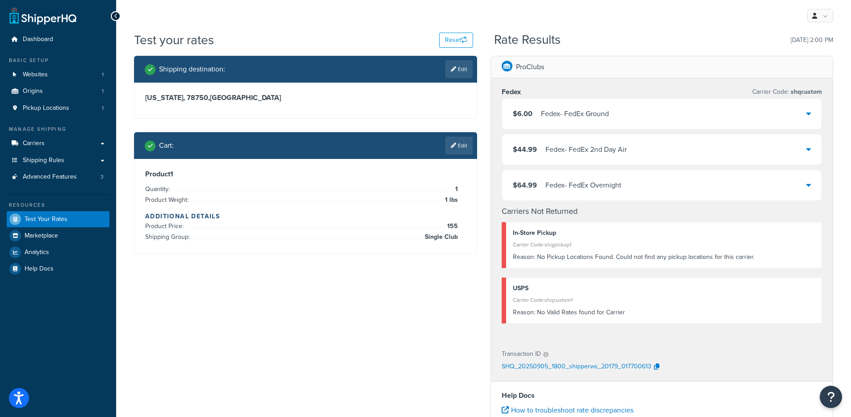
click at [627, 112] on div "$6.00 Fedex - FedEx Ground" at bounding box center [662, 114] width 320 height 30
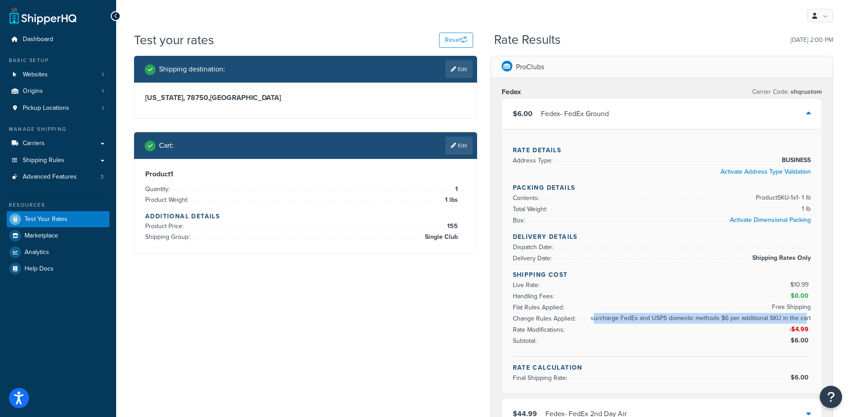
drag, startPoint x: 595, startPoint y: 319, endPoint x: 806, endPoint y: 321, distance: 210.8
click at [805, 321] on span "surcharge FedEx and USPS domestic methods $6 per additional SKU in the cart" at bounding box center [699, 318] width 222 height 11
click at [809, 322] on span "surcharge FedEx and USPS domestic methods $6 per additional SKU in the cart" at bounding box center [699, 318] width 222 height 11
drag, startPoint x: 813, startPoint y: 322, endPoint x: 810, endPoint y: 318, distance: 4.7
click at [810, 318] on div "Rate Details Address Type: BUSINESS Activate Address Type Validation Packing De…" at bounding box center [662, 261] width 320 height 264
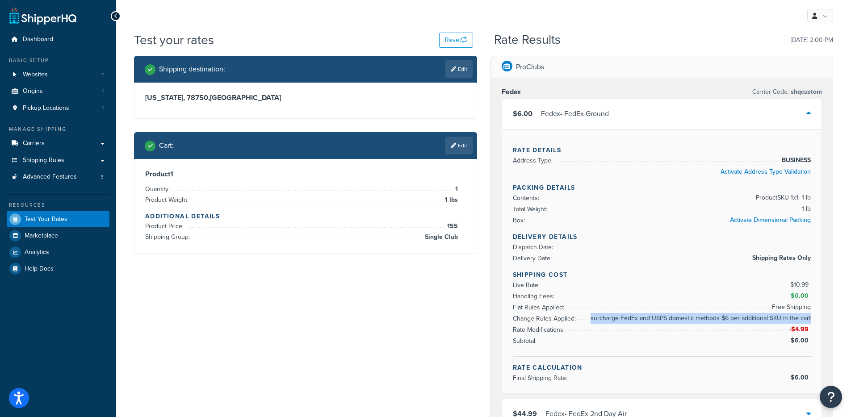
copy li "surcharge FedEx and USPS domestic methods $6 per additional SKU in the cart"
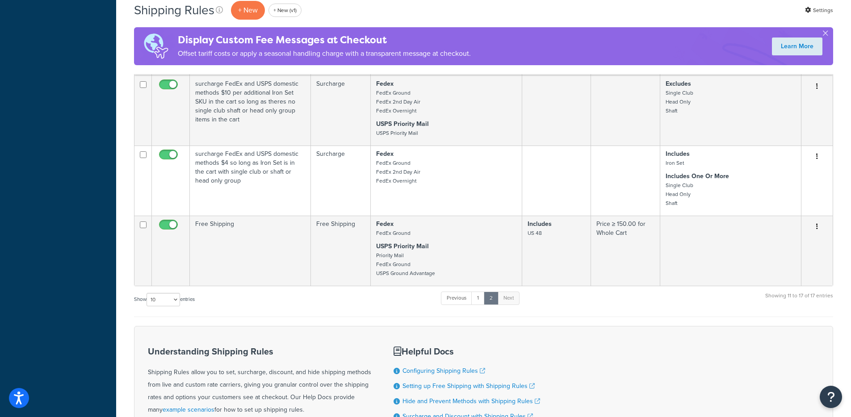
scroll to position [516, 0]
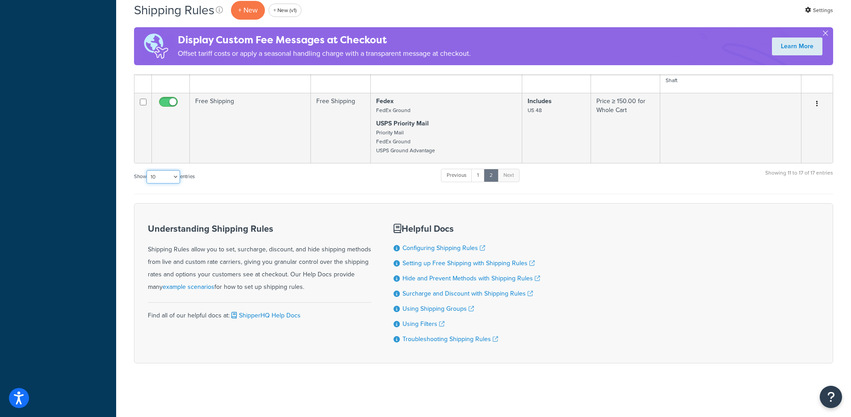
click at [168, 177] on select "10 15 25 50 100 1000" at bounding box center [163, 176] width 33 height 13
select select "100"
click at [147, 170] on select "10 15 25 50 100 1000" at bounding box center [163, 176] width 33 height 13
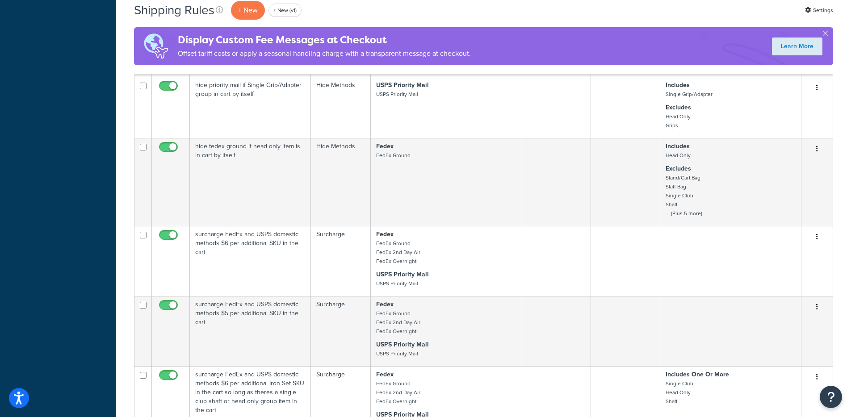
click at [126, 208] on div "Shipping Rules + New + New (v1) Settings Display Custom Fee Messages at Checkou…" at bounding box center [483, 196] width 735 height 1363
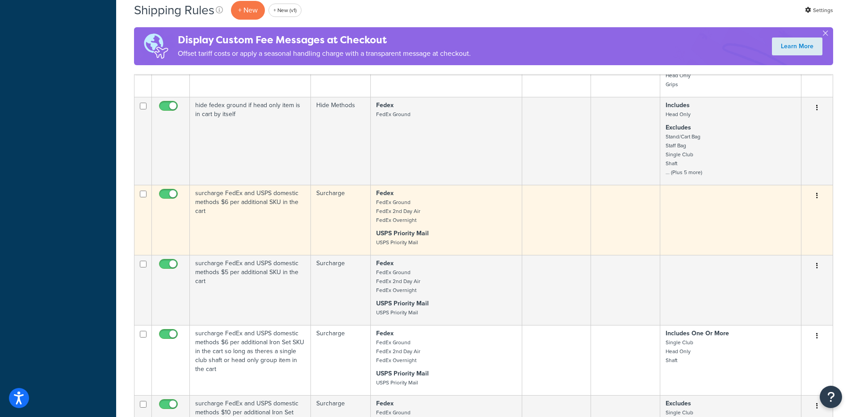
scroll to position [552, 0]
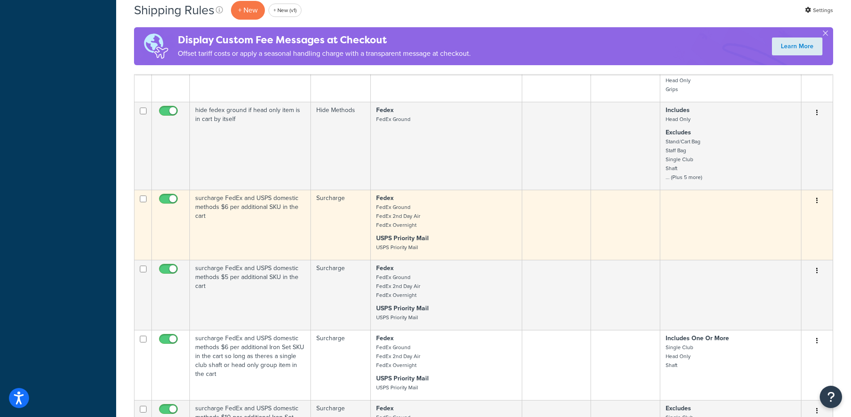
click at [322, 230] on td "Surcharge" at bounding box center [341, 225] width 60 height 70
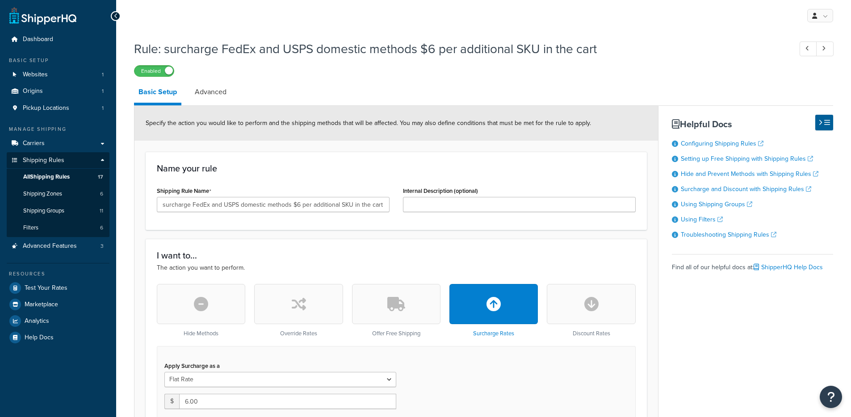
select select "ITEM"
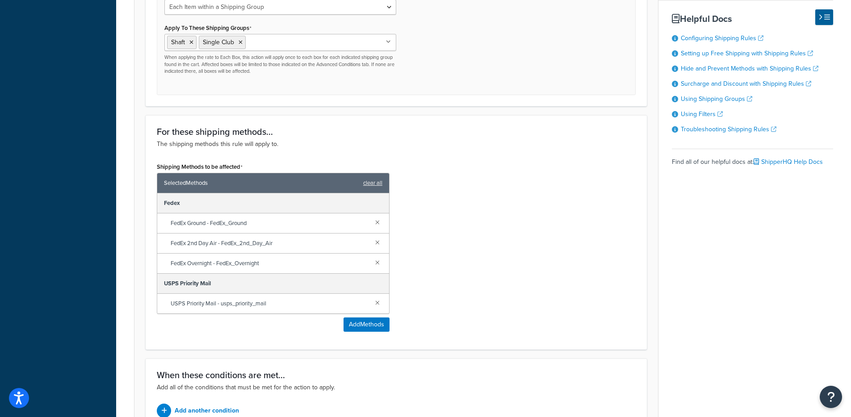
scroll to position [19, 0]
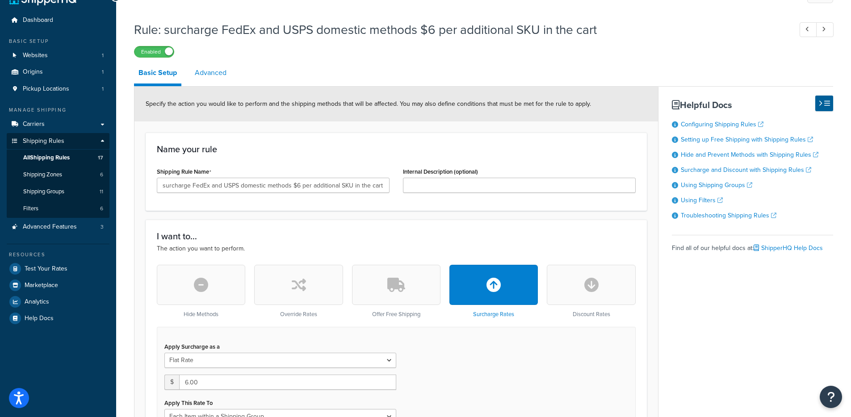
click at [213, 80] on link "Advanced" at bounding box center [210, 72] width 41 height 21
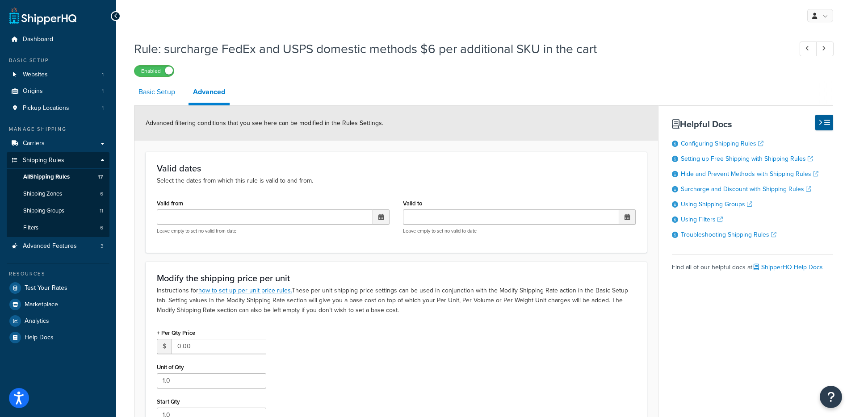
click at [175, 94] on link "Basic Setup" at bounding box center [157, 91] width 46 height 21
select select "ITEM"
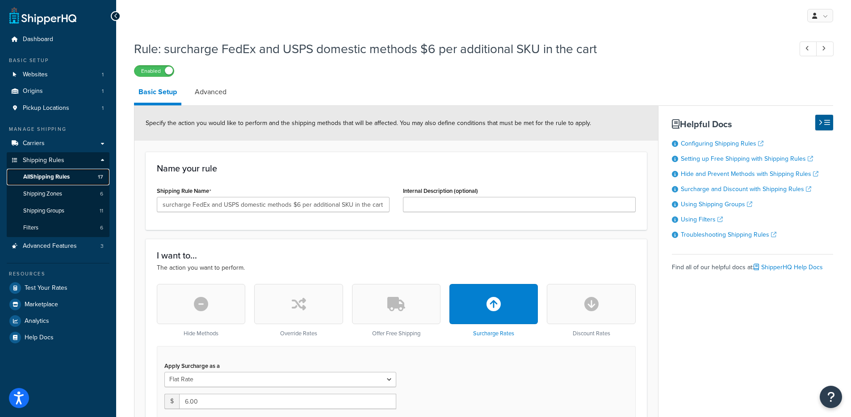
click at [66, 171] on link "All Shipping Rules 17" at bounding box center [58, 177] width 103 height 17
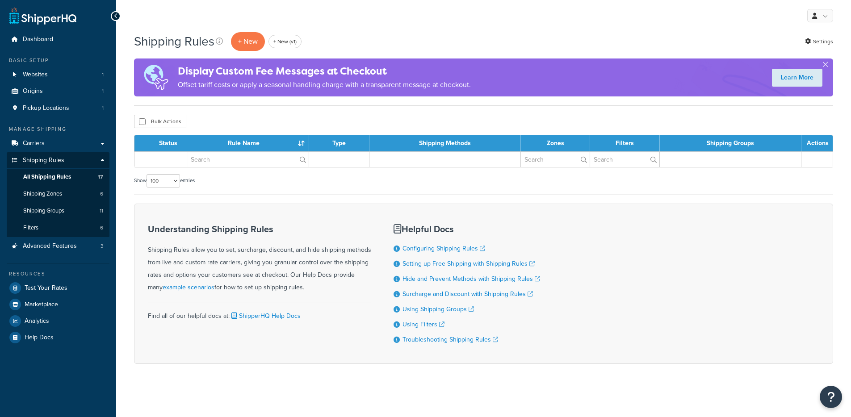
select select "100"
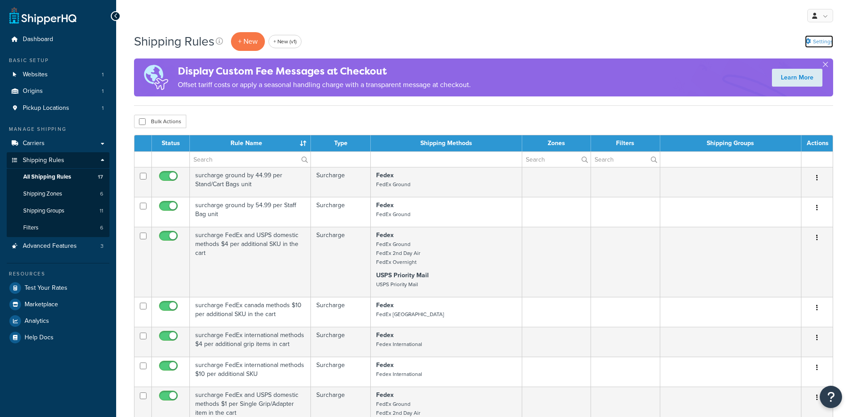
click at [824, 42] on link "Settings" at bounding box center [819, 41] width 28 height 13
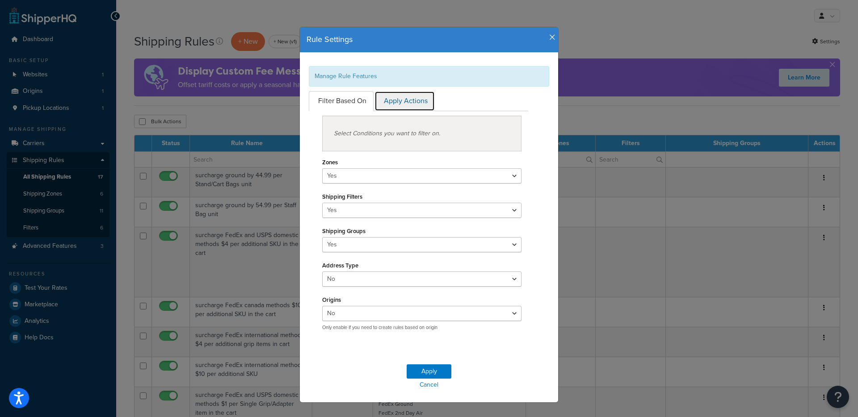
click at [382, 97] on link "Apply Actions" at bounding box center [404, 101] width 60 height 20
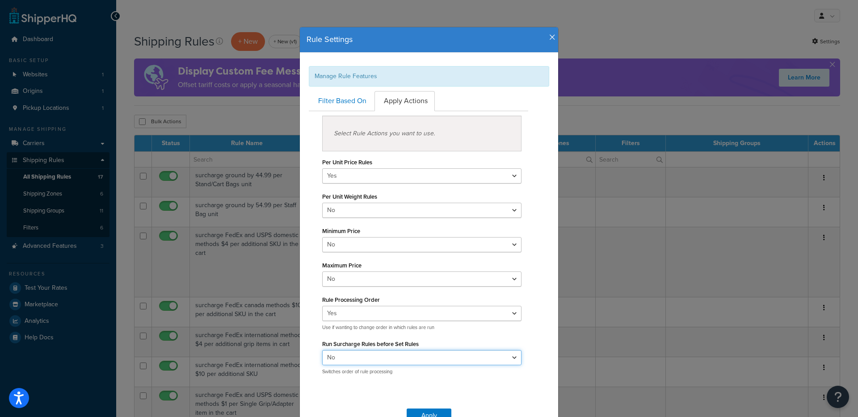
click at [360, 356] on select "Yes No" at bounding box center [421, 357] width 199 height 15
select select "true"
click at [322, 350] on select "Yes No" at bounding box center [421, 357] width 199 height 15
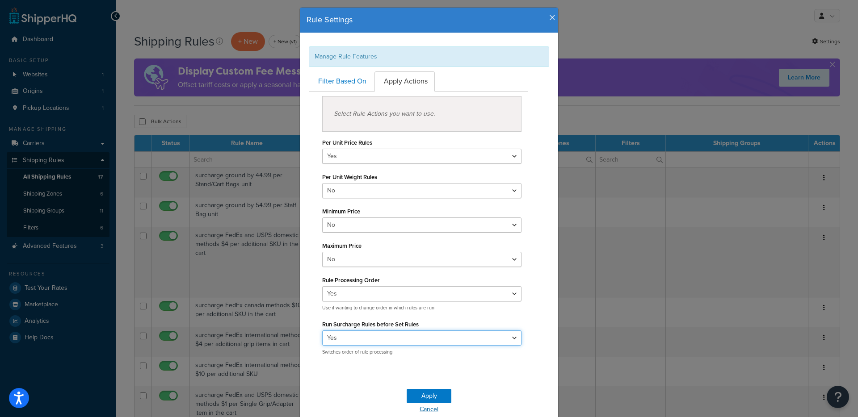
scroll to position [57, 0]
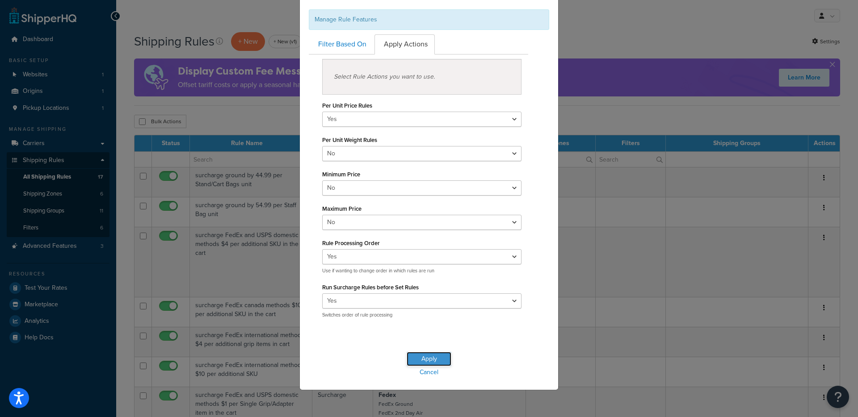
click at [421, 361] on button "Apply" at bounding box center [428, 359] width 45 height 14
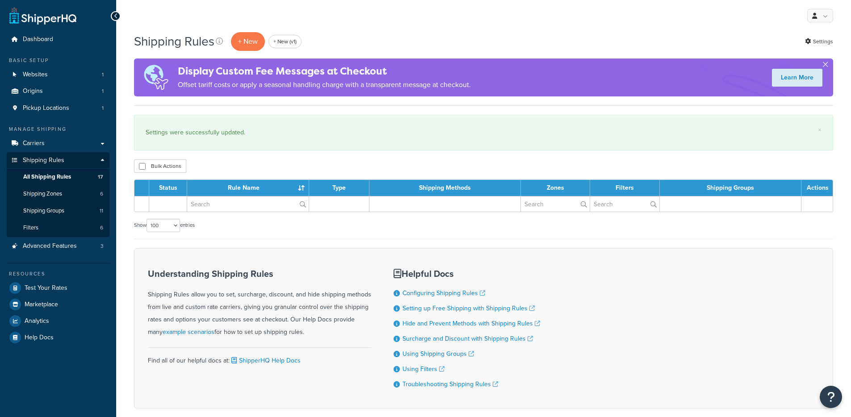
select select "100"
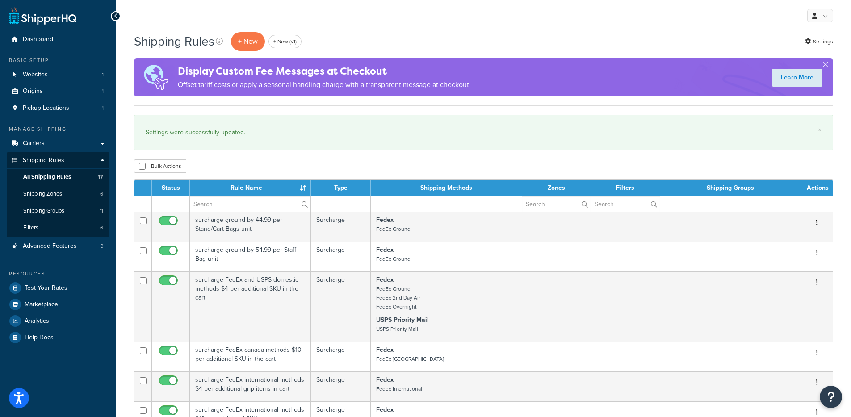
click at [826, 30] on div "My Profile Billing Global Settings Contact Us Logout" at bounding box center [483, 15] width 735 height 31
click at [827, 41] on link "Settings" at bounding box center [819, 41] width 28 height 13
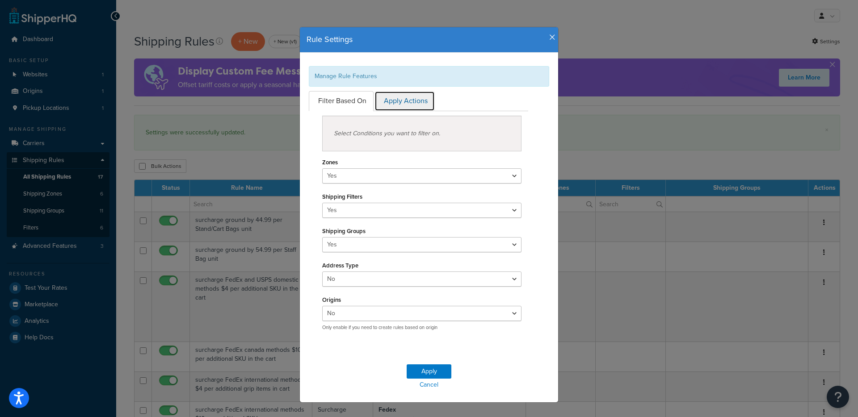
click at [407, 91] on link "Apply Actions" at bounding box center [404, 101] width 60 height 20
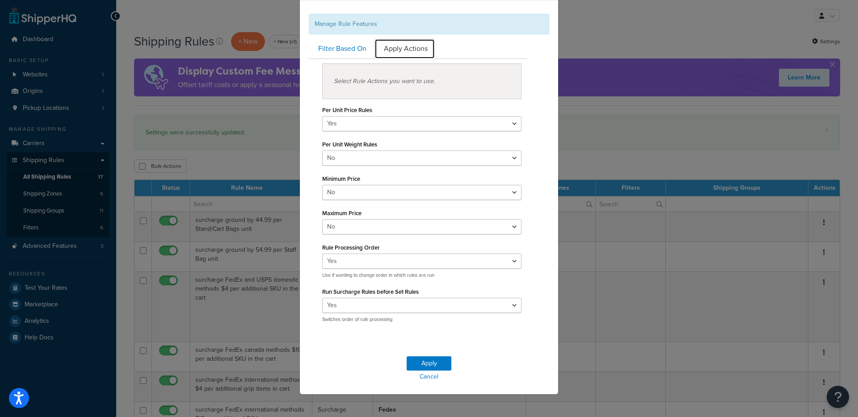
scroll to position [57, 0]
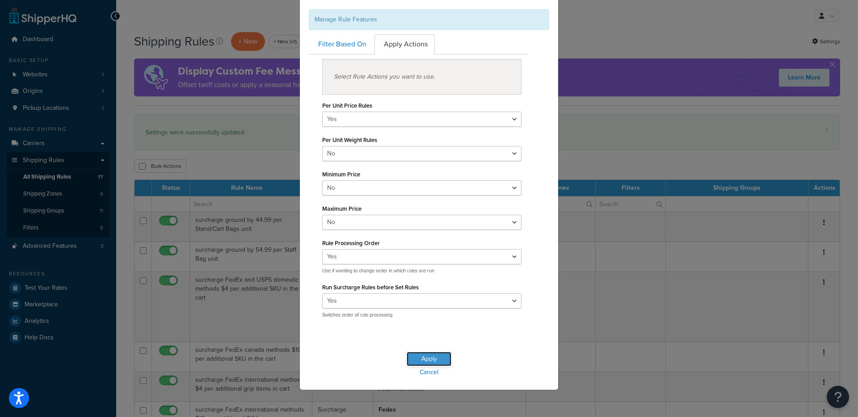
click at [412, 358] on button "Apply" at bounding box center [428, 359] width 45 height 14
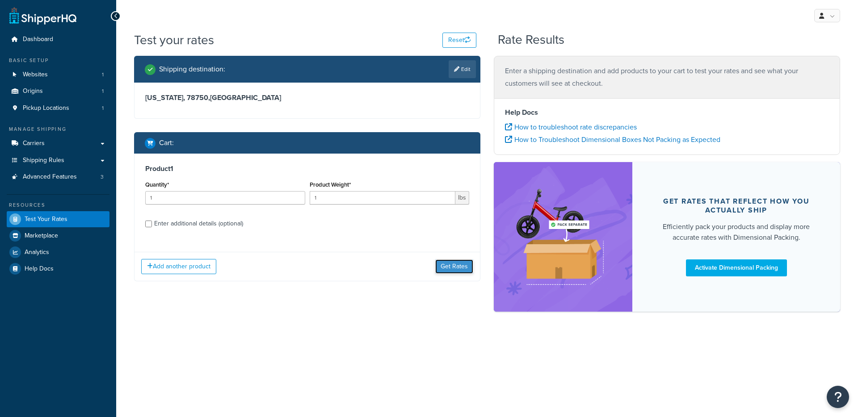
click at [452, 269] on button "Get Rates" at bounding box center [454, 267] width 38 height 14
click at [434, 272] on div "Add another product Get Rates" at bounding box center [306, 266] width 345 height 29
click at [438, 269] on button "Get Rates" at bounding box center [454, 267] width 38 height 14
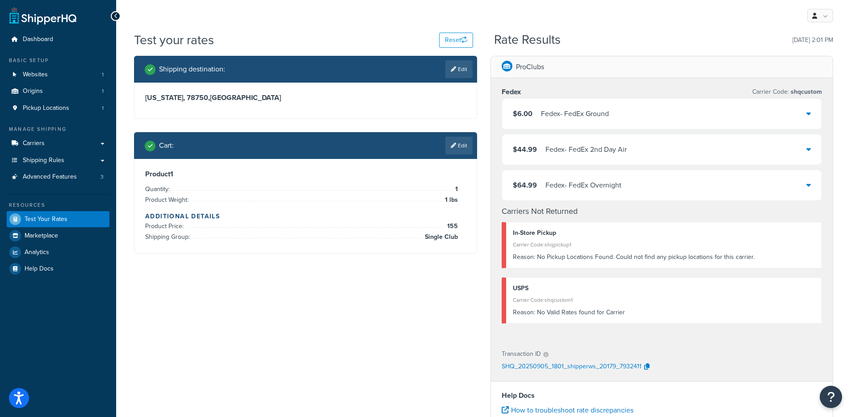
click at [579, 119] on div "Fedex - FedEx Ground" at bounding box center [575, 114] width 68 height 13
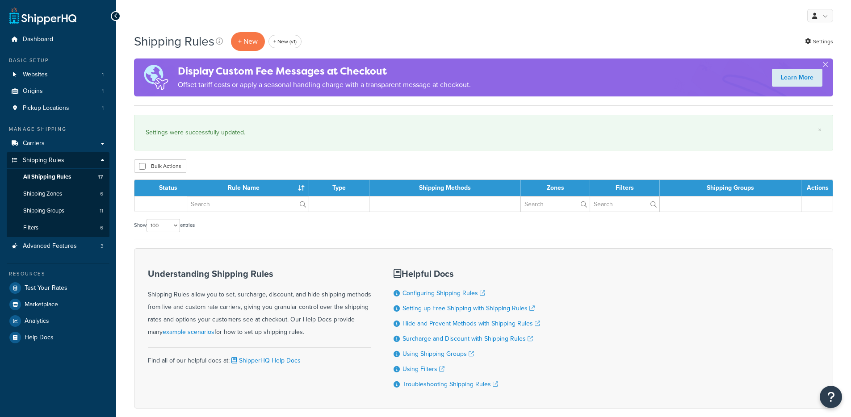
select select "100"
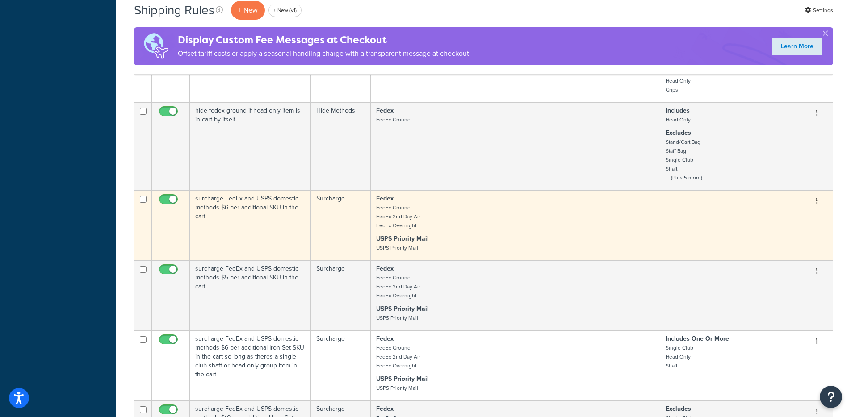
scroll to position [598, 0]
click at [406, 218] on small "FedEx Ground FedEx 2nd Day Air FedEx Overnight" at bounding box center [398, 215] width 44 height 26
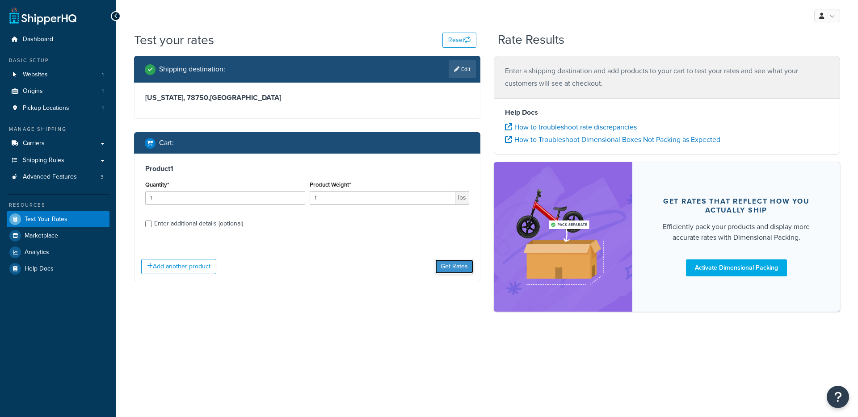
click at [456, 264] on button "Get Rates" at bounding box center [454, 267] width 38 height 14
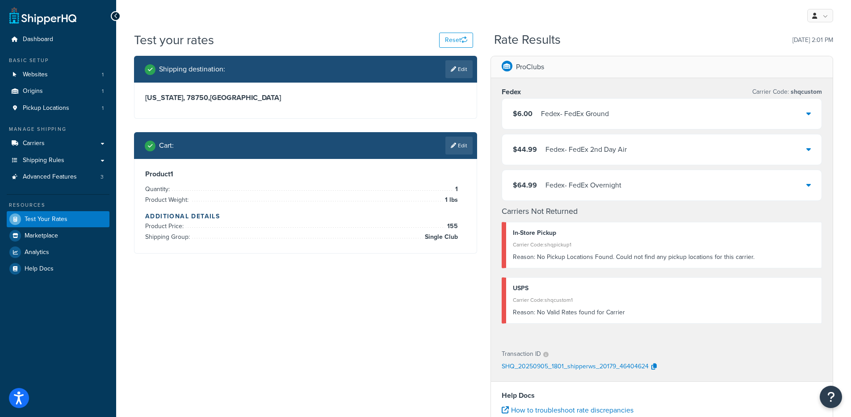
click at [600, 113] on div "Fedex - FedEx Ground" at bounding box center [575, 114] width 68 height 13
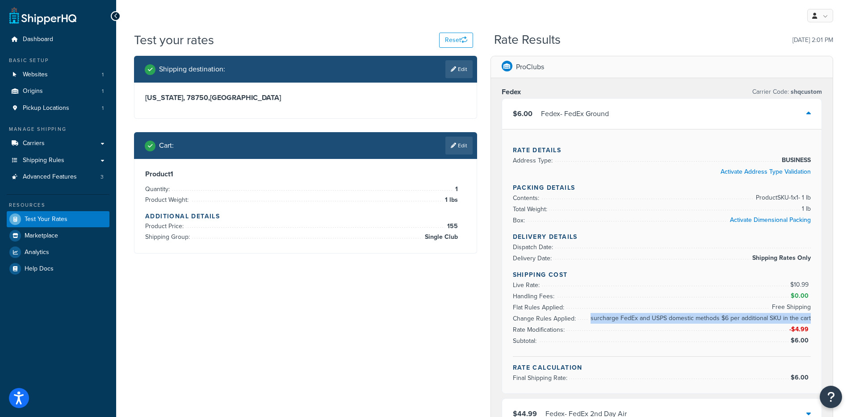
drag, startPoint x: 595, startPoint y: 318, endPoint x: 810, endPoint y: 318, distance: 214.8
click at [810, 318] on span "surcharge FedEx and USPS domestic methods $6 per additional SKU in the cart" at bounding box center [699, 318] width 222 height 11
copy span "surcharge FedEx and USPS domestic methods $6 per additional SKU in the cart"
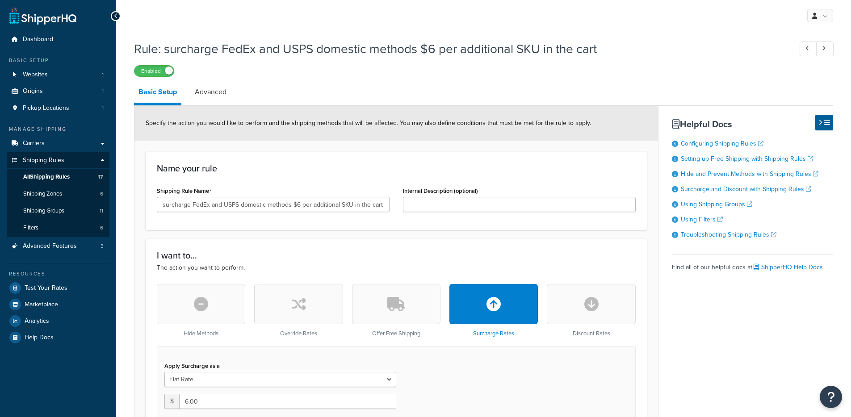
select select "ITEM"
click at [196, 97] on link "Advanced" at bounding box center [210, 91] width 41 height 21
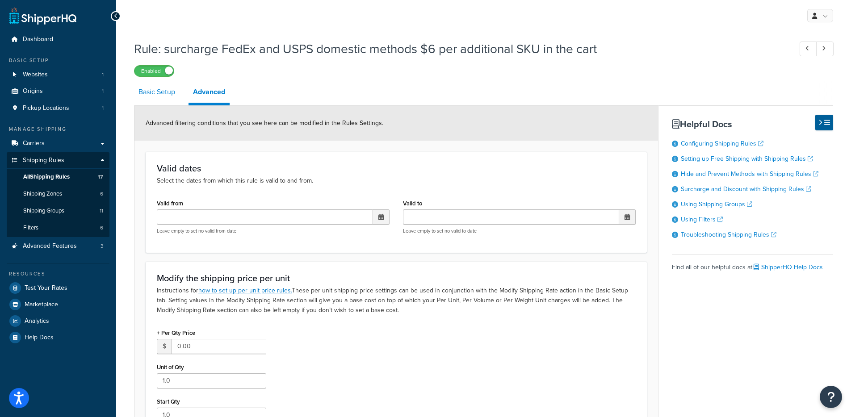
click at [159, 101] on link "Basic Setup" at bounding box center [157, 91] width 46 height 21
select select "ITEM"
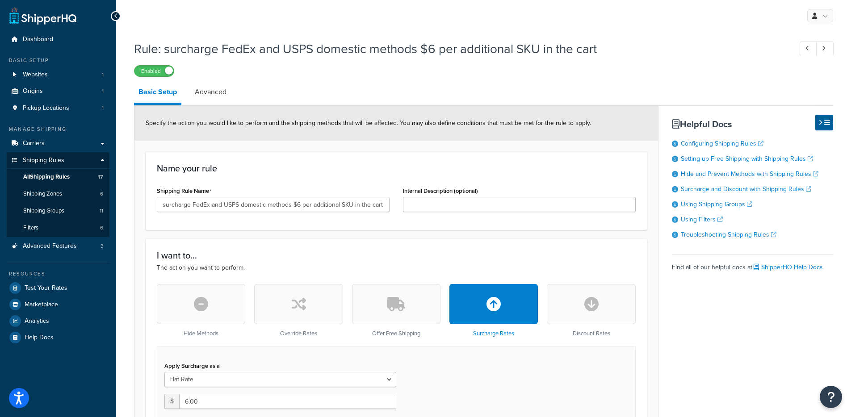
click at [406, 262] on div "I want to... The action you want to perform." at bounding box center [396, 262] width 479 height 22
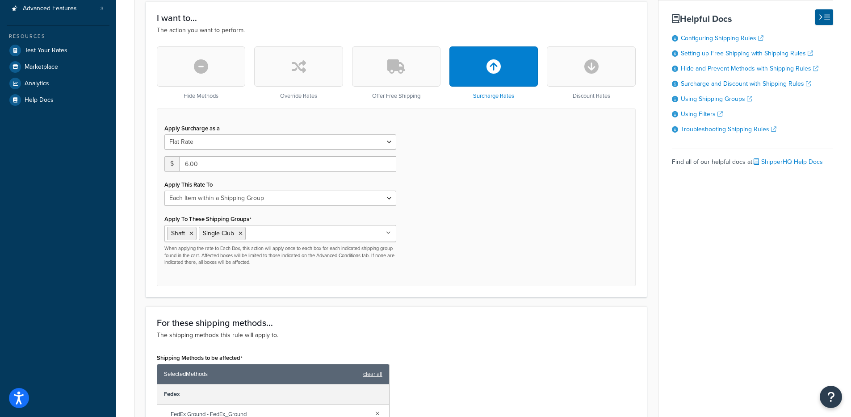
scroll to position [271, 0]
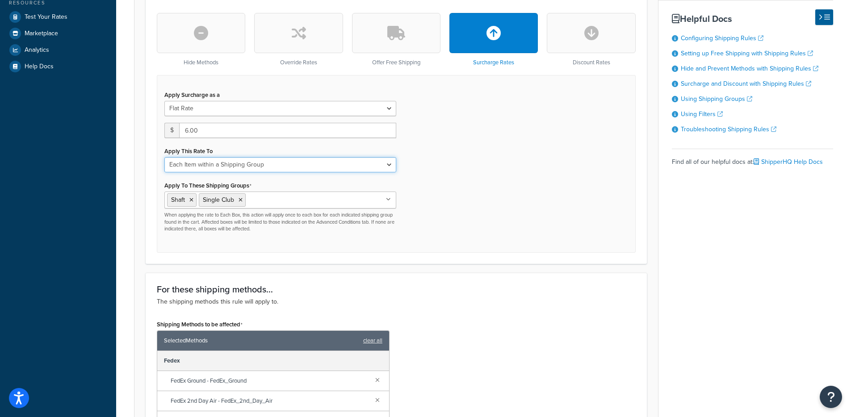
click at [329, 160] on select "Entire Cart Each Shipment in the Cart Each Origin in the Cart Each Shipping Gro…" at bounding box center [280, 164] width 232 height 15
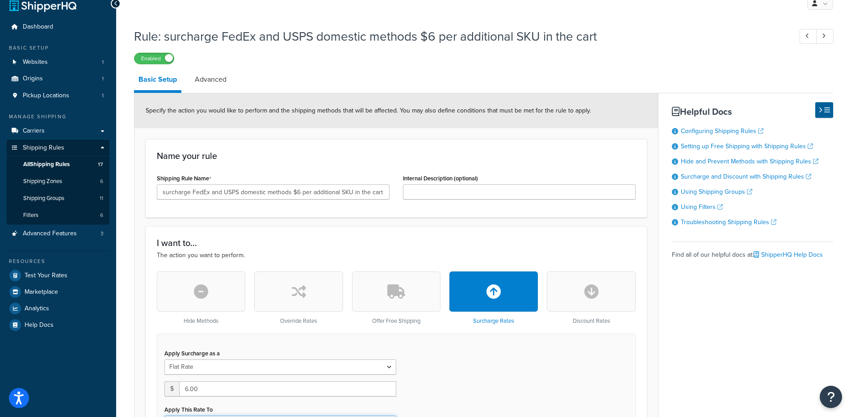
scroll to position [0, 0]
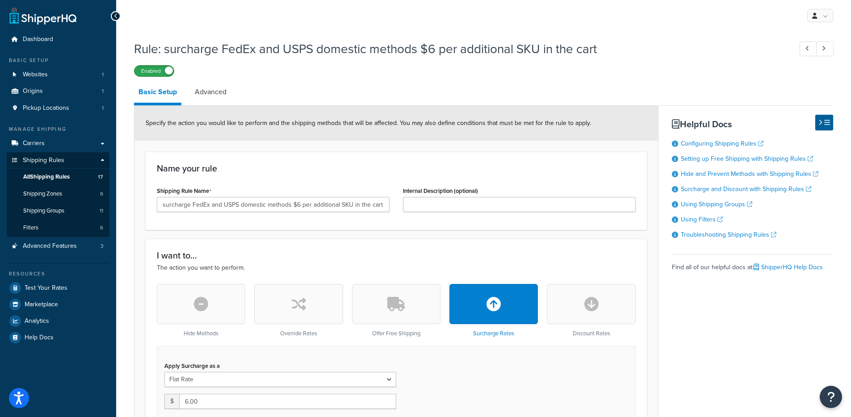
click at [156, 70] on label "Enabled" at bounding box center [153, 71] width 39 height 11
click at [139, 60] on div "Rule: surcharge FedEx and USPS domestic methods $6 per additional SKU in the ca…" at bounding box center [483, 56] width 699 height 41
click at [155, 71] on label "Disabled" at bounding box center [153, 71] width 39 height 11
click at [46, 177] on span "All Shipping Rules" at bounding box center [46, 177] width 46 height 8
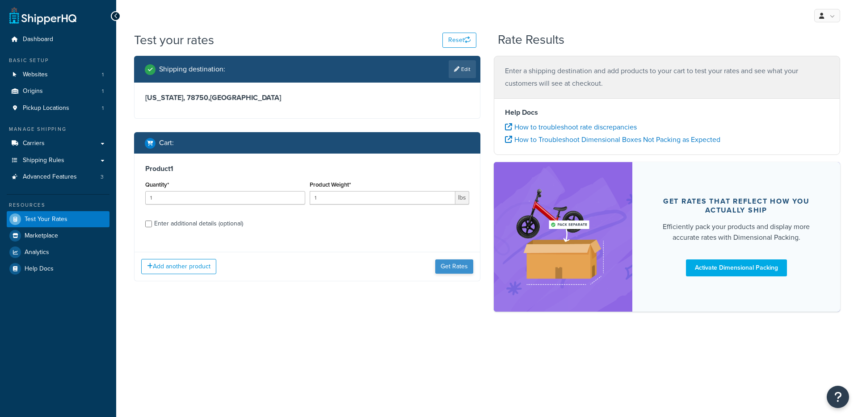
click at [455, 256] on div "Add another product Get Rates" at bounding box center [306, 266] width 345 height 29
click at [454, 264] on button "Get Rates" at bounding box center [454, 267] width 38 height 14
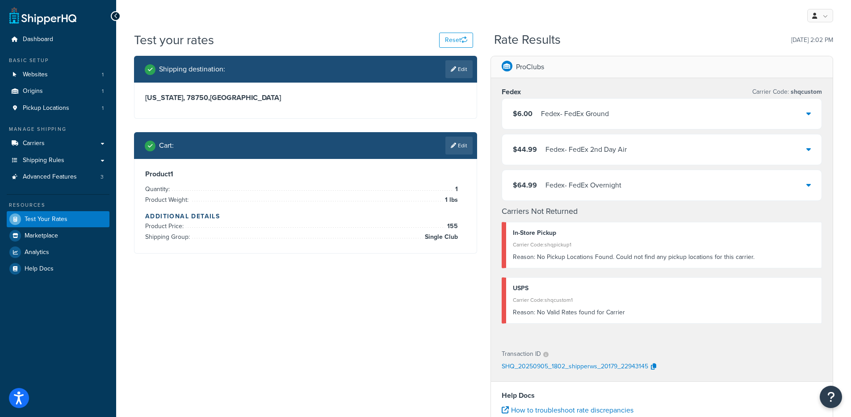
click at [590, 113] on div "Fedex - FedEx Ground" at bounding box center [575, 114] width 68 height 13
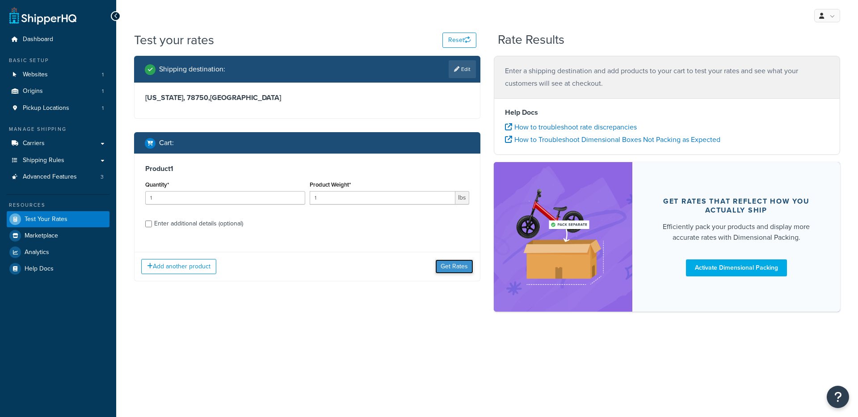
click at [464, 263] on button "Get Rates" at bounding box center [454, 267] width 38 height 14
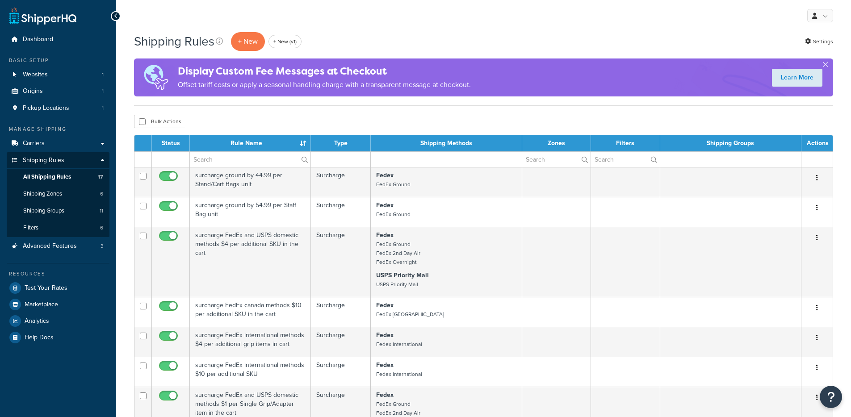
select select "100"
click at [833, 38] on link "Settings" at bounding box center [819, 41] width 28 height 13
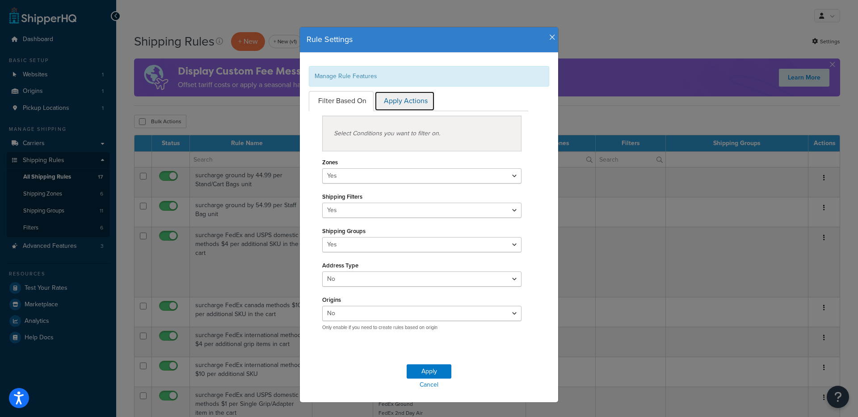
click at [406, 106] on link "Apply Actions" at bounding box center [404, 101] width 60 height 20
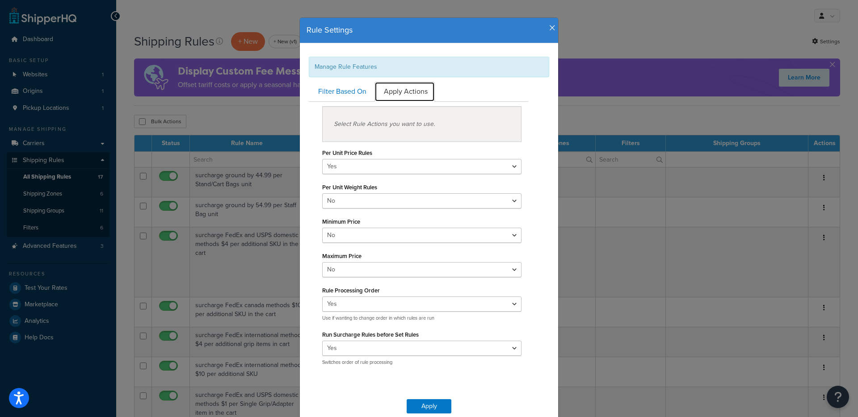
scroll to position [10, 0]
click at [407, 350] on select "Yes No" at bounding box center [421, 347] width 199 height 15
select select "false"
click at [322, 340] on select "Yes No" at bounding box center [421, 347] width 199 height 15
click at [418, 406] on button "Apply" at bounding box center [428, 406] width 45 height 14
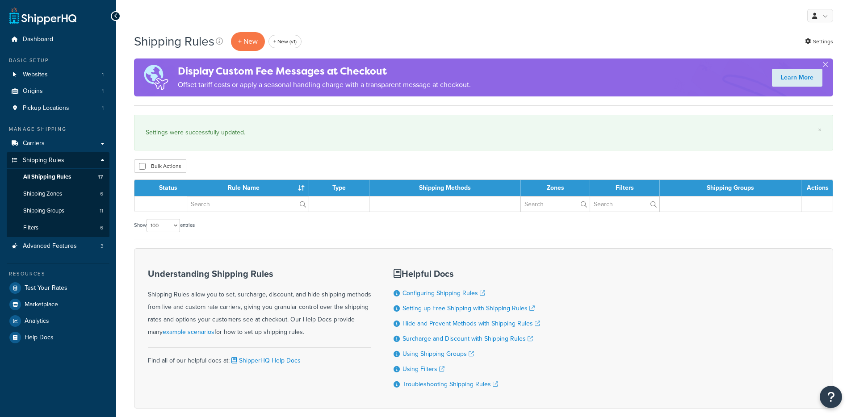
select select "100"
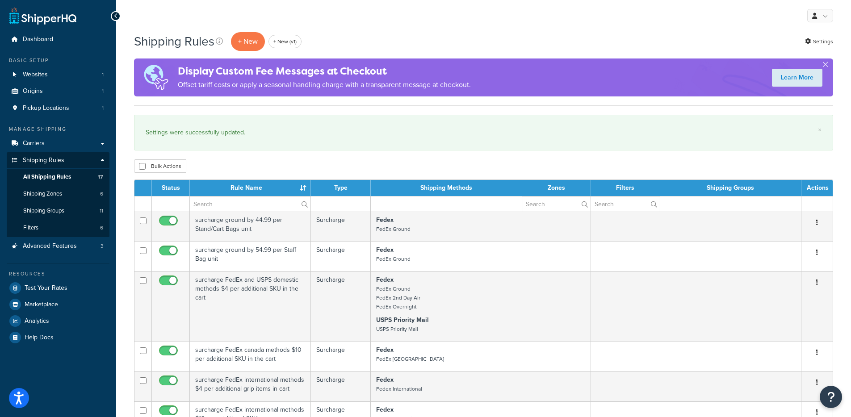
click at [831, 40] on link "Settings" at bounding box center [819, 41] width 28 height 13
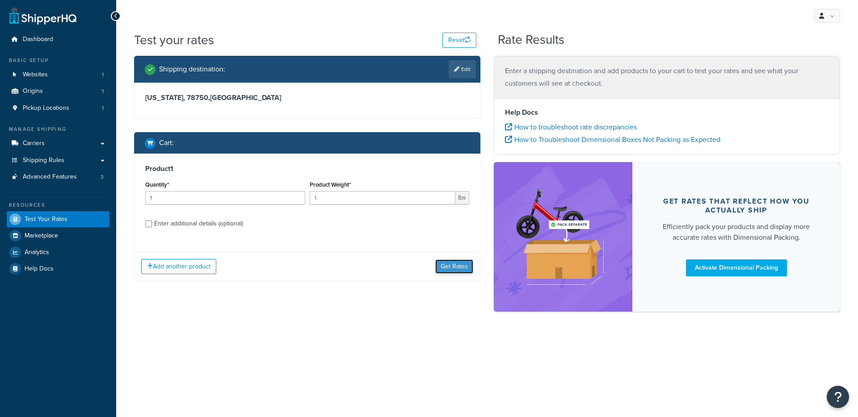
click at [456, 272] on button "Get Rates" at bounding box center [454, 267] width 38 height 14
click at [453, 272] on button "Get Rates" at bounding box center [454, 267] width 38 height 14
click at [466, 271] on button "Get Rates" at bounding box center [454, 267] width 38 height 14
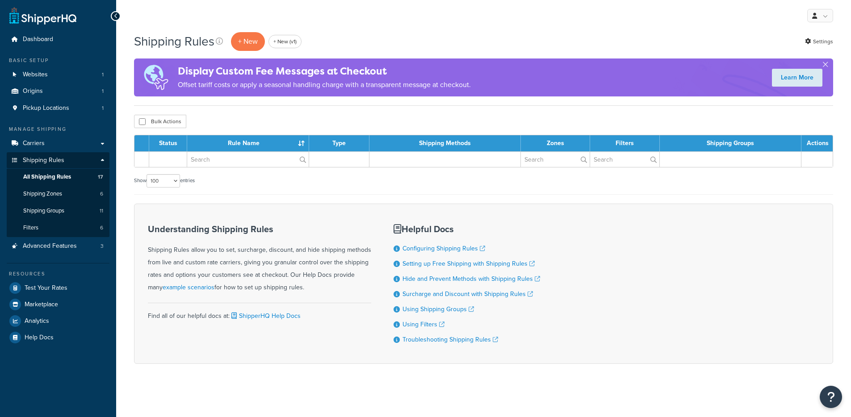
select select "100"
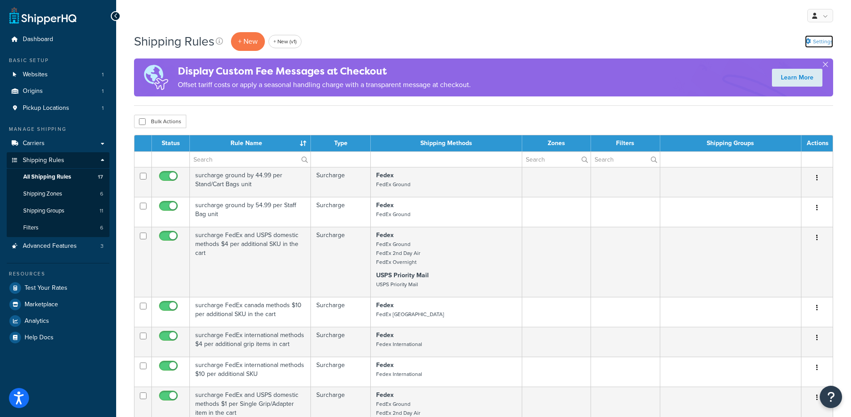
click at [817, 41] on link "Settings" at bounding box center [819, 41] width 28 height 13
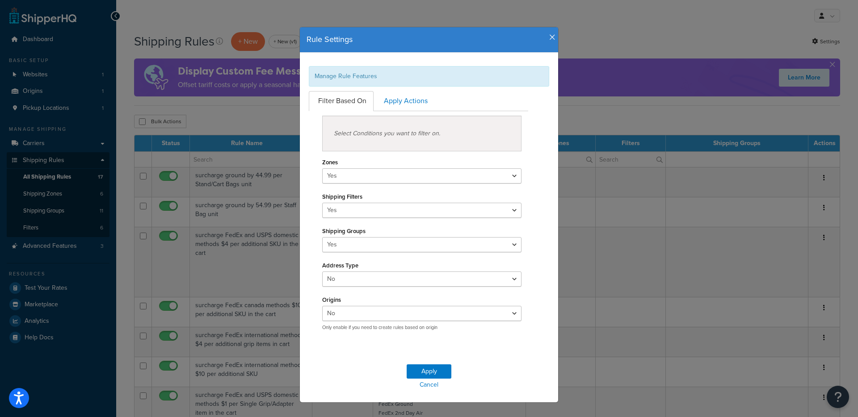
click at [436, 100] on ul "Filter Based On Apply Actions" at bounding box center [418, 101] width 219 height 20
click at [416, 100] on link "Apply Actions" at bounding box center [404, 101] width 60 height 20
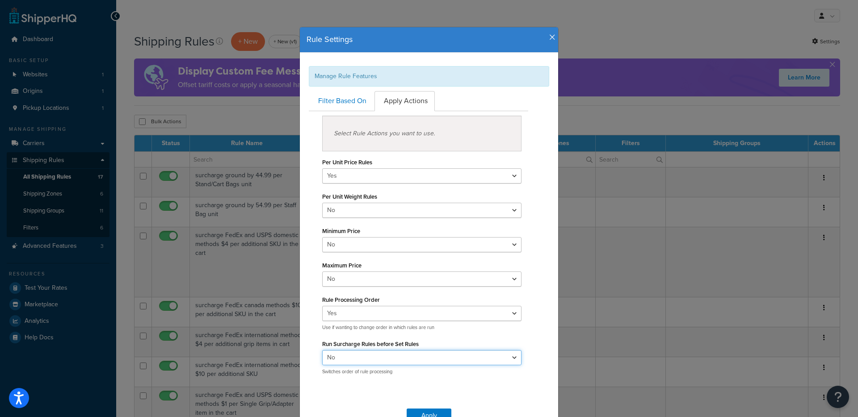
click at [373, 361] on select "Yes No" at bounding box center [421, 357] width 199 height 15
select select "true"
click at [322, 350] on select "Yes No" at bounding box center [421, 357] width 199 height 15
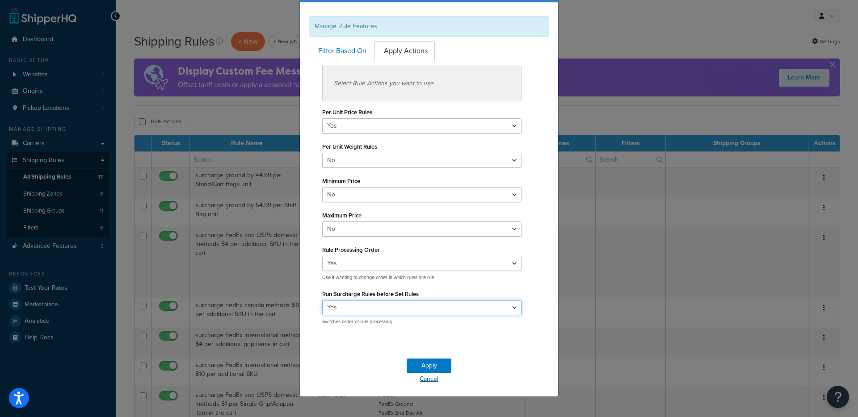
scroll to position [56, 0]
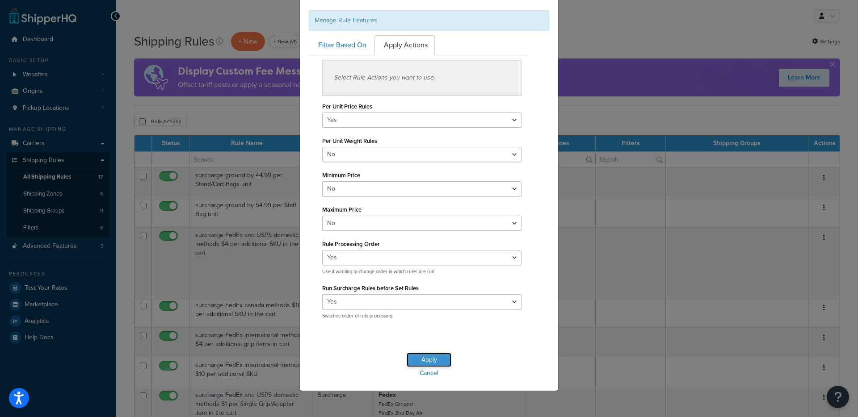
click at [415, 356] on button "Apply" at bounding box center [428, 360] width 45 height 14
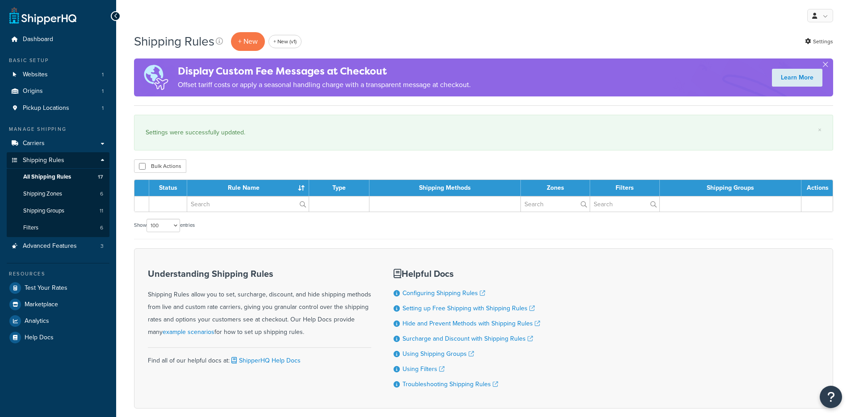
select select "100"
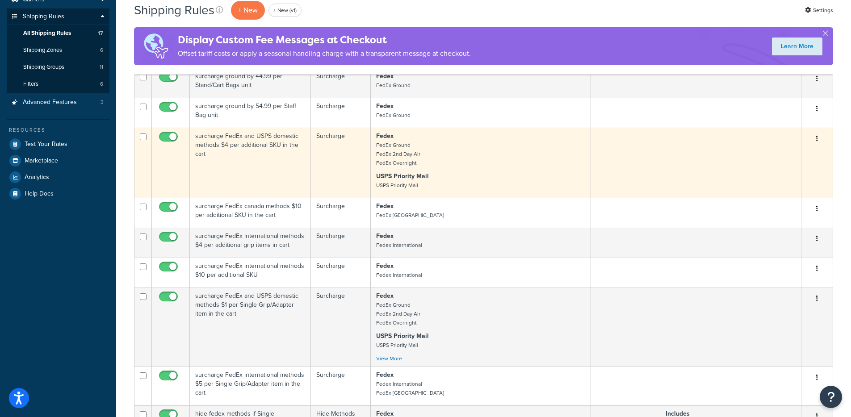
scroll to position [596, 0]
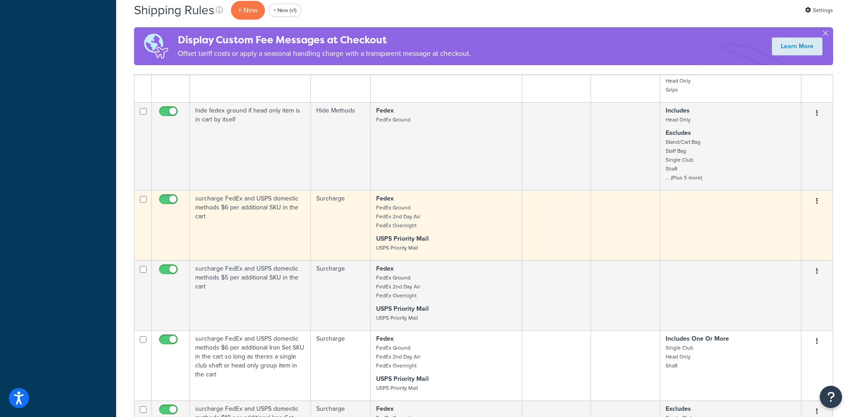
click at [816, 200] on icon "button" at bounding box center [817, 201] width 2 height 6
click at [771, 220] on link "Edit" at bounding box center [787, 218] width 71 height 18
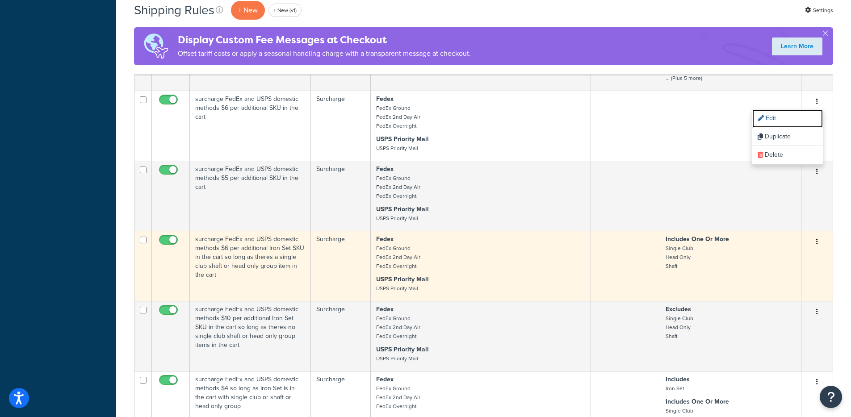
scroll to position [525, 0]
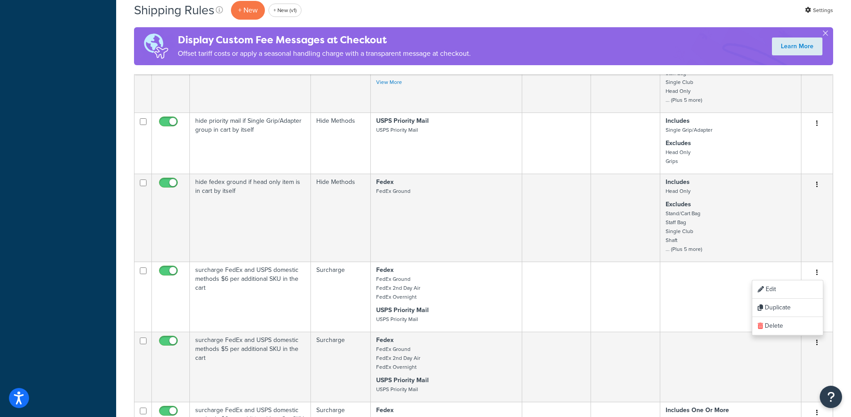
click at [91, 306] on div "Dashboard Basic Setup Websites 1 Origins 1 Pickup Locations 1 Manage Shipping C…" at bounding box center [58, 205] width 116 height 1461
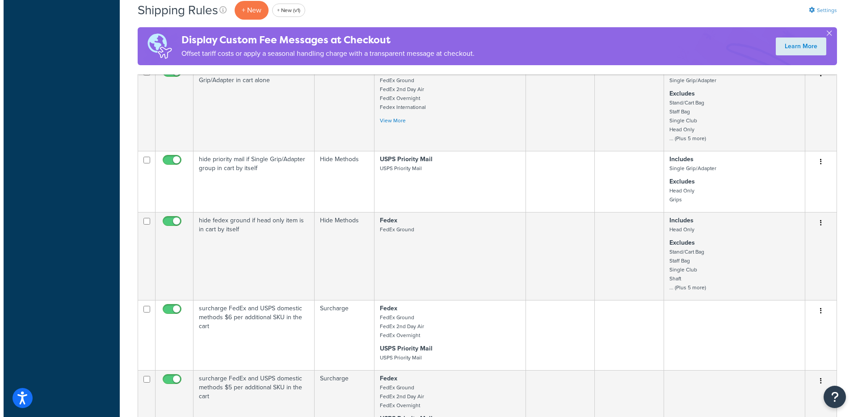
scroll to position [481, 0]
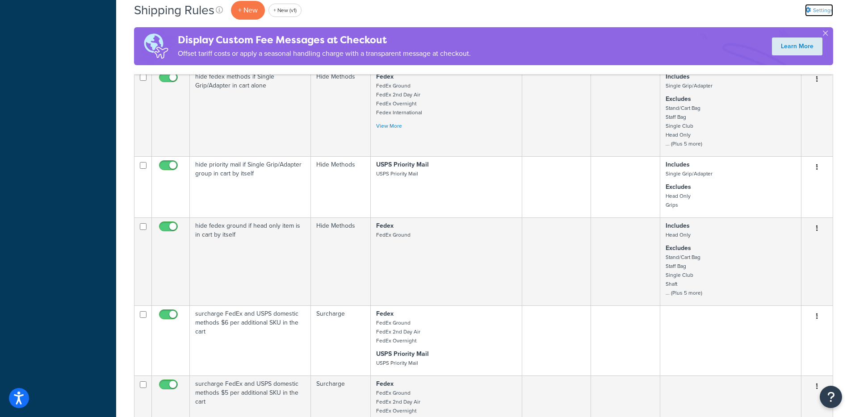
click at [821, 8] on link "Settings" at bounding box center [819, 10] width 28 height 13
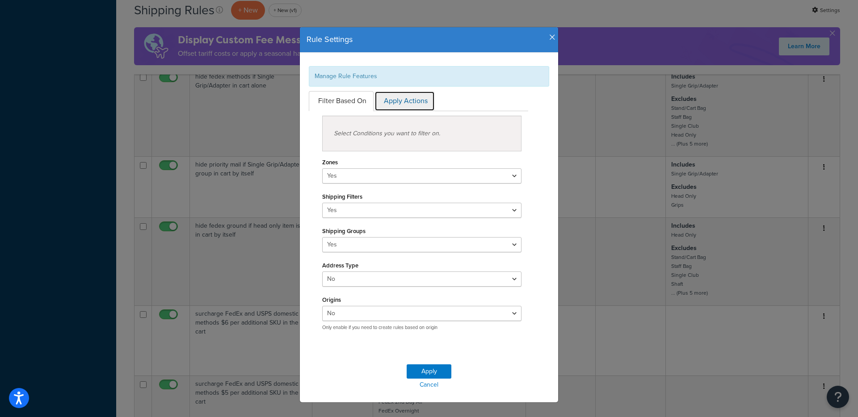
click at [404, 109] on link "Apply Actions" at bounding box center [404, 101] width 60 height 20
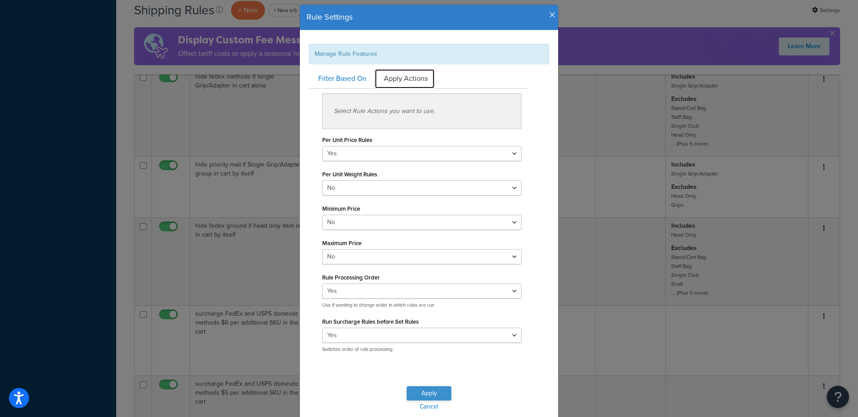
scroll to position [57, 0]
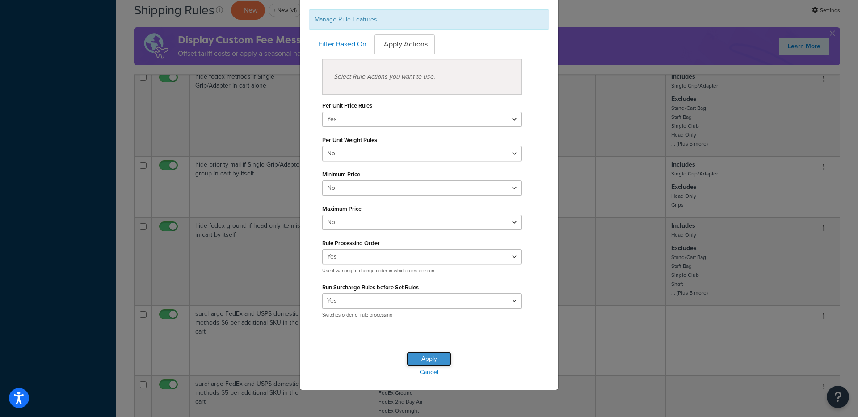
click at [418, 362] on button "Apply" at bounding box center [428, 359] width 45 height 14
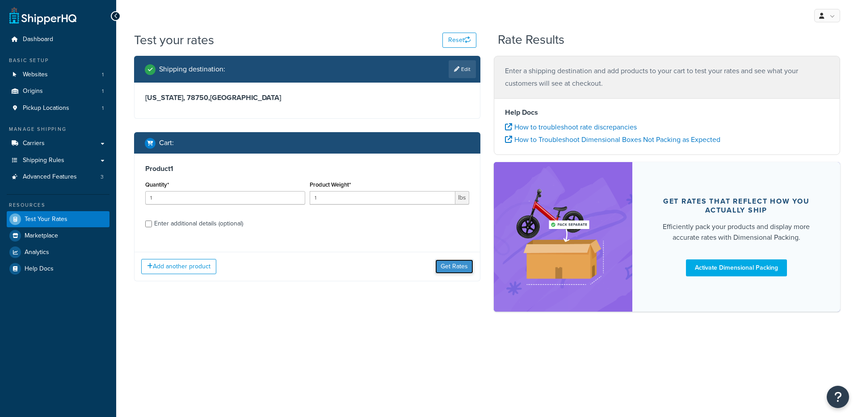
click at [451, 264] on button "Get Rates" at bounding box center [454, 267] width 38 height 14
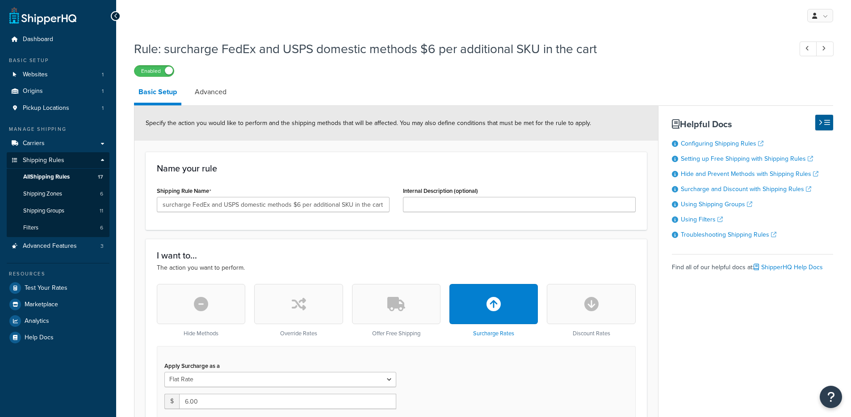
select select "ITEM"
click at [224, 91] on link "Advanced" at bounding box center [210, 91] width 41 height 21
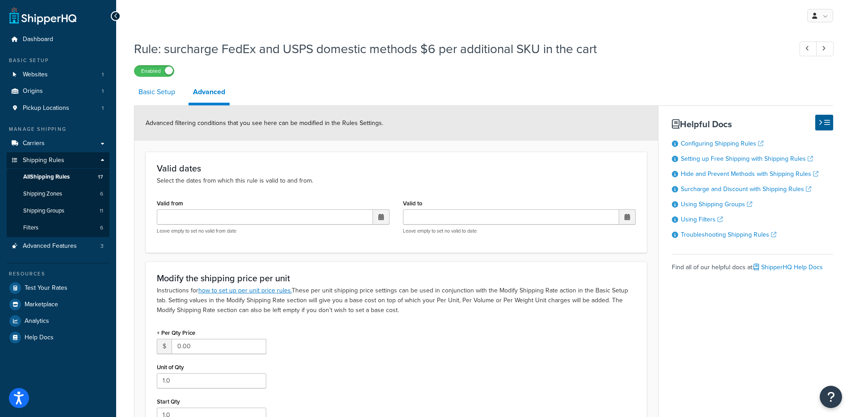
click at [167, 89] on link "Basic Setup" at bounding box center [157, 91] width 46 height 21
select select "ITEM"
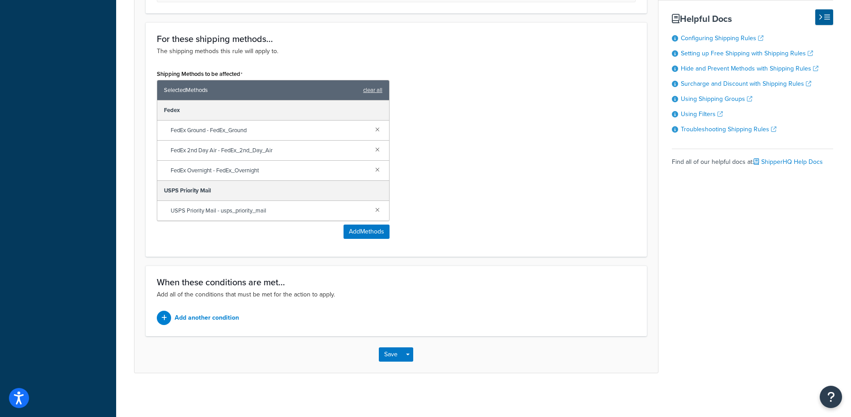
scroll to position [494, 0]
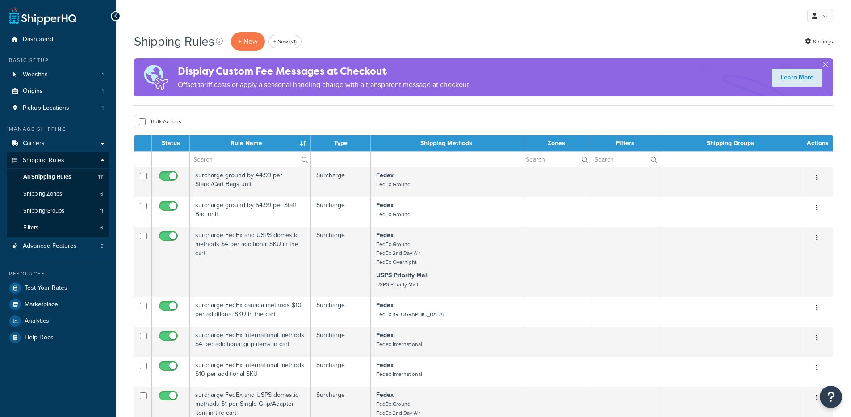
select select "100"
click at [806, 46] on link "Settings" at bounding box center [819, 41] width 28 height 13
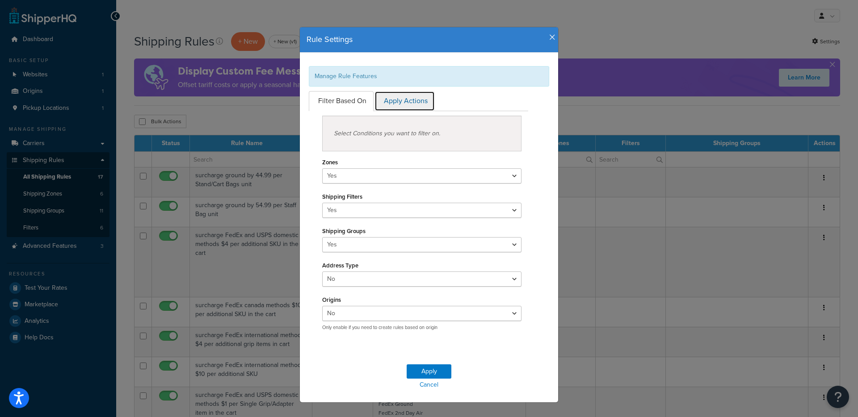
click at [413, 98] on link "Apply Actions" at bounding box center [404, 101] width 60 height 20
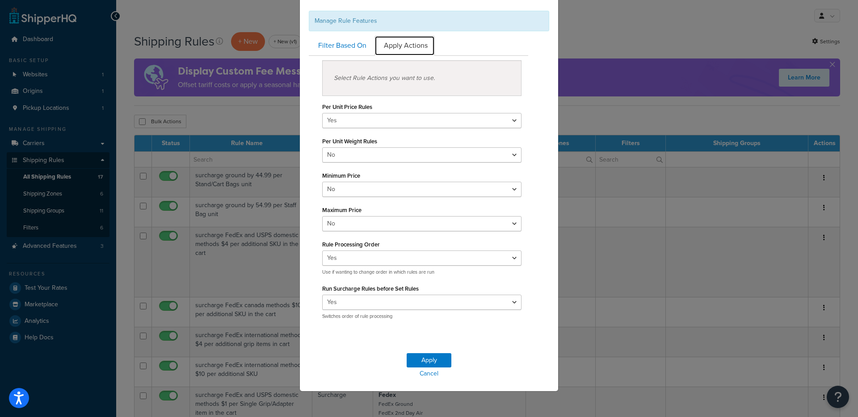
scroll to position [57, 0]
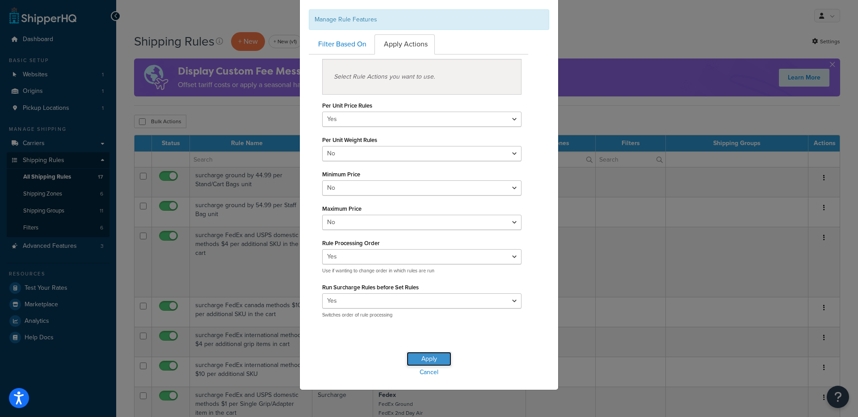
click at [426, 359] on button "Apply" at bounding box center [428, 359] width 45 height 14
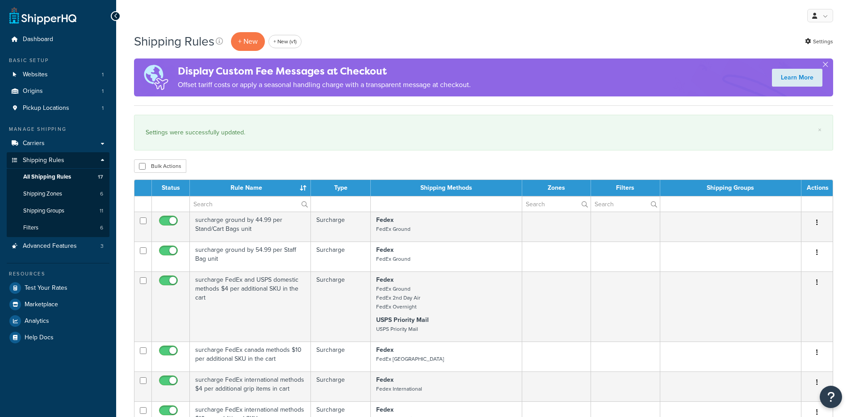
select select "100"
click at [818, 42] on link "Settings" at bounding box center [819, 41] width 28 height 13
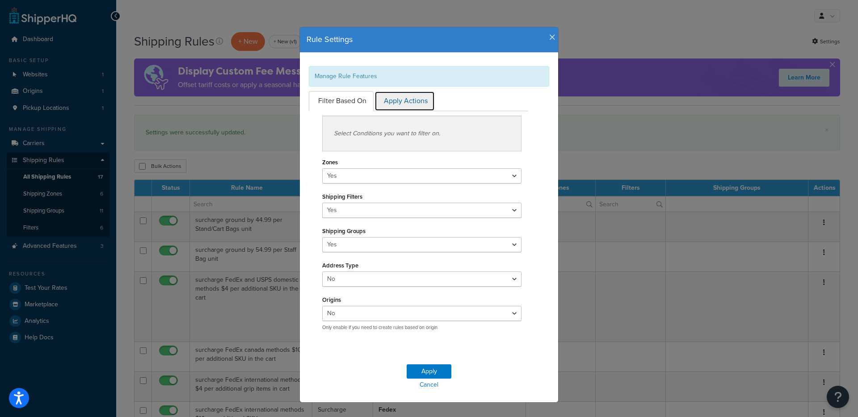
click at [405, 93] on link "Apply Actions" at bounding box center [404, 101] width 60 height 20
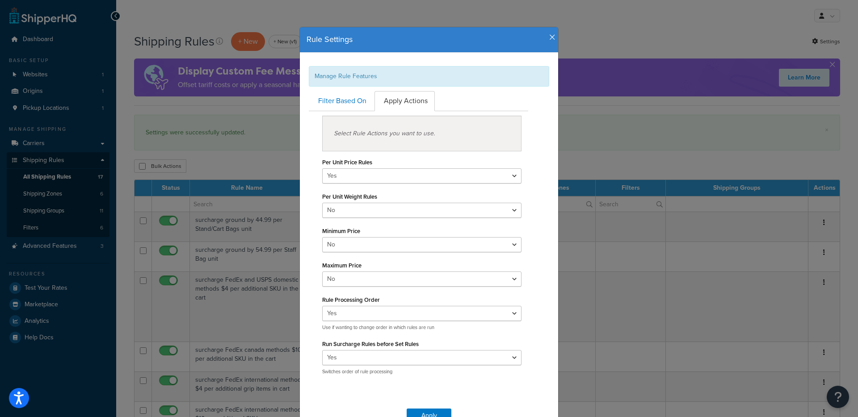
click at [549, 41] on icon "button" at bounding box center [552, 37] width 6 height 8
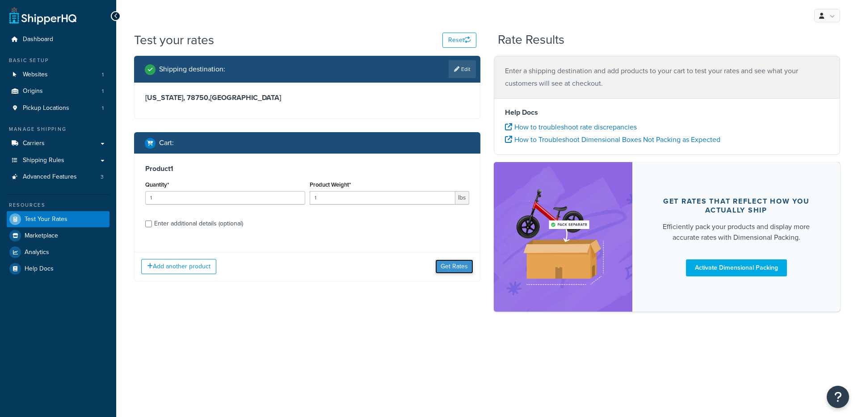
click at [448, 271] on button "Get Rates" at bounding box center [454, 267] width 38 height 14
click at [456, 265] on button "Get Rates" at bounding box center [454, 267] width 38 height 14
click at [441, 264] on button "Get Rates" at bounding box center [454, 267] width 38 height 14
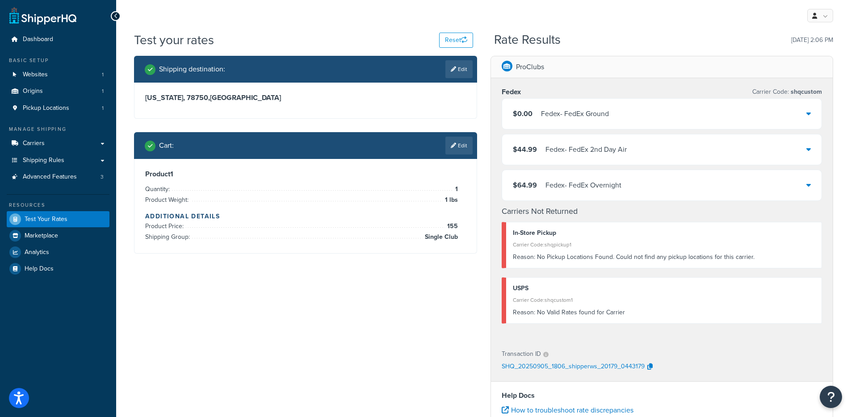
drag, startPoint x: 565, startPoint y: 134, endPoint x: 567, endPoint y: 143, distance: 10.0
click at [567, 143] on div "$0.00 Fedex - FedEx Ground $44.99 Fedex - FedEx 2nd Day Air $64.99 Fedex - FedE…" at bounding box center [662, 149] width 321 height 103
click at [567, 145] on div "Fedex - FedEx 2nd Day Air" at bounding box center [585, 149] width 81 height 13
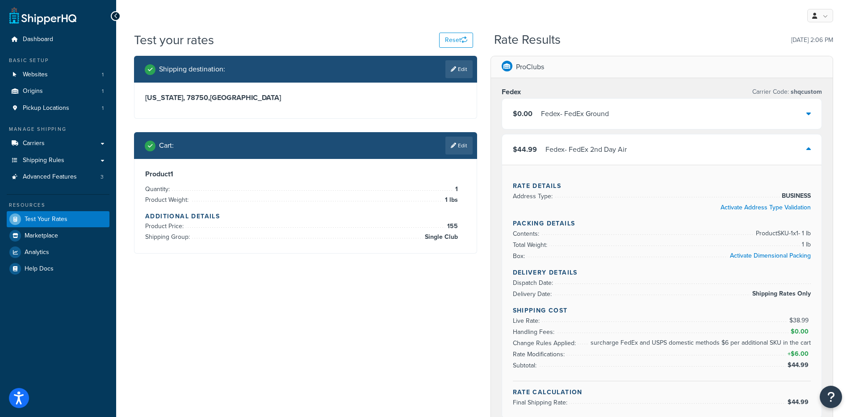
click at [565, 145] on div "Fedex - FedEx 2nd Day Air" at bounding box center [585, 149] width 81 height 13
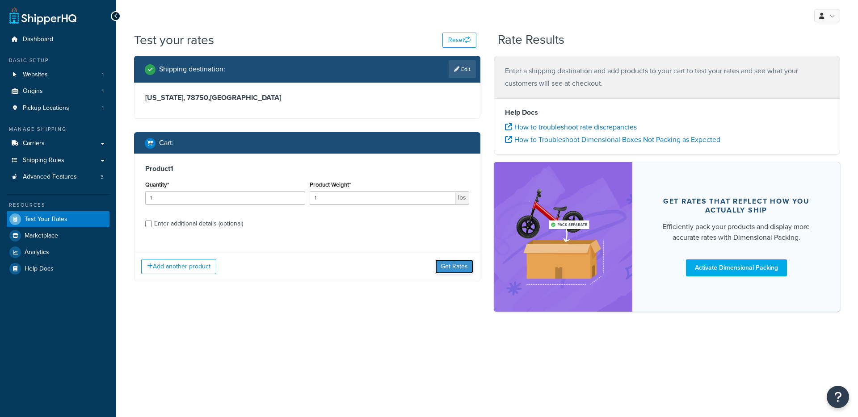
click at [458, 260] on button "Get Rates" at bounding box center [454, 267] width 38 height 14
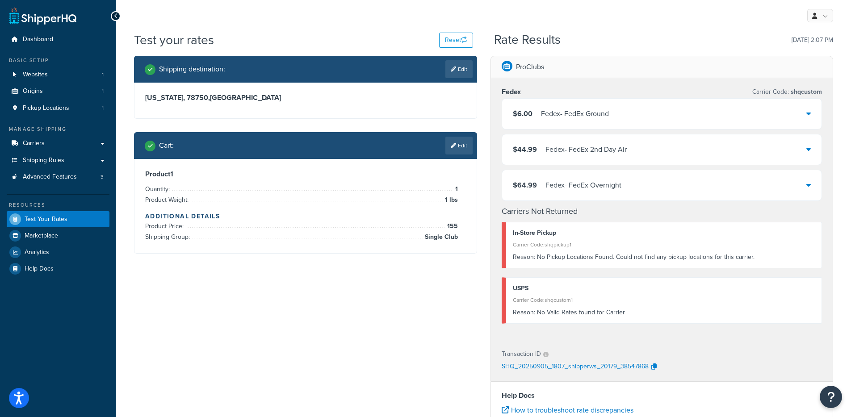
click at [559, 122] on div "$6.00 Fedex - FedEx Ground" at bounding box center [662, 114] width 320 height 30
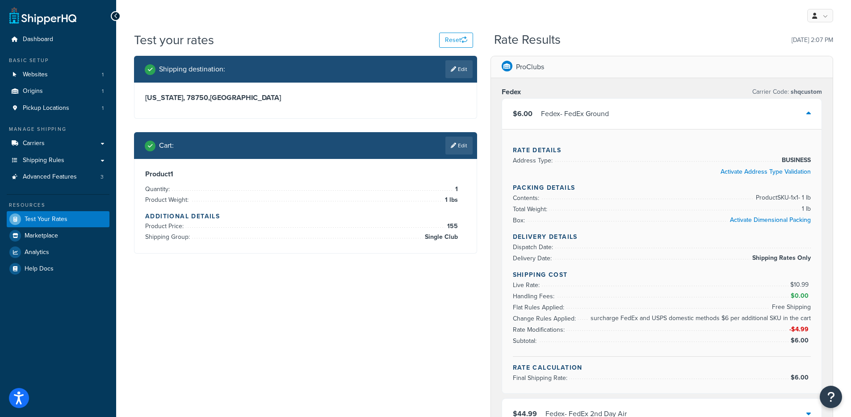
click at [559, 122] on div "$6.00 Fedex - FedEx Ground" at bounding box center [662, 114] width 320 height 30
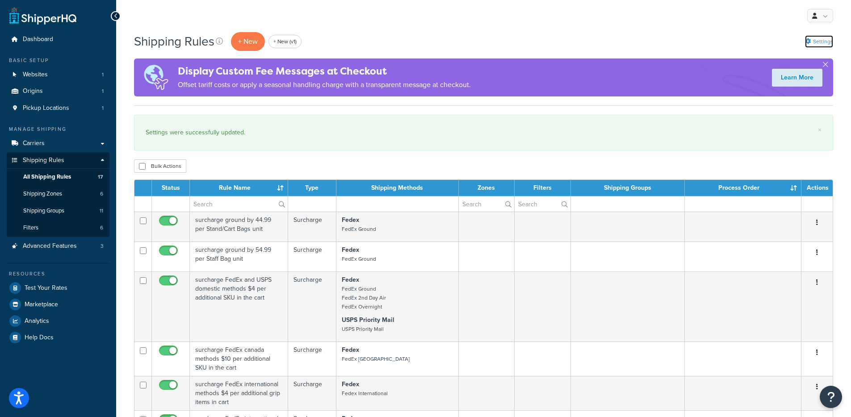
click at [812, 45] on link "Settings" at bounding box center [819, 41] width 28 height 13
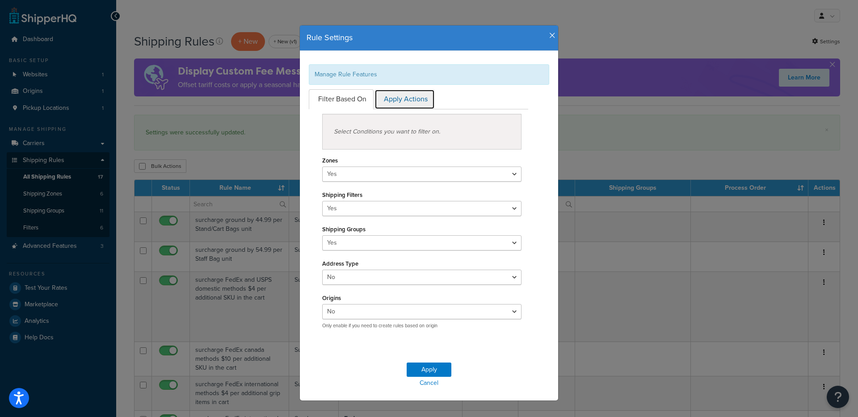
click at [399, 103] on link "Apply Actions" at bounding box center [404, 99] width 60 height 20
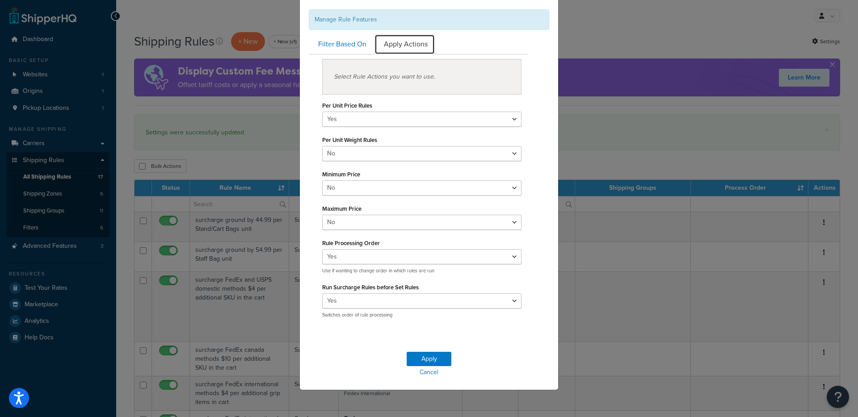
scroll to position [57, 0]
click at [417, 300] on select "Yes No" at bounding box center [421, 300] width 199 height 15
select select "false"
click at [322, 293] on select "Yes No" at bounding box center [421, 300] width 199 height 15
click at [426, 358] on button "Apply" at bounding box center [428, 359] width 45 height 14
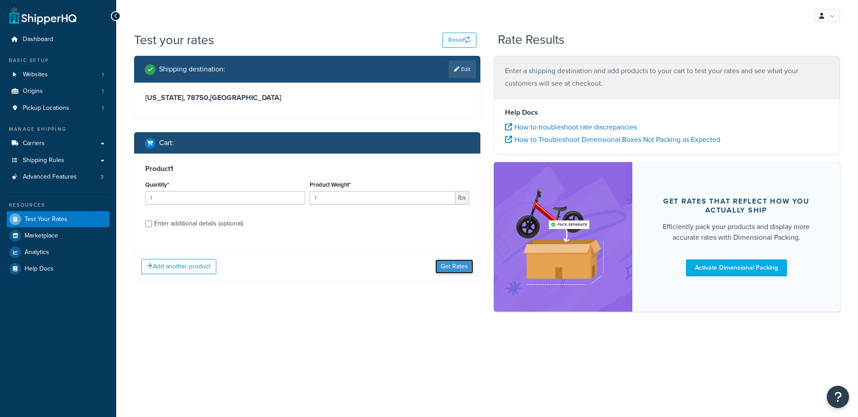
click at [465, 263] on button "Get Rates" at bounding box center [454, 267] width 38 height 14
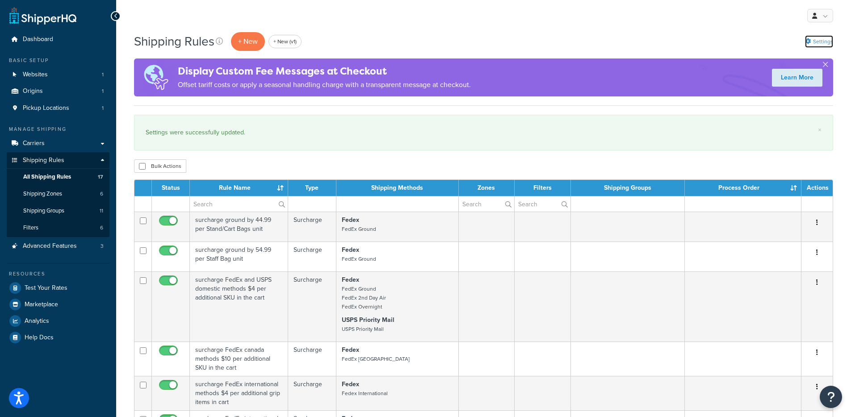
click at [808, 42] on icon at bounding box center [808, 41] width 6 height 6
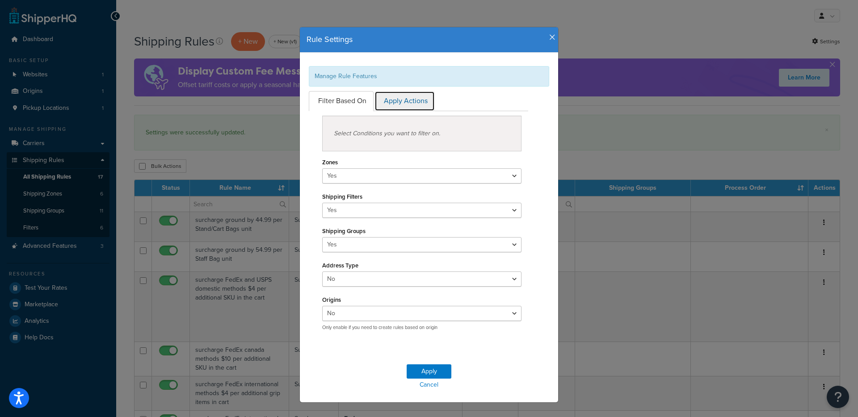
click at [420, 99] on link "Apply Actions" at bounding box center [404, 101] width 60 height 20
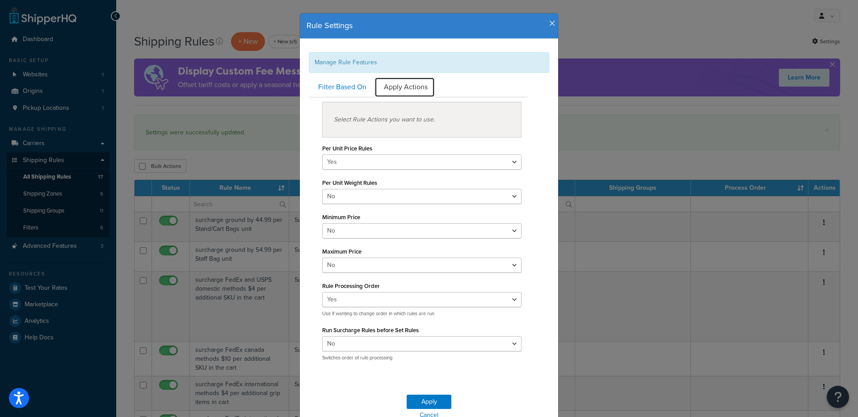
scroll to position [57, 0]
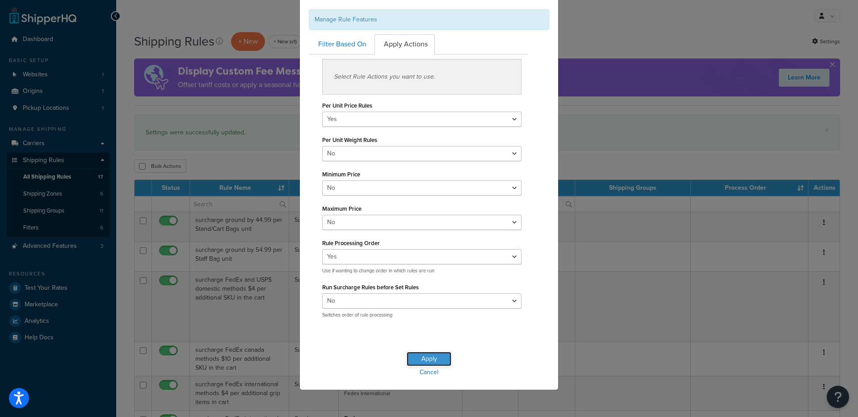
click at [430, 359] on button "Apply" at bounding box center [428, 359] width 45 height 14
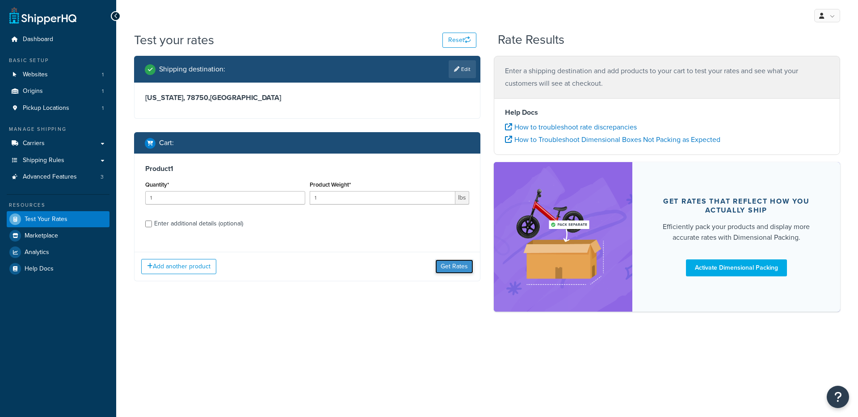
click at [456, 265] on button "Get Rates" at bounding box center [454, 267] width 38 height 14
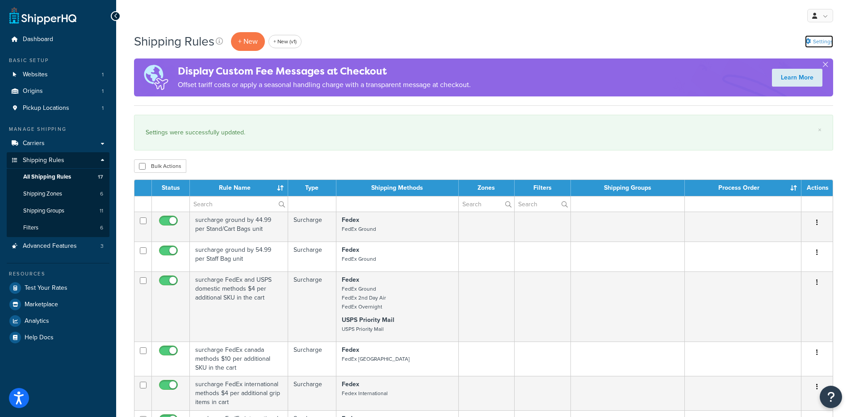
click at [818, 46] on link "Settings" at bounding box center [819, 41] width 28 height 13
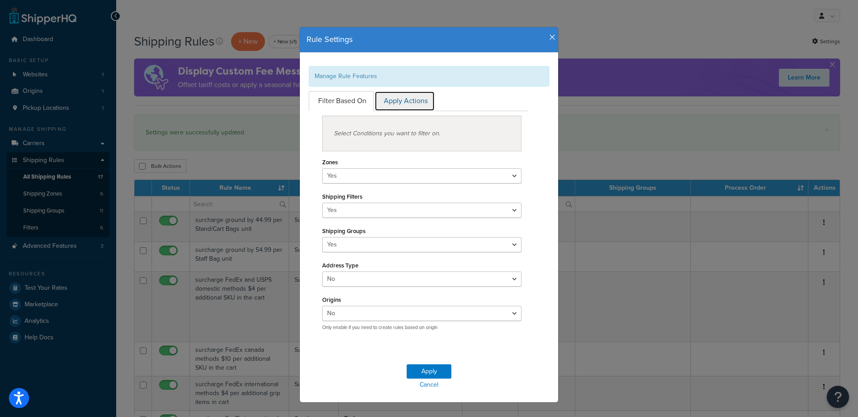
click at [408, 102] on link "Apply Actions" at bounding box center [404, 101] width 60 height 20
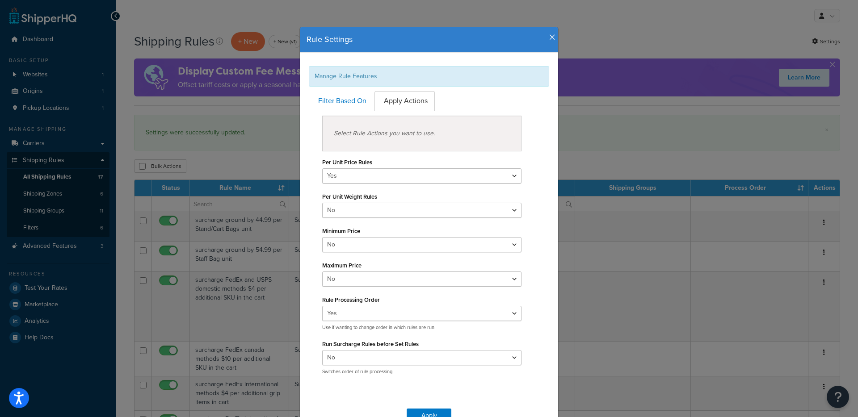
click at [549, 54] on div "Manage Rule Features Filter Based On Apply Actions Select Conditions you want t…" at bounding box center [429, 222] width 258 height 339
click at [543, 33] on div "Rule Settings" at bounding box center [429, 39] width 258 height 25
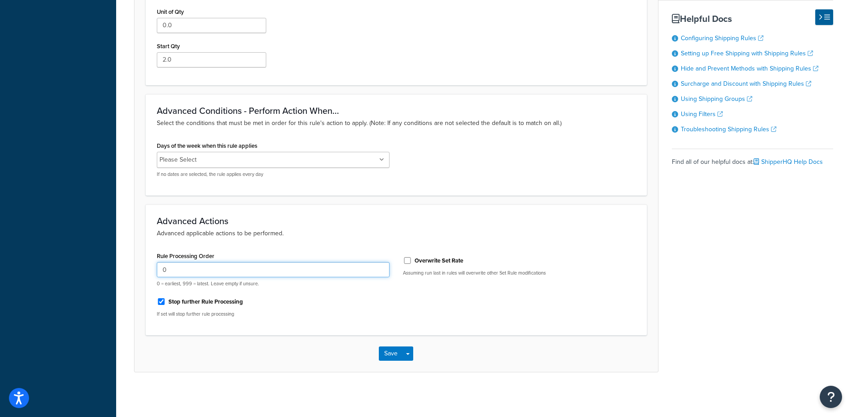
drag, startPoint x: 211, startPoint y: 268, endPoint x: 162, endPoint y: 268, distance: 49.6
click at [162, 268] on input "0" at bounding box center [273, 269] width 233 height 15
drag, startPoint x: 489, startPoint y: 352, endPoint x: 470, endPoint y: 351, distance: 19.2
click at [489, 352] on div "Save Save Dropdown Save and Edit Save and Duplicate Save and Create New" at bounding box center [395, 353] width 523 height 37
click at [411, 348] on button "Save Dropdown" at bounding box center [407, 354] width 11 height 14
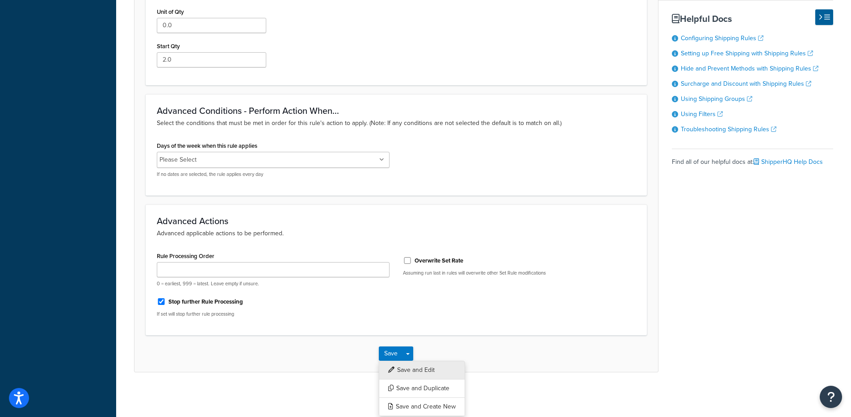
click at [418, 364] on button "Save and Edit" at bounding box center [422, 370] width 86 height 19
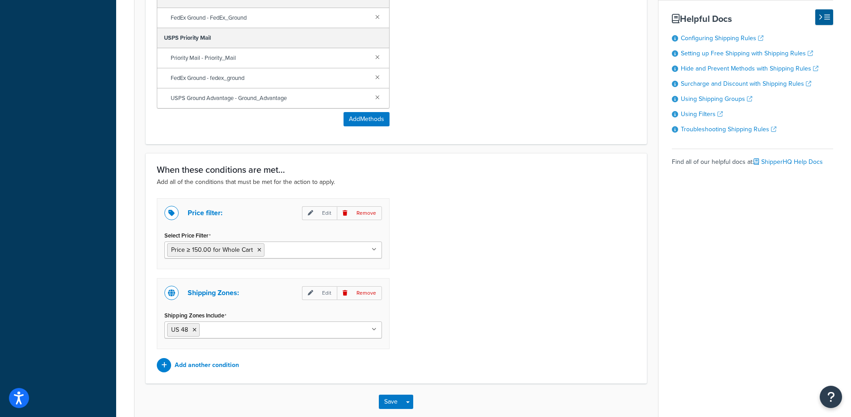
scroll to position [567, 0]
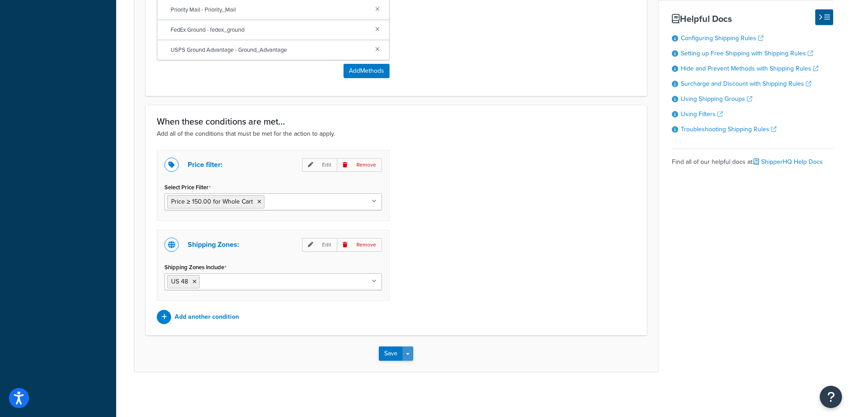
click at [410, 354] on button "Save Dropdown" at bounding box center [407, 354] width 11 height 14
click at [417, 370] on button "Save and Edit" at bounding box center [422, 370] width 86 height 19
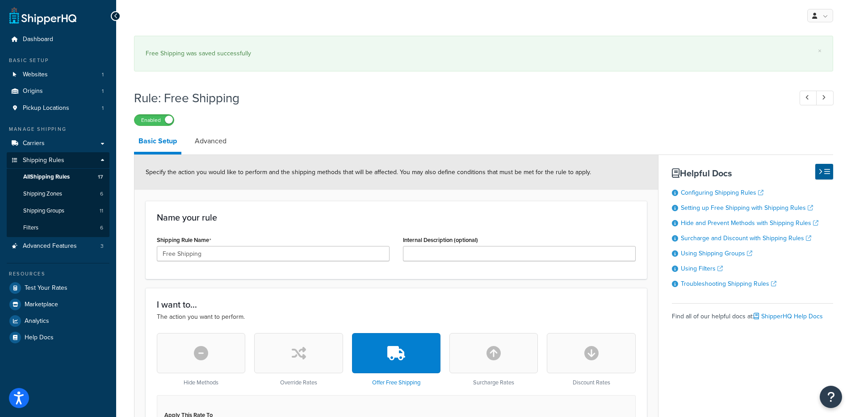
click at [222, 134] on link "Advanced" at bounding box center [210, 140] width 41 height 21
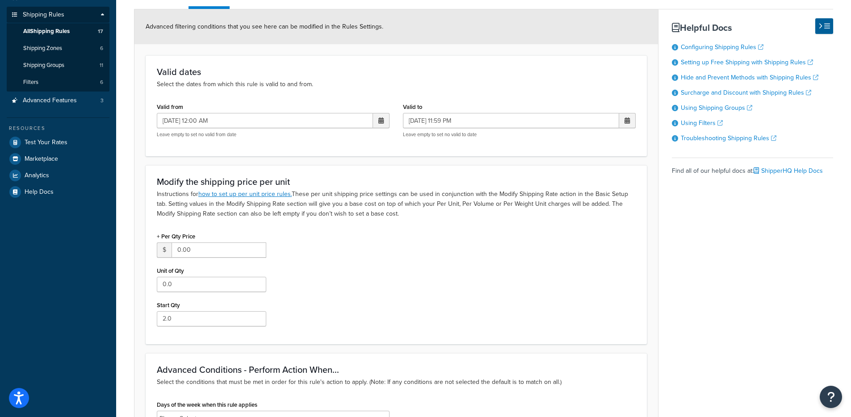
scroll to position [398, 0]
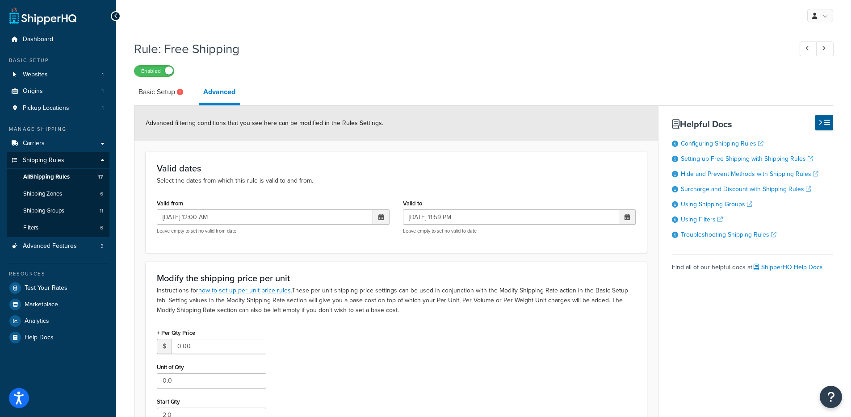
click at [159, 70] on label "Enabled" at bounding box center [153, 71] width 39 height 11
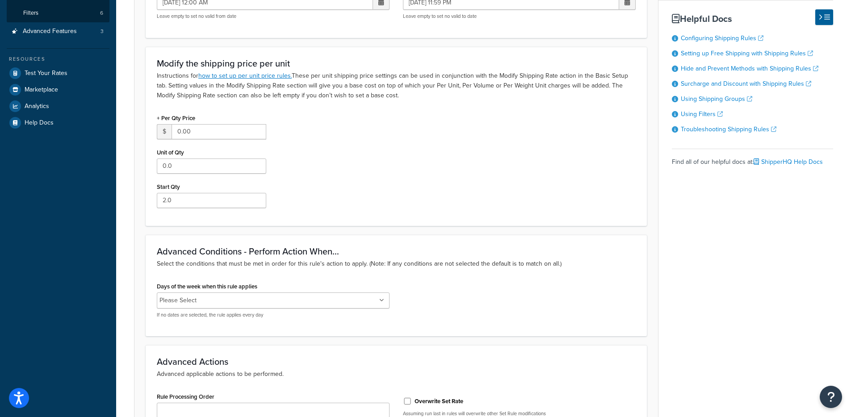
scroll to position [356, 0]
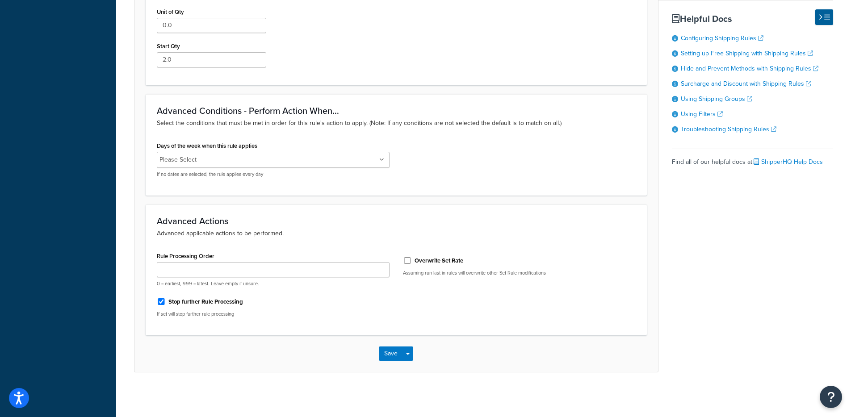
click at [204, 303] on label "Stop further Rule Processing" at bounding box center [205, 302] width 75 height 8
click at [166, 303] on input "Stop further Rule Processing" at bounding box center [161, 301] width 9 height 7
checkbox input "false"
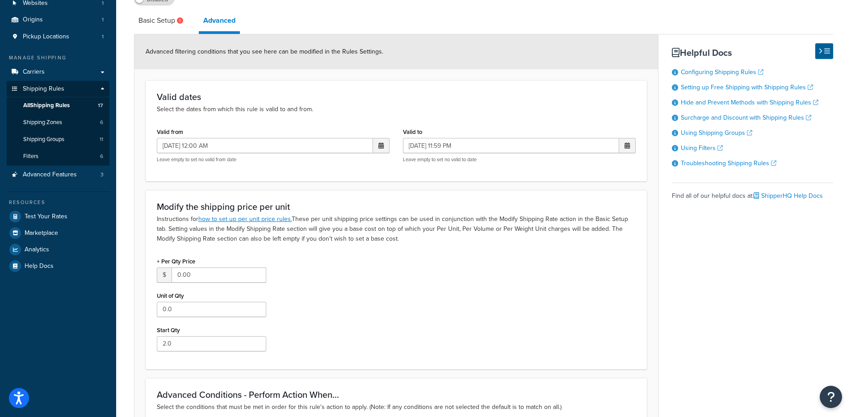
scroll to position [0, 0]
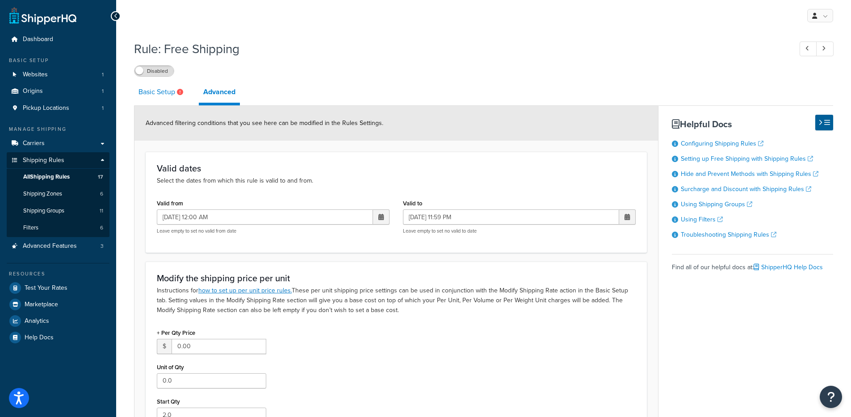
click at [156, 94] on link "Basic Setup" at bounding box center [162, 91] width 56 height 21
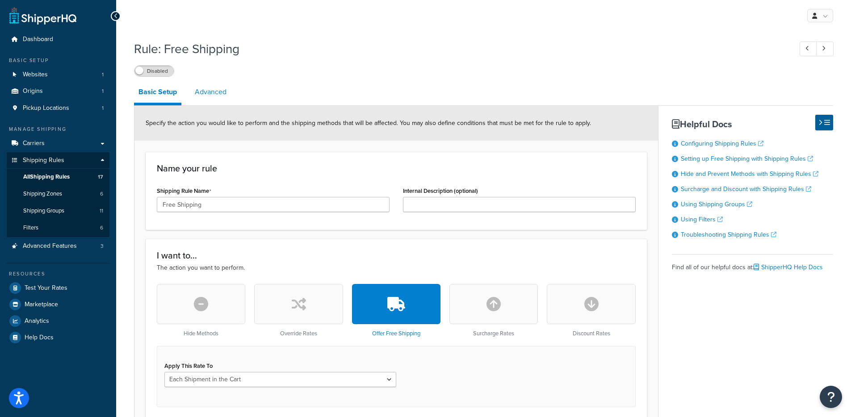
click at [201, 99] on link "Advanced" at bounding box center [210, 91] width 41 height 21
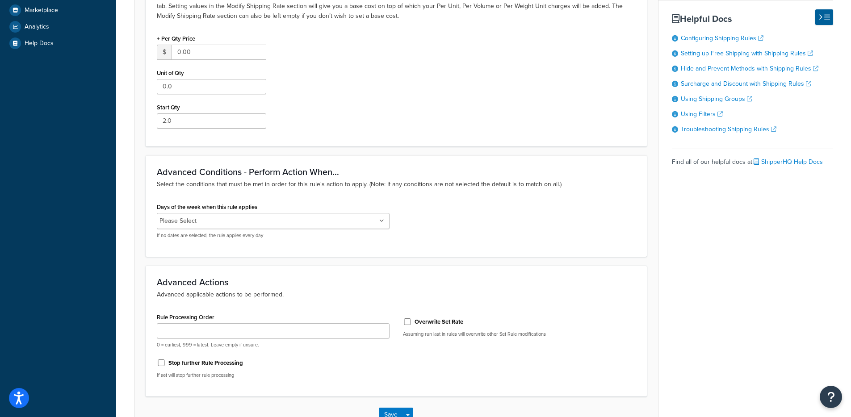
scroll to position [356, 0]
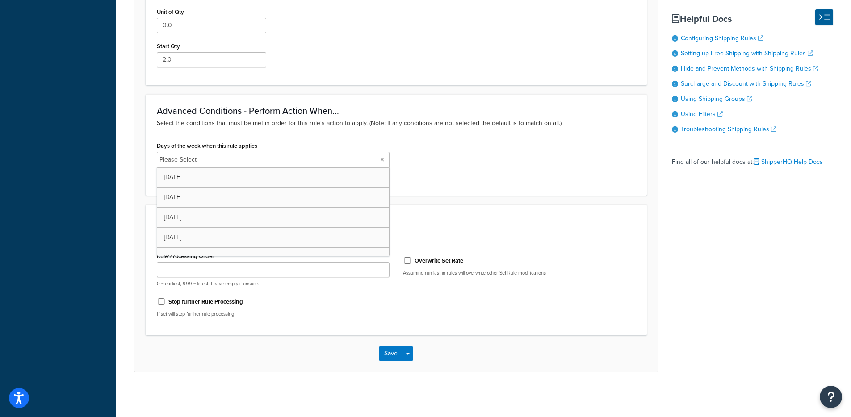
click at [226, 163] on input "Days of the week when this rule applies" at bounding box center [238, 160] width 79 height 10
type input "Frida"
click at [245, 155] on input "Days of the week when this rule applies" at bounding box center [234, 159] width 79 height 10
type input "Sat"
click at [258, 165] on ul "Friday Saturday" at bounding box center [273, 159] width 233 height 17
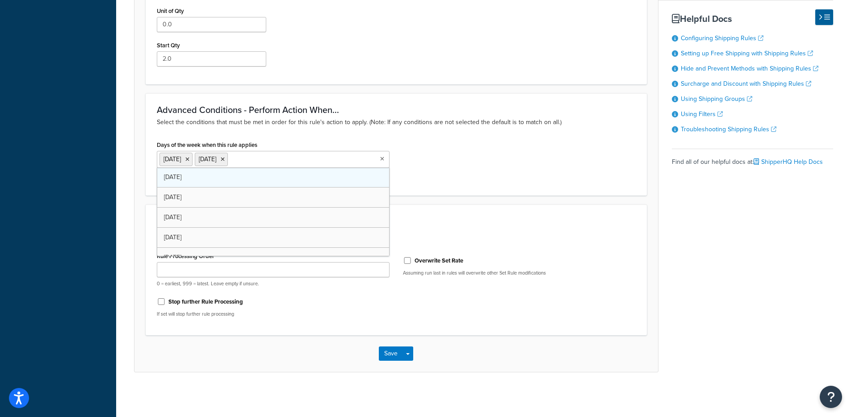
drag, startPoint x: 258, startPoint y: 165, endPoint x: 255, endPoint y: 170, distance: 6.2
click at [255, 168] on div "Friday Saturday Monday Tuesday Wednesday Thursday Sunday" at bounding box center [273, 159] width 233 height 17
click at [266, 159] on input "Days of the week when this rule applies" at bounding box center [269, 159] width 79 height 10
type input "Sunda"
click at [410, 165] on div "Days of the week when this rule applies Friday Saturday Sunday Monday Tuesday W…" at bounding box center [396, 161] width 492 height 46
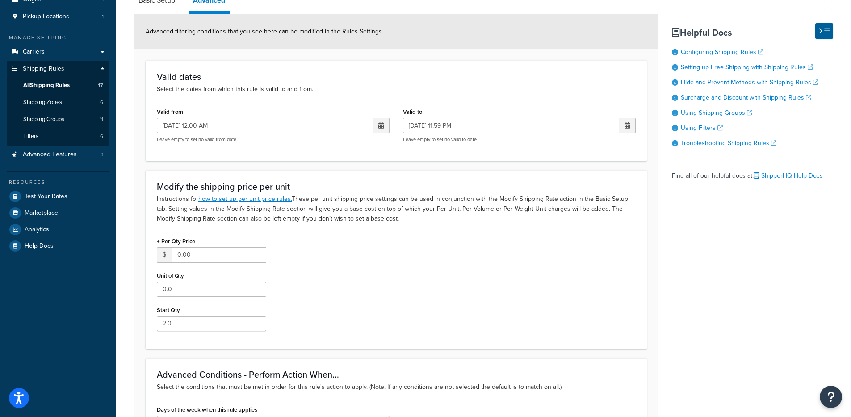
scroll to position [357, 0]
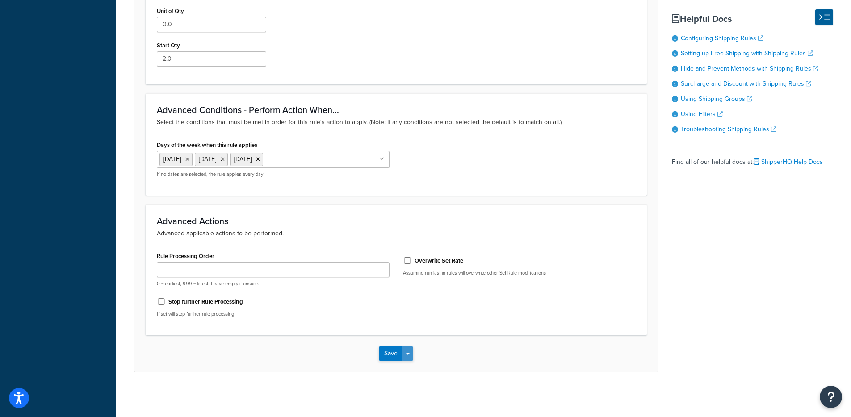
click at [408, 354] on span "button" at bounding box center [408, 354] width 4 height 2
click at [418, 367] on button "Save and Edit" at bounding box center [422, 370] width 86 height 19
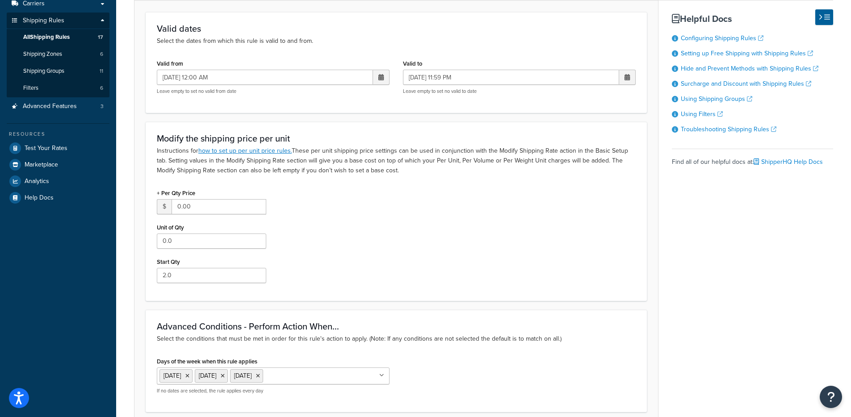
scroll to position [0, 0]
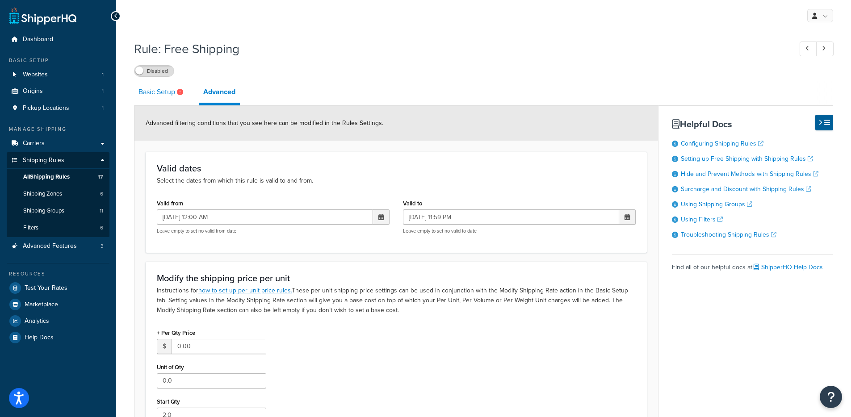
click at [145, 94] on link "Basic Setup" at bounding box center [162, 91] width 56 height 21
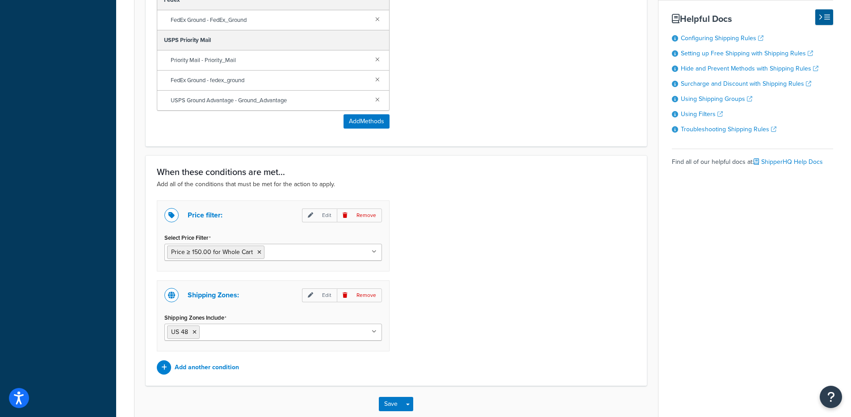
scroll to position [567, 0]
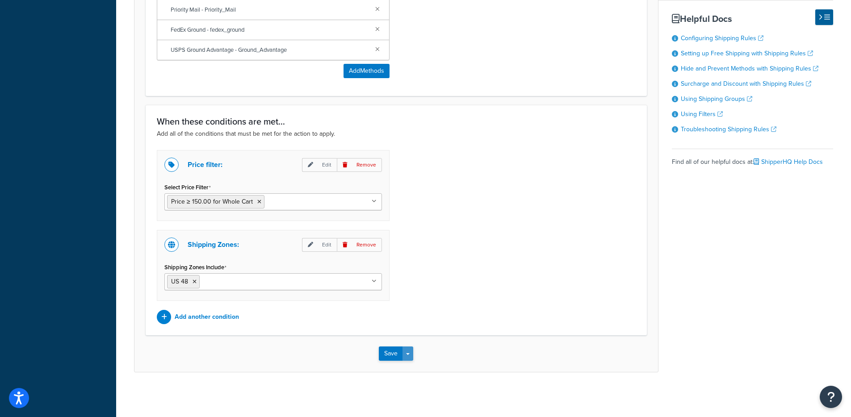
click at [408, 353] on span "button" at bounding box center [408, 354] width 4 height 2
click at [408, 368] on button "Save and Edit" at bounding box center [422, 370] width 86 height 19
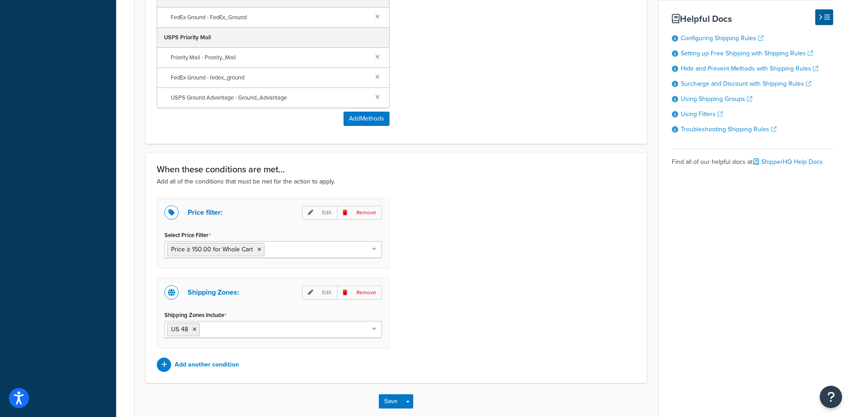
scroll to position [0, 0]
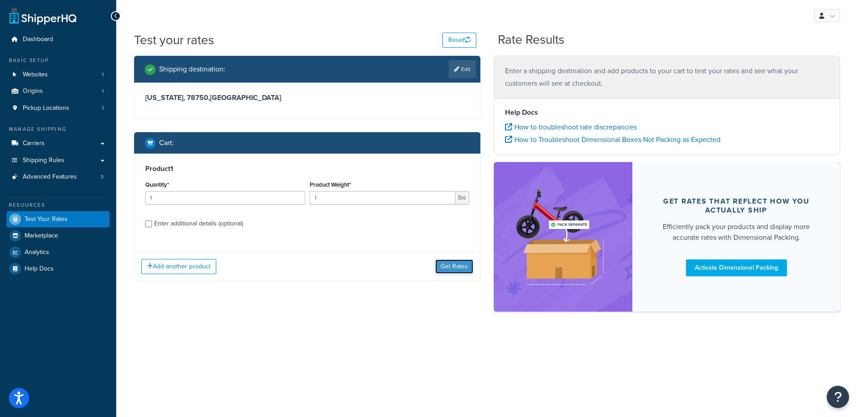
click at [459, 266] on button "Get Rates" at bounding box center [454, 267] width 38 height 14
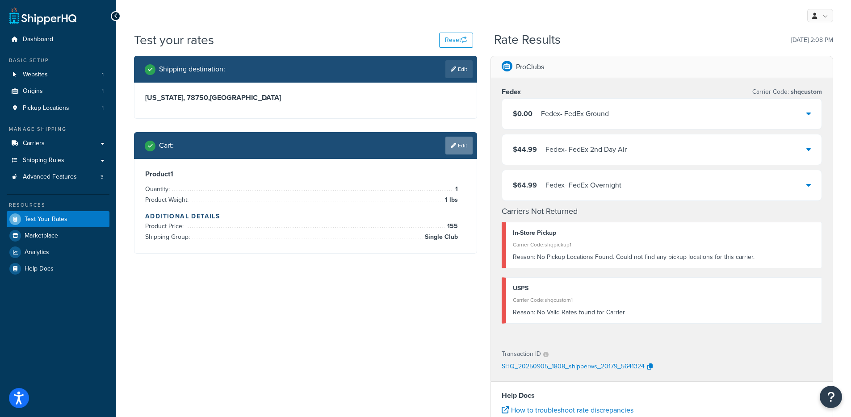
click at [455, 152] on link "Edit" at bounding box center [458, 146] width 27 height 18
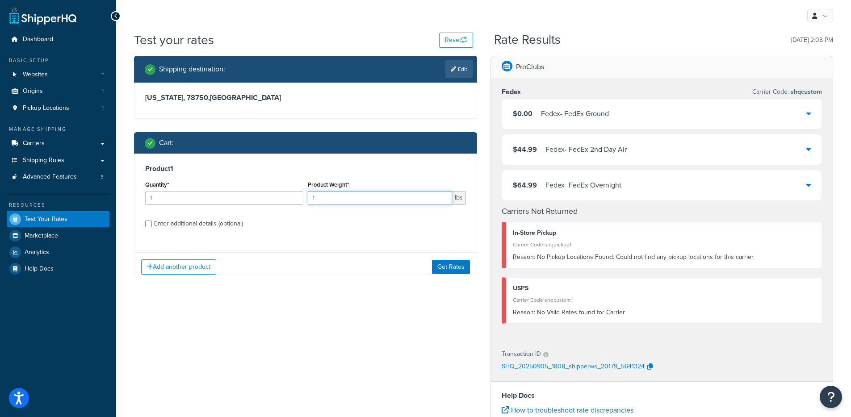
drag, startPoint x: 317, startPoint y: 194, endPoint x: 309, endPoint y: 194, distance: 8.0
click at [309, 194] on input "1" at bounding box center [380, 197] width 144 height 13
type input "2"
click at [446, 265] on button "Get Rates" at bounding box center [451, 267] width 38 height 14
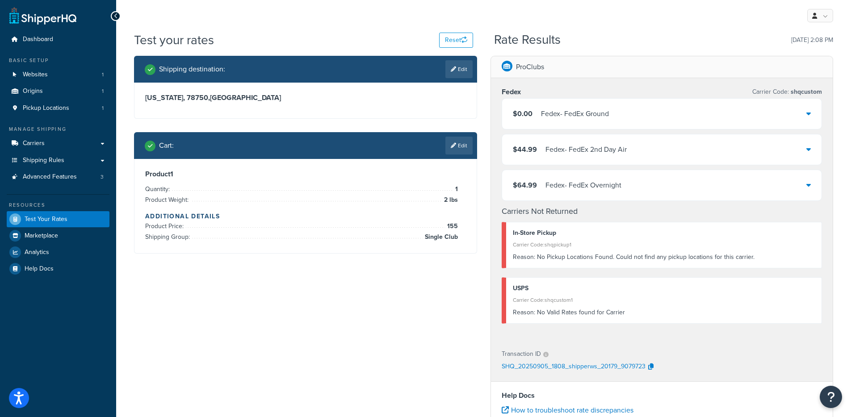
click at [568, 110] on div "Fedex - FedEx Ground" at bounding box center [575, 114] width 68 height 13
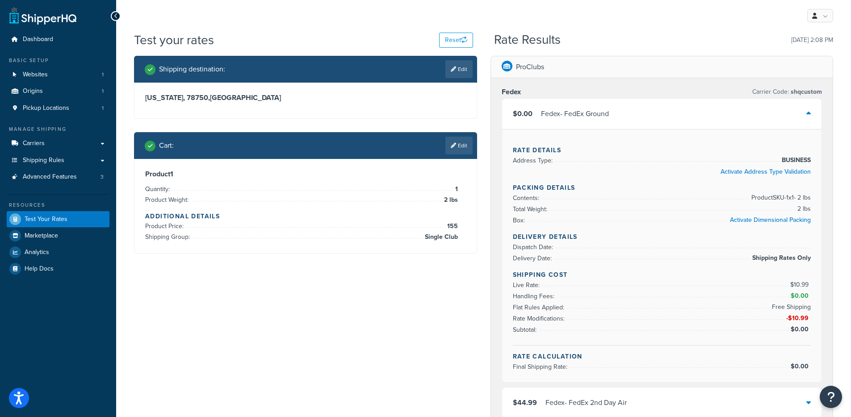
click at [561, 109] on div "Fedex - FedEx Ground" at bounding box center [575, 114] width 68 height 13
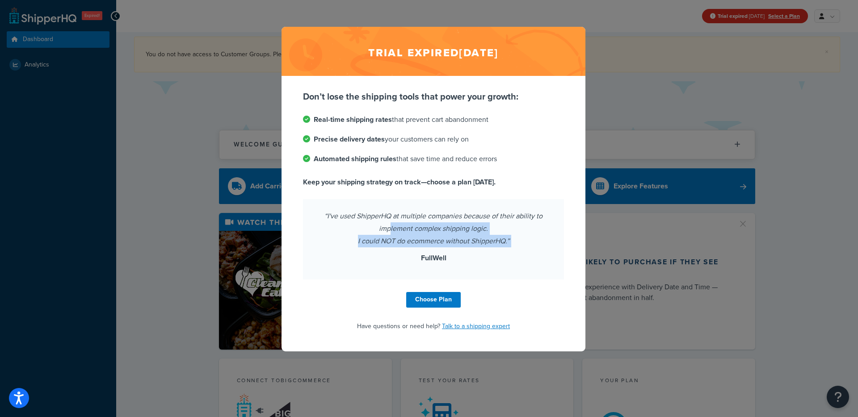
drag, startPoint x: 411, startPoint y: 235, endPoint x: 515, endPoint y: 251, distance: 104.4
click at [515, 251] on div "“I've used ShipperHQ at multiple companies because of their ability to implemen…" at bounding box center [433, 239] width 261 height 80
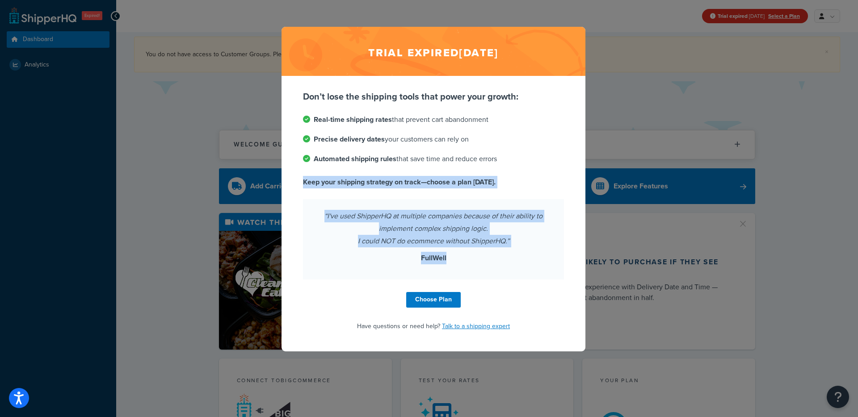
drag, startPoint x: 515, startPoint y: 251, endPoint x: 389, endPoint y: 154, distance: 159.5
click at [396, 163] on div "Don’t lose the shipping tools that power your growth: Real-time shipping rates …" at bounding box center [433, 184] width 261 height 189
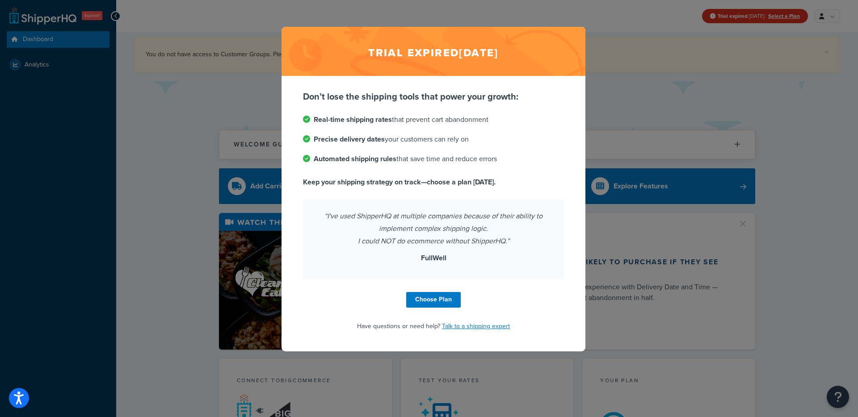
click at [341, 104] on div "Don’t lose the shipping tools that power your growth: Real-time shipping rates …" at bounding box center [433, 184] width 261 height 189
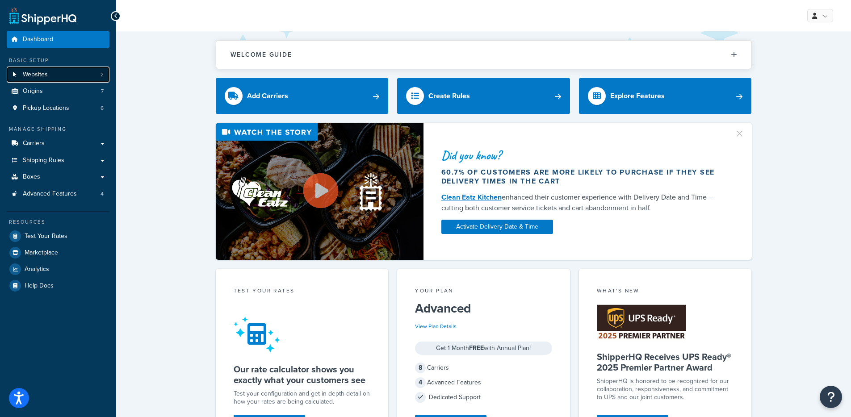
click at [35, 78] on span "Websites" at bounding box center [35, 75] width 25 height 8
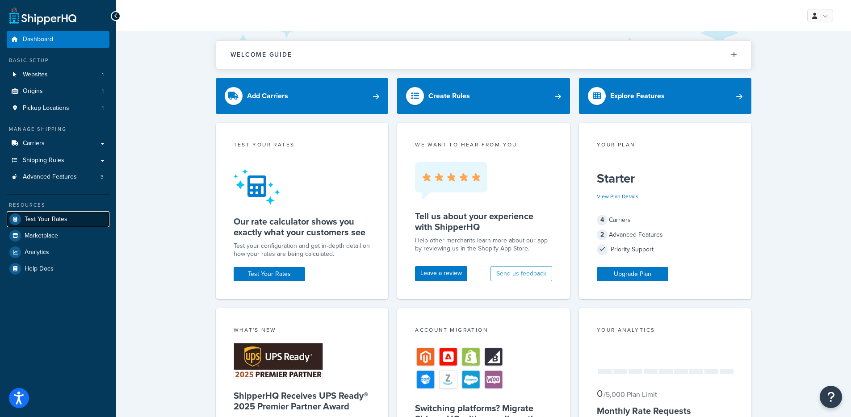
click at [35, 212] on link "Test Your Rates" at bounding box center [58, 219] width 103 height 16
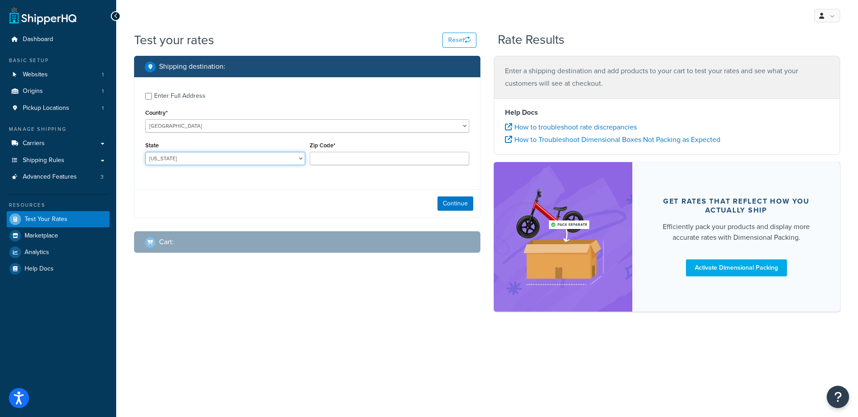
click at [221, 163] on select "Alabama Alaska American Samoa Arizona Arkansas Armed Forces Americas Armed Forc…" at bounding box center [225, 158] width 160 height 13
select select "AZ"
click at [337, 159] on input "Zip Code*" at bounding box center [390, 158] width 160 height 13
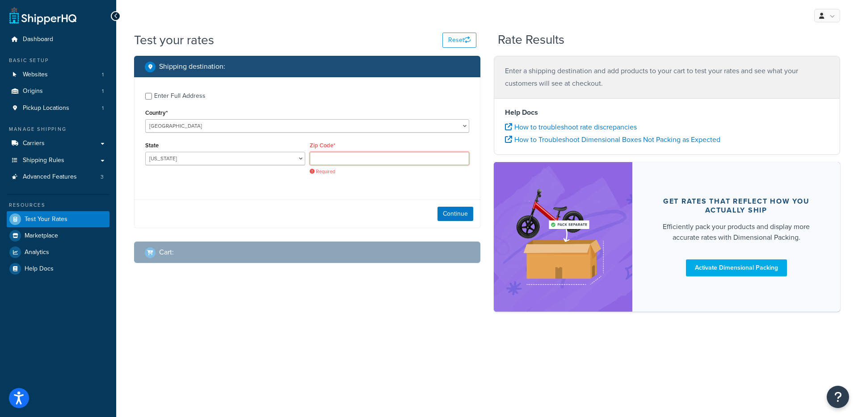
click at [334, 153] on input "Zip Code*" at bounding box center [390, 158] width 160 height 13
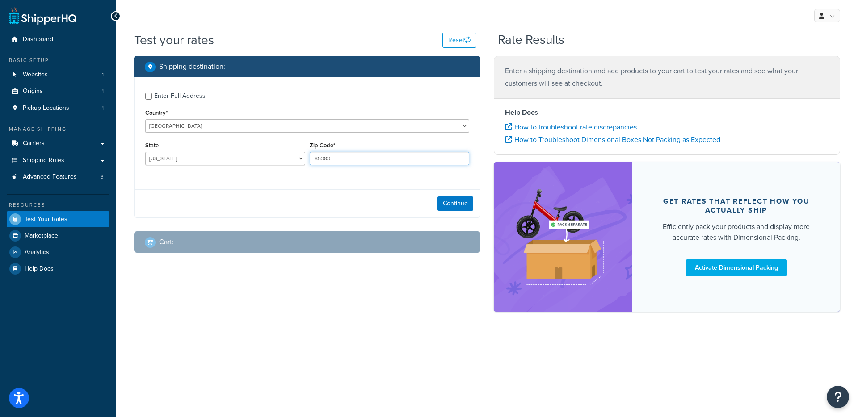
type input "85383"
click at [456, 199] on button "Continue" at bounding box center [455, 204] width 36 height 14
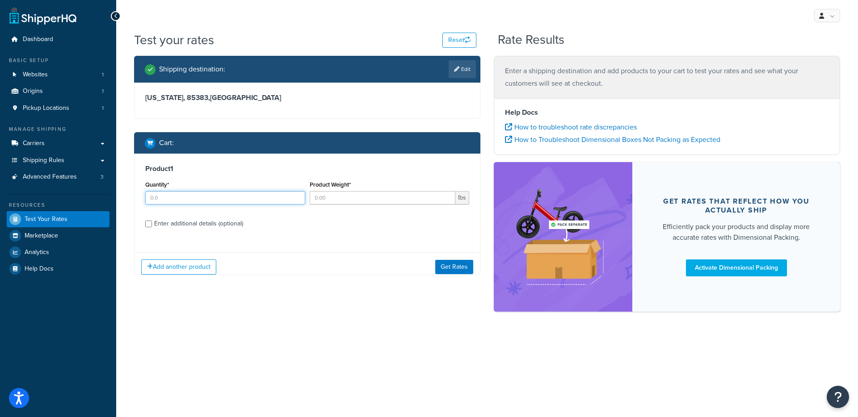
click at [229, 193] on input "Quantity*" at bounding box center [225, 197] width 160 height 13
type input "1"
click at [381, 195] on input "Product Weight*" at bounding box center [383, 197] width 146 height 13
type input "3"
click at [172, 228] on div "Enter additional details (optional)" at bounding box center [198, 224] width 89 height 13
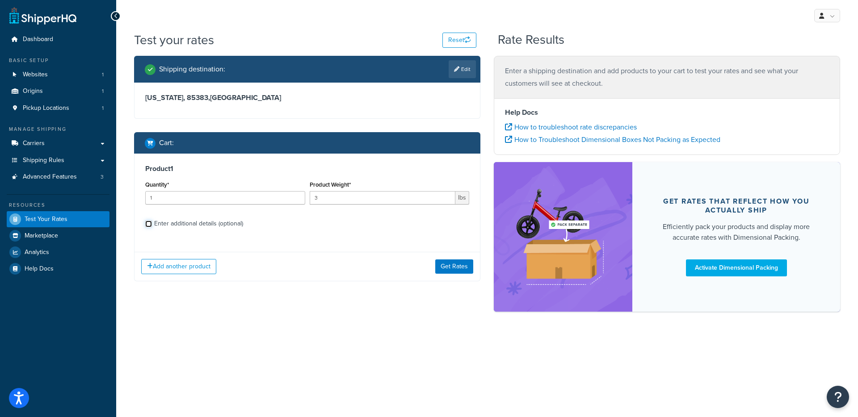
click at [152, 227] on input "Enter additional details (optional)" at bounding box center [148, 224] width 7 height 7
checkbox input "true"
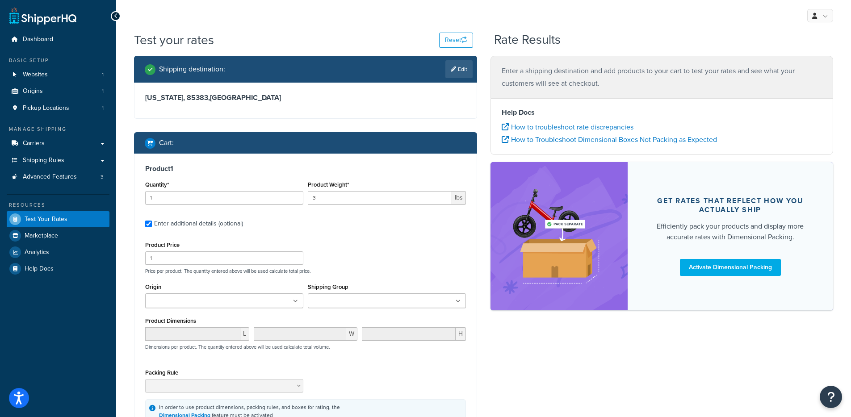
click at [376, 305] on input "Shipping Group" at bounding box center [349, 302] width 79 height 10
type input "p"
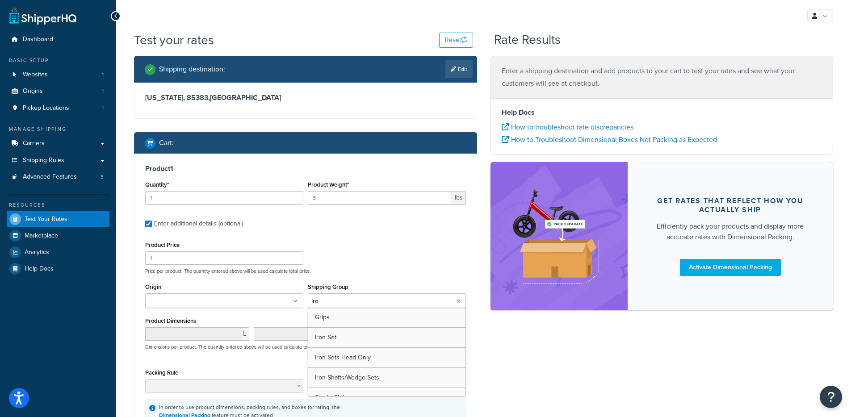
type input "Iron"
click at [408, 243] on div "Product Price 1 Price per product. The quantity entered above will be used calc…" at bounding box center [305, 256] width 325 height 35
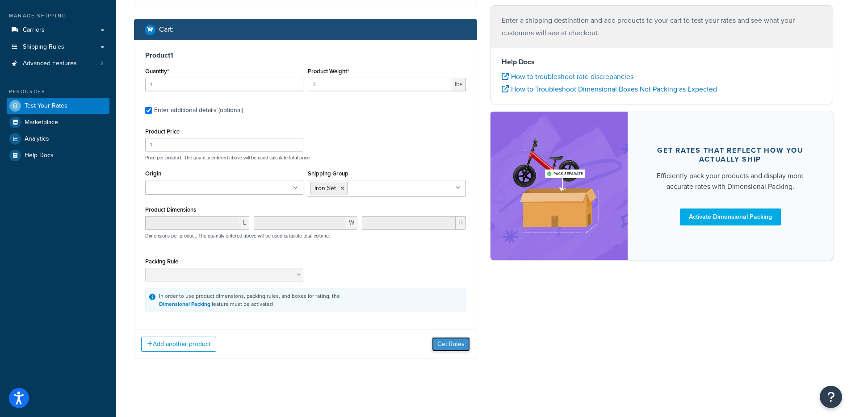
click at [446, 350] on button "Get Rates" at bounding box center [451, 344] width 38 height 14
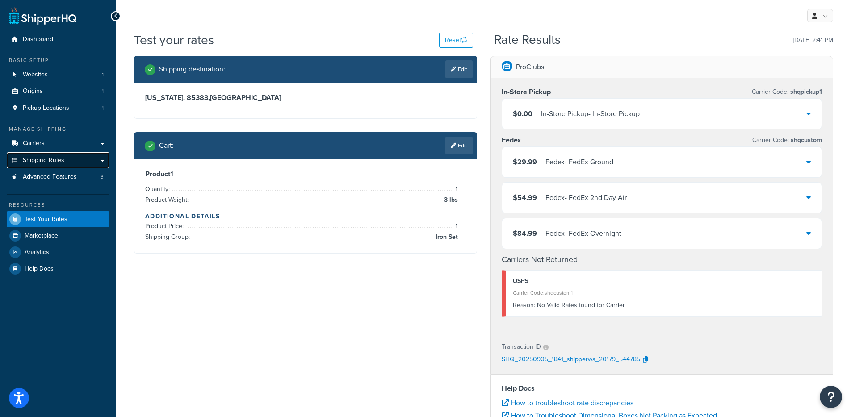
click at [66, 159] on link "Shipping Rules" at bounding box center [58, 160] width 103 height 17
click at [613, 167] on div "Fedex - FedEx Ground" at bounding box center [579, 162] width 68 height 13
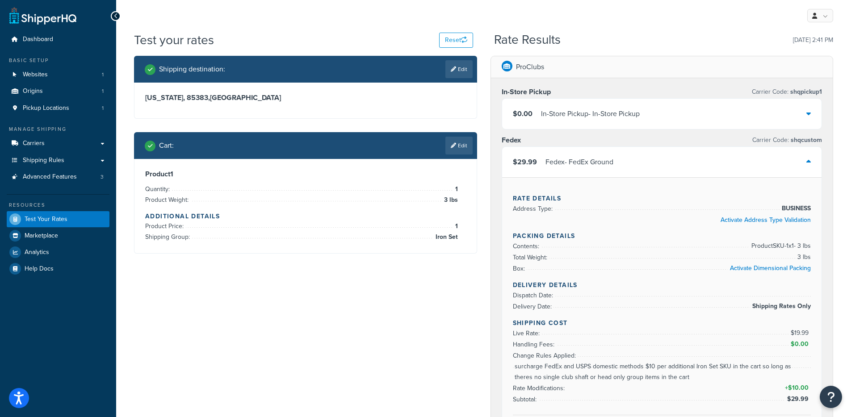
click at [626, 162] on div "$29.99 Fedex - FedEx Ground" at bounding box center [662, 162] width 320 height 30
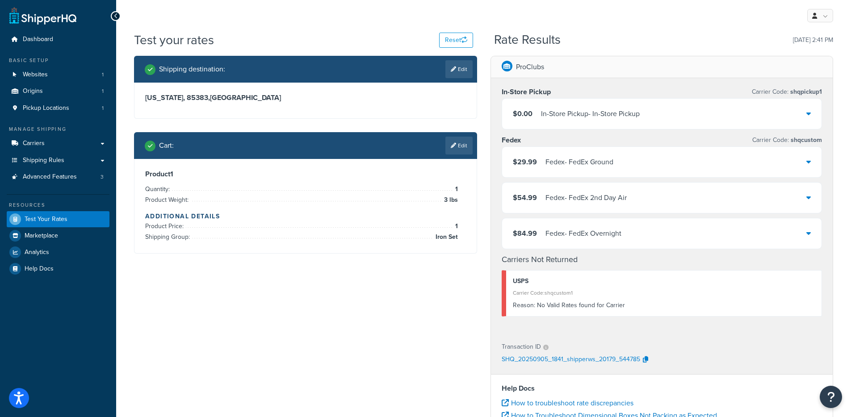
click at [626, 163] on div "$29.99 Fedex - FedEx Ground" at bounding box center [662, 162] width 320 height 30
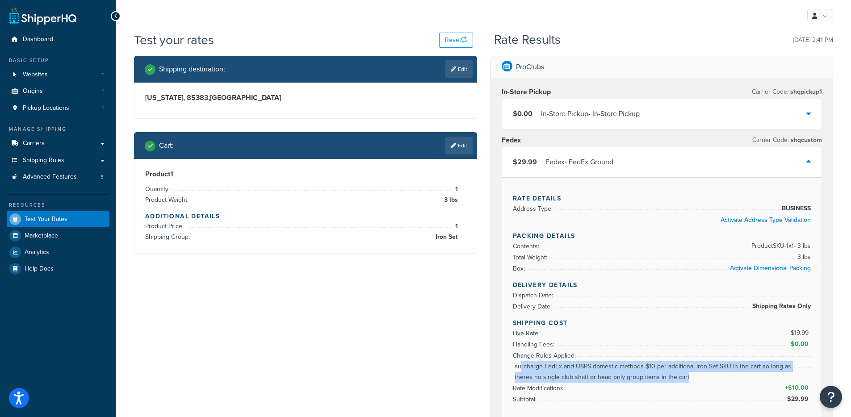
drag, startPoint x: 520, startPoint y: 362, endPoint x: 707, endPoint y: 381, distance: 188.6
click at [707, 381] on span "surcharge FedEx and USPS domestic methods $10 per additional Iron Set SKU in th…" at bounding box center [662, 371] width 298 height 21
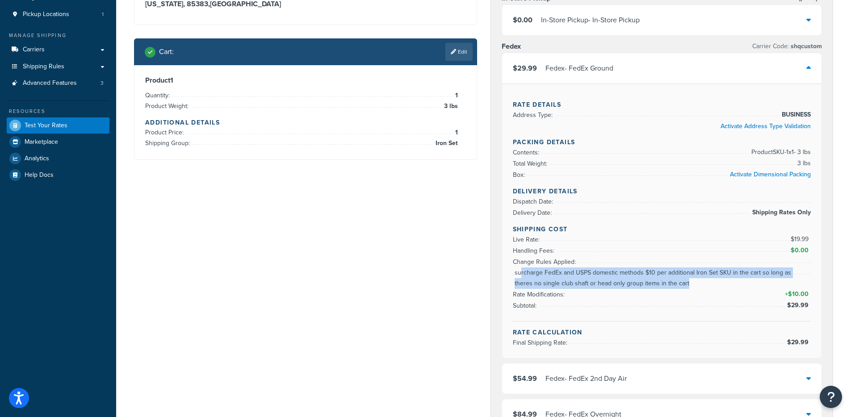
scroll to position [88, 0]
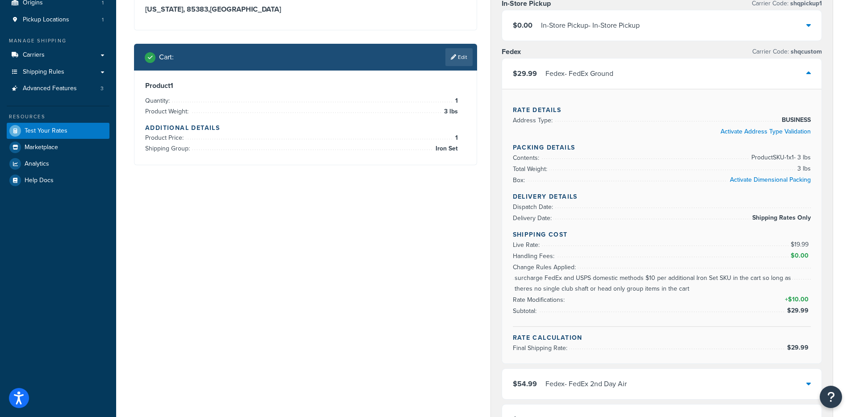
drag, startPoint x: 614, startPoint y: 72, endPoint x: 600, endPoint y: 79, distance: 15.2
click at [613, 72] on div "Fedex - FedEx Ground" at bounding box center [579, 73] width 68 height 13
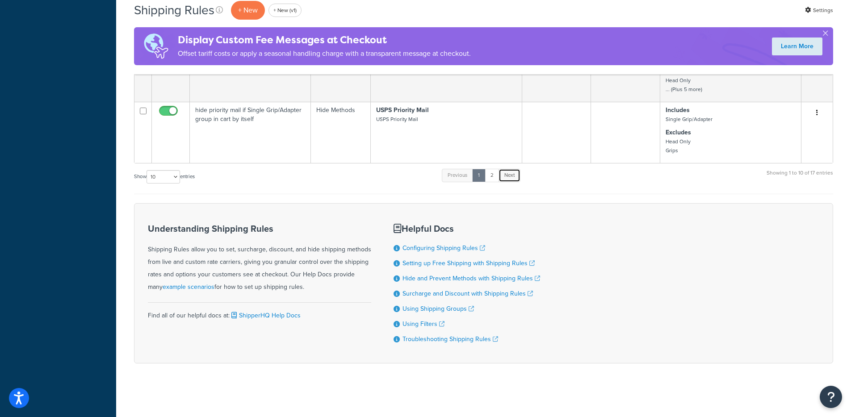
click at [516, 176] on link "Next" at bounding box center [509, 175] width 22 height 13
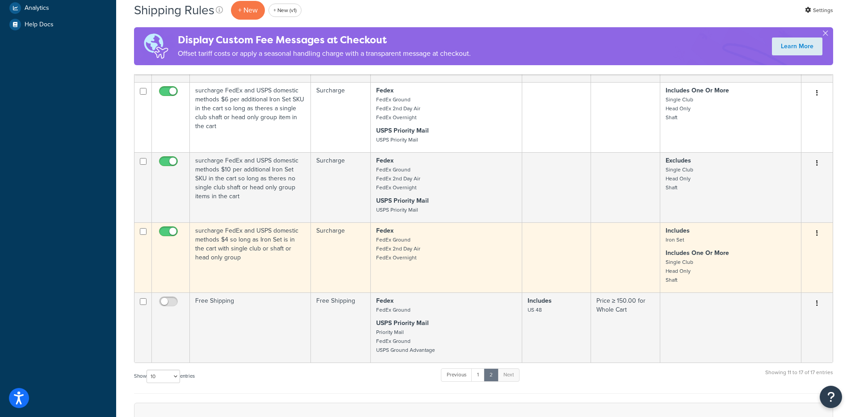
scroll to position [311, 0]
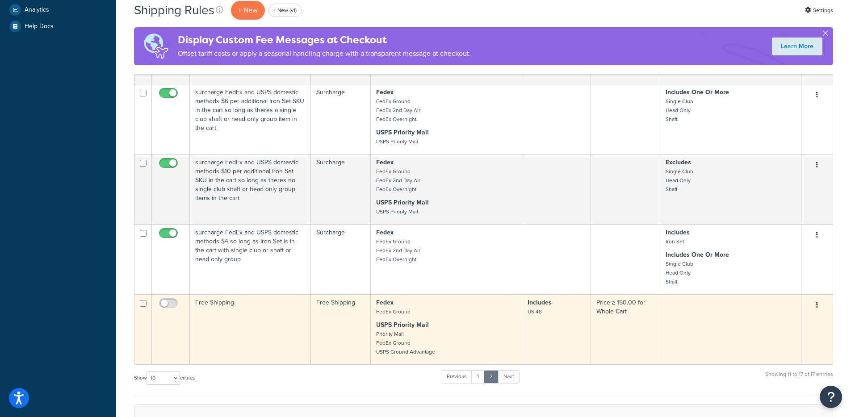
click at [252, 340] on td "Free Shipping" at bounding box center [250, 329] width 121 height 70
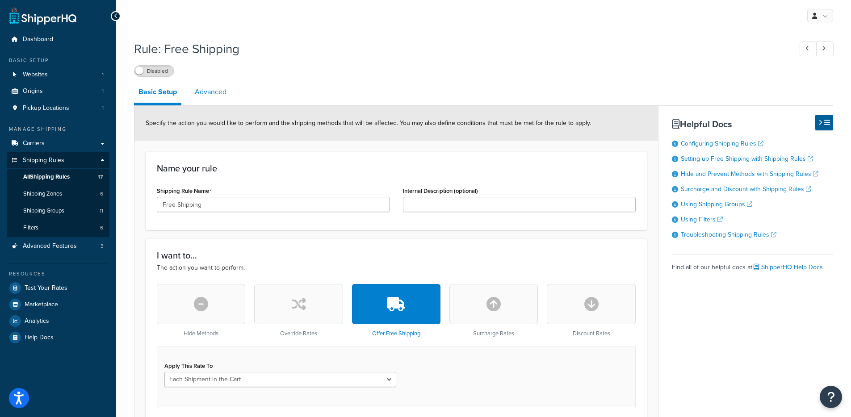
click at [216, 103] on link "Advanced" at bounding box center [210, 91] width 41 height 21
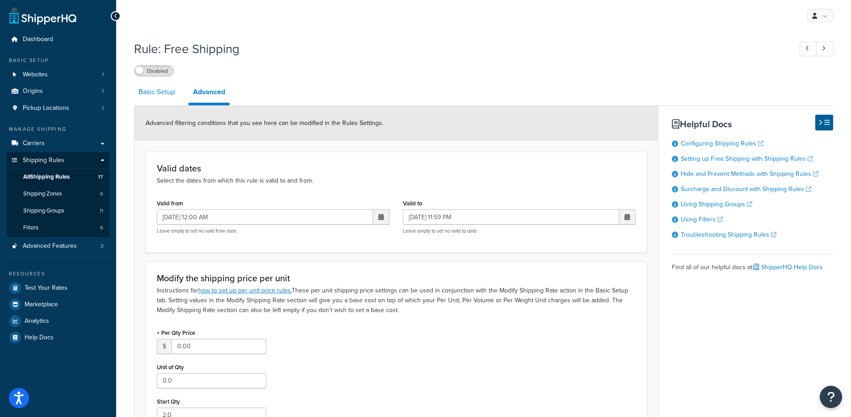
click at [167, 103] on link "Basic Setup" at bounding box center [157, 91] width 46 height 21
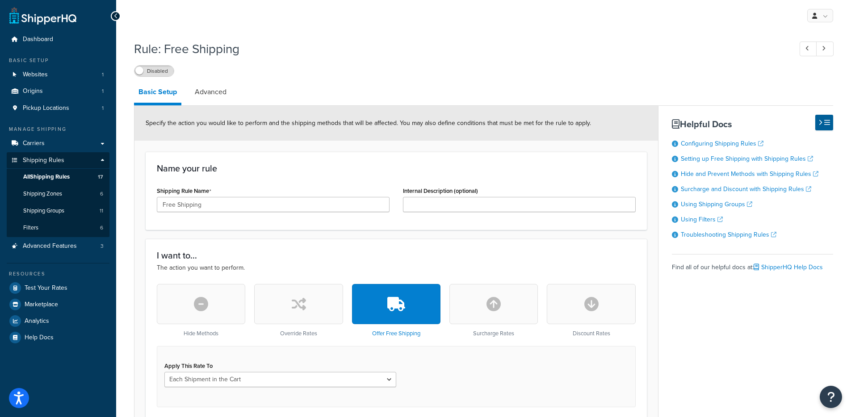
click at [150, 63] on div "Rule: Free Shipping Disabled" at bounding box center [483, 56] width 699 height 41
click at [154, 69] on label "Disabled" at bounding box center [153, 71] width 39 height 11
click at [224, 100] on link "Advanced" at bounding box center [210, 91] width 41 height 21
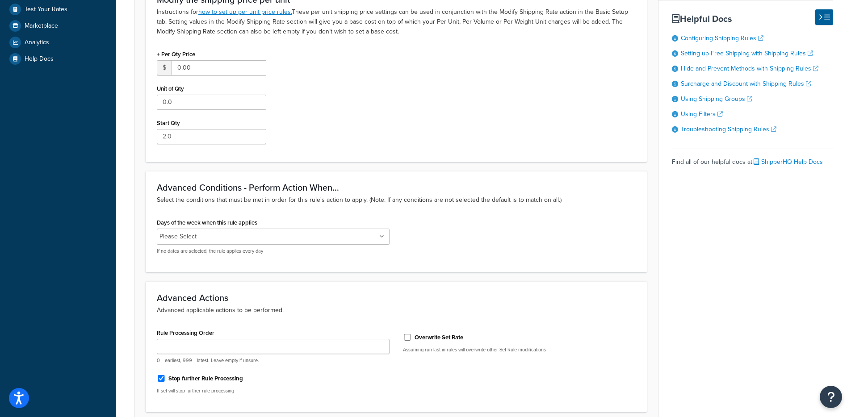
scroll to position [356, 0]
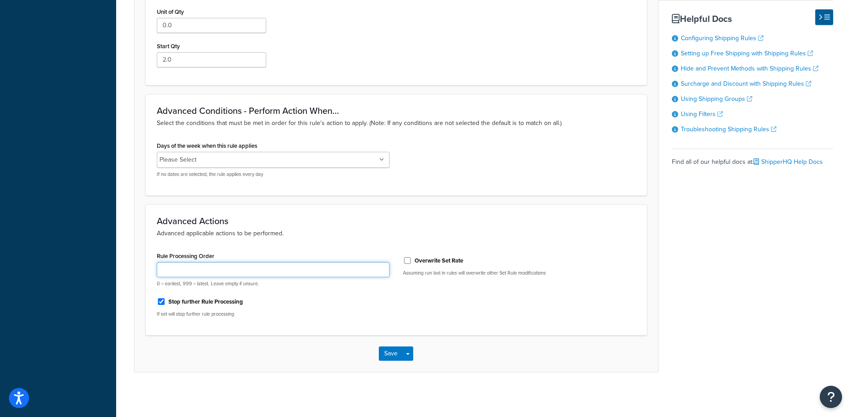
click at [271, 265] on input "Rule Processing Order" at bounding box center [273, 269] width 233 height 15
type input "0"
click at [412, 349] on button "Save Dropdown" at bounding box center [407, 354] width 11 height 14
click at [498, 316] on div "Rule Processing Order 0 0 = earliest, 999 = latest. Leave empty if unsure. Stop…" at bounding box center [396, 287] width 492 height 75
drag, startPoint x: 216, startPoint y: 274, endPoint x: 147, endPoint y: 263, distance: 69.7
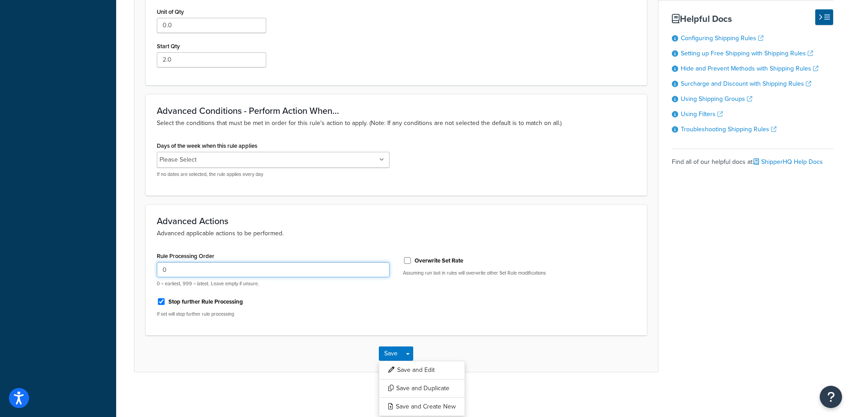
click at [147, 263] on div "Advanced Actions Advanced applicable actions to be performed. Rule Processing O…" at bounding box center [396, 270] width 501 height 131
click at [147, 262] on div "Advanced Actions Advanced applicable actions to be performed. Rule Processing O…" at bounding box center [396, 270] width 501 height 131
drag, startPoint x: 207, startPoint y: 284, endPoint x: 193, endPoint y: 272, distance: 18.1
click at [193, 272] on div "0 0 = earliest, 999 = latest. Leave empty if unsure." at bounding box center [273, 274] width 233 height 25
drag, startPoint x: 193, startPoint y: 272, endPoint x: 147, endPoint y: 269, distance: 46.6
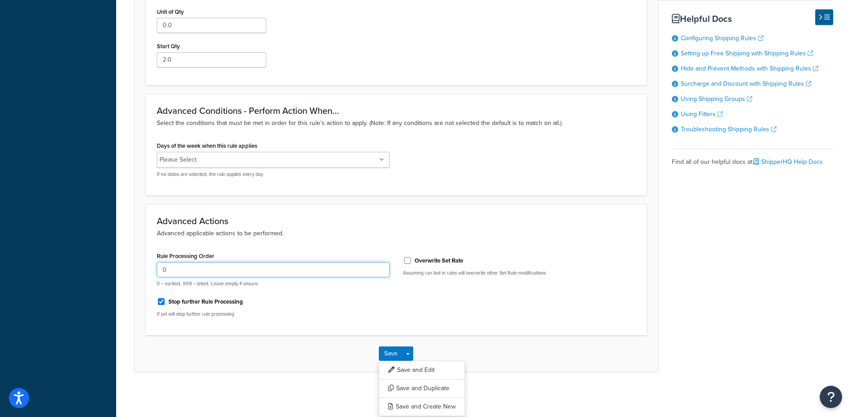
click at [147, 269] on div "Advanced Actions Advanced applicable actions to be performed. Rule Processing O…" at bounding box center [396, 270] width 501 height 131
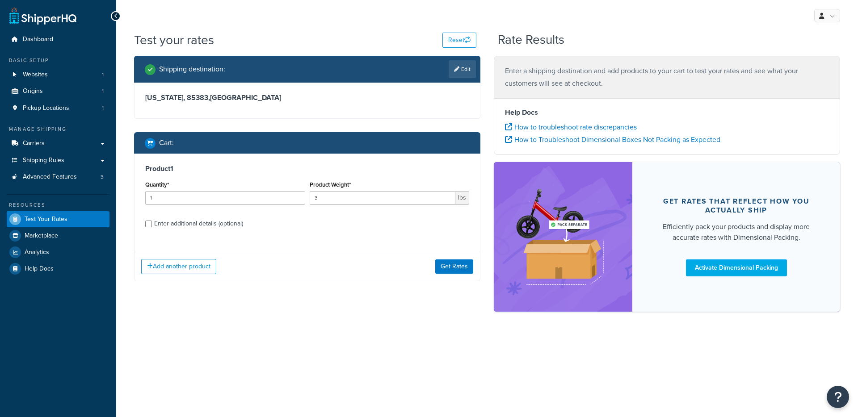
click at [440, 272] on button "Get Rates" at bounding box center [454, 267] width 38 height 14
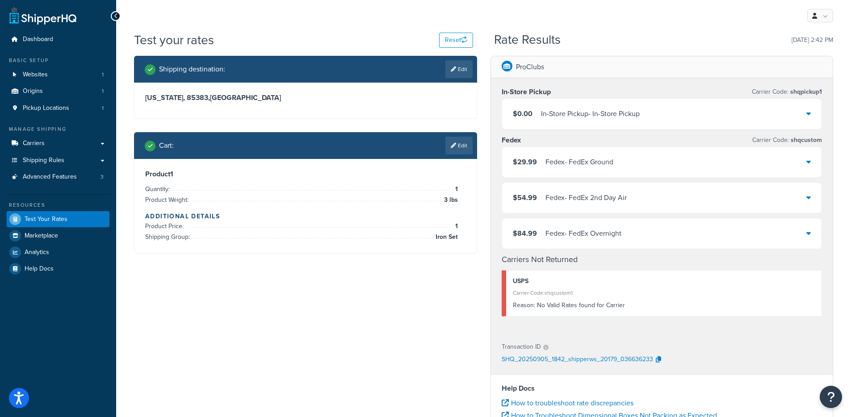
click at [605, 157] on div "Fedex - FedEx Ground" at bounding box center [579, 162] width 68 height 13
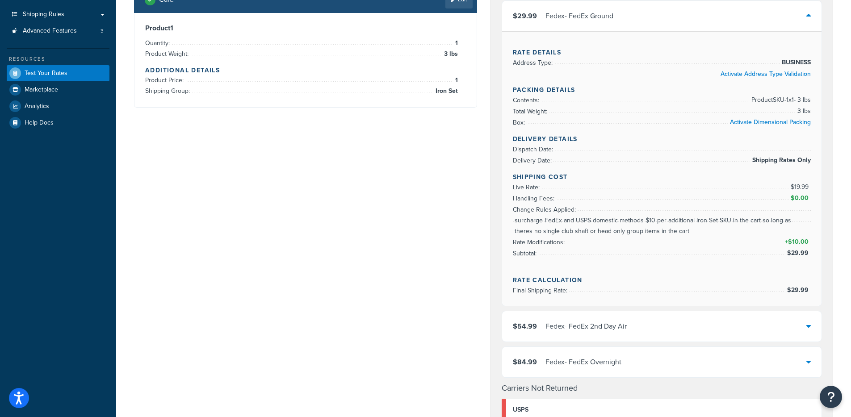
scroll to position [195, 0]
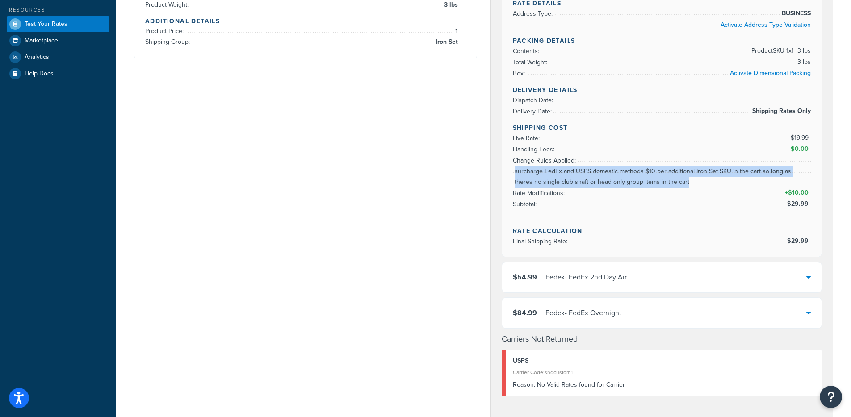
drag, startPoint x: 693, startPoint y: 182, endPoint x: 514, endPoint y: 168, distance: 179.2
click at [514, 168] on ul "Live Rate: $19.99 Handling Fees: $0.00 Change Rules Applied: surcharge FedEx an…" at bounding box center [662, 171] width 298 height 77
copy span "surcharge FedEx and USPS domestic methods $10 per additional Iron Set SKU in th…"
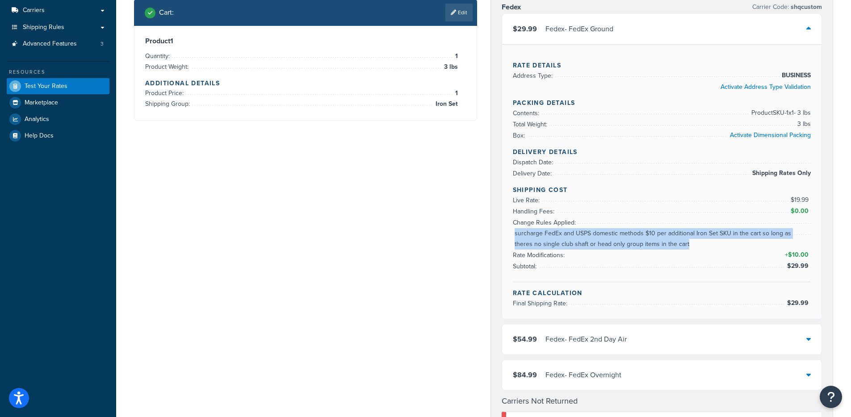
scroll to position [0, 0]
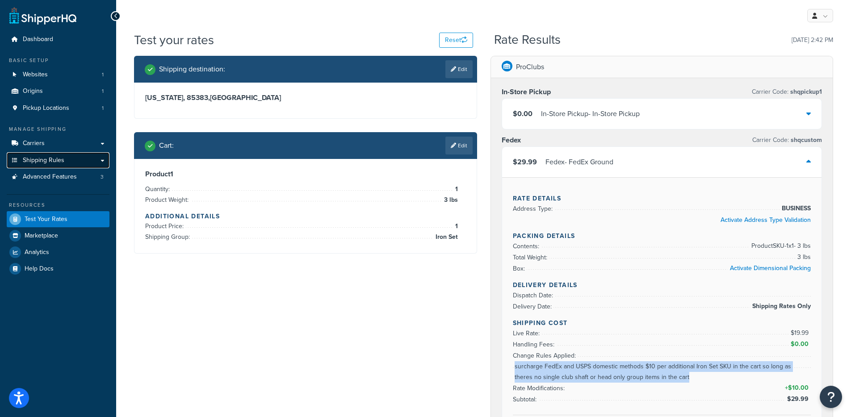
click at [68, 157] on link "Shipping Rules" at bounding box center [58, 160] width 103 height 17
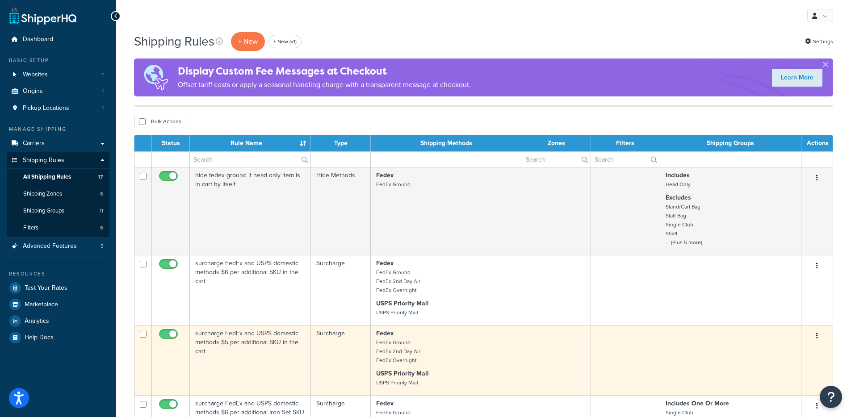
scroll to position [284, 0]
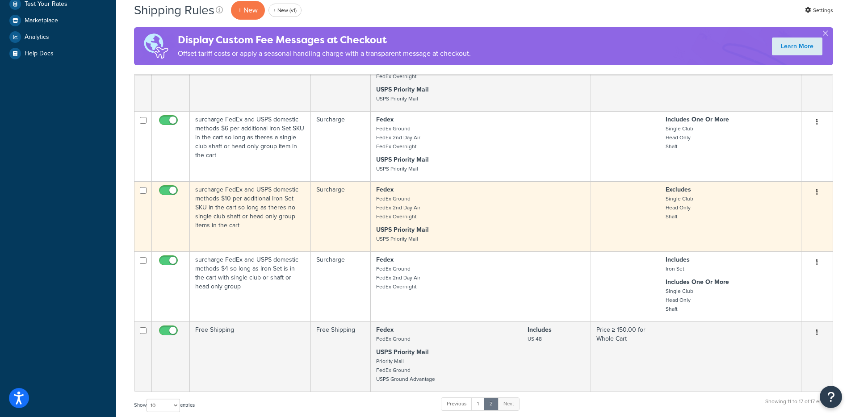
click at [312, 224] on td "Surcharge" at bounding box center [341, 216] width 60 height 70
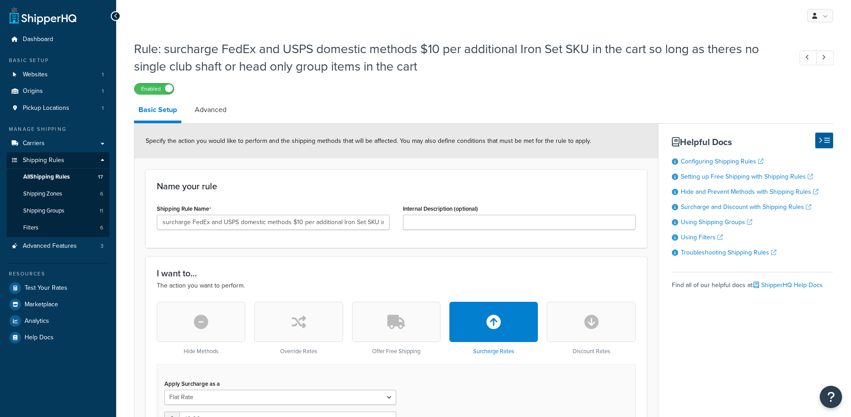
select select "ITEM"
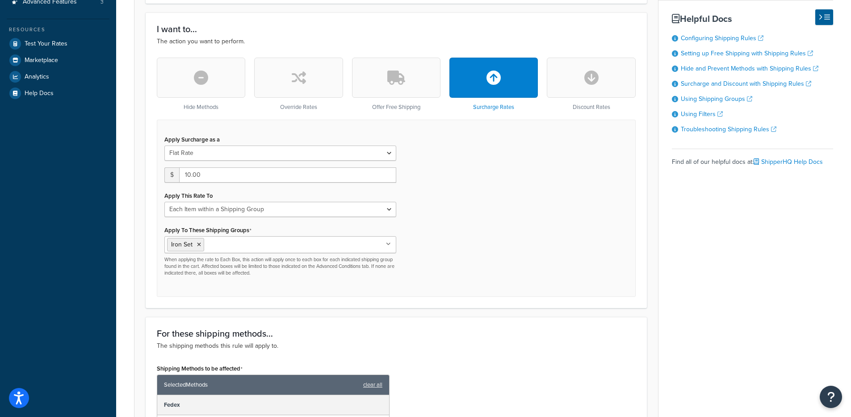
scroll to position [237, 0]
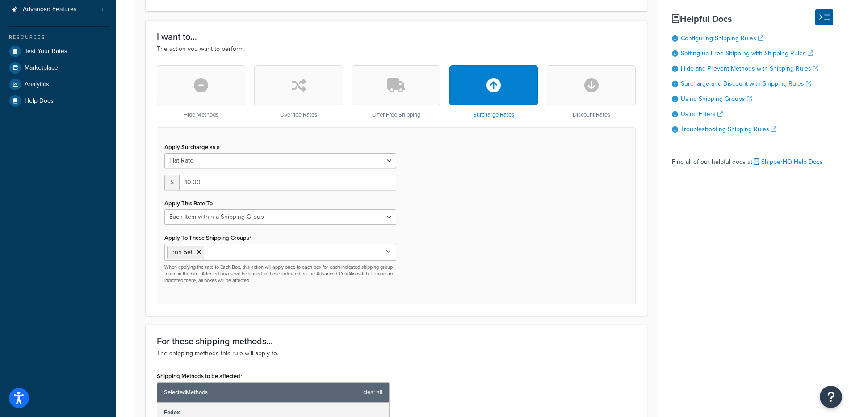
click at [336, 252] on ul "Iron Set" at bounding box center [280, 252] width 232 height 17
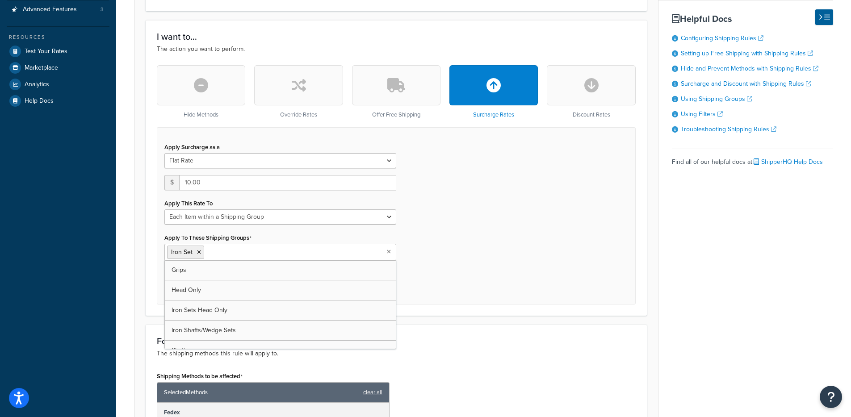
click at [510, 237] on div "Apply Surcharge as a Flat Rate Percentage Flat Rate & Percentage $ 10.00 Apply …" at bounding box center [396, 215] width 479 height 177
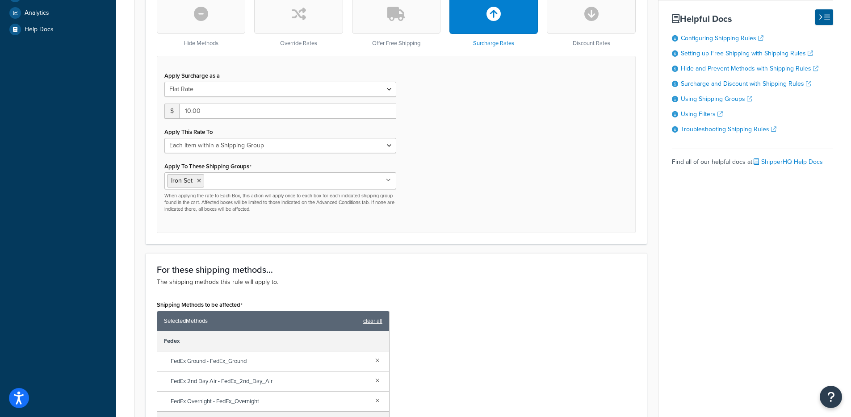
scroll to position [0, 0]
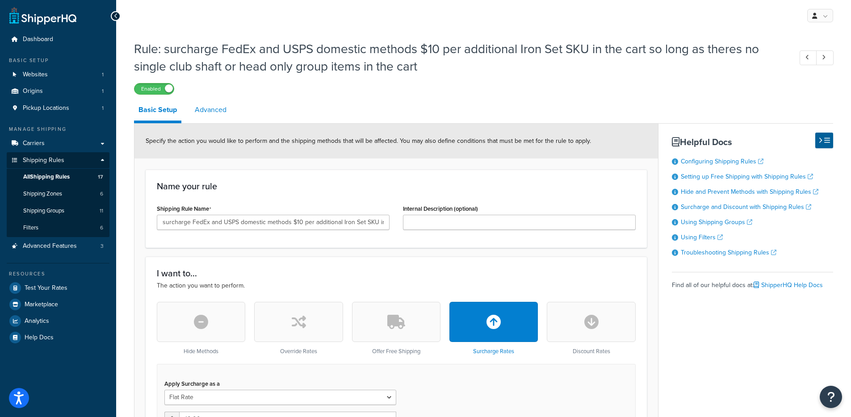
click at [213, 115] on link "Advanced" at bounding box center [210, 109] width 41 height 21
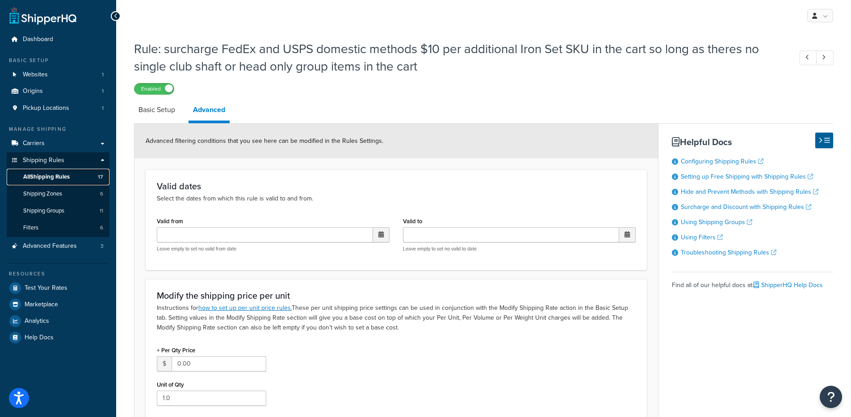
click at [62, 178] on span "All Shipping Rules" at bounding box center [46, 177] width 46 height 8
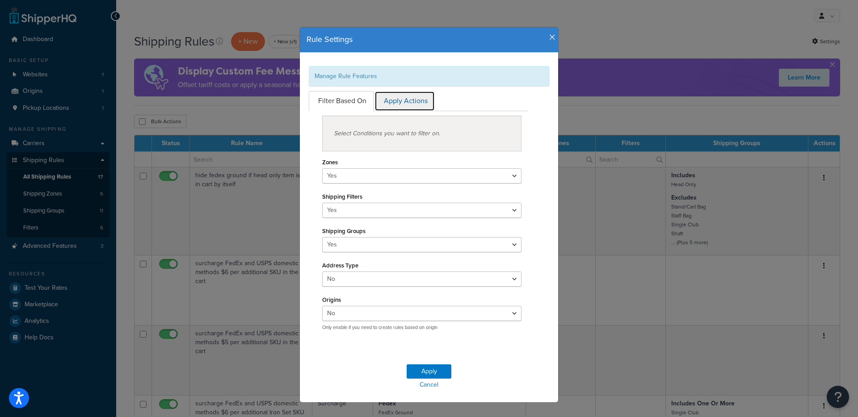
click at [417, 100] on link "Apply Actions" at bounding box center [404, 101] width 60 height 20
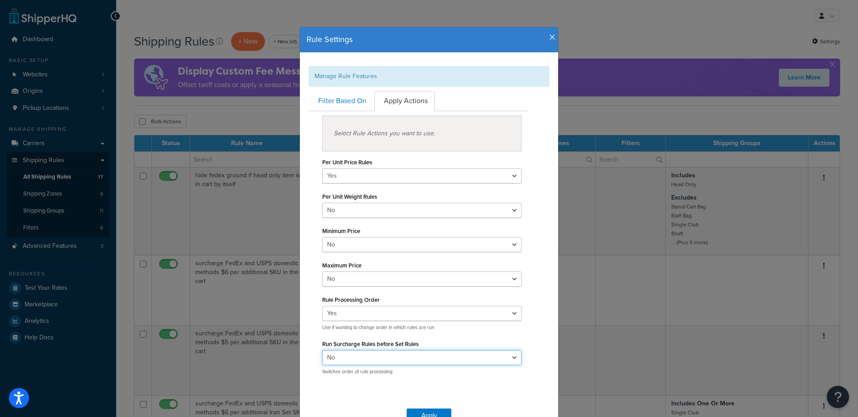
click at [432, 351] on select "Yes No" at bounding box center [421, 357] width 199 height 15
select select "true"
click at [322, 350] on select "Yes No" at bounding box center [421, 357] width 199 height 15
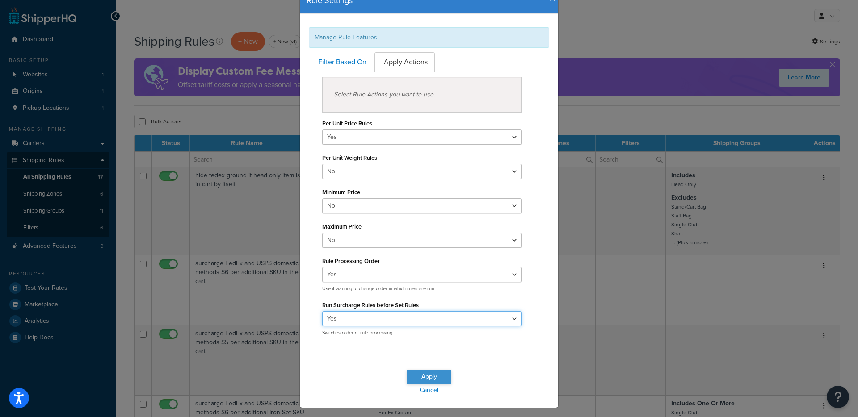
scroll to position [57, 0]
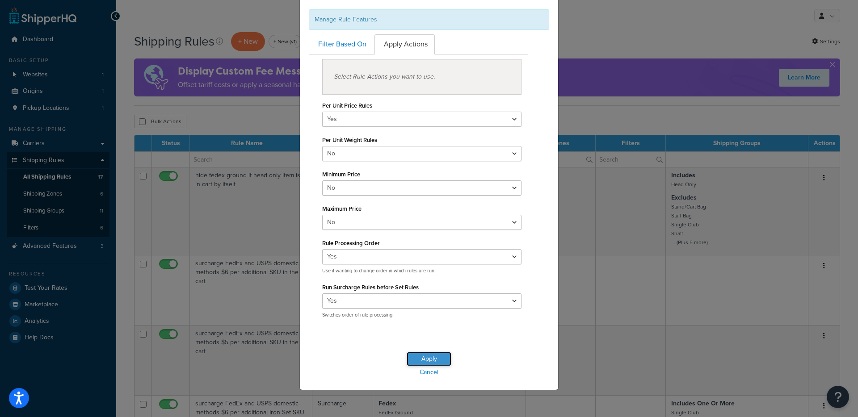
click at [438, 360] on button "Apply" at bounding box center [428, 359] width 45 height 14
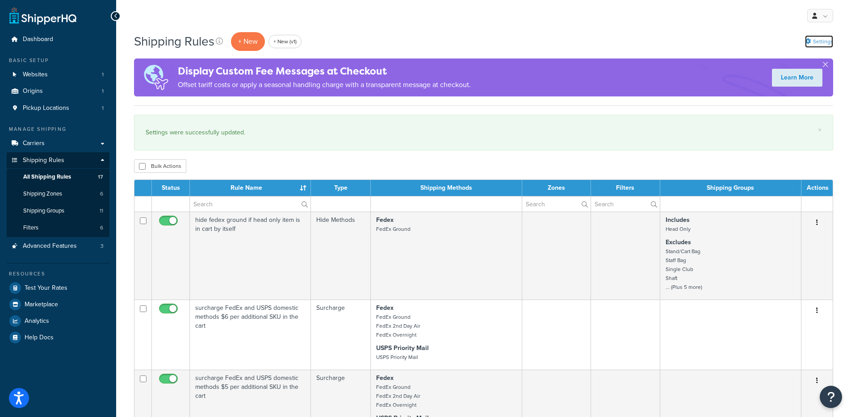
click at [810, 44] on link "Settings" at bounding box center [819, 41] width 28 height 13
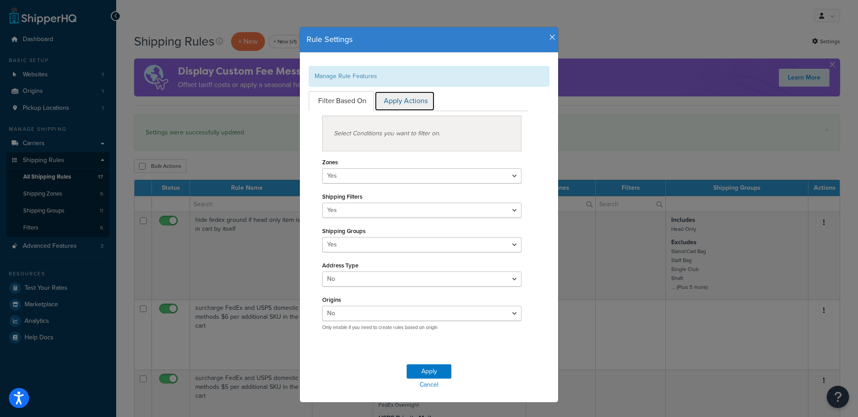
click at [399, 101] on link "Apply Actions" at bounding box center [404, 101] width 60 height 20
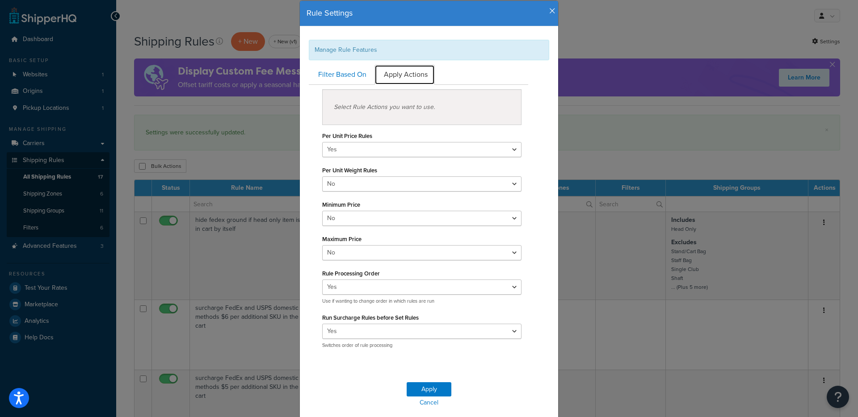
scroll to position [57, 0]
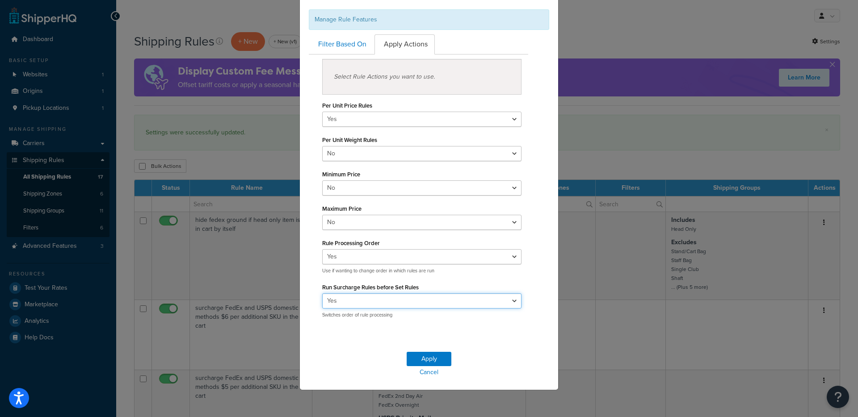
click at [389, 303] on select "Yes No" at bounding box center [421, 300] width 199 height 15
select select "false"
click at [322, 293] on select "Yes No" at bounding box center [421, 300] width 199 height 15
click at [427, 362] on button "Apply" at bounding box center [428, 359] width 45 height 14
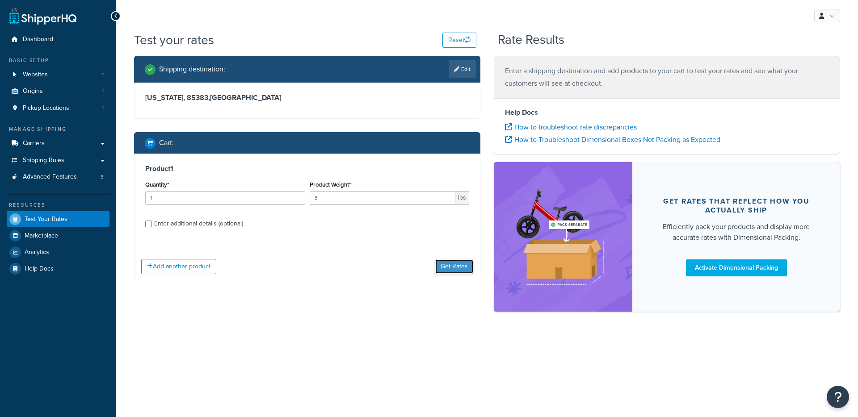
click at [440, 264] on button "Get Rates" at bounding box center [454, 267] width 38 height 14
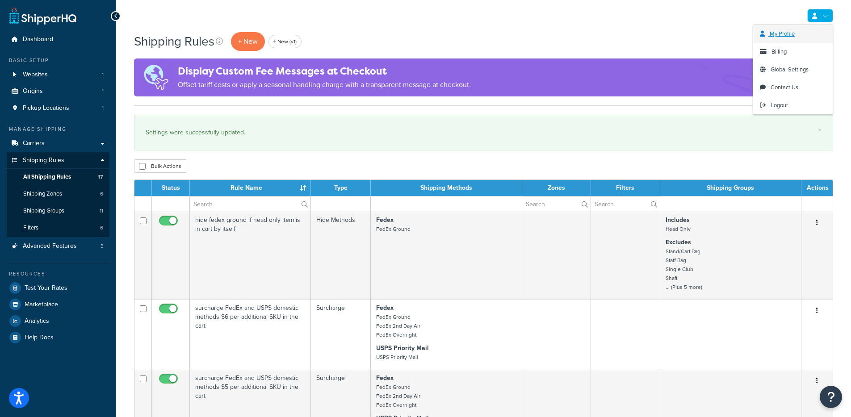
drag, startPoint x: 683, startPoint y: 34, endPoint x: 762, endPoint y: 34, distance: 79.1
click at [683, 34] on div "Shipping Rules + New + New (v1) Settings" at bounding box center [483, 41] width 699 height 21
drag, startPoint x: 702, startPoint y: 43, endPoint x: 688, endPoint y: 60, distance: 21.8
click at [701, 43] on div "Shipping Rules + New + New (v1) Settings" at bounding box center [483, 41] width 699 height 21
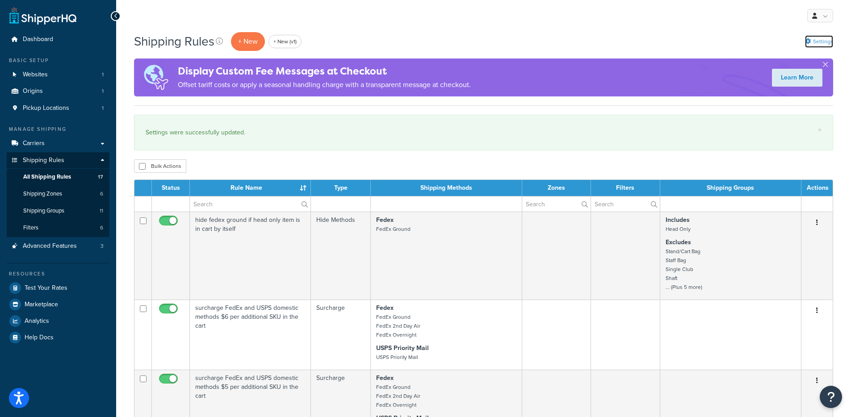
click at [811, 42] on link "Settings" at bounding box center [819, 41] width 28 height 13
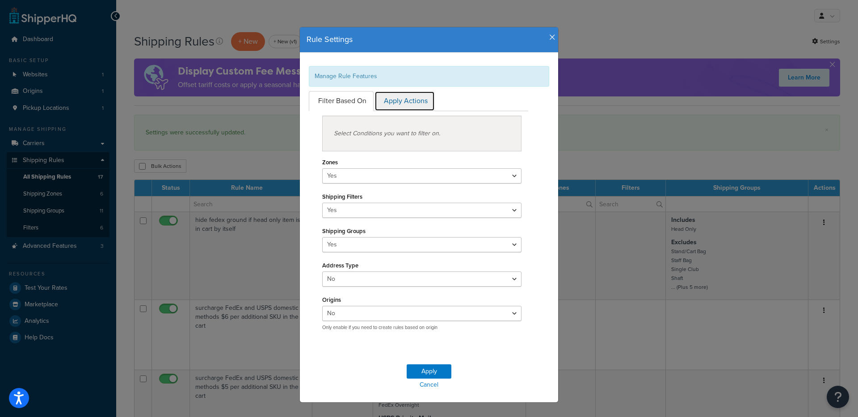
click at [421, 94] on link "Apply Actions" at bounding box center [404, 101] width 60 height 20
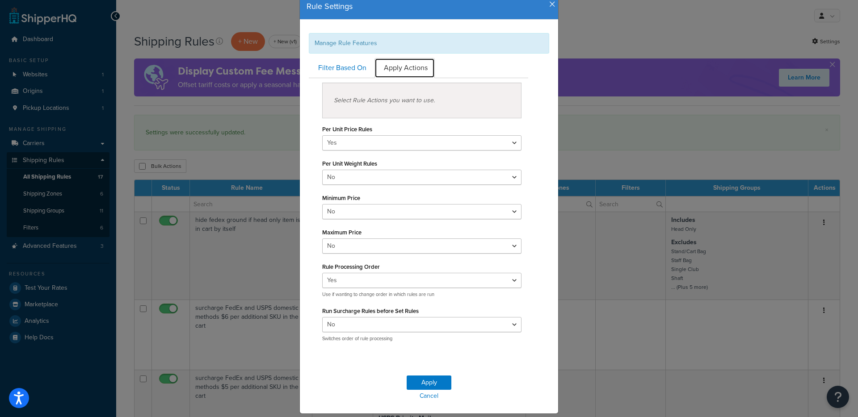
scroll to position [46, 0]
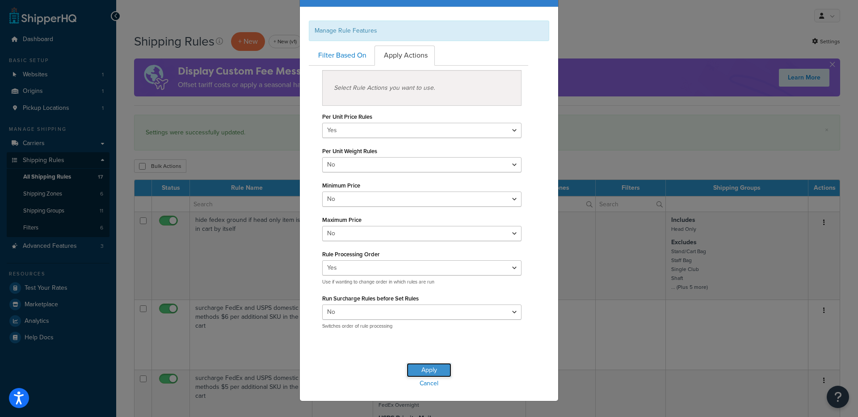
click at [433, 373] on button "Apply" at bounding box center [428, 370] width 45 height 14
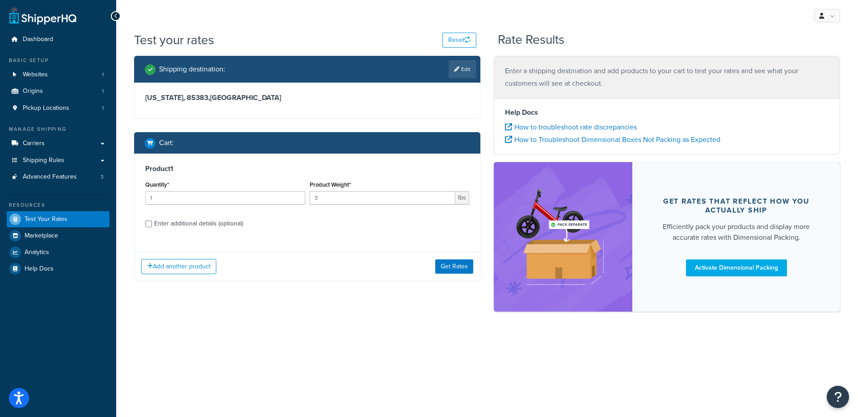
click at [465, 279] on div "Add another product Get Rates" at bounding box center [306, 266] width 345 height 29
click at [463, 270] on button "Get Rates" at bounding box center [454, 267] width 38 height 14
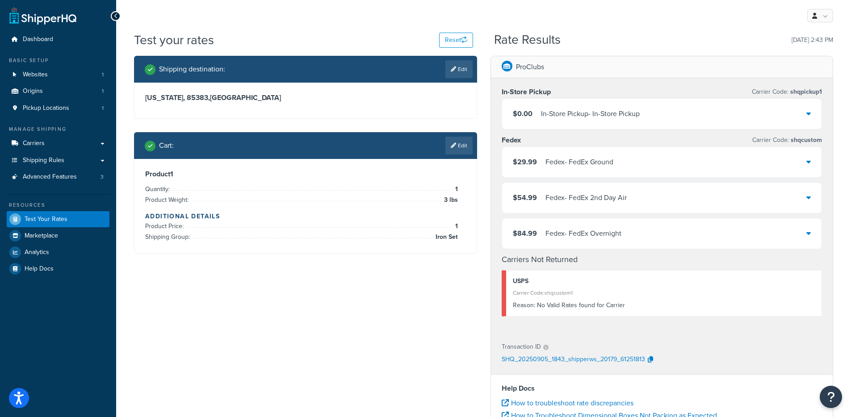
click at [582, 153] on div "$29.99 Fedex - FedEx Ground" at bounding box center [662, 162] width 320 height 30
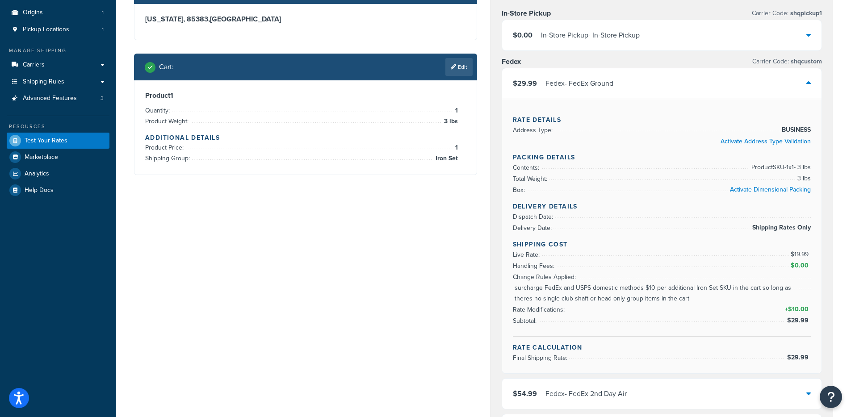
scroll to position [168, 0]
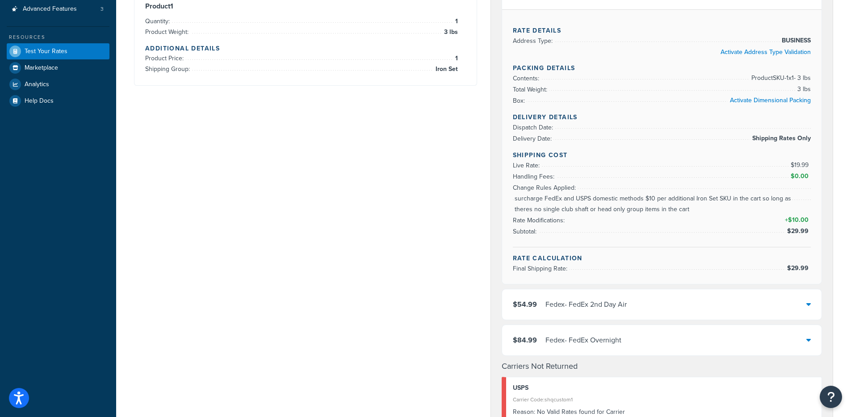
drag, startPoint x: 722, startPoint y: 209, endPoint x: 501, endPoint y: 195, distance: 221.5
click at [539, 199] on ul "Live Rate: $19.99 Handling Fees: $0.00 Change Rules Applied: surcharge FedEx an…" at bounding box center [662, 198] width 298 height 77
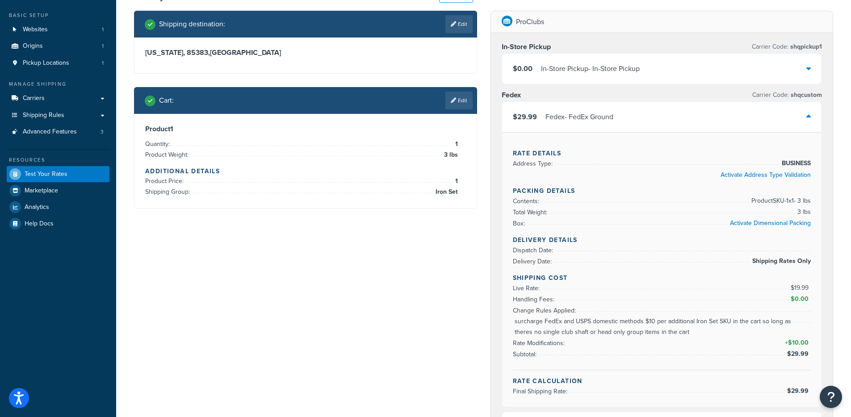
scroll to position [42, 0]
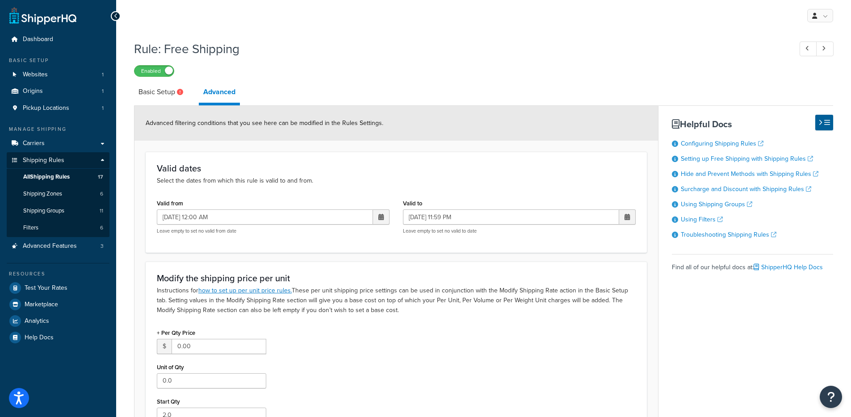
click at [162, 76] on label "Enabled" at bounding box center [153, 71] width 39 height 11
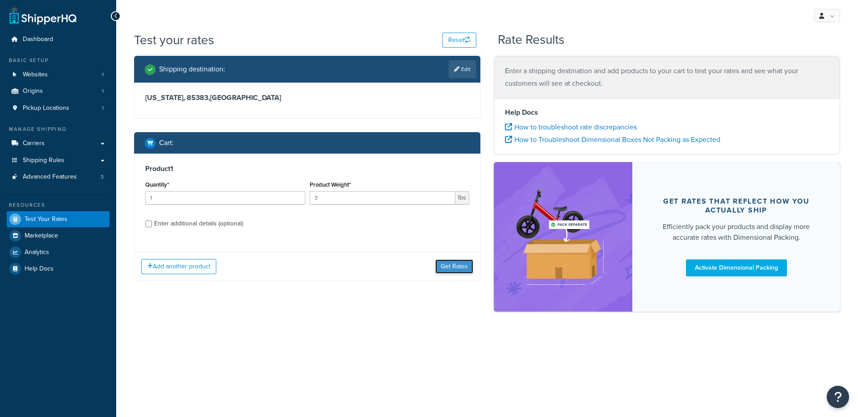
click at [456, 264] on button "Get Rates" at bounding box center [454, 267] width 38 height 14
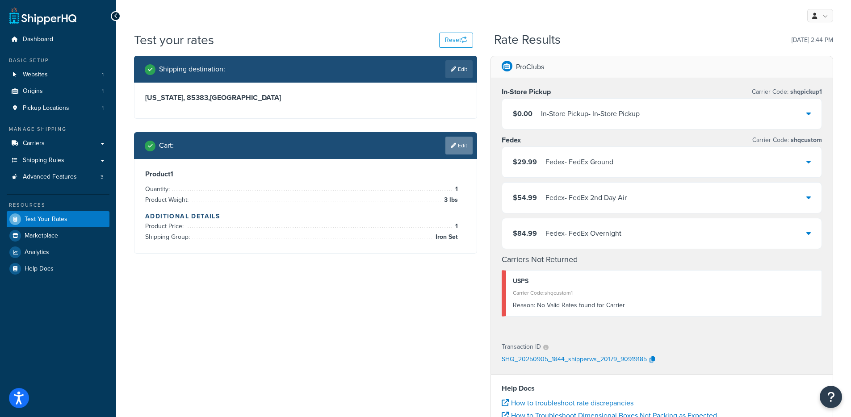
click at [461, 145] on link "Edit" at bounding box center [458, 146] width 27 height 18
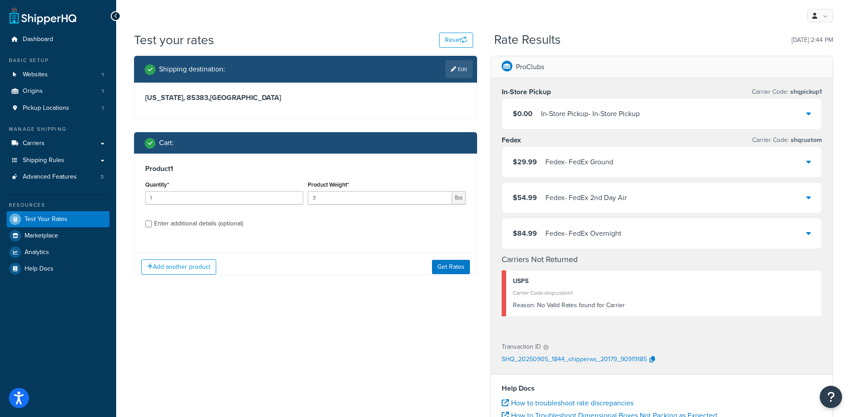
click at [175, 229] on div "Enter additional details (optional)" at bounding box center [198, 224] width 89 height 13
click at [152, 227] on input "Enter additional details (optional)" at bounding box center [148, 224] width 7 height 7
checkbox input "true"
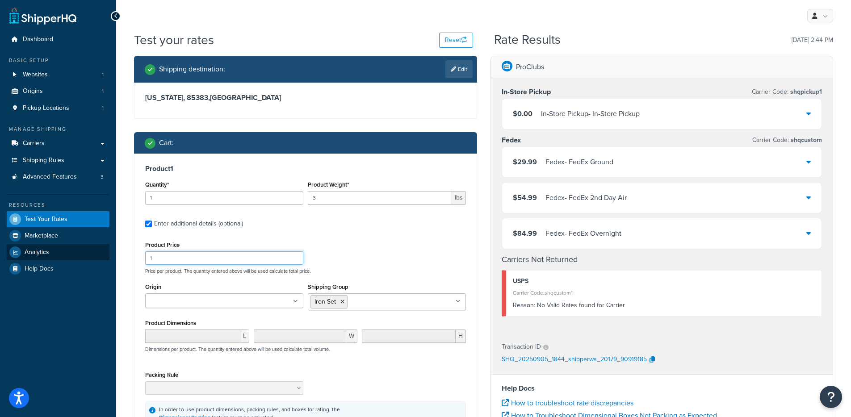
drag, startPoint x: 186, startPoint y: 260, endPoint x: 88, endPoint y: 249, distance: 98.5
click at [88, 249] on div "Dashboard Basic Setup Websites 1 Origins 1 Pickup Locations 1 Manage Shipping C…" at bounding box center [425, 320] width 851 height 640
type input "155"
click at [463, 291] on div "Shipping Group Iron Set Grips Head Only Iron Sets Head Only Iron Shafts/Wedge S…" at bounding box center [387, 295] width 158 height 29
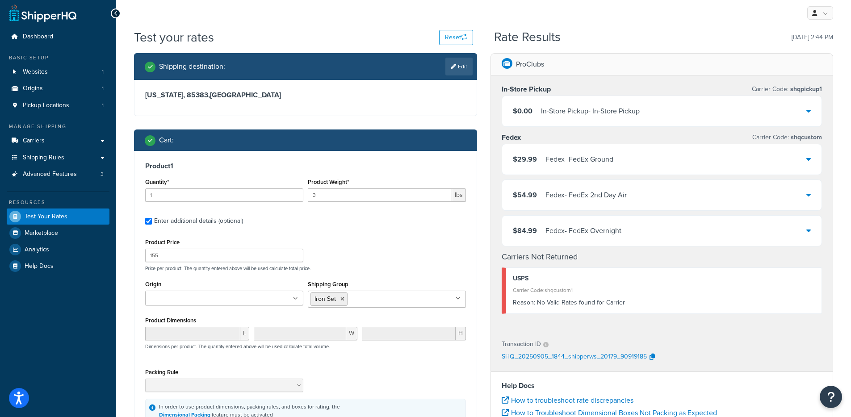
scroll to position [223, 0]
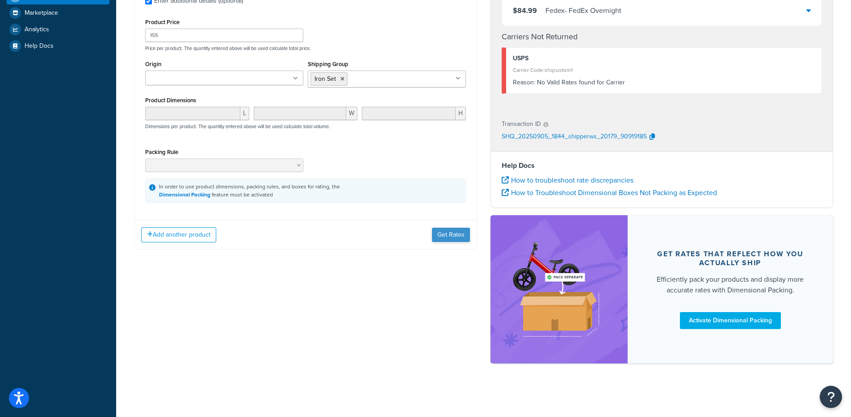
drag, startPoint x: 449, startPoint y: 243, endPoint x: 449, endPoint y: 238, distance: 4.9
click at [449, 243] on div "Add another product Get Rates" at bounding box center [305, 234] width 342 height 29
click at [448, 238] on button "Get Rates" at bounding box center [451, 235] width 38 height 14
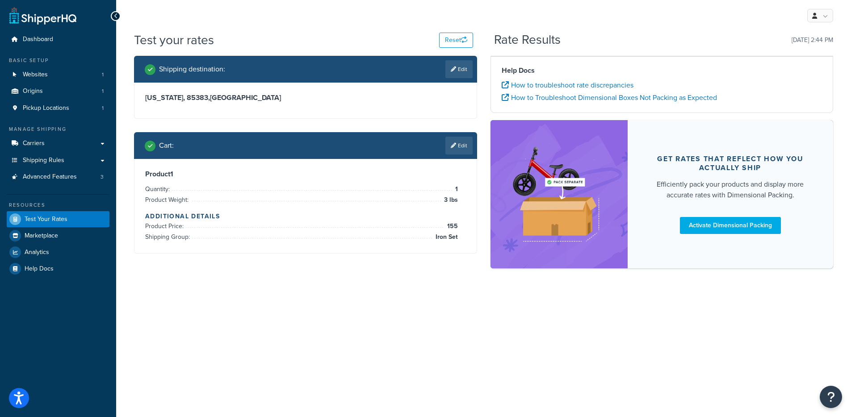
scroll to position [0, 0]
